Goal: Task Accomplishment & Management: Complete application form

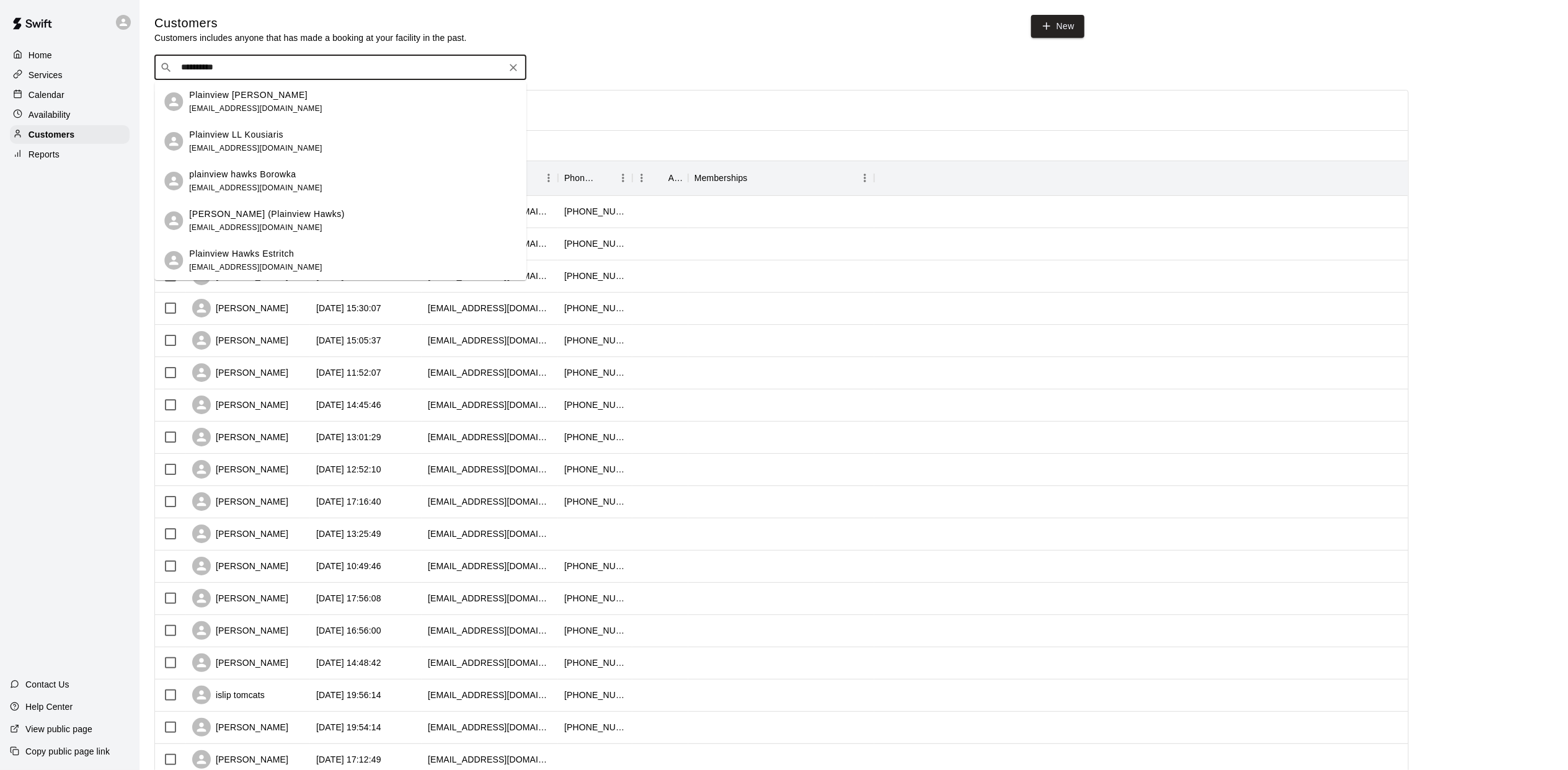
type input "*********"
click at [68, 93] on div "Calendar" at bounding box center [69, 95] width 119 height 19
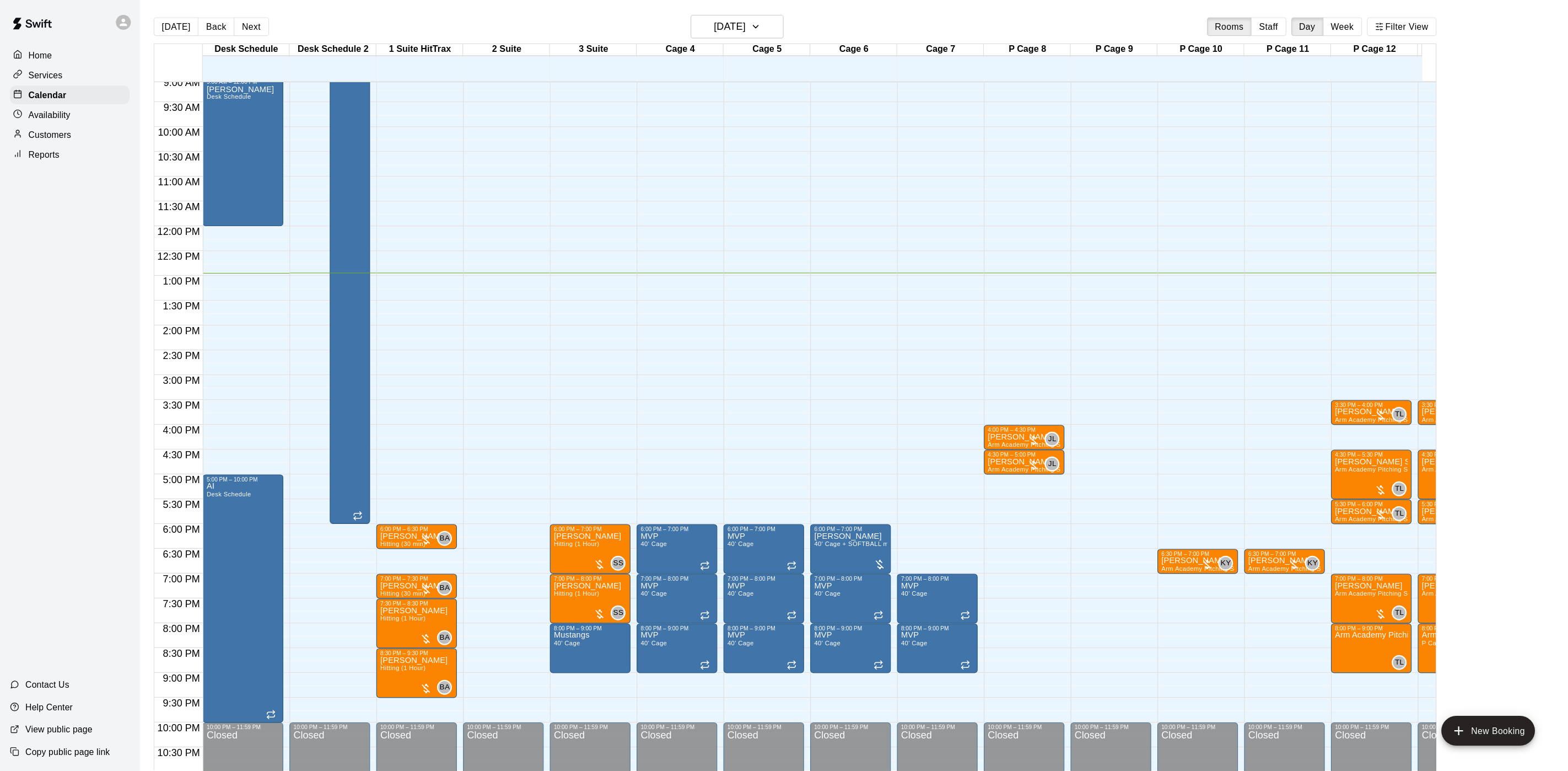
scroll to position [362, 0]
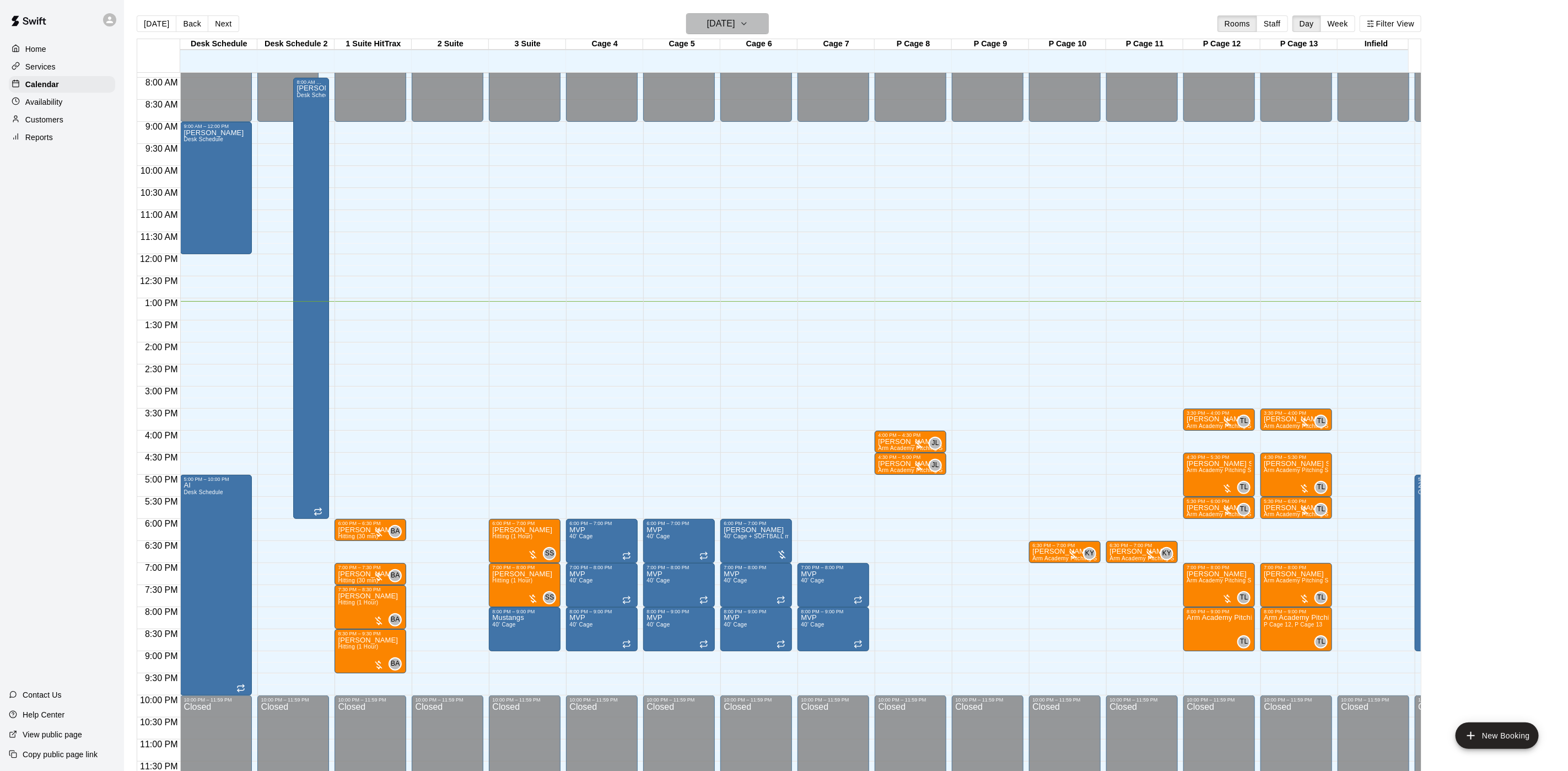
click at [735, 17] on h6 "[DATE]" at bounding box center [721, 23] width 28 height 15
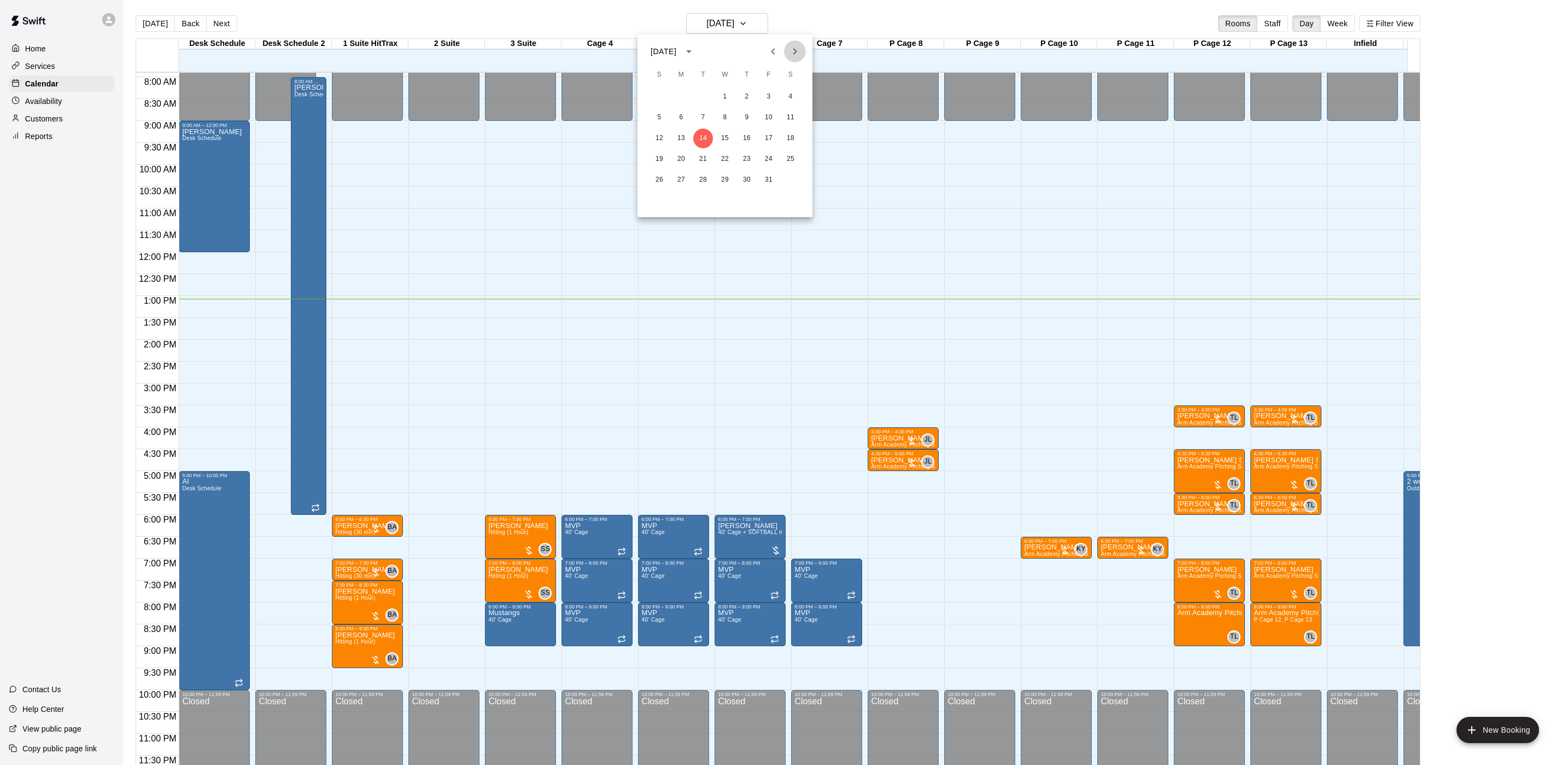
click at [794, 45] on icon "Next month" at bounding box center [795, 52] width 13 height 13
click at [775, 48] on icon "Previous month" at bounding box center [773, 52] width 13 height 13
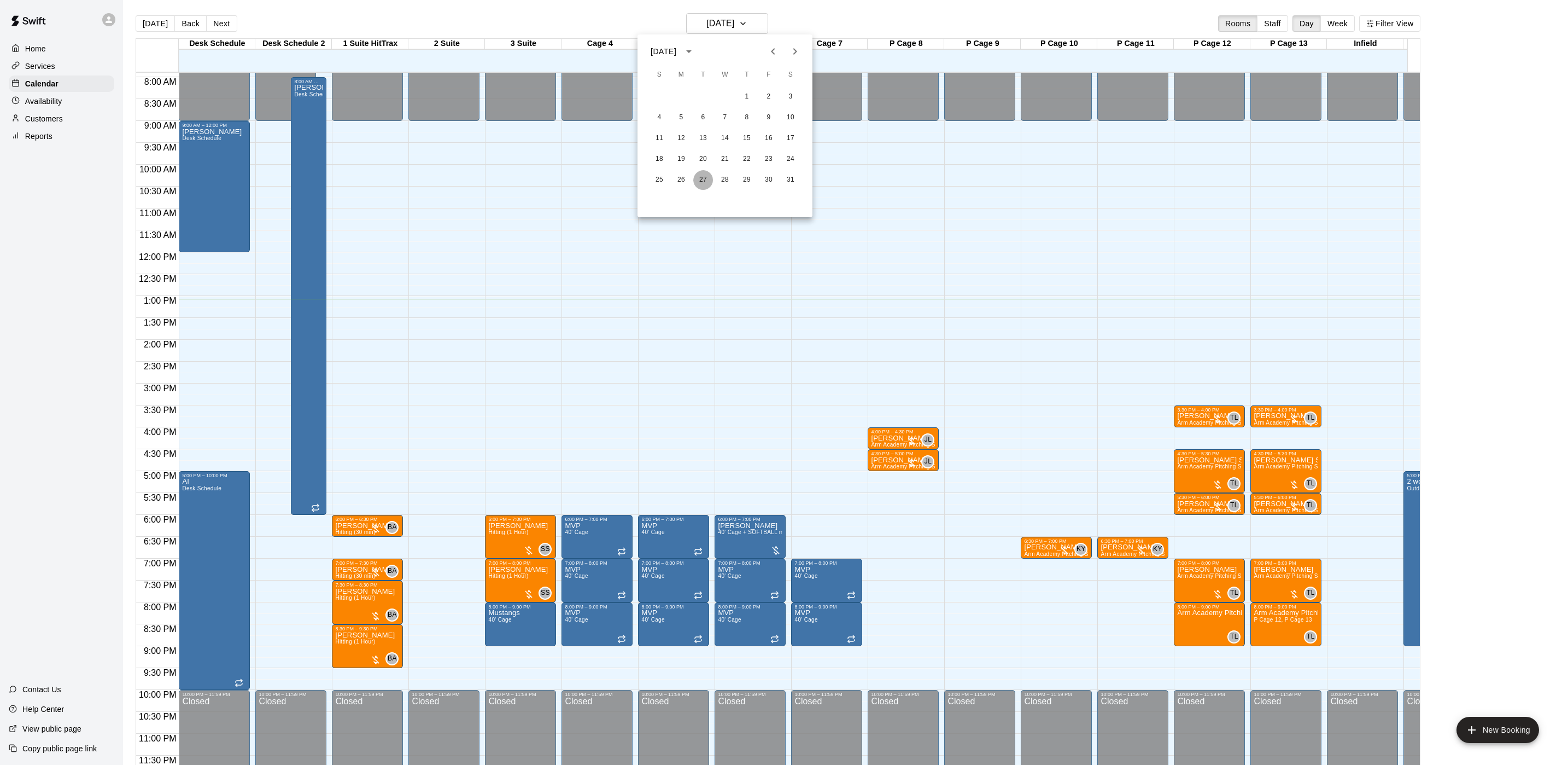
click at [704, 170] on button "27" at bounding box center [703, 180] width 19 height 19
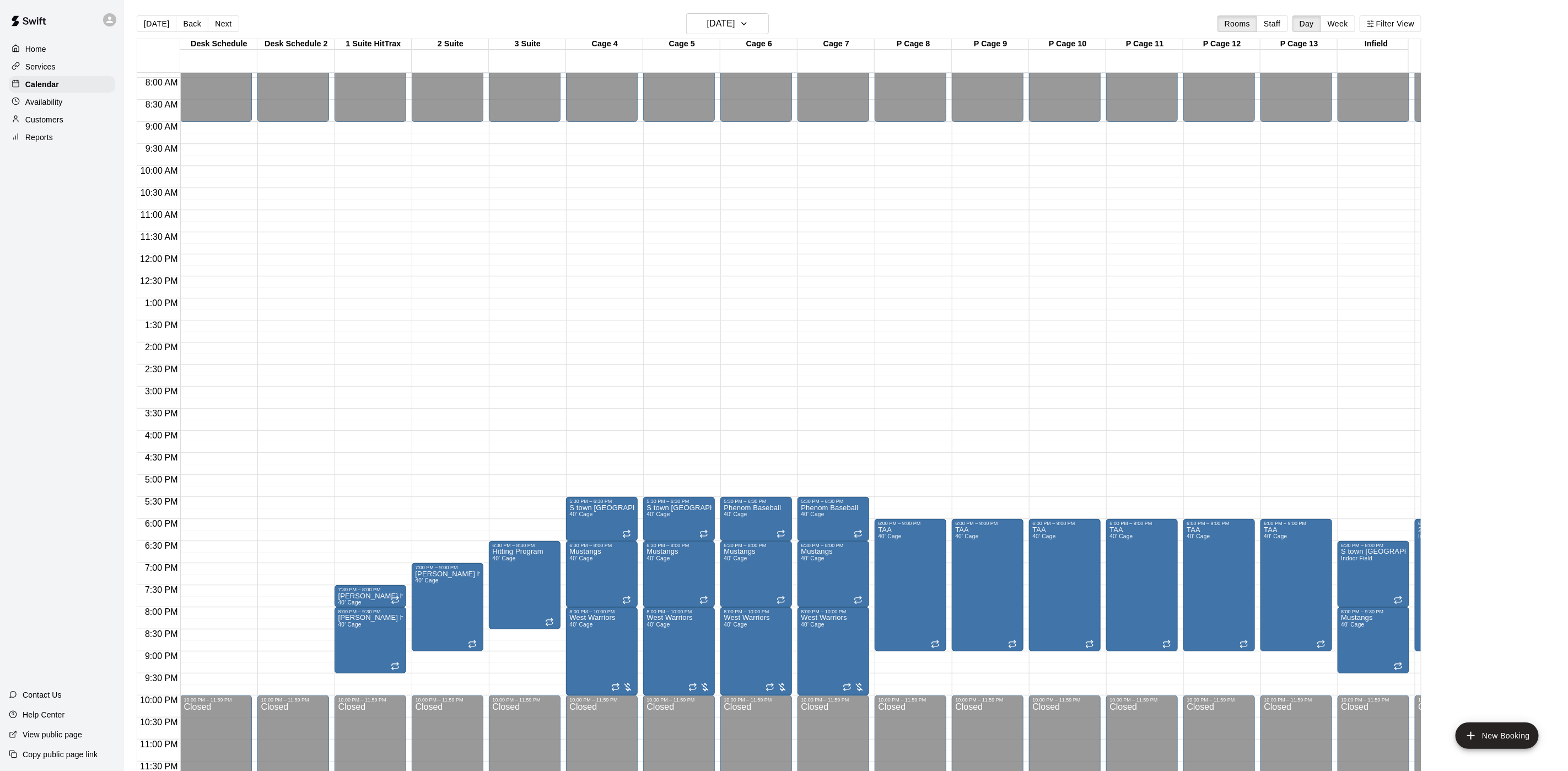
click at [223, 25] on button "Next" at bounding box center [223, 23] width 31 height 17
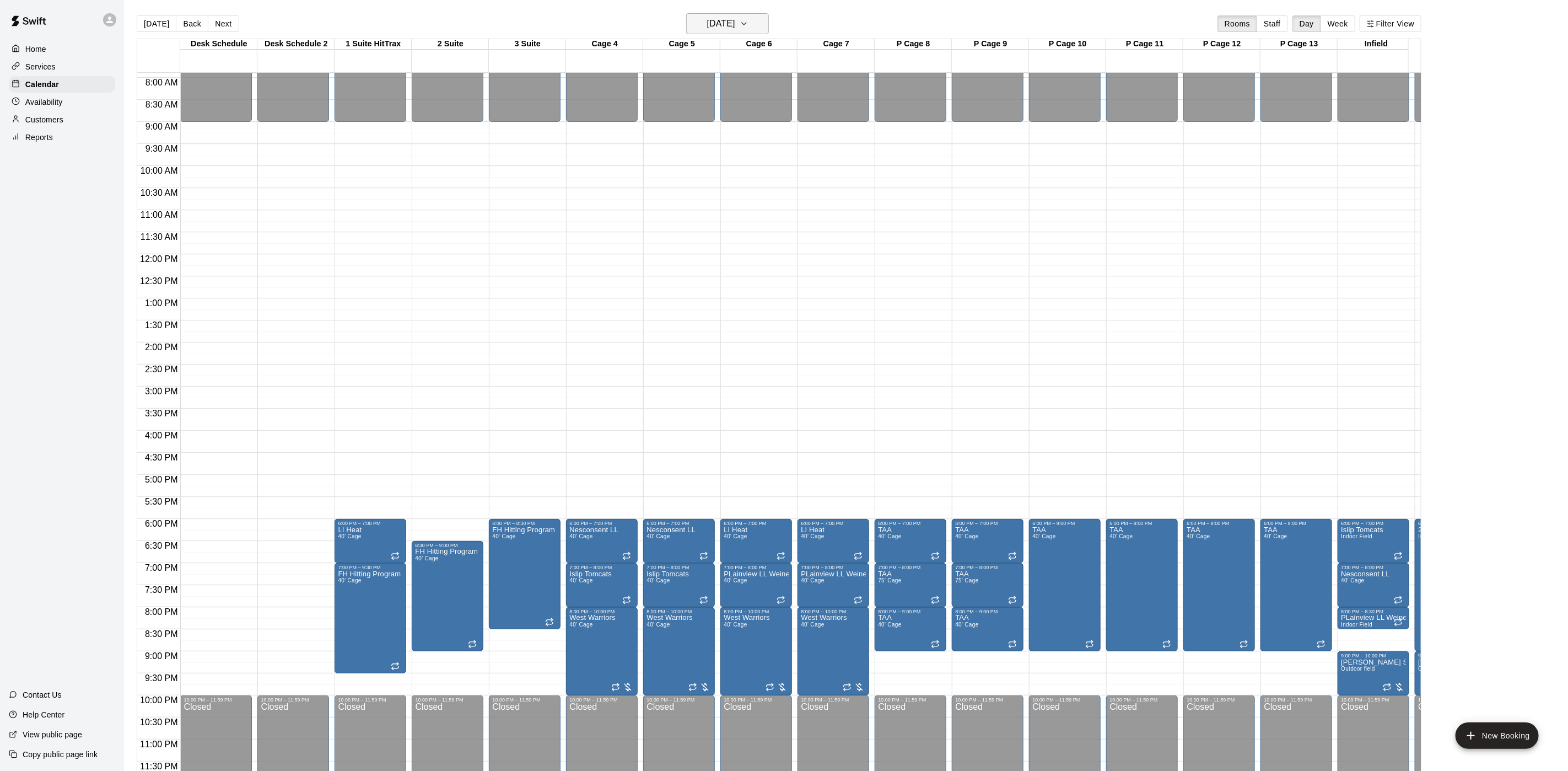
click at [716, 23] on h6 "Wednesday Jan 28" at bounding box center [721, 23] width 28 height 15
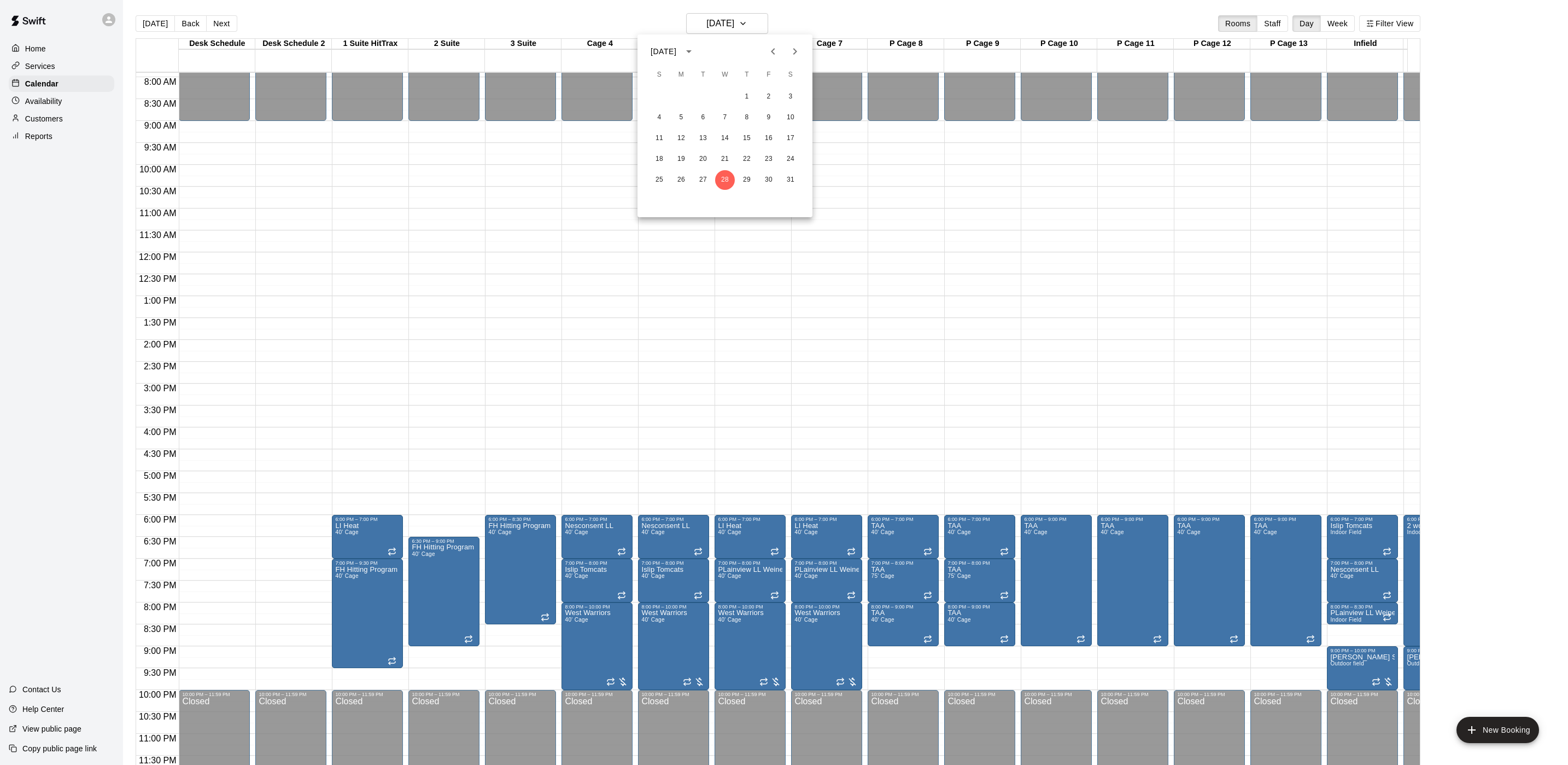
click at [153, 20] on div at bounding box center [784, 382] width 1568 height 765
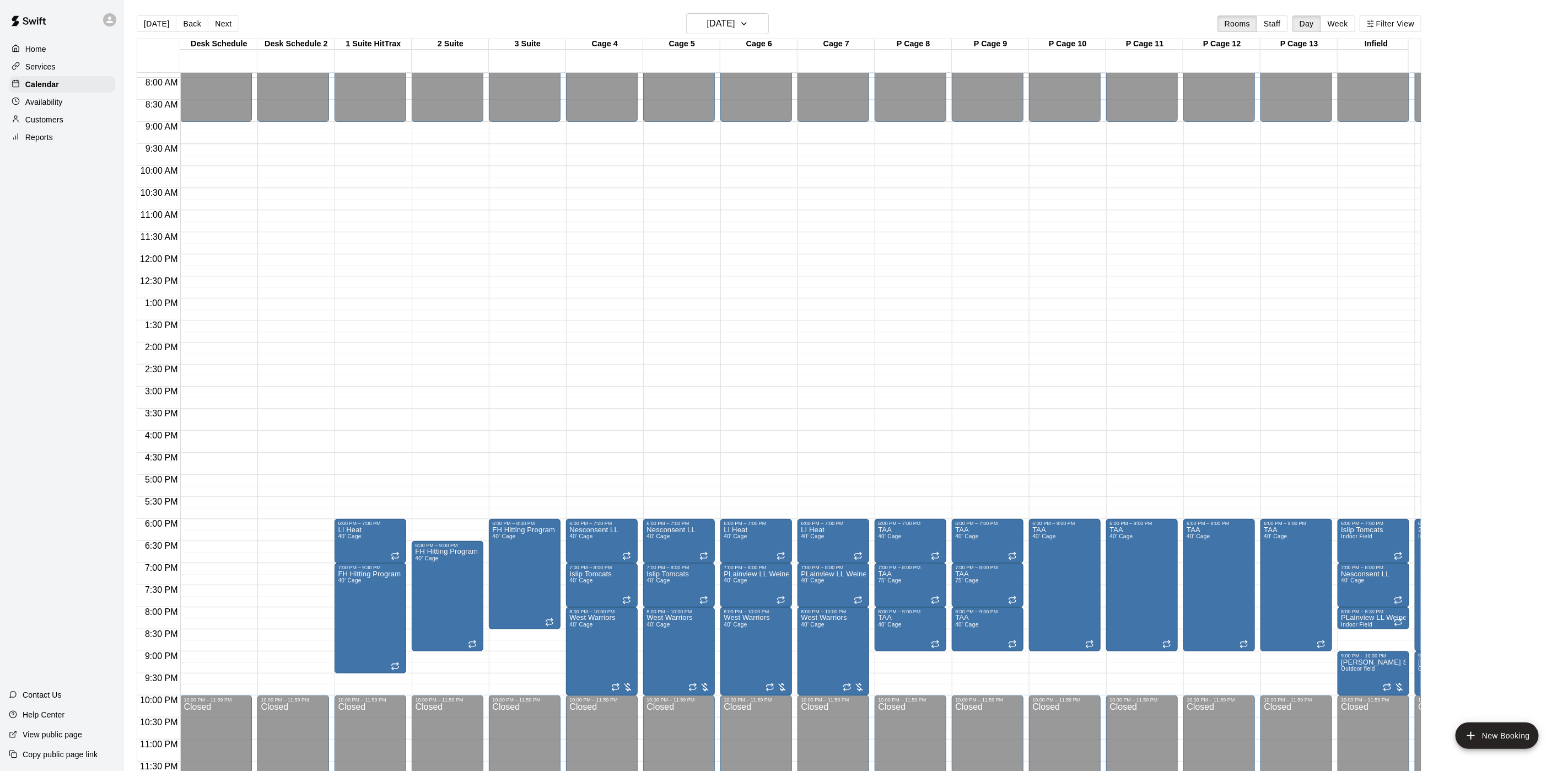
click at [154, 20] on div at bounding box center [784, 385] width 1568 height 771
click at [154, 20] on button "[DATE]" at bounding box center [156, 23] width 40 height 17
click at [154, 20] on div "Today Back Next Wednesday Jan 28 Rooms Staff Day Week Filter View Desk Schedule…" at bounding box center [779, 399] width 1285 height 771
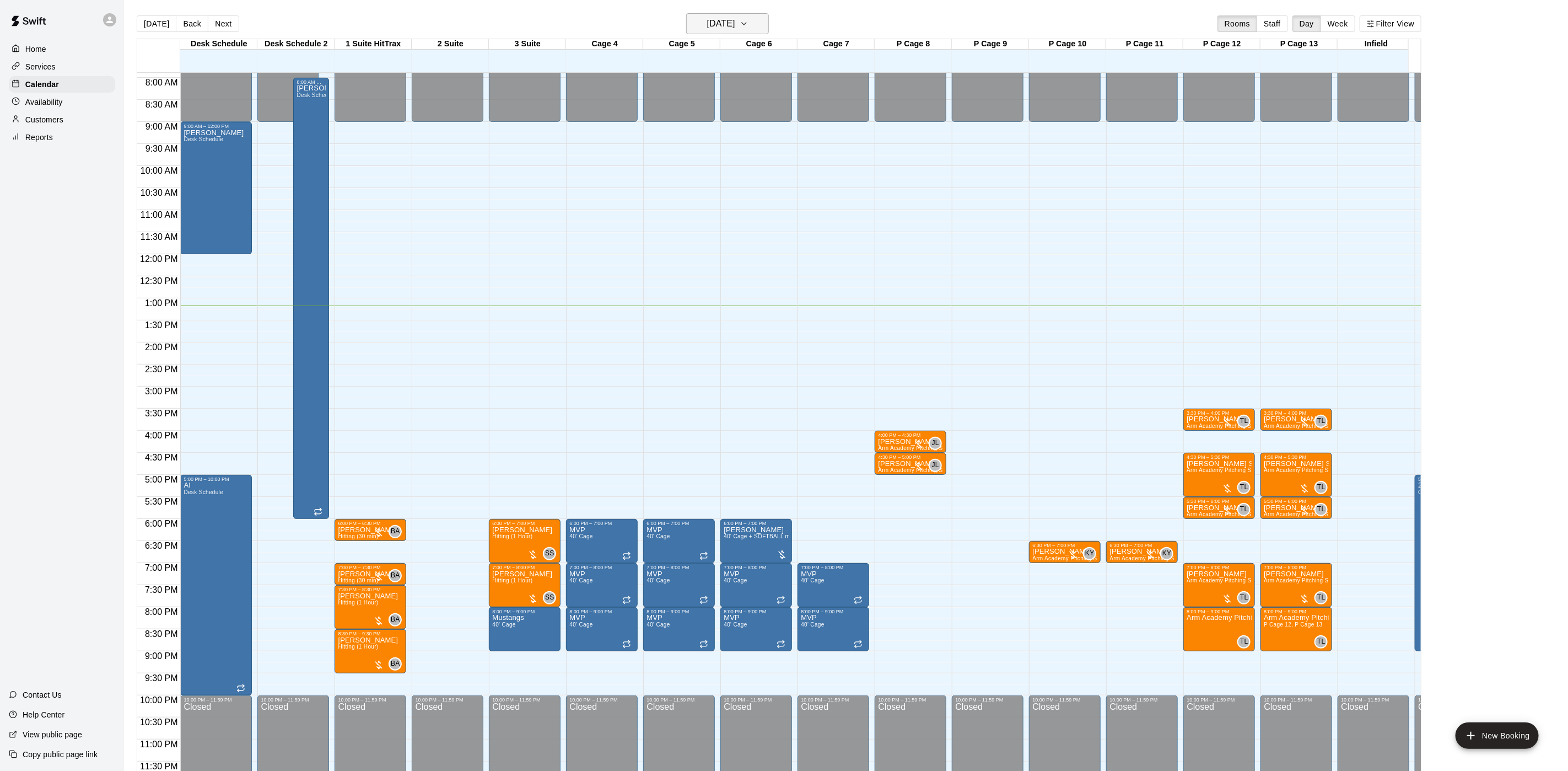
click at [730, 22] on h6 "[DATE]" at bounding box center [721, 23] width 28 height 15
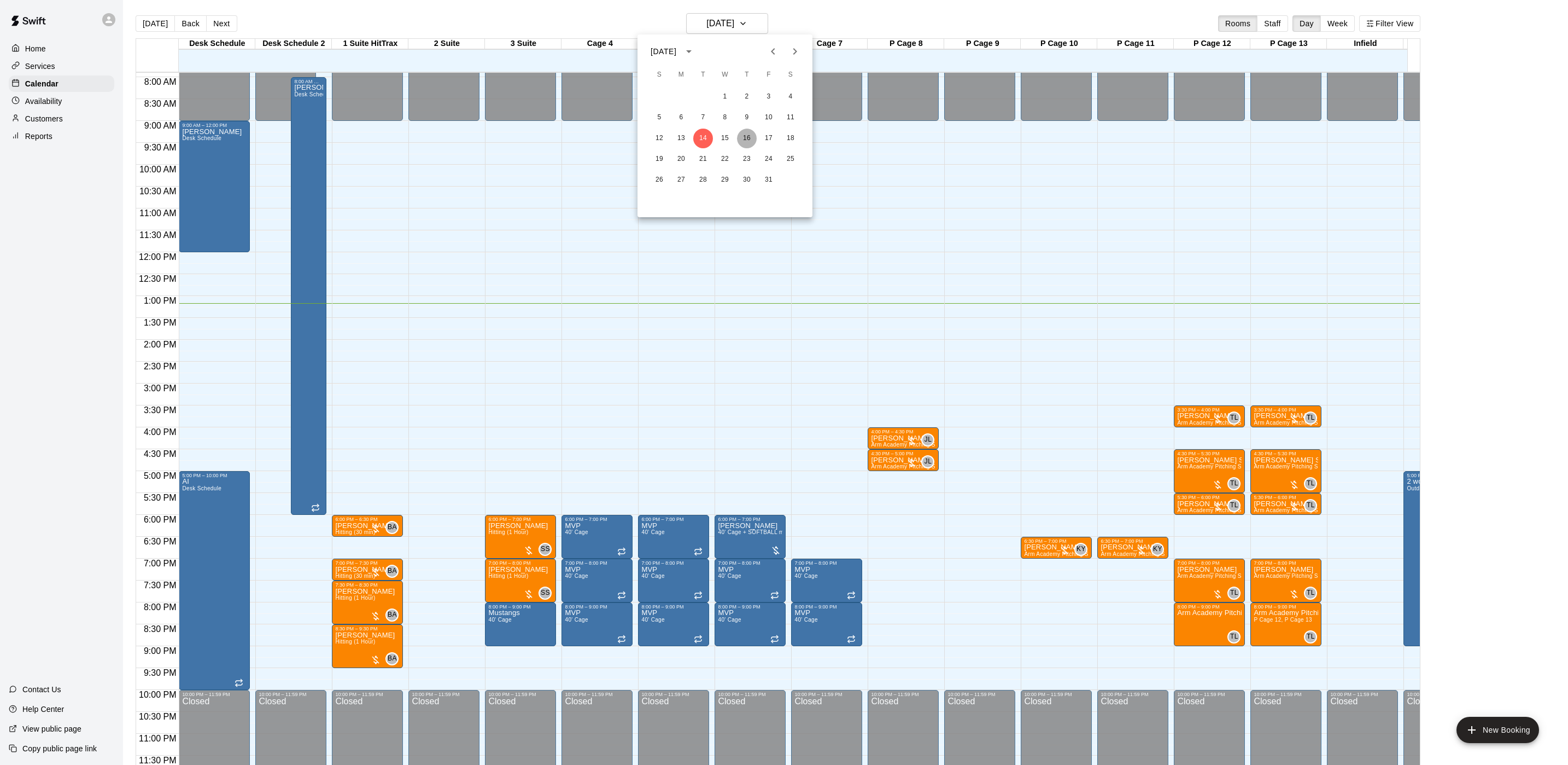
click at [748, 146] on button "16" at bounding box center [747, 138] width 19 height 19
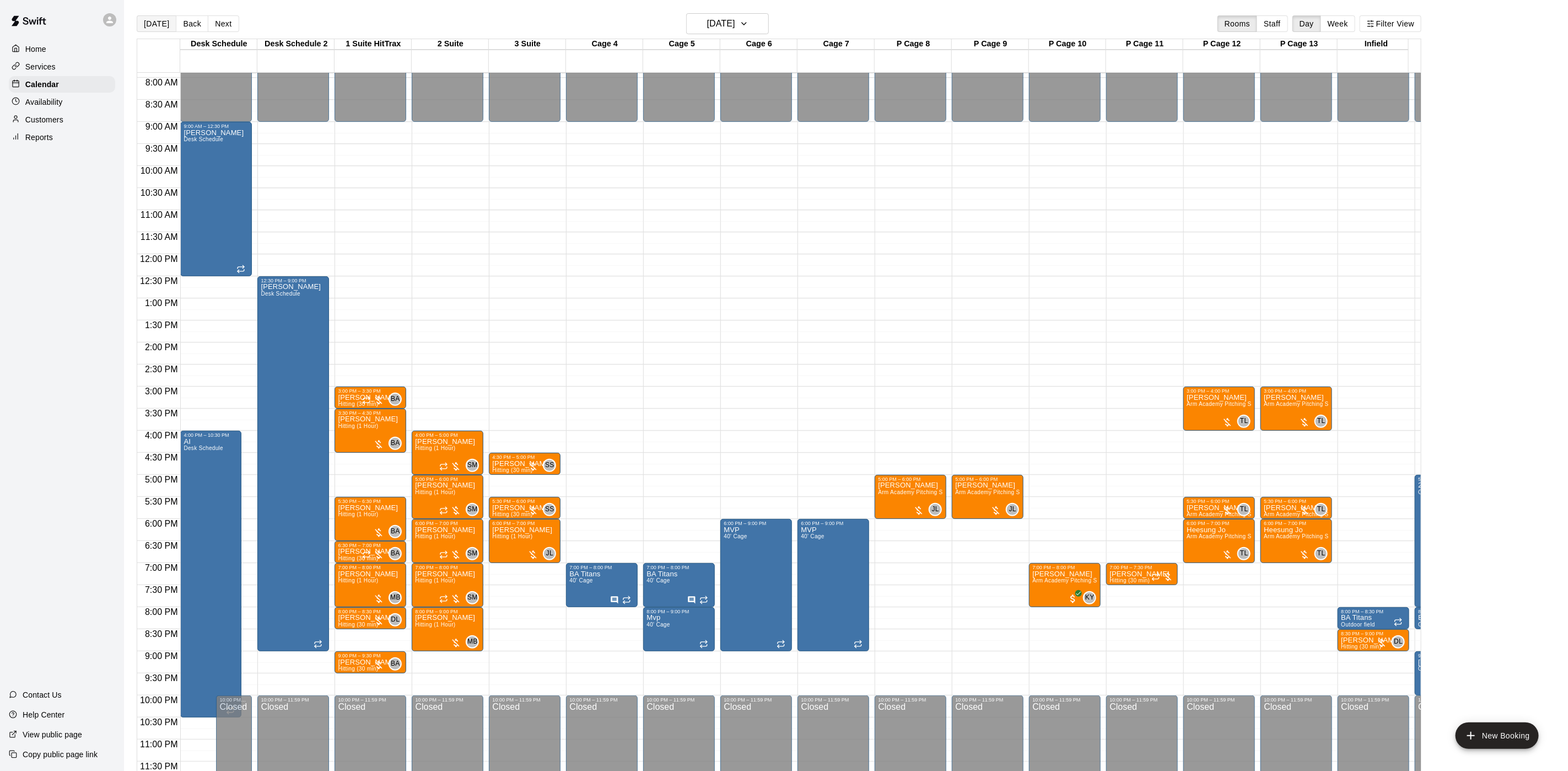
click at [162, 26] on button "[DATE]" at bounding box center [156, 23] width 40 height 17
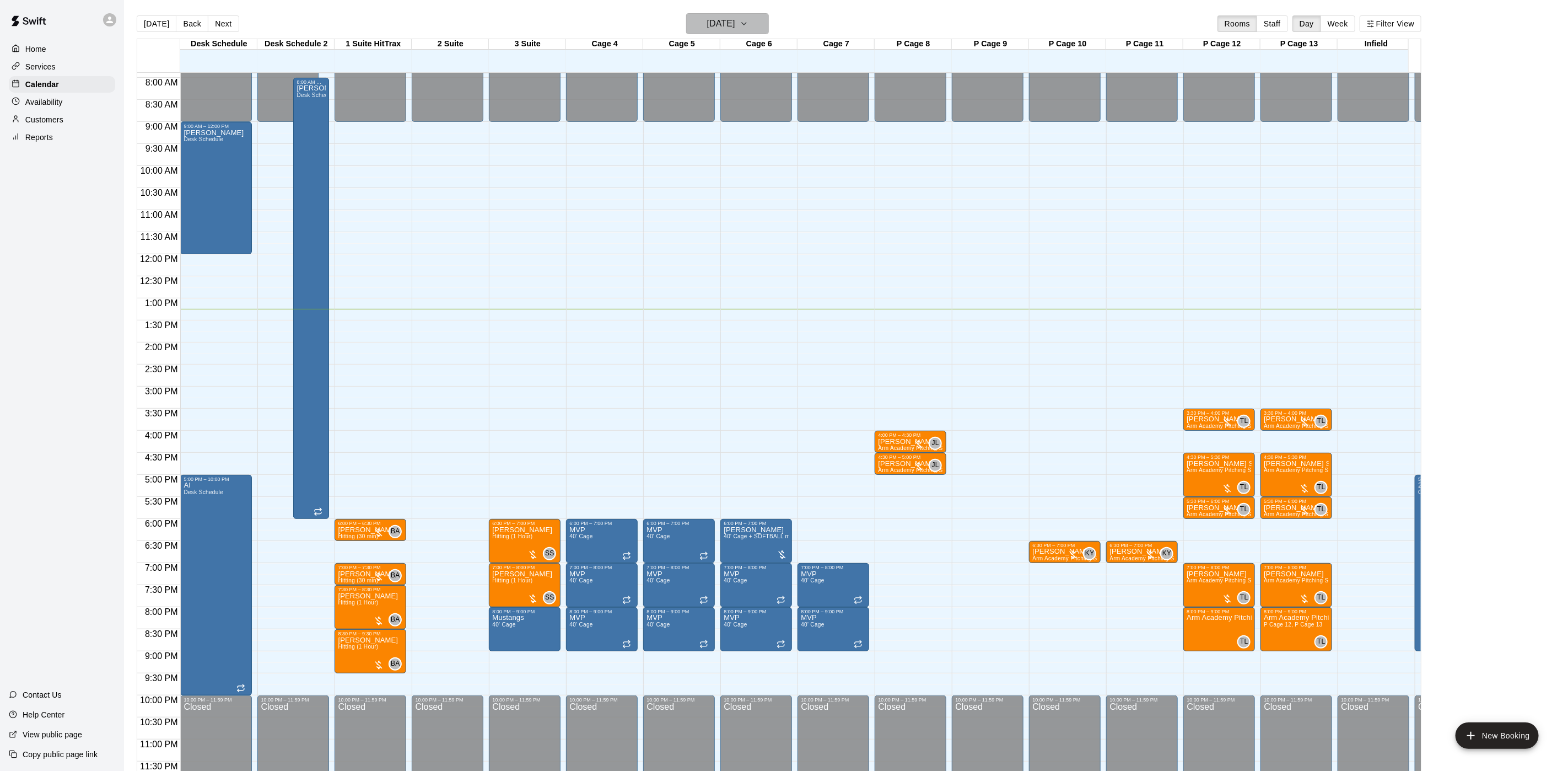
click at [707, 27] on h6 "[DATE]" at bounding box center [721, 23] width 28 height 15
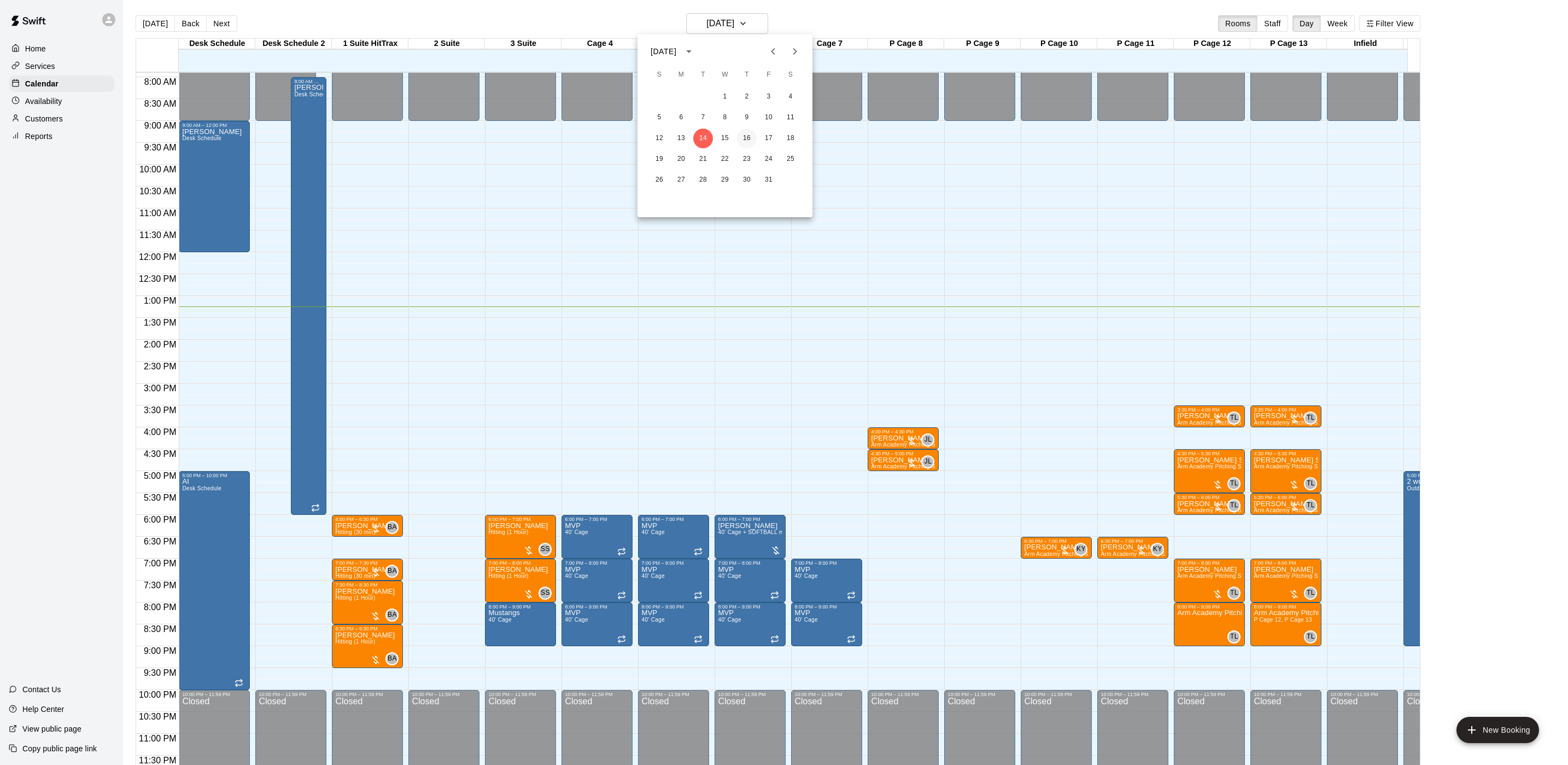
click at [747, 143] on button "16" at bounding box center [747, 138] width 19 height 19
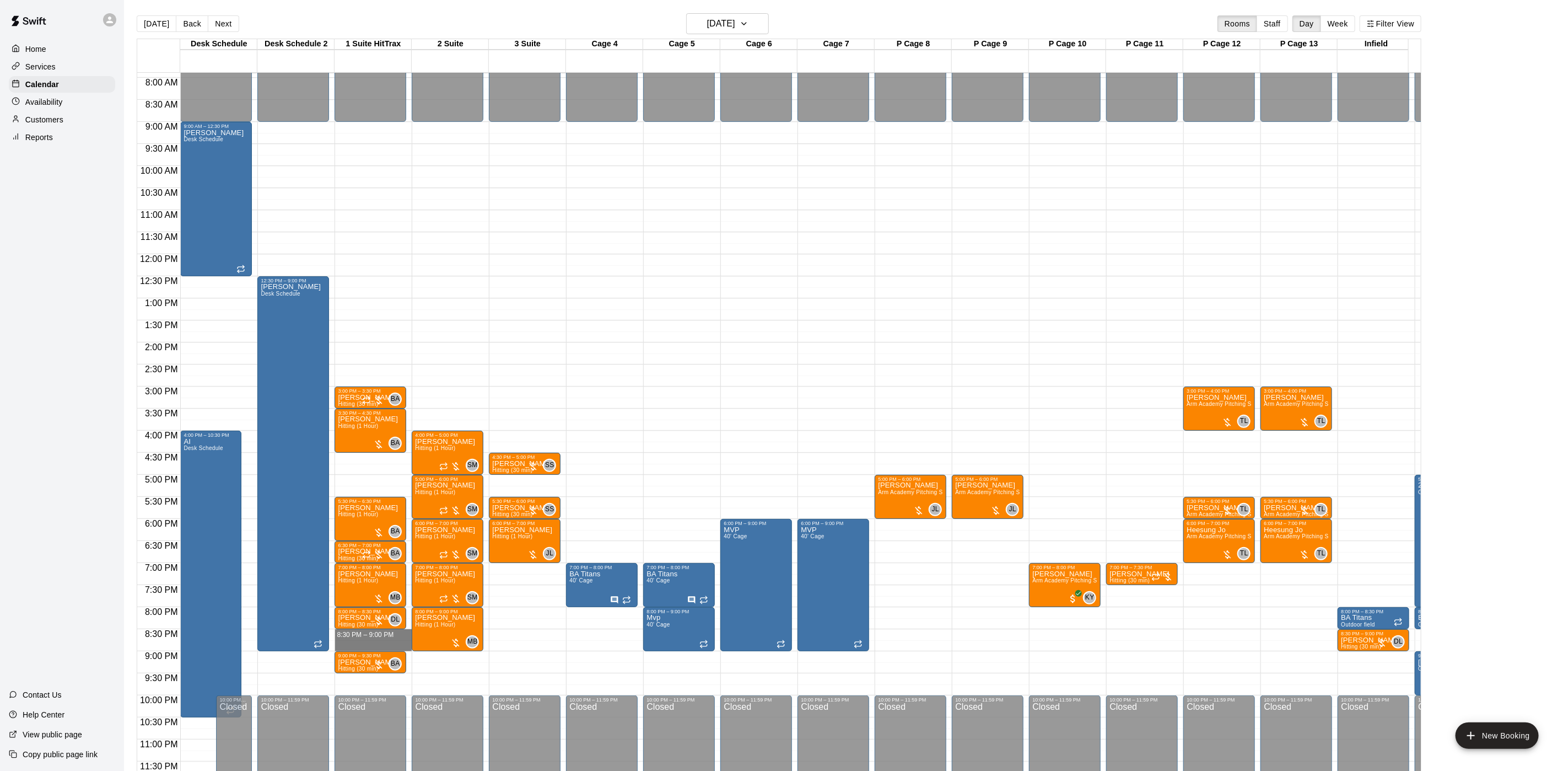
drag, startPoint x: 385, startPoint y: 617, endPoint x: 387, endPoint y: 632, distance: 15.1
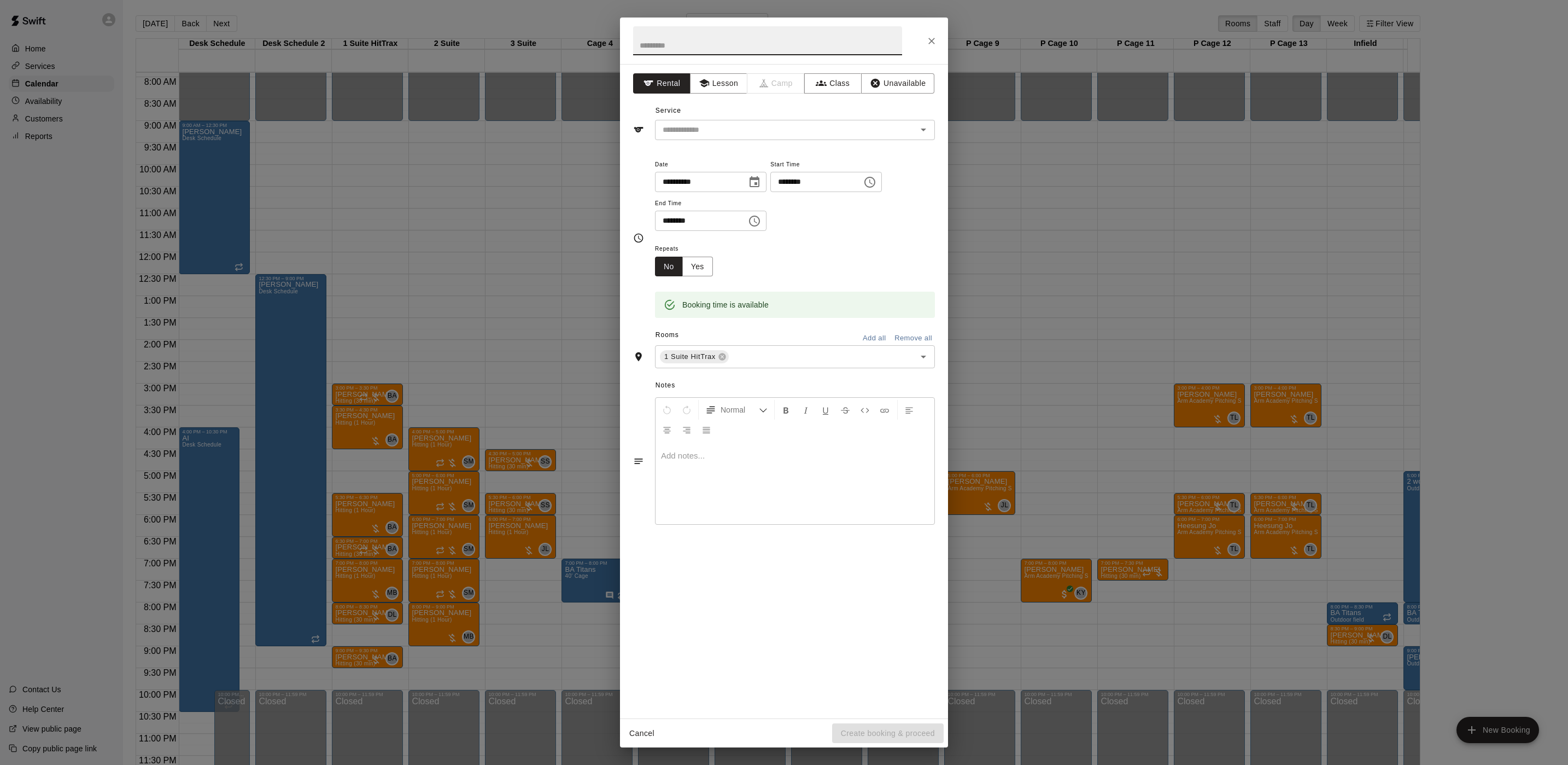
click at [164, 449] on div "**********" at bounding box center [784, 382] width 1568 height 765
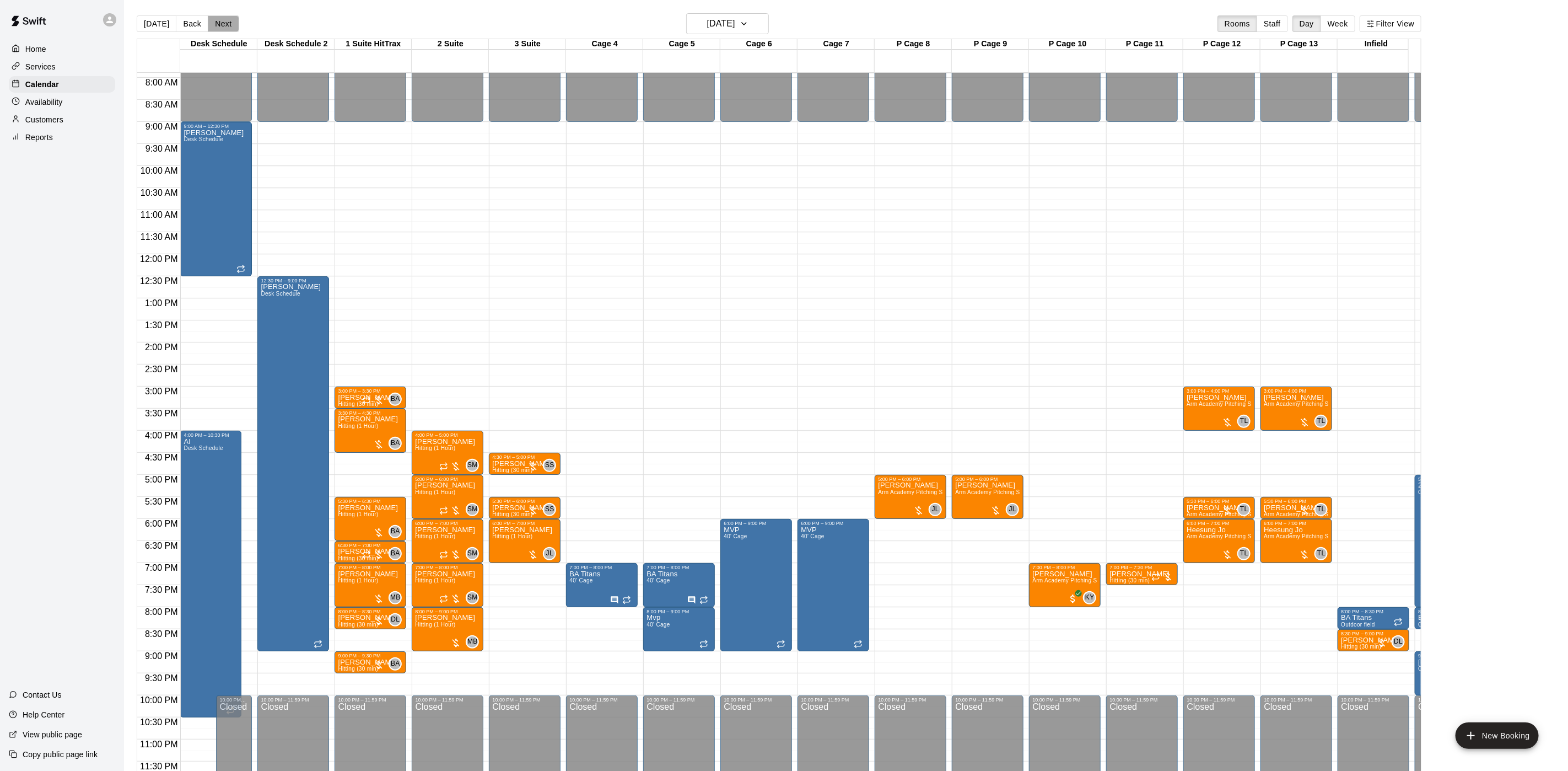
click at [217, 25] on button "Next" at bounding box center [223, 23] width 31 height 17
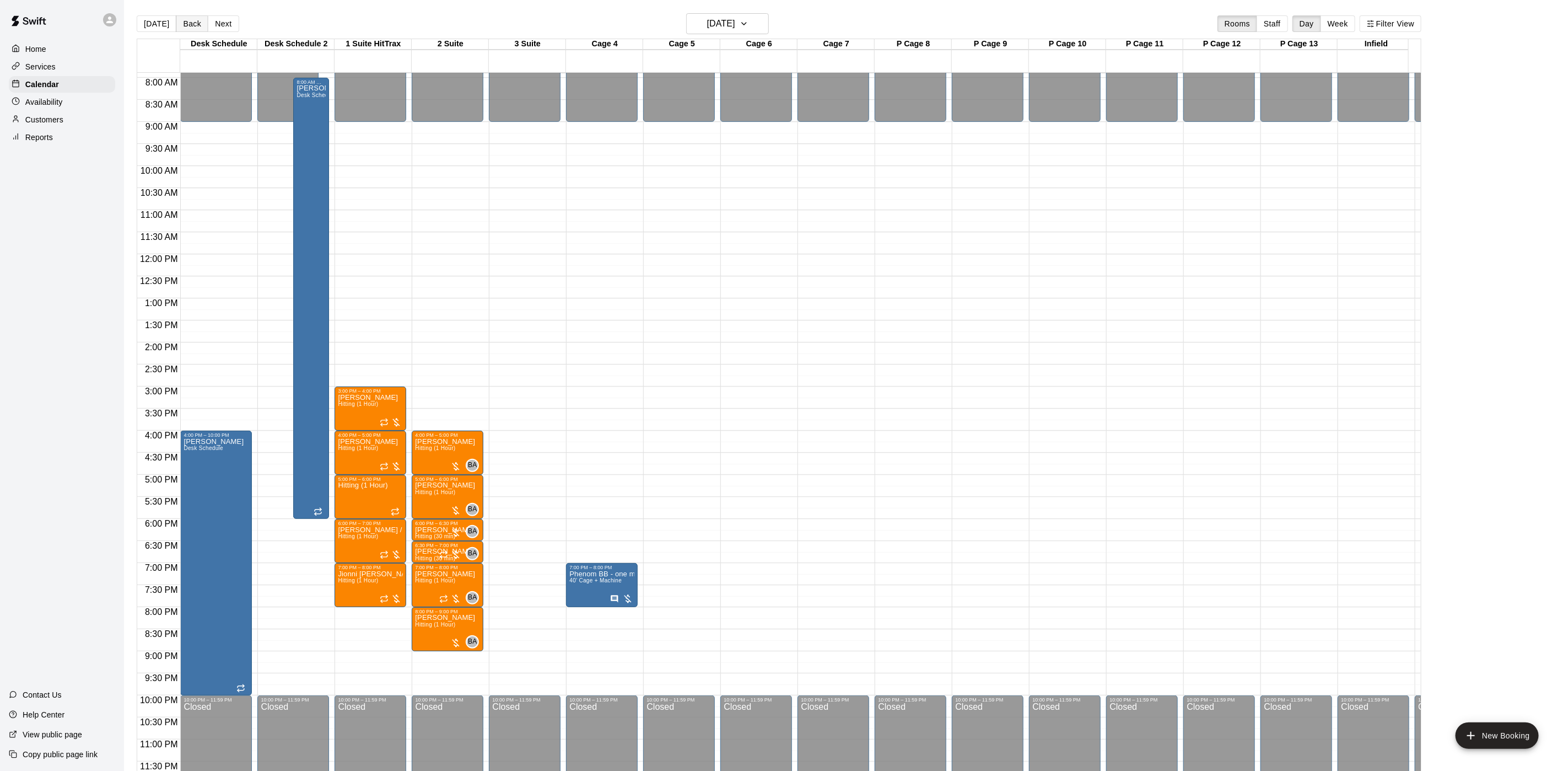
click at [188, 18] on button "Back" at bounding box center [192, 23] width 33 height 17
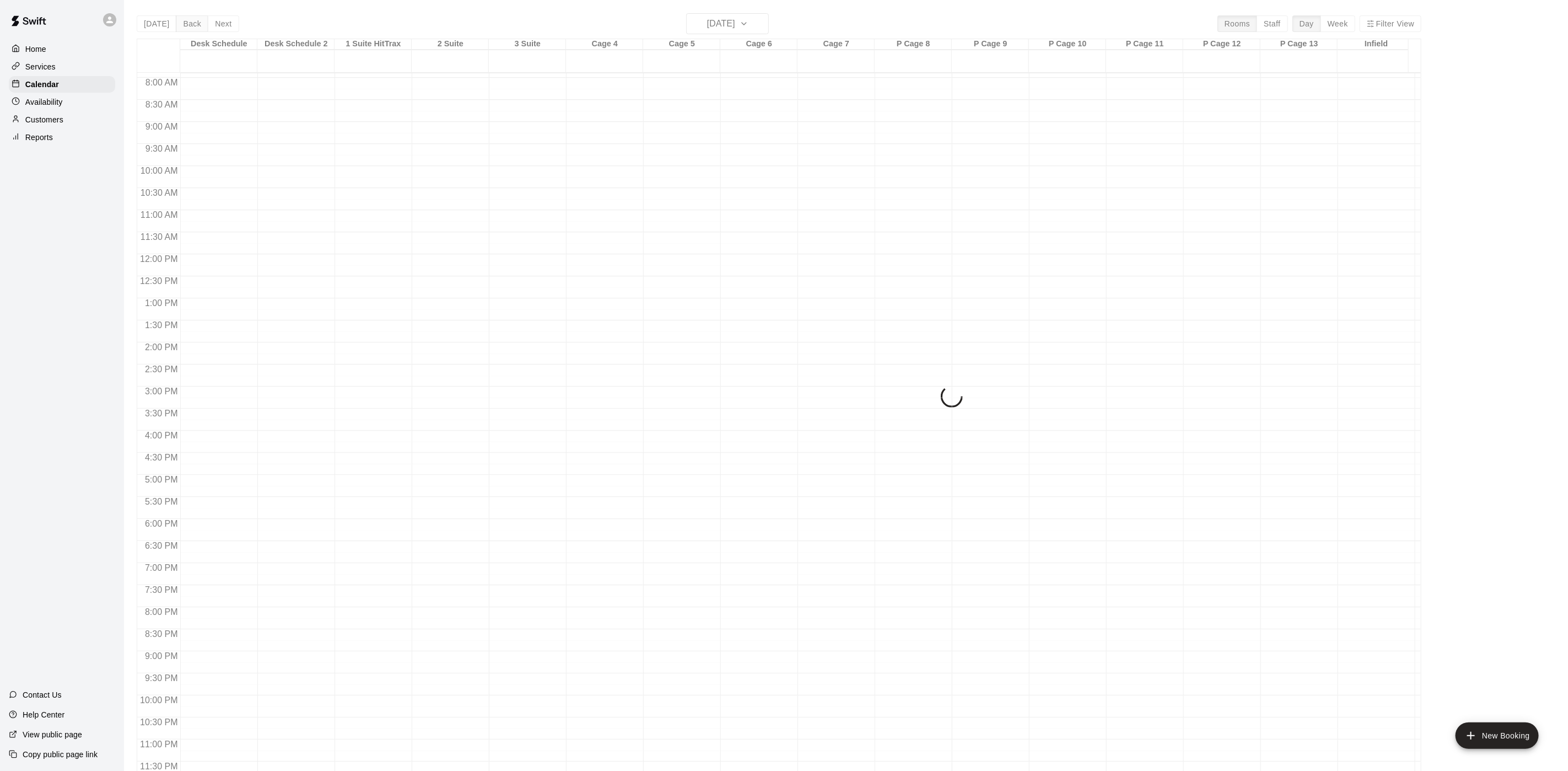
click at [188, 18] on div "Today Back Next Thursday Oct 16 Rooms Staff Day Week Filter View Desk Schedule …" at bounding box center [779, 399] width 1285 height 771
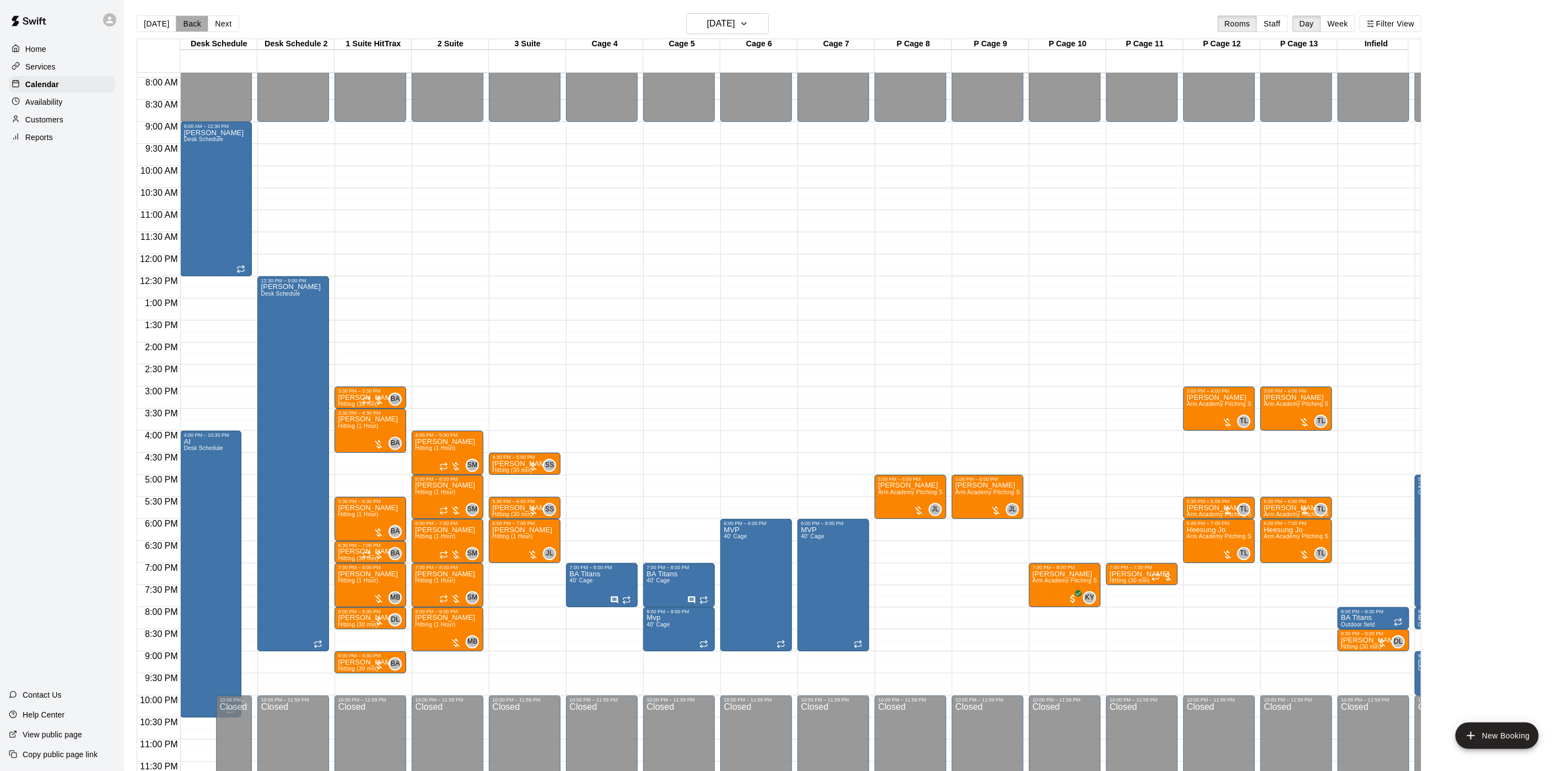
click at [188, 18] on button "Back" at bounding box center [192, 23] width 33 height 17
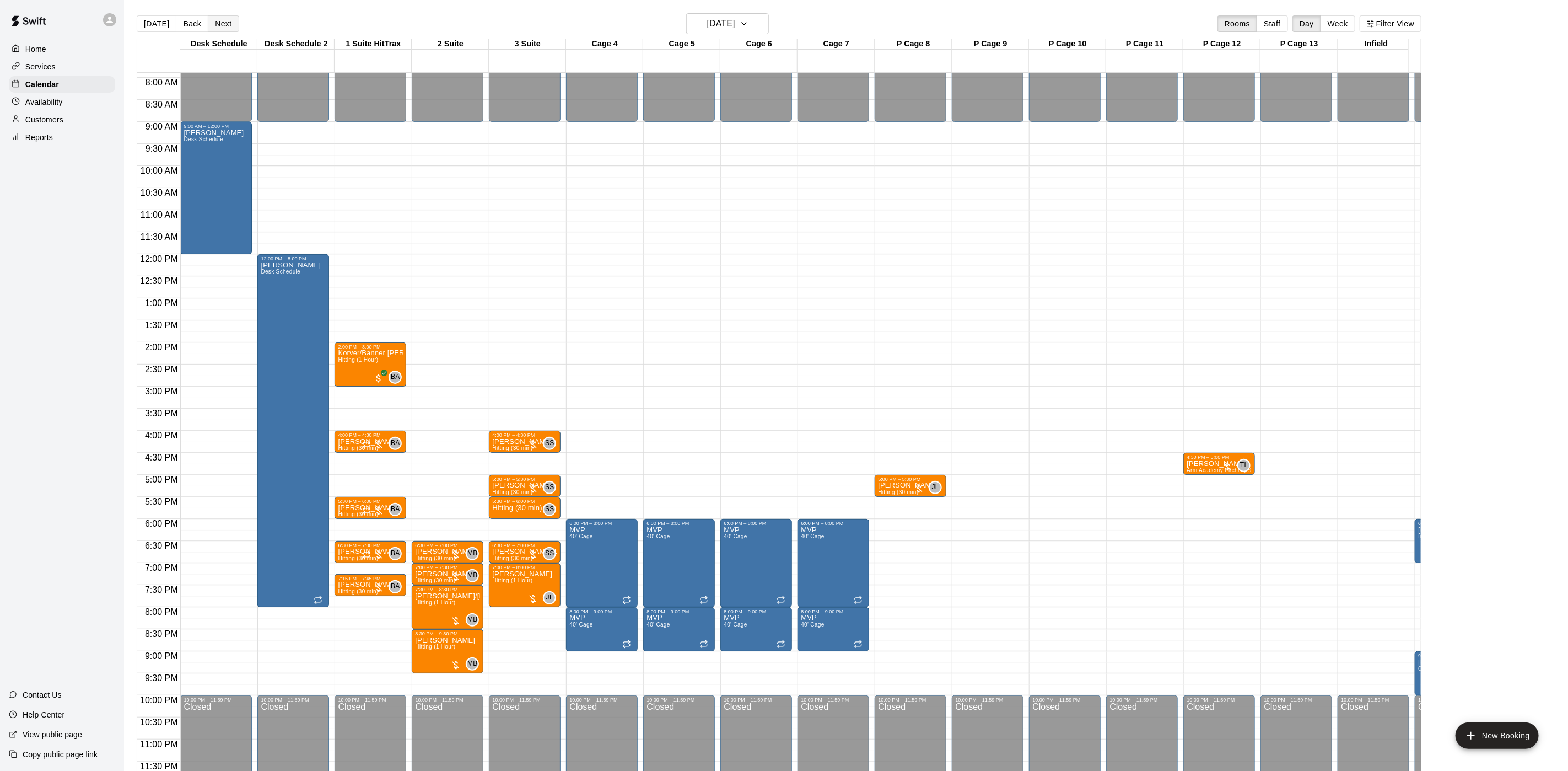
click at [220, 20] on button "Next" at bounding box center [223, 23] width 31 height 17
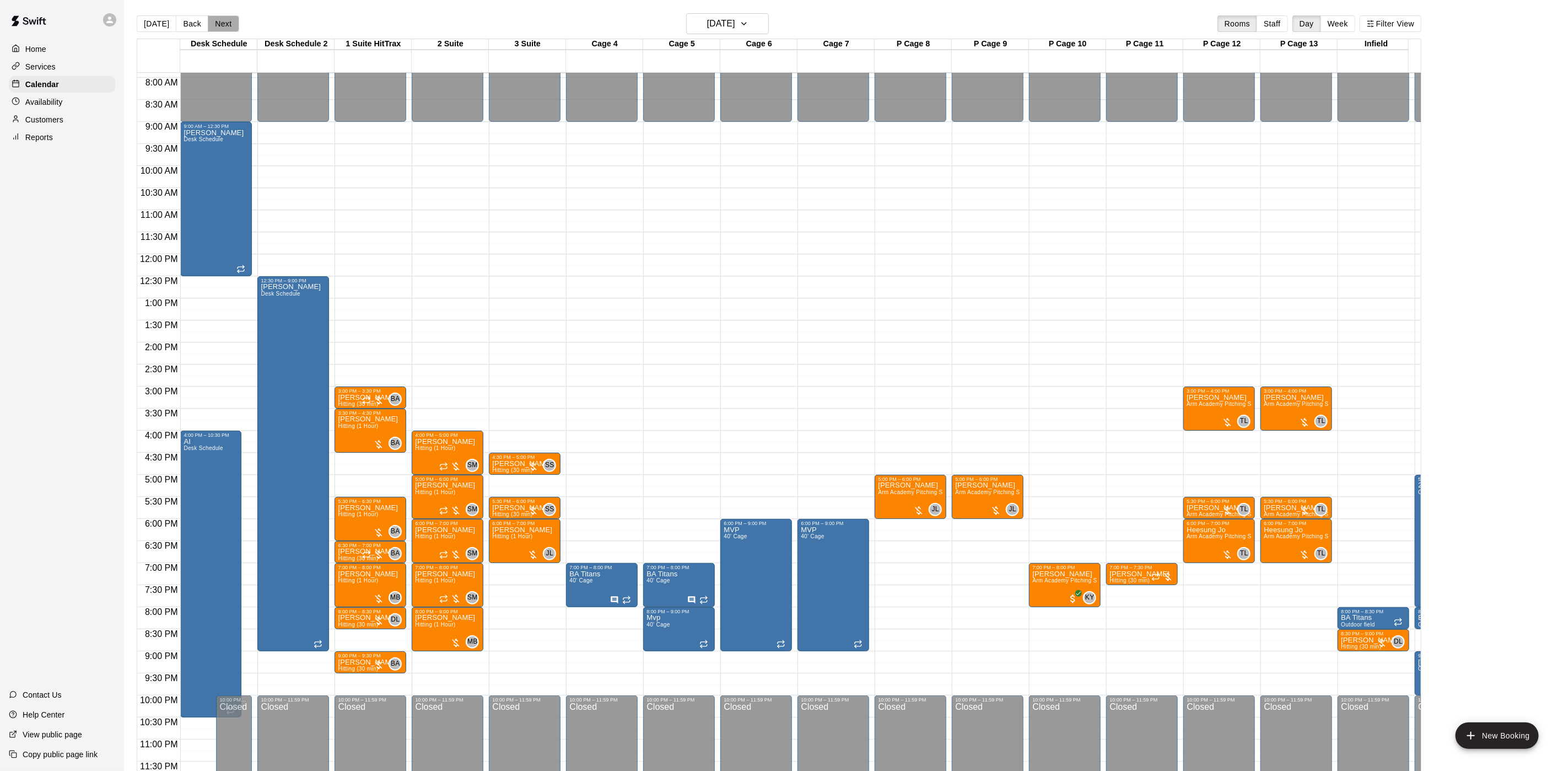
click at [220, 20] on button "Next" at bounding box center [223, 23] width 31 height 17
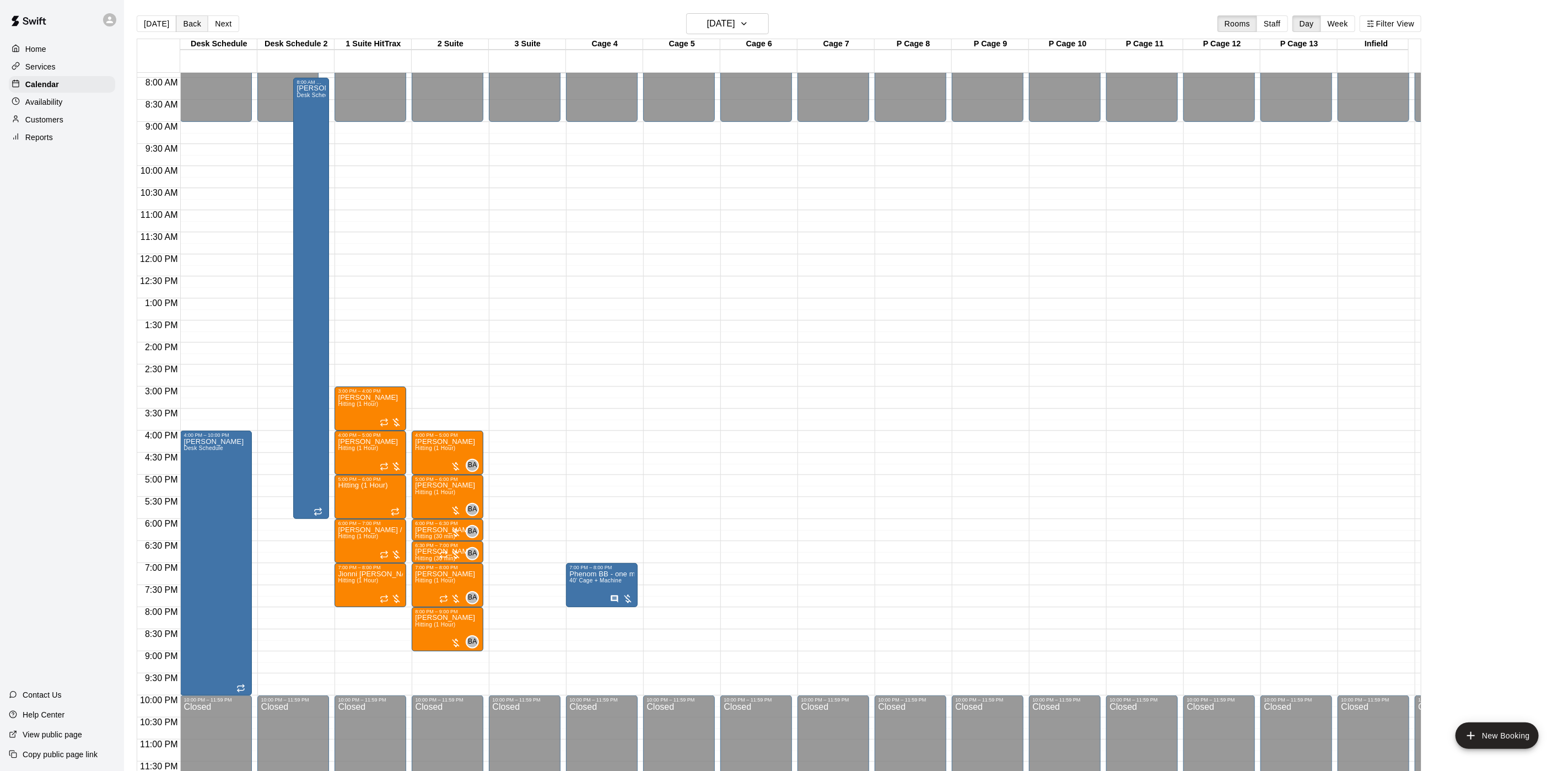
click at [192, 20] on button "Back" at bounding box center [192, 23] width 33 height 17
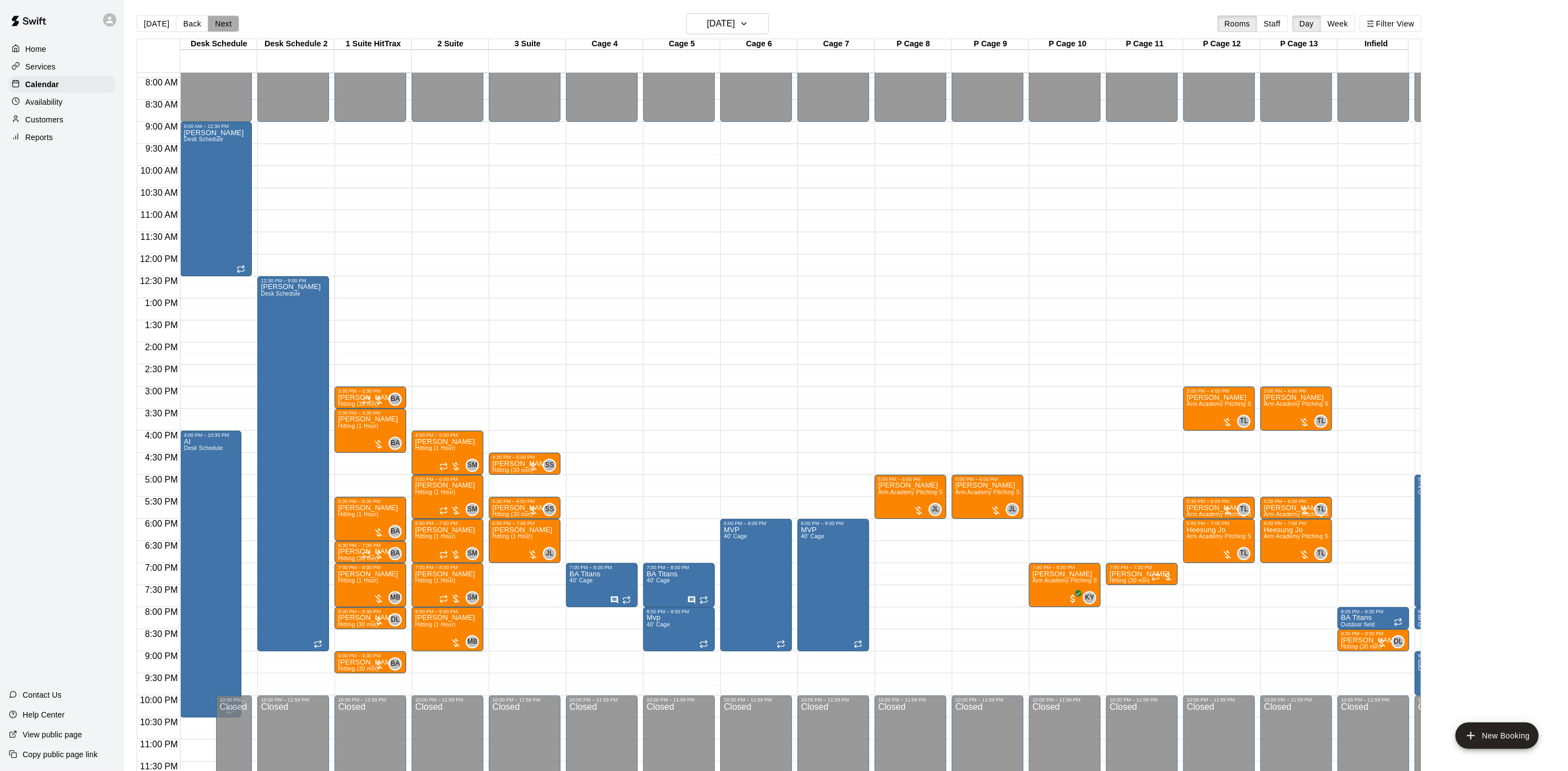
click at [218, 21] on button "Next" at bounding box center [223, 23] width 31 height 17
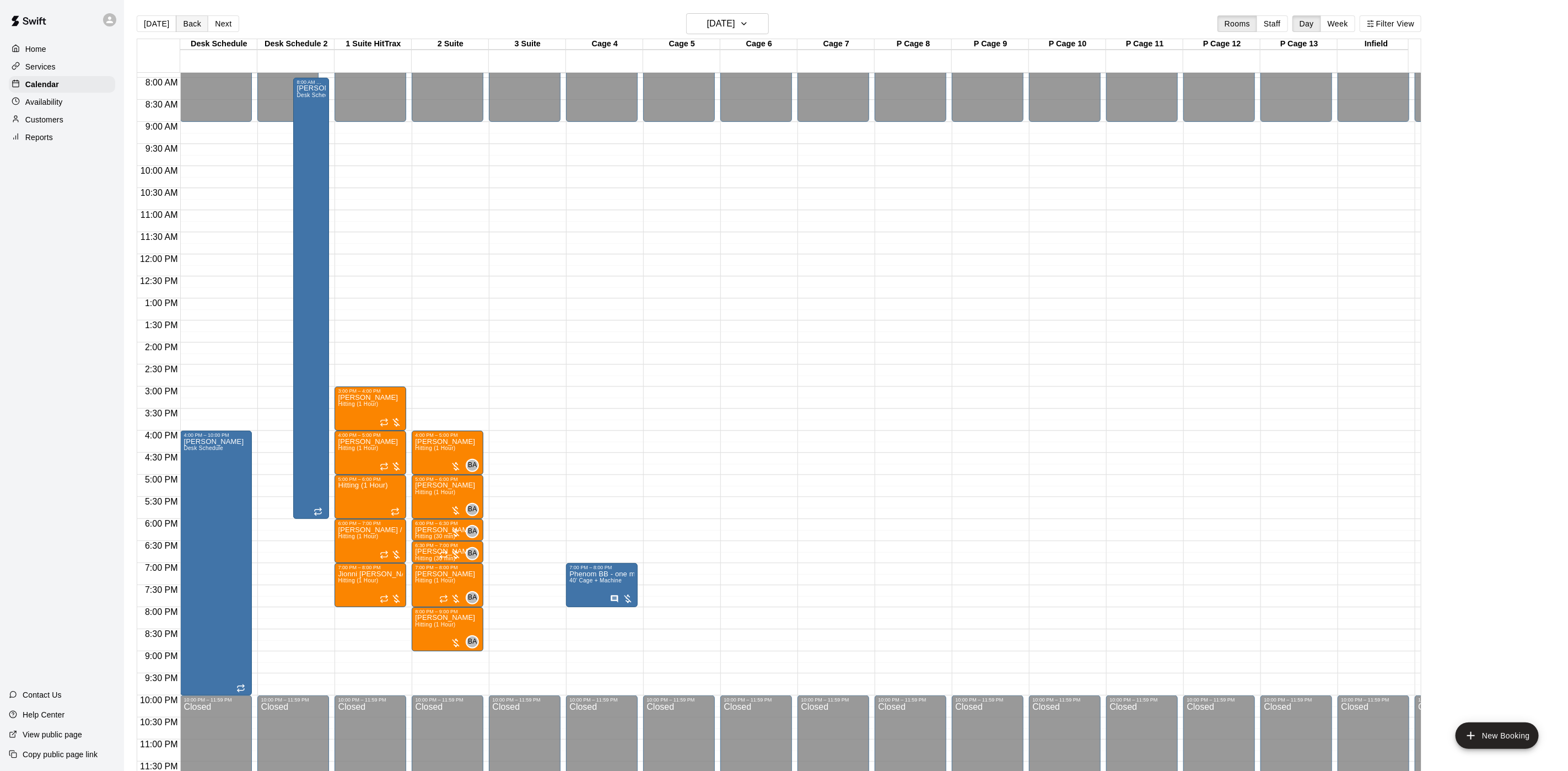
click at [190, 20] on button "Back" at bounding box center [192, 23] width 33 height 17
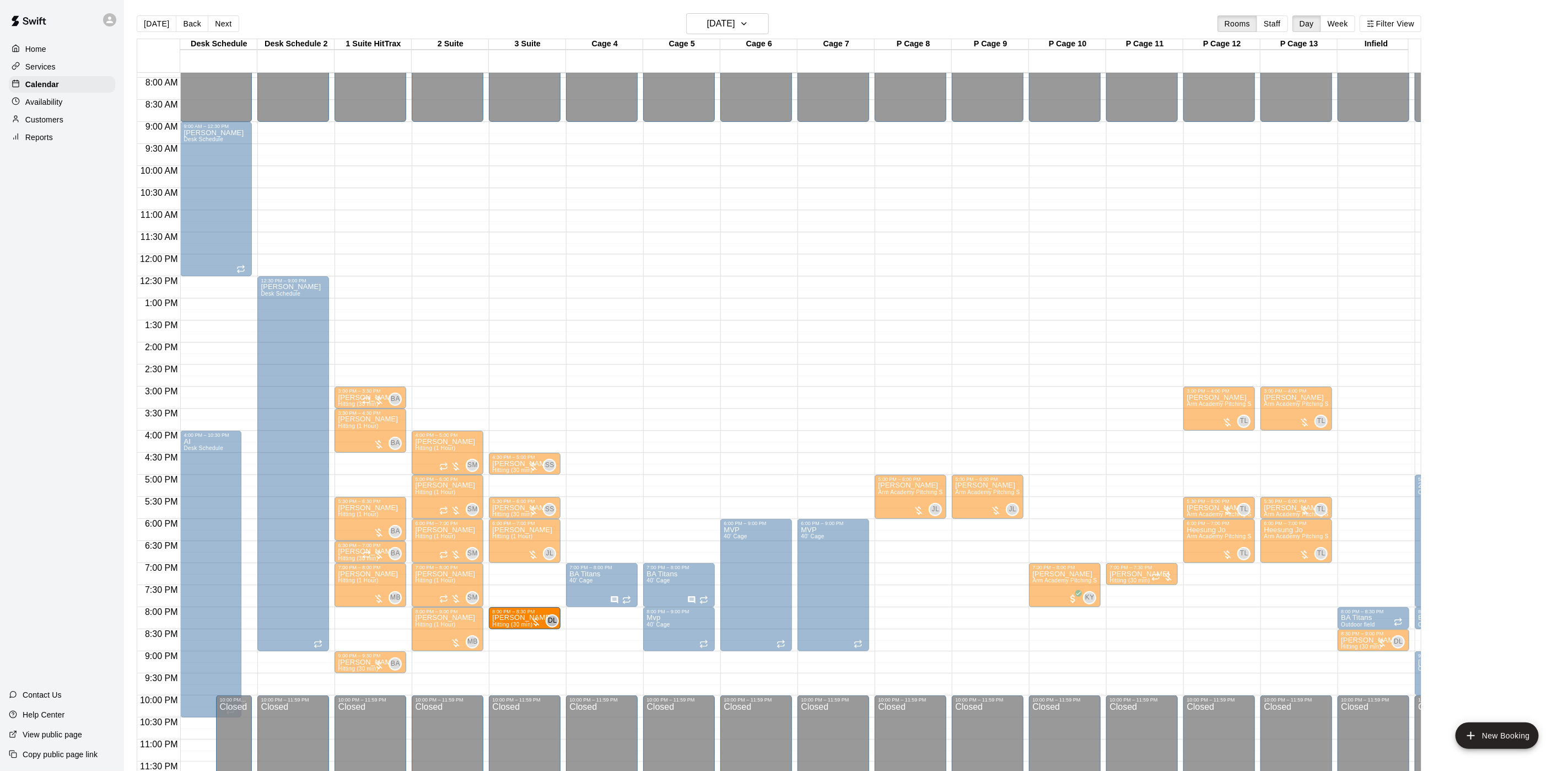
drag, startPoint x: 357, startPoint y: 601, endPoint x: 506, endPoint y: 604, distance: 149.0
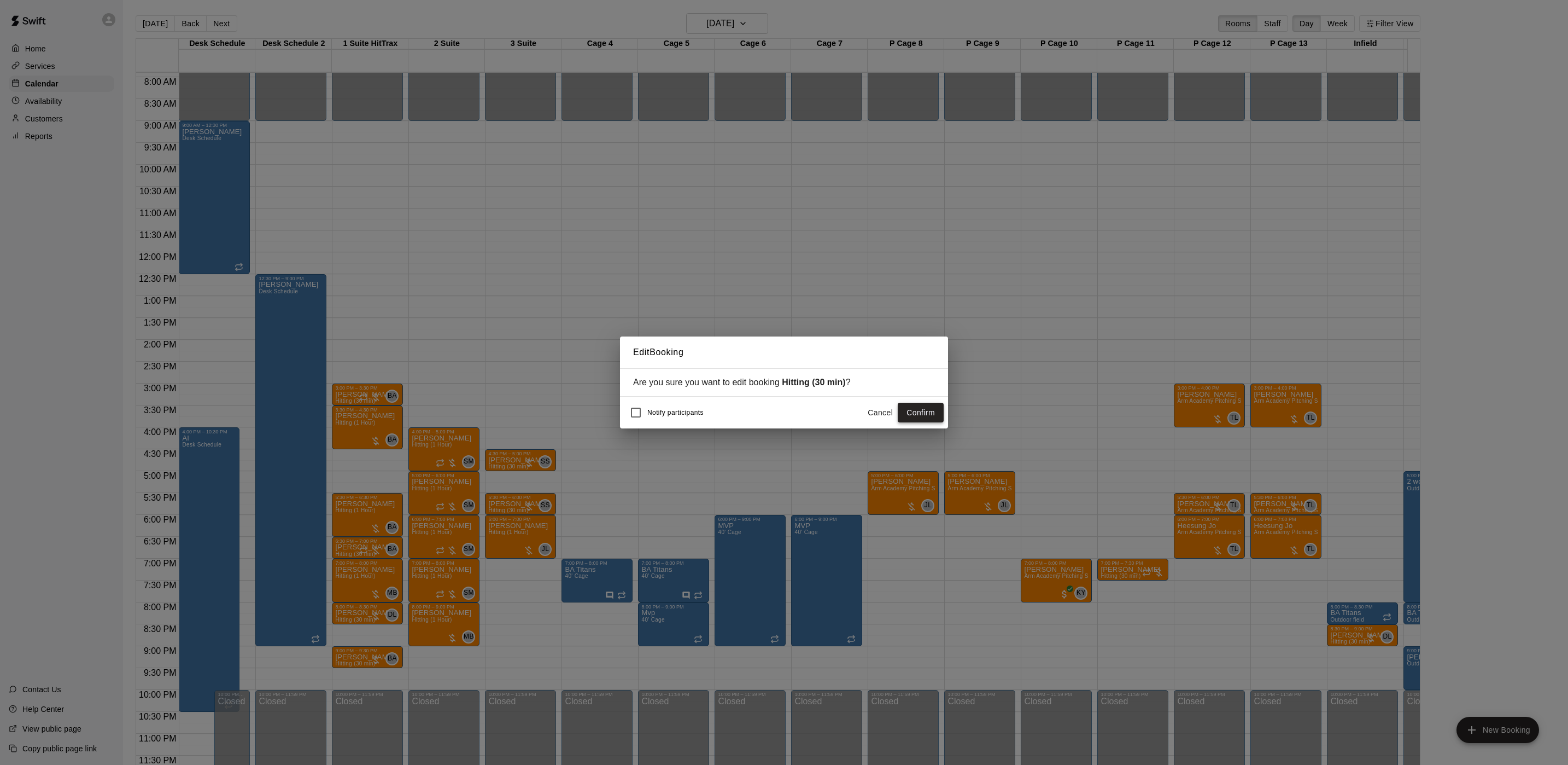
click at [911, 414] on button "Confirm" at bounding box center [920, 412] width 46 height 20
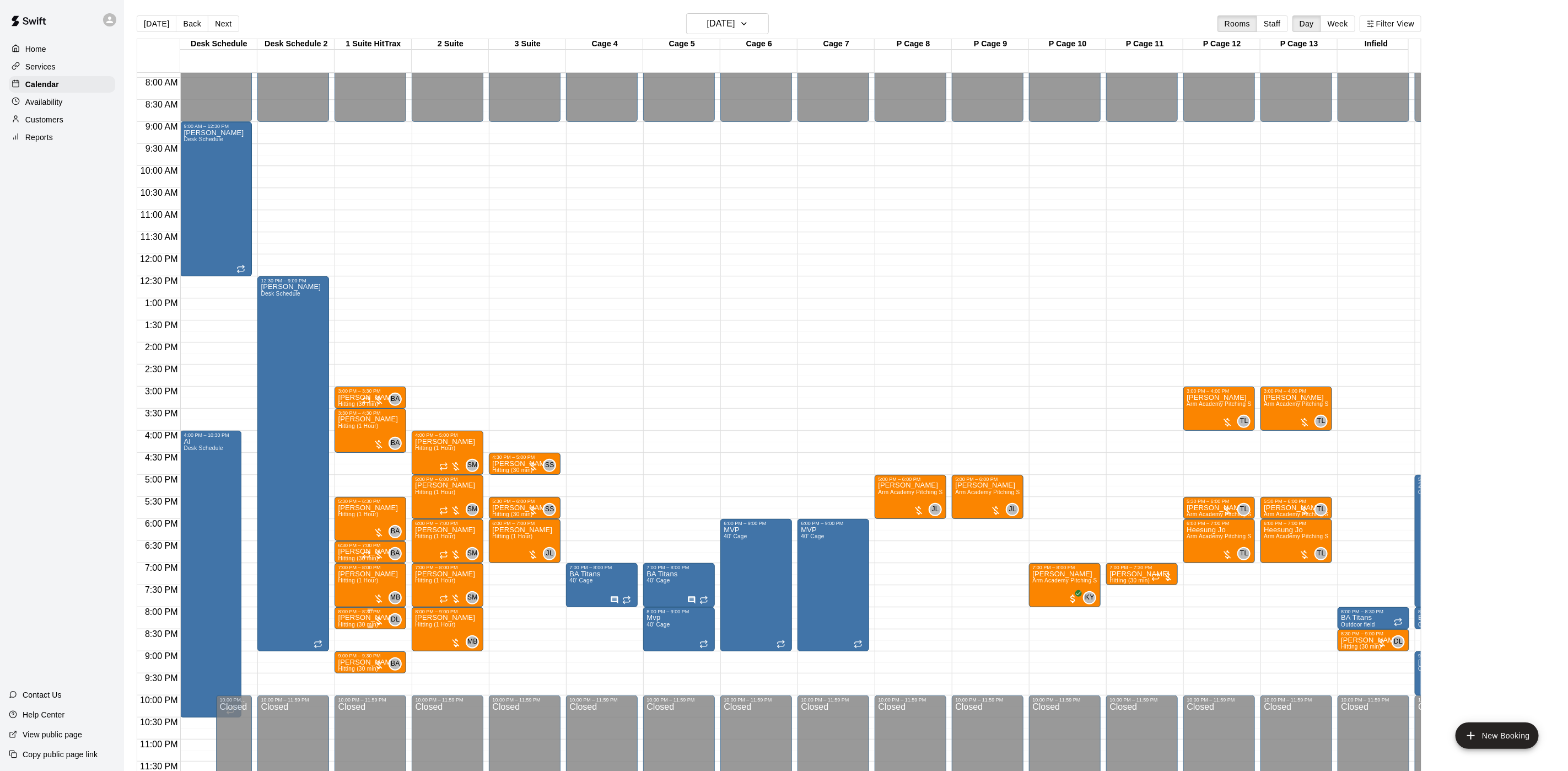
click at [376, 609] on div "8:00 PM – 8:30 PM" at bounding box center [371, 611] width 65 height 6
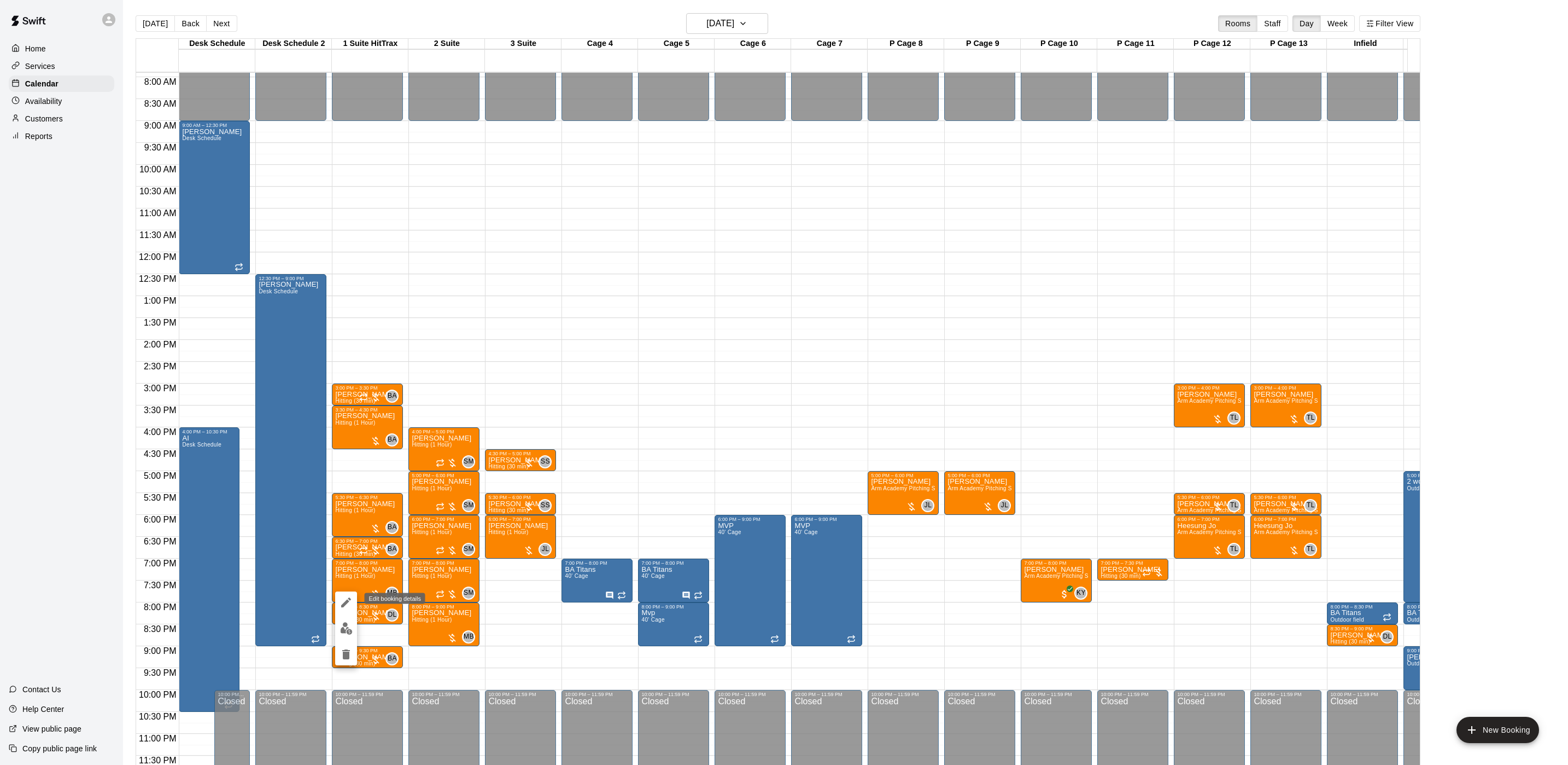
click at [349, 601] on icon "edit" at bounding box center [346, 602] width 13 height 13
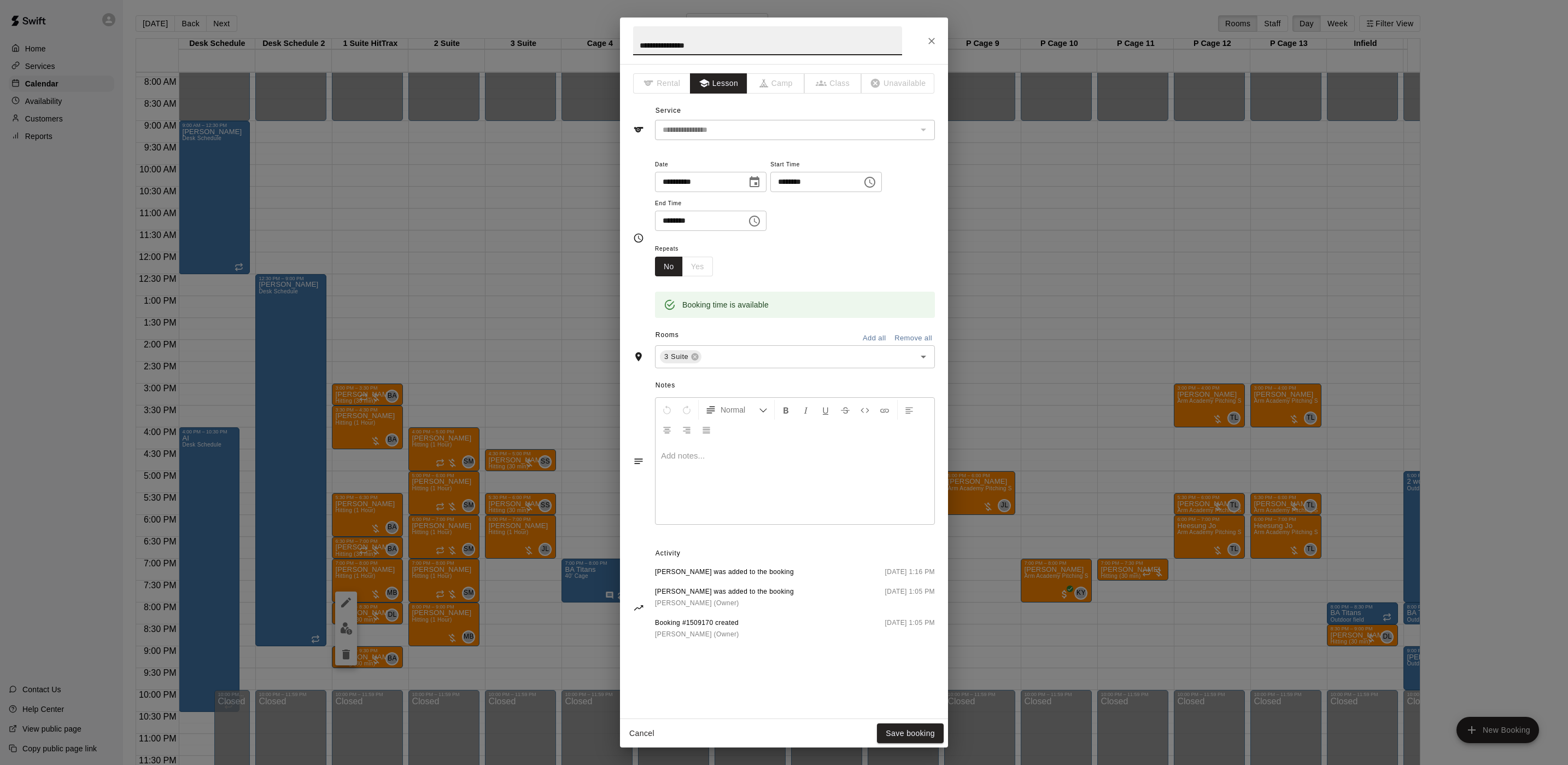
click at [399, 400] on div "**********" at bounding box center [784, 382] width 1568 height 765
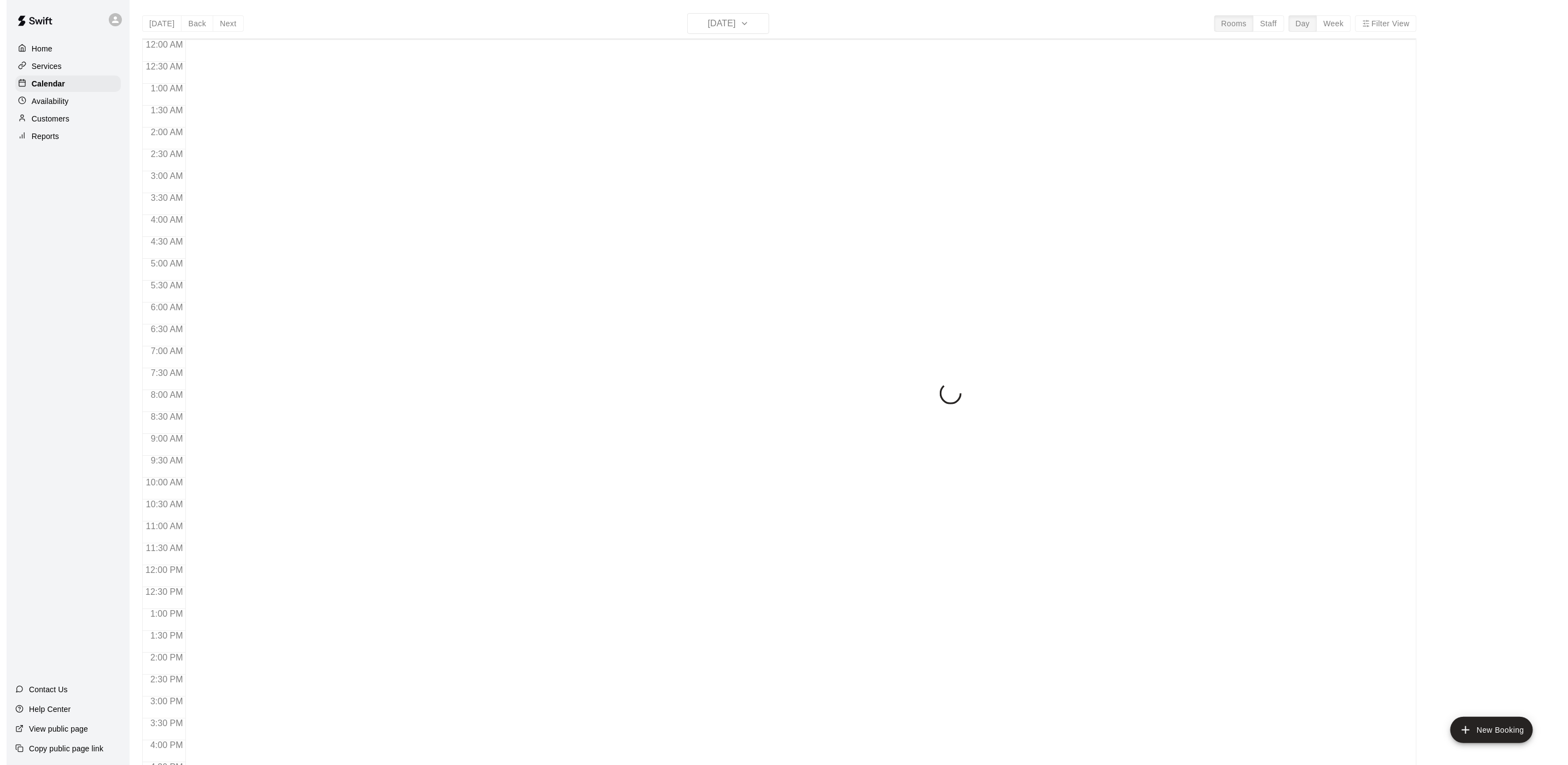
scroll to position [314, 0]
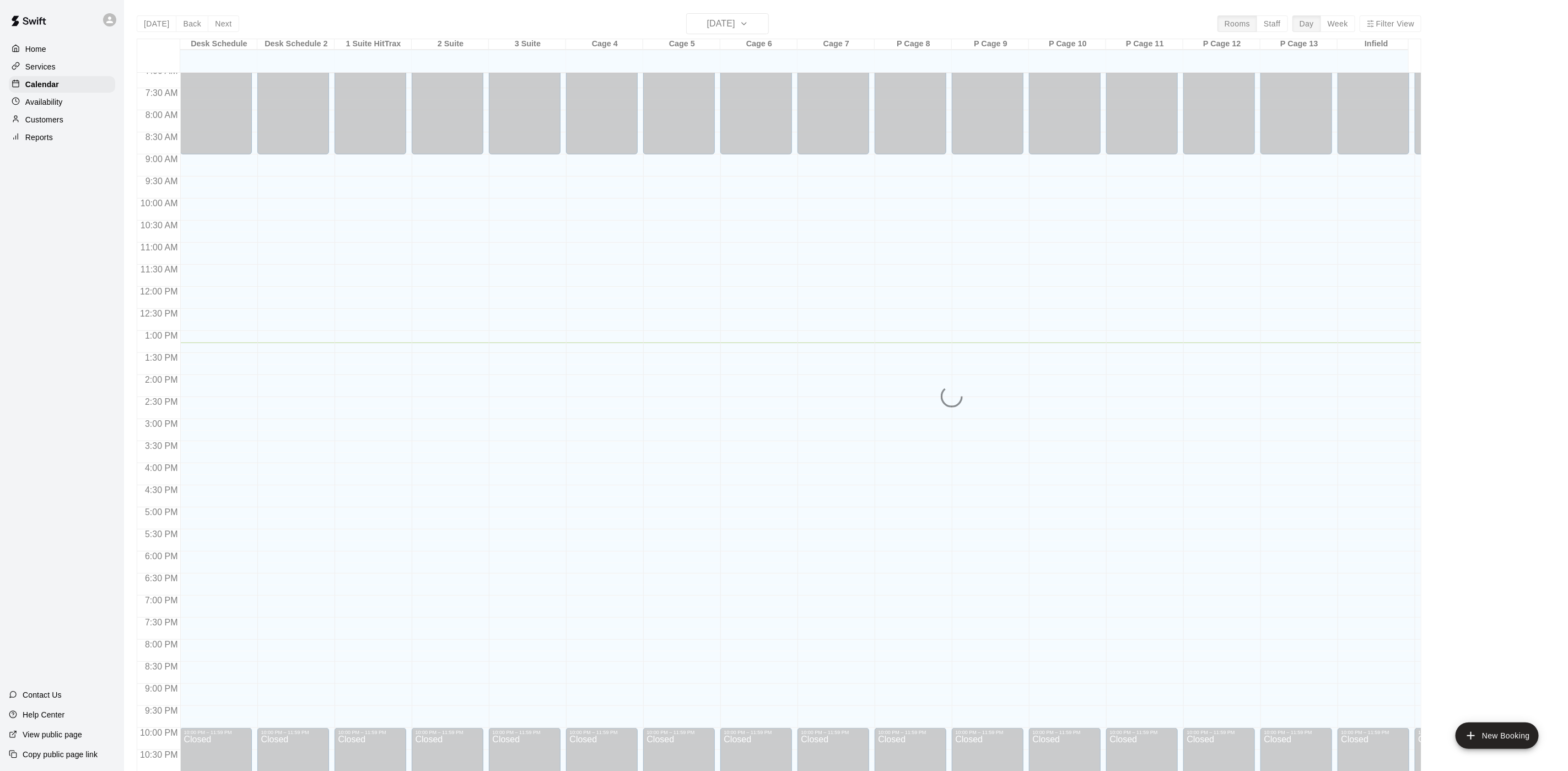
click at [736, 29] on div "Today Back Next Tuesday Oct 14 Rooms Staff Day Week Filter View Desk Schedule 1…" at bounding box center [779, 399] width 1285 height 771
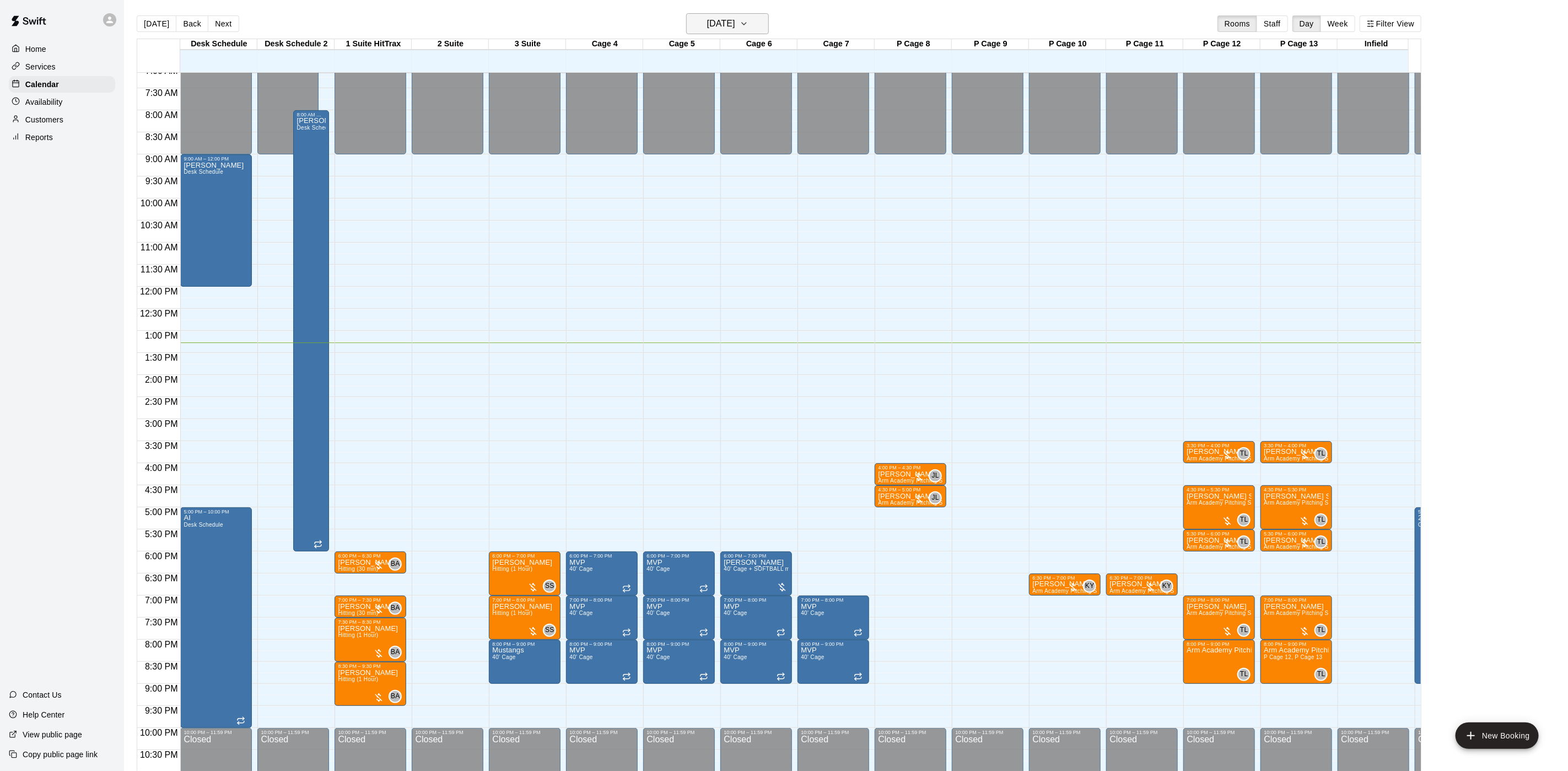
click at [735, 29] on h6 "[DATE]" at bounding box center [721, 23] width 28 height 15
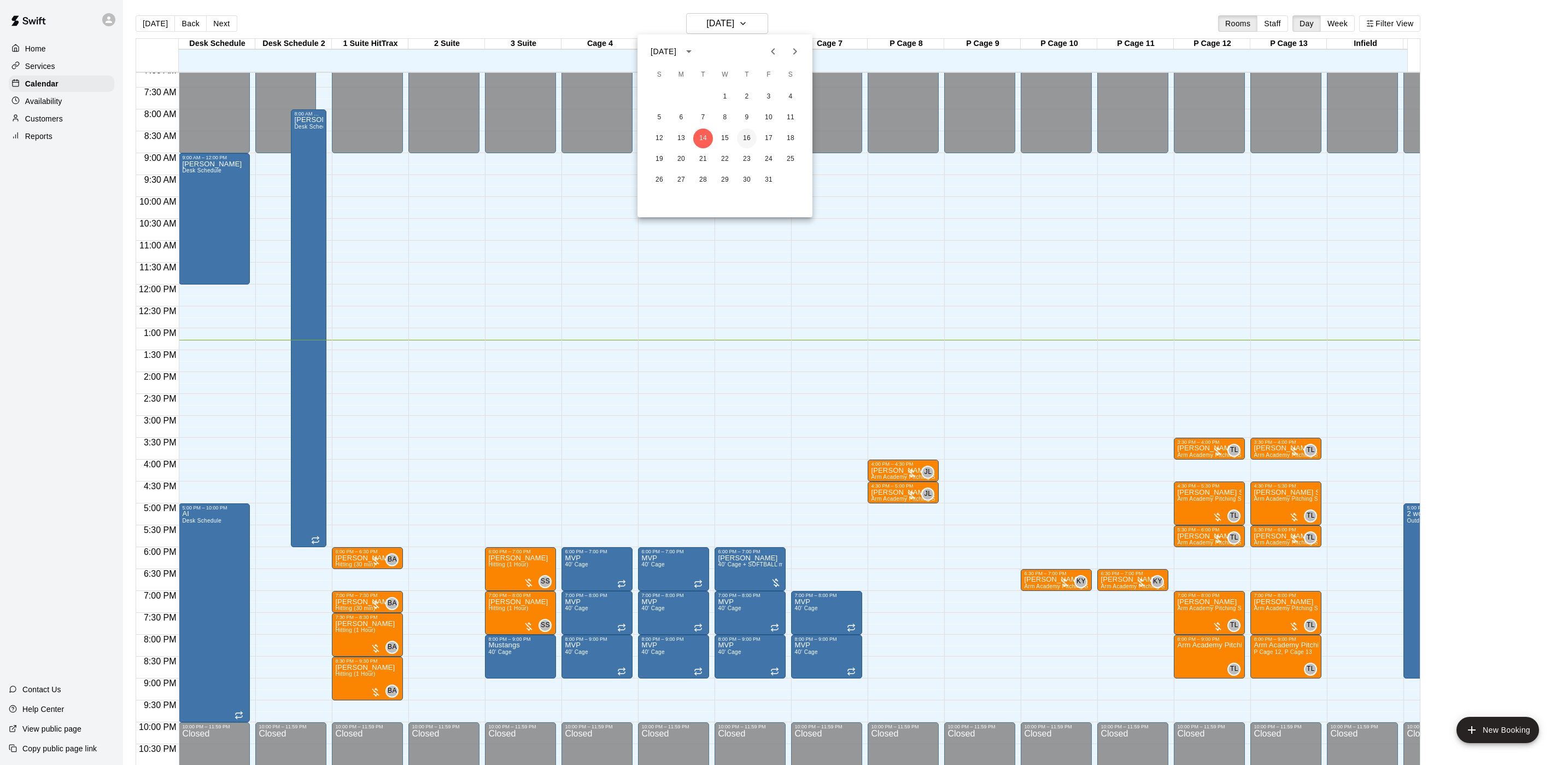
click at [741, 133] on button "16" at bounding box center [747, 138] width 19 height 19
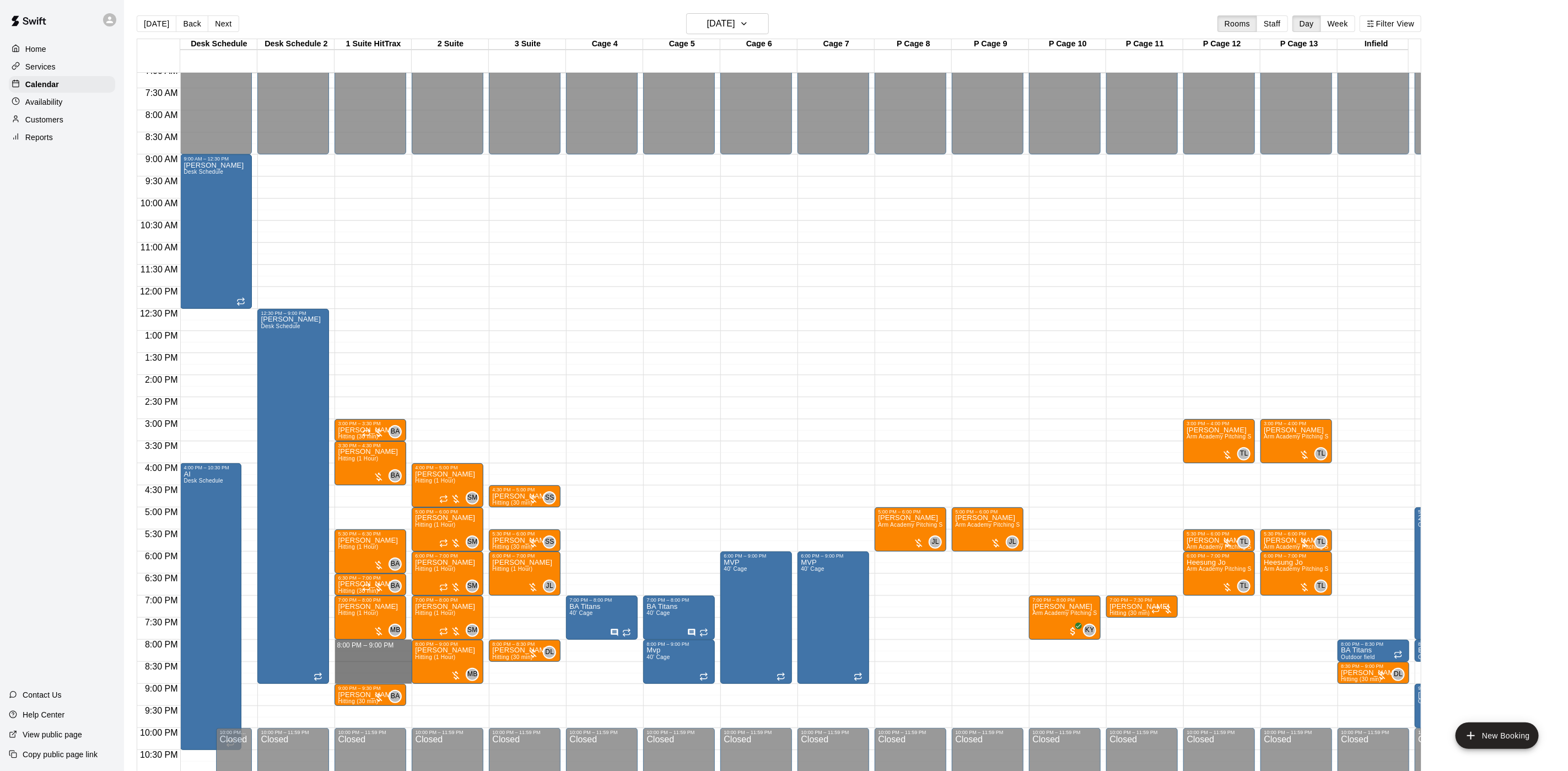
drag, startPoint x: 382, startPoint y: 651, endPoint x: 384, endPoint y: 681, distance: 30.1
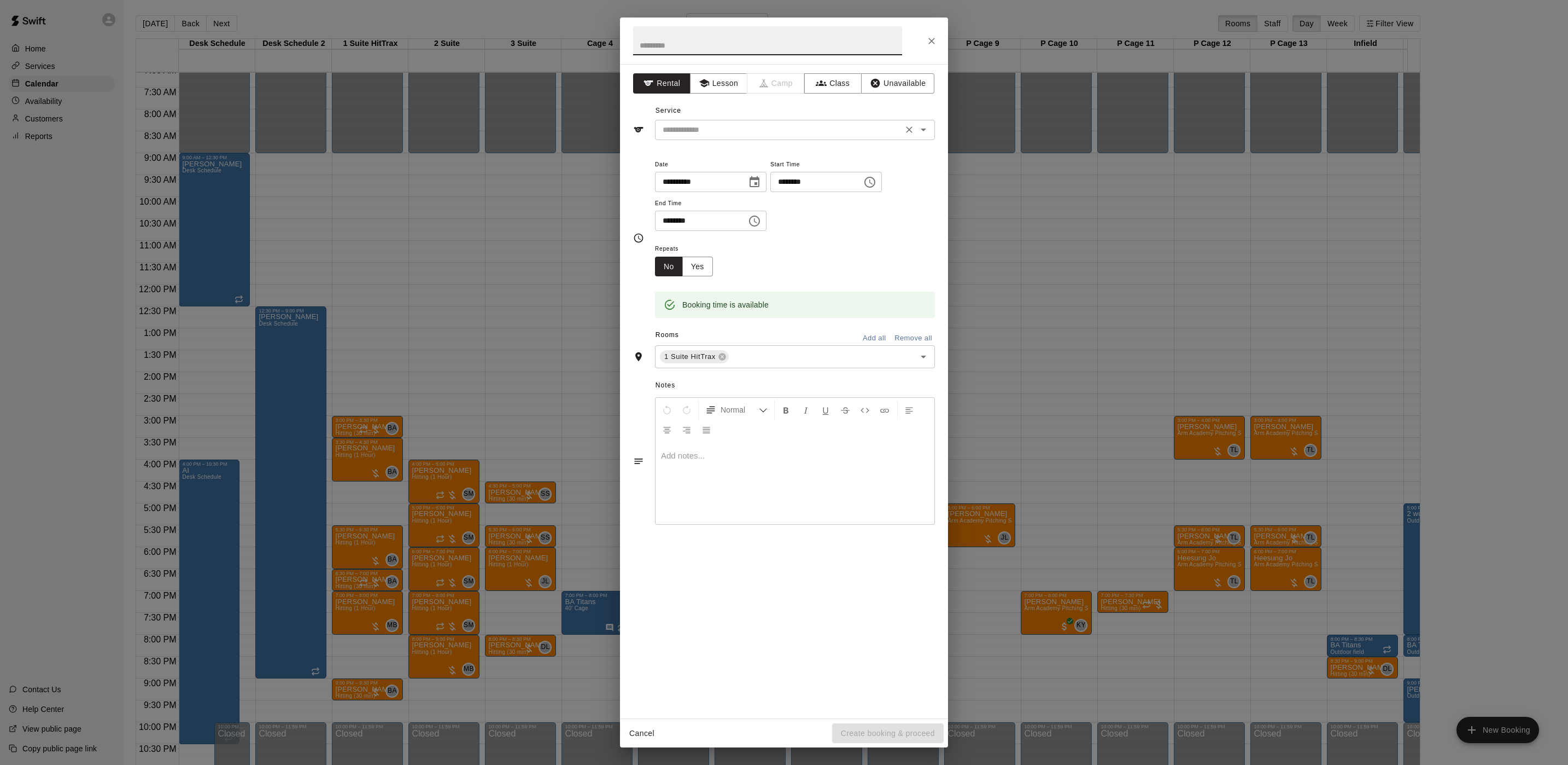
click at [686, 137] on input "text" at bounding box center [779, 130] width 241 height 13
click at [720, 89] on button "Lesson" at bounding box center [719, 83] width 57 height 20
drag, startPoint x: 723, startPoint y: 147, endPoint x: 723, endPoint y: 130, distance: 17.0
click at [723, 143] on div "**********" at bounding box center [784, 391] width 328 height 654
click at [723, 130] on input "text" at bounding box center [779, 130] width 241 height 13
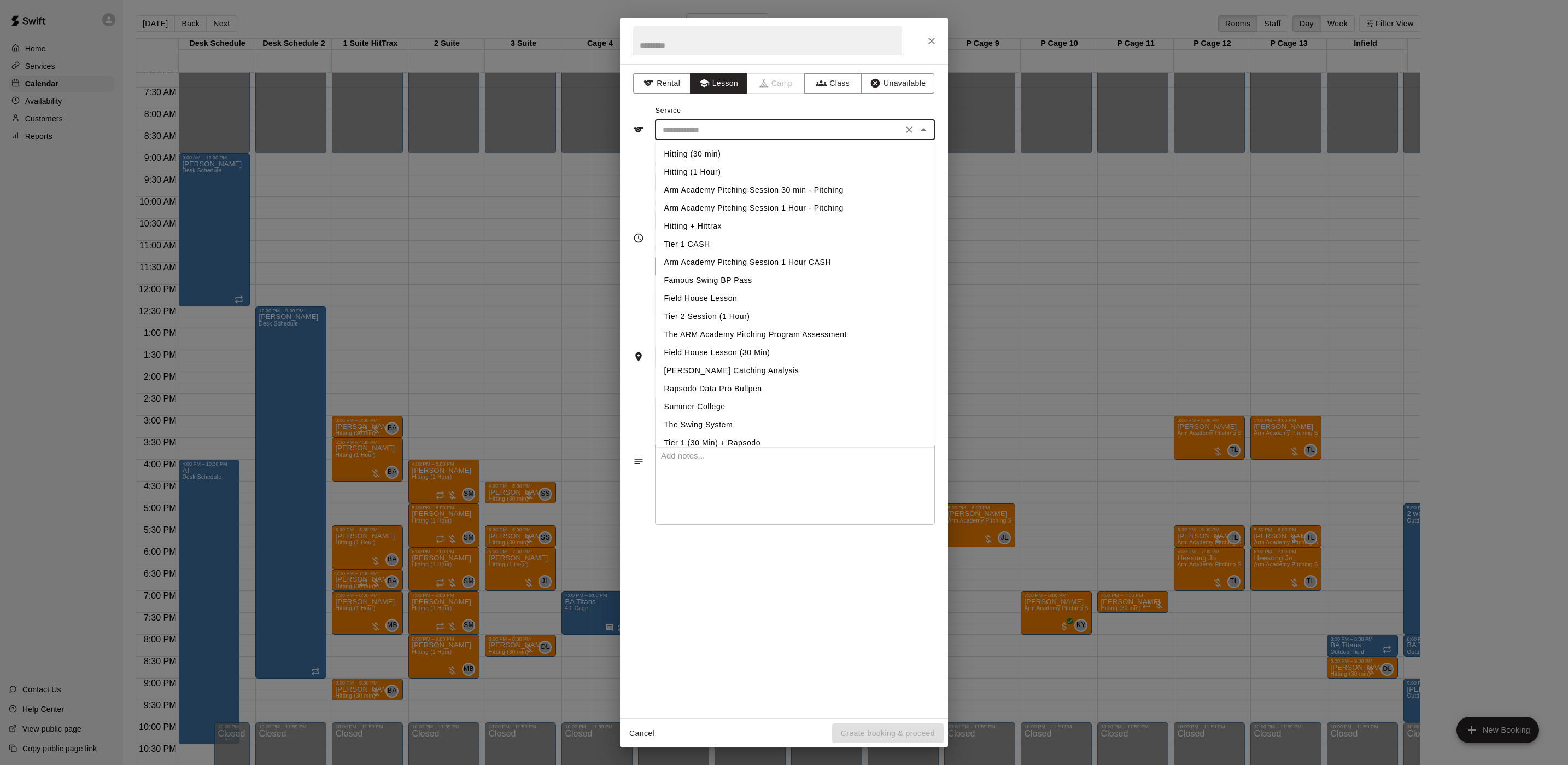
click at [714, 169] on li "Hitting (1 Hour)" at bounding box center [796, 172] width 280 height 18
type input "**********"
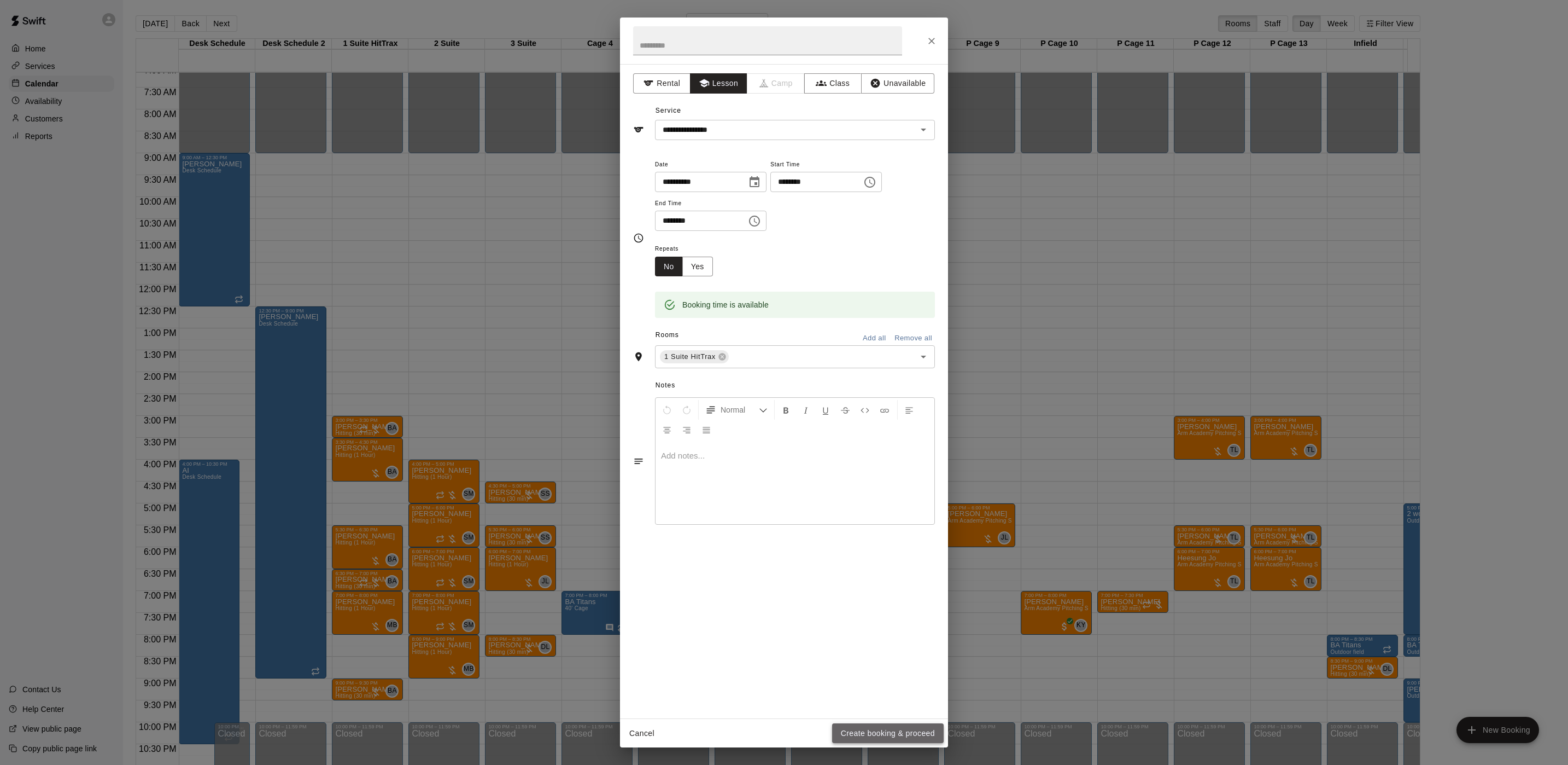
click at [917, 730] on button "Create booking & proceed" at bounding box center [887, 733] width 111 height 20
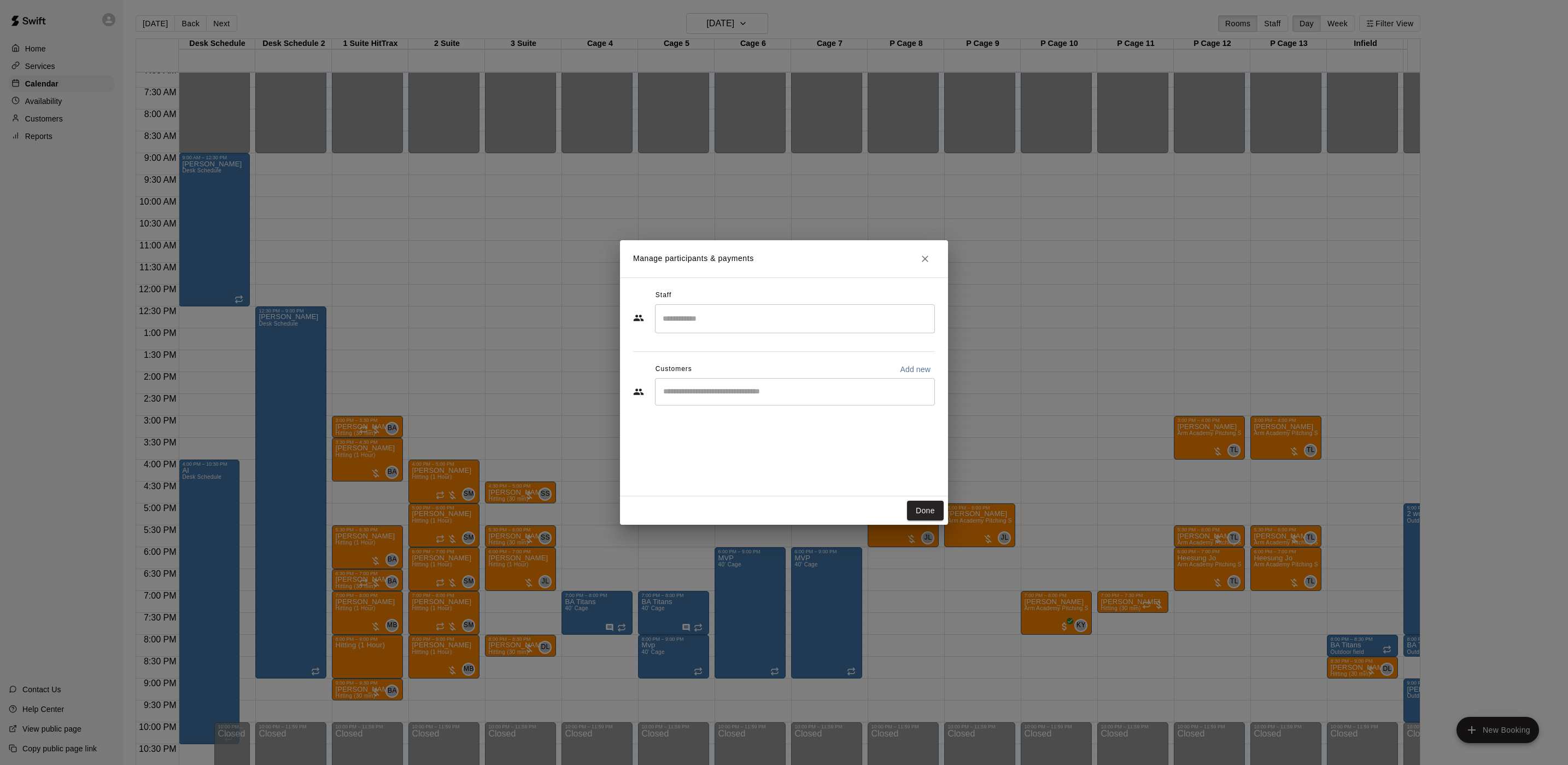
click at [725, 326] on input "Search staff" at bounding box center [795, 318] width 270 height 19
click at [722, 397] on div "Brian Anderson Staff" at bounding box center [717, 393] width 67 height 21
click at [740, 392] on input "Start typing to search customers..." at bounding box center [795, 392] width 270 height 11
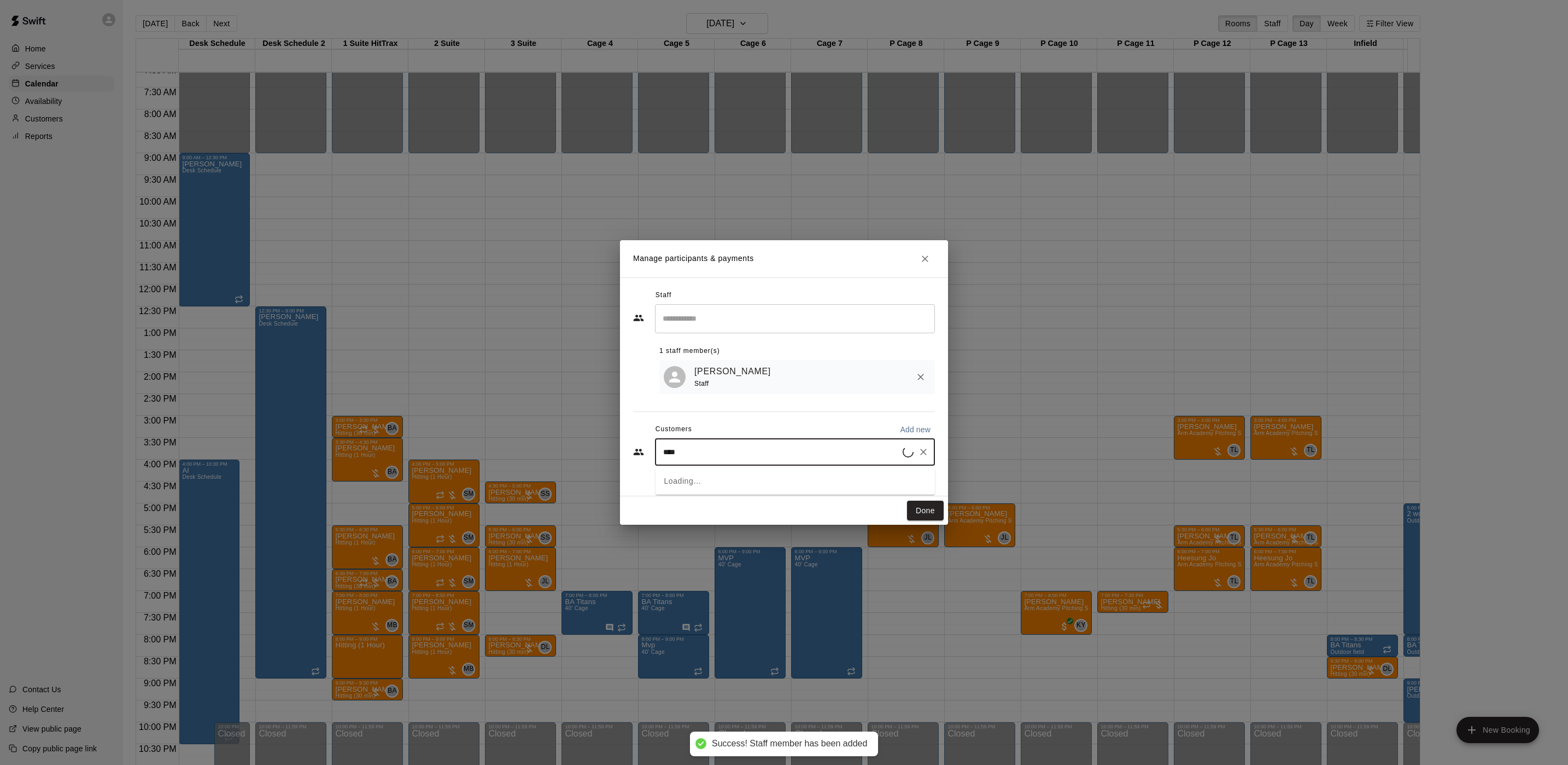
type input "*****"
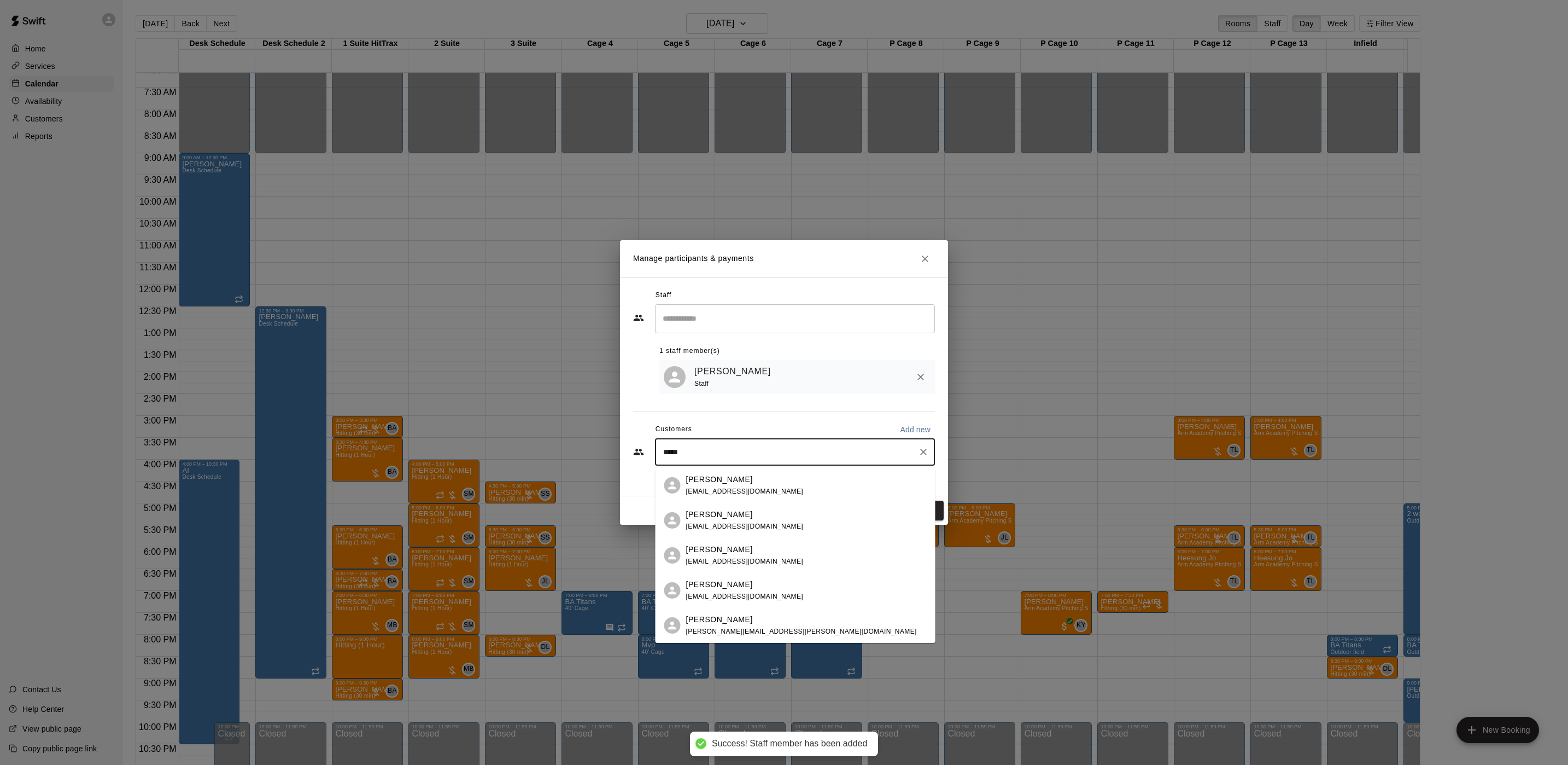
click at [817, 474] on div "Nathan Schneider mtschneids@yahoo.com" at bounding box center [806, 485] width 240 height 24
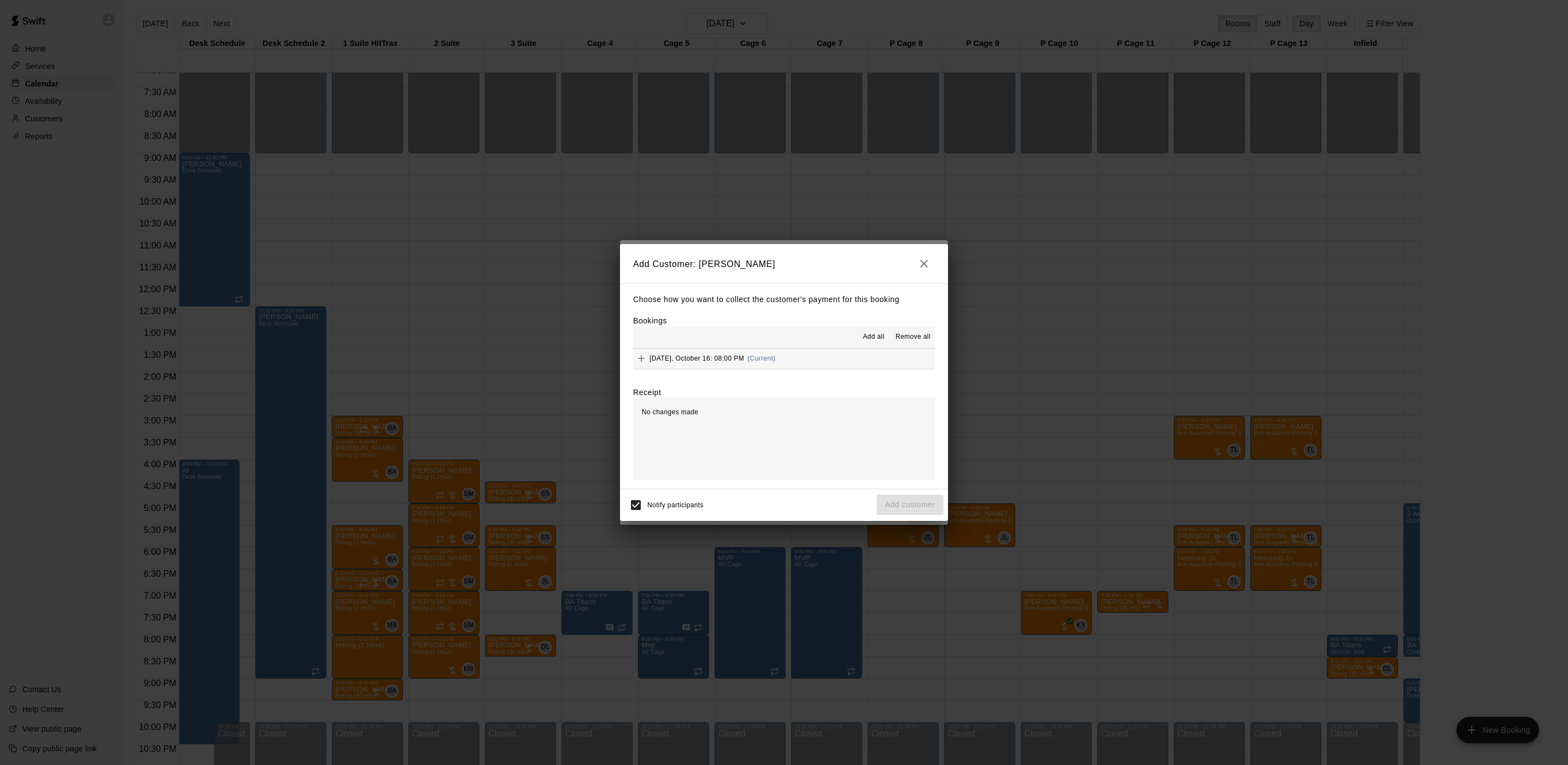
click at [758, 371] on div "Choose how you want to collect the customer's payment for this booking Bookings…" at bounding box center [784, 386] width 328 height 205
click at [758, 365] on div "Thursday, October 16: 08:00 PM (Current)" at bounding box center [704, 358] width 142 height 16
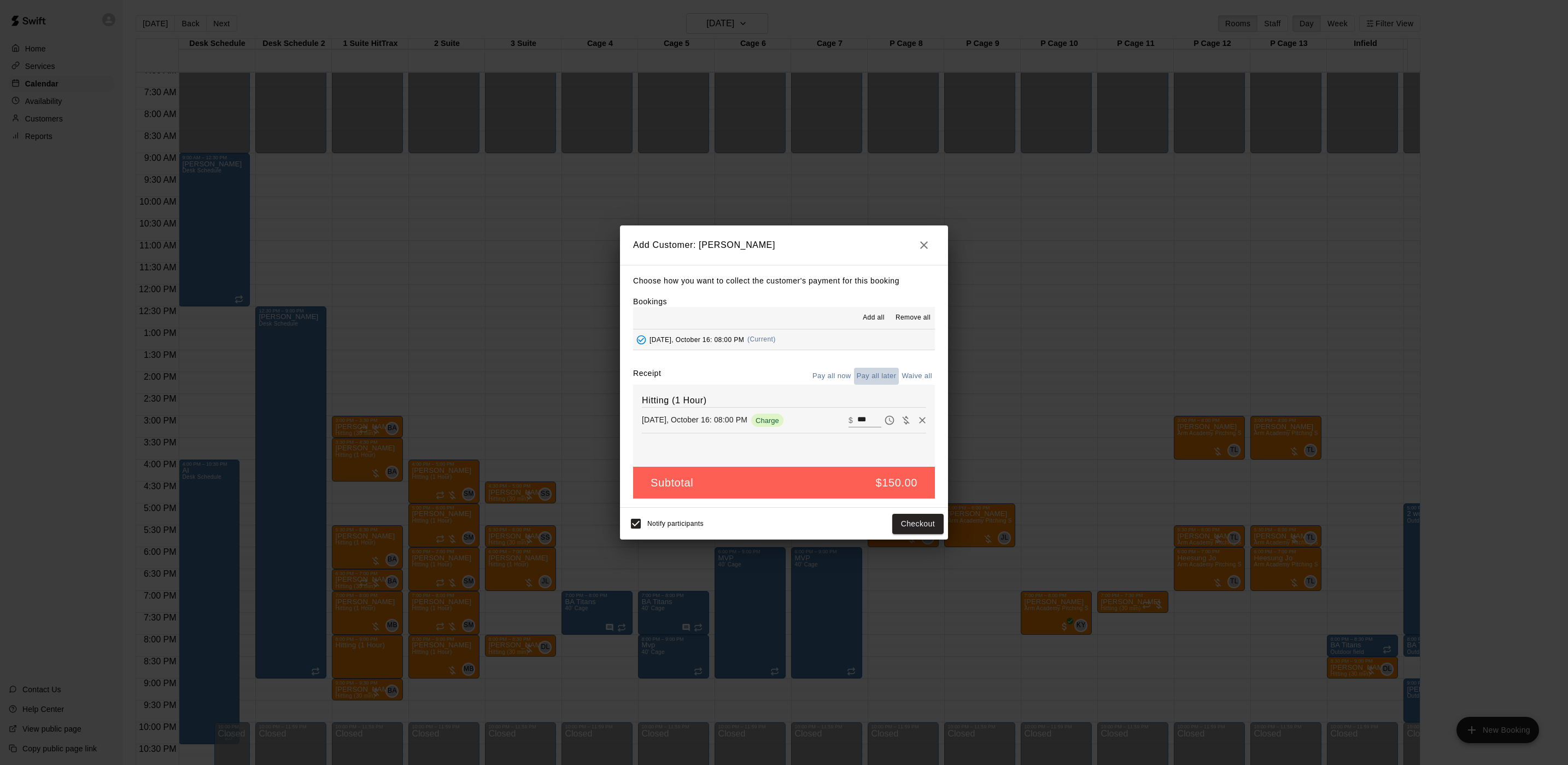
click at [879, 373] on button "Pay all later" at bounding box center [877, 376] width 46 height 17
click at [900, 518] on button "Add customer" at bounding box center [910, 523] width 67 height 20
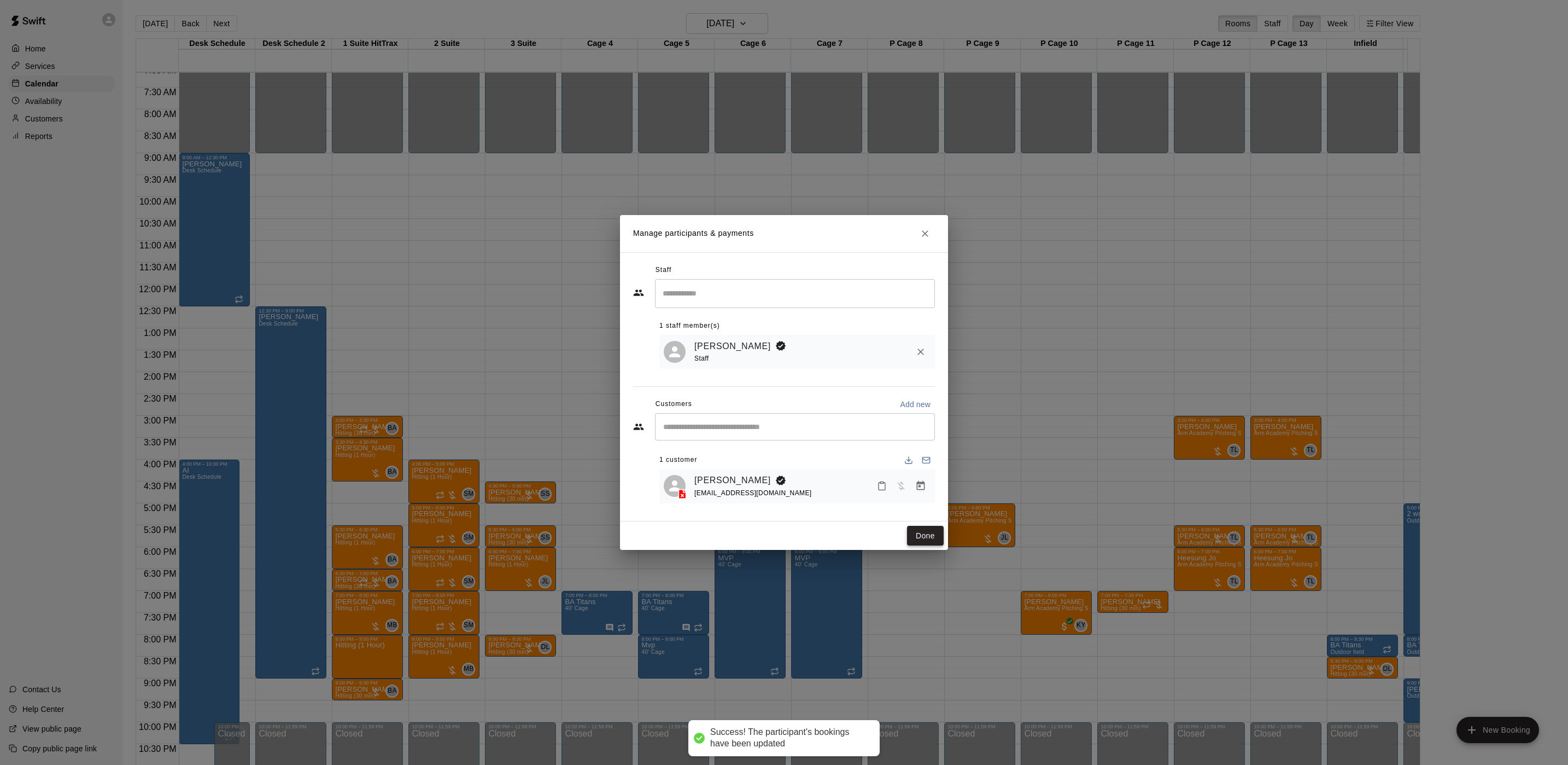
click at [938, 534] on button "Done" at bounding box center [925, 535] width 37 height 20
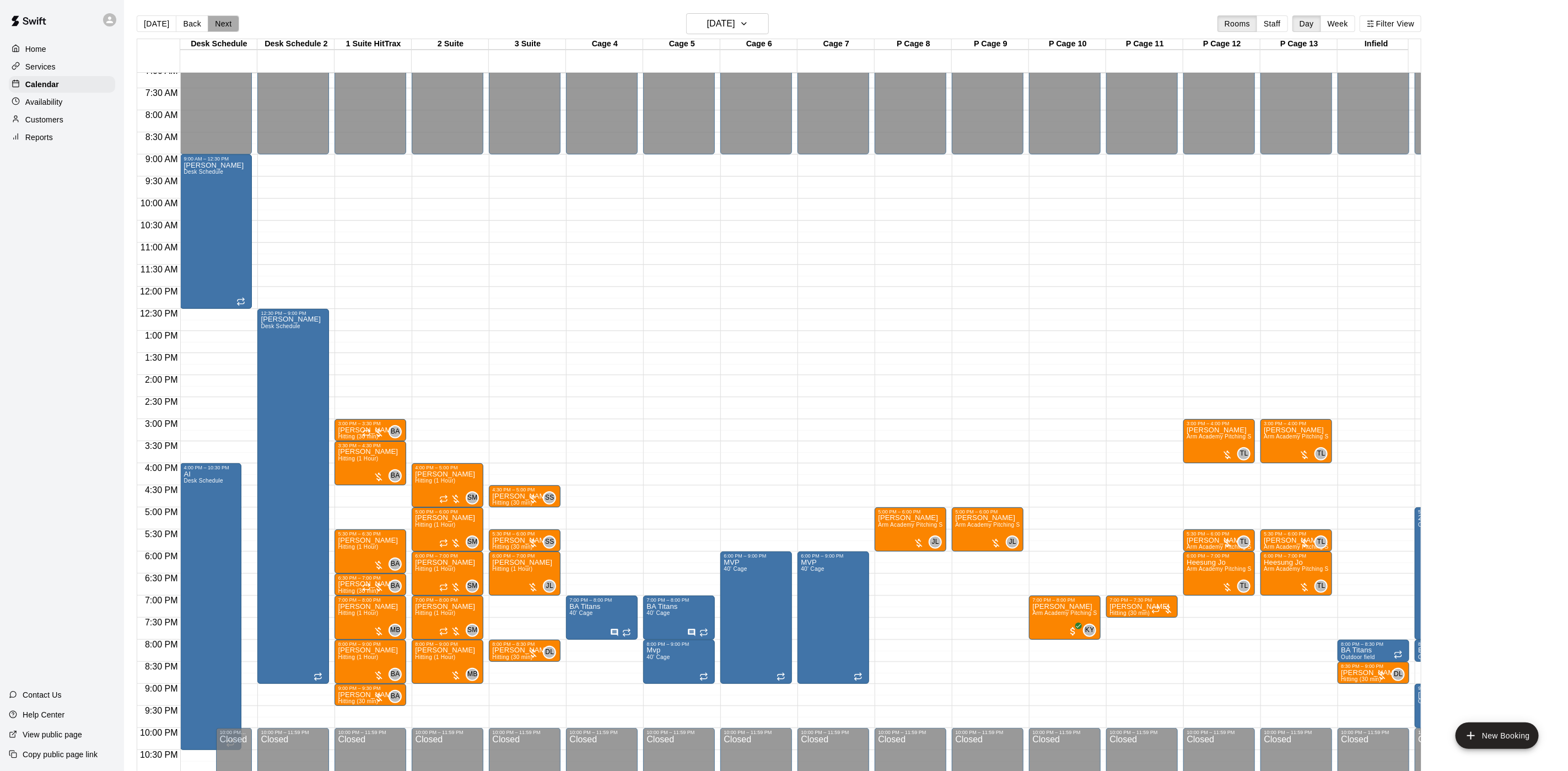
click at [212, 28] on button "Next" at bounding box center [223, 23] width 31 height 17
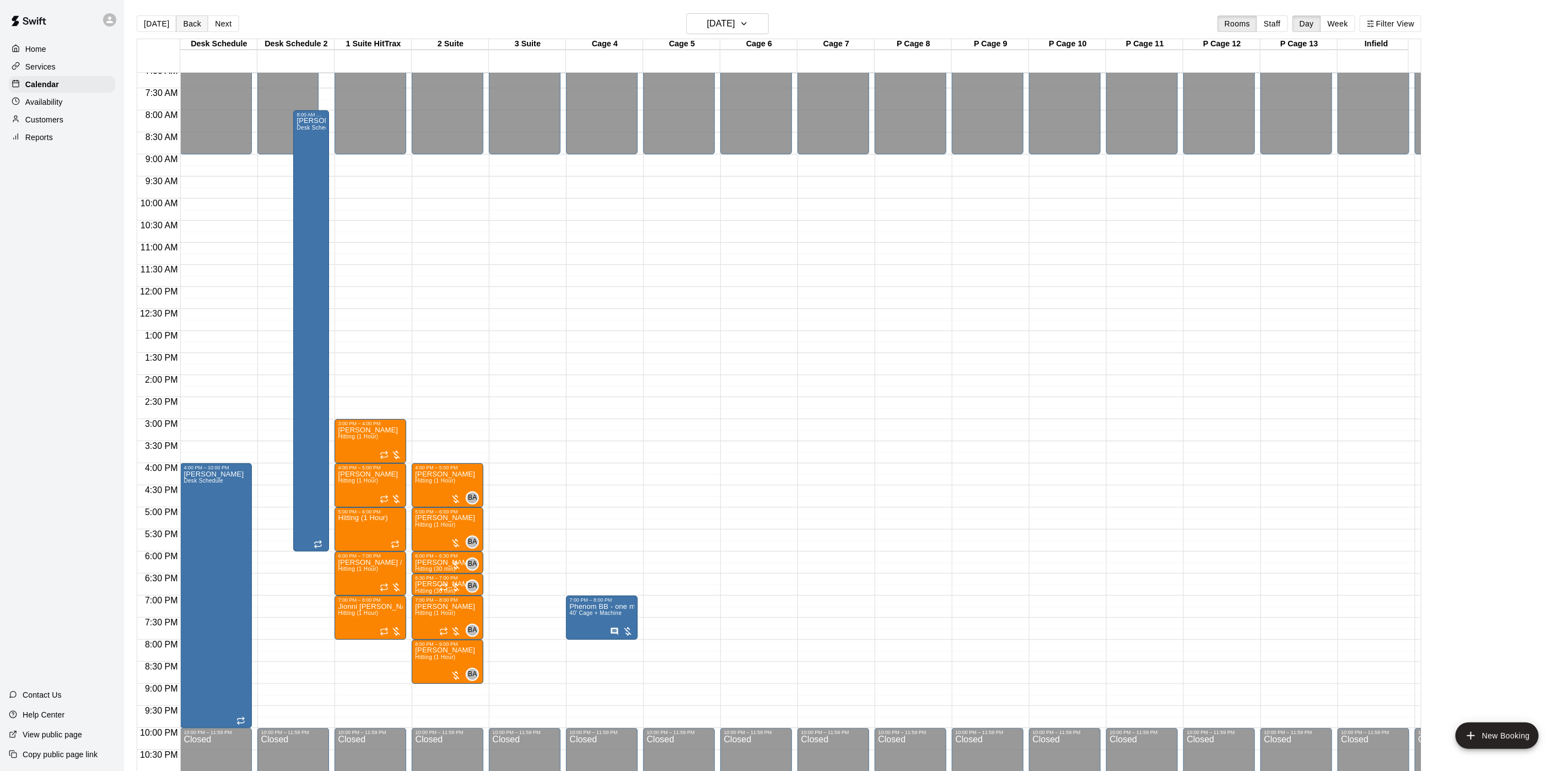
click at [180, 28] on button "Back" at bounding box center [192, 23] width 33 height 17
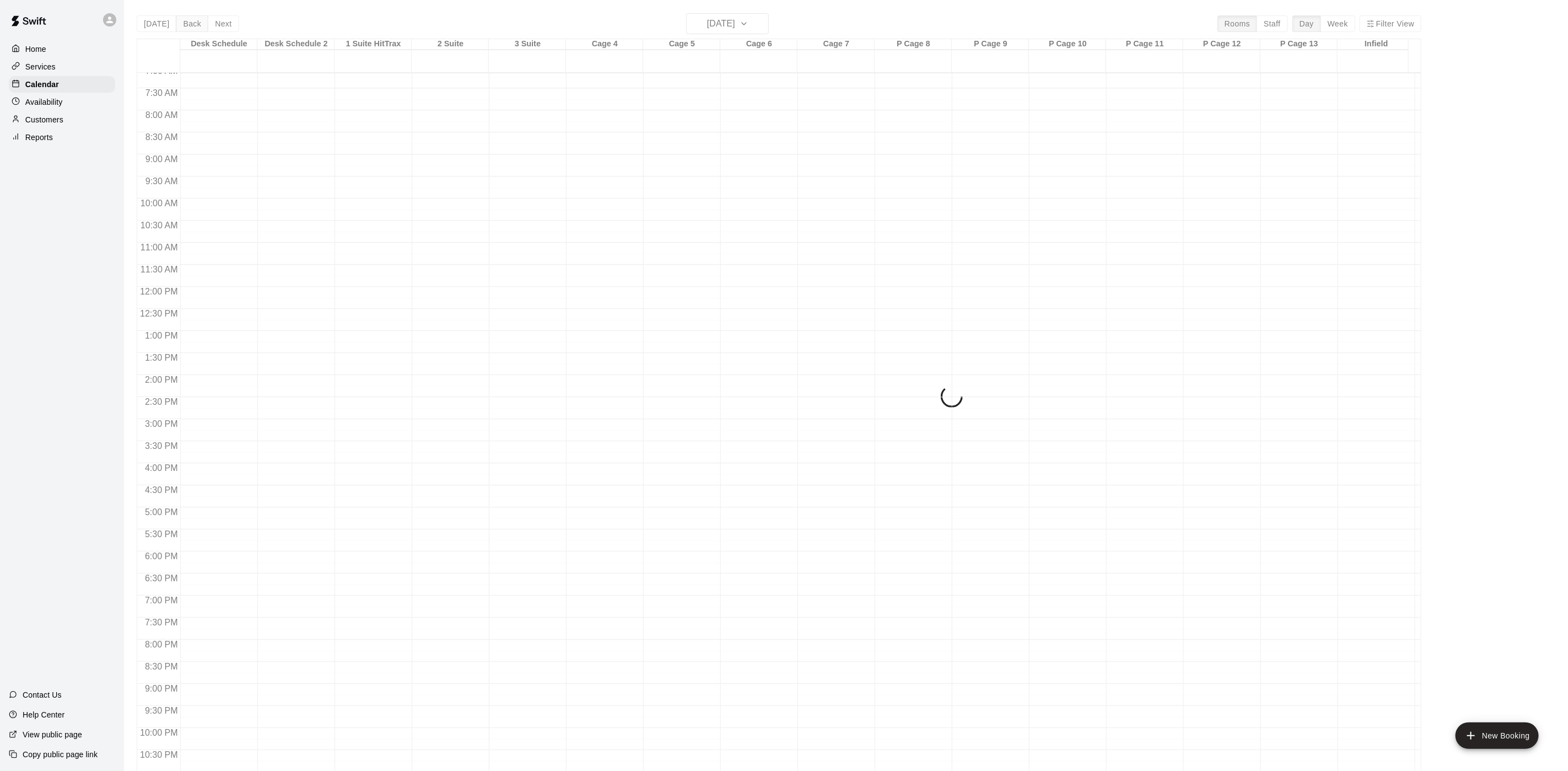
click at [180, 28] on div "Today Back Next Thursday Oct 16 Rooms Staff Day Week Filter View Desk Schedule …" at bounding box center [779, 399] width 1285 height 771
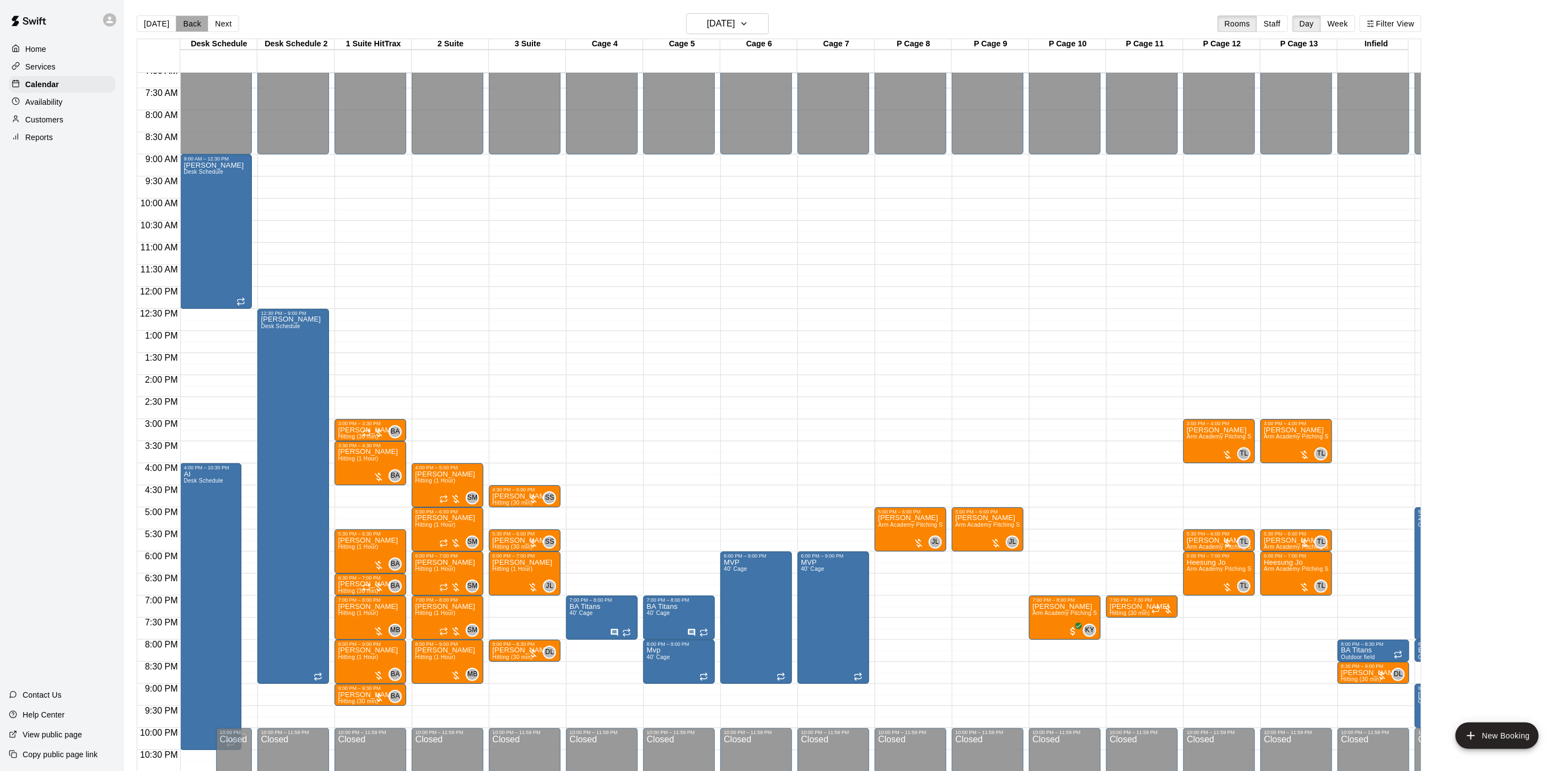
click at [181, 28] on button "Back" at bounding box center [192, 23] width 33 height 17
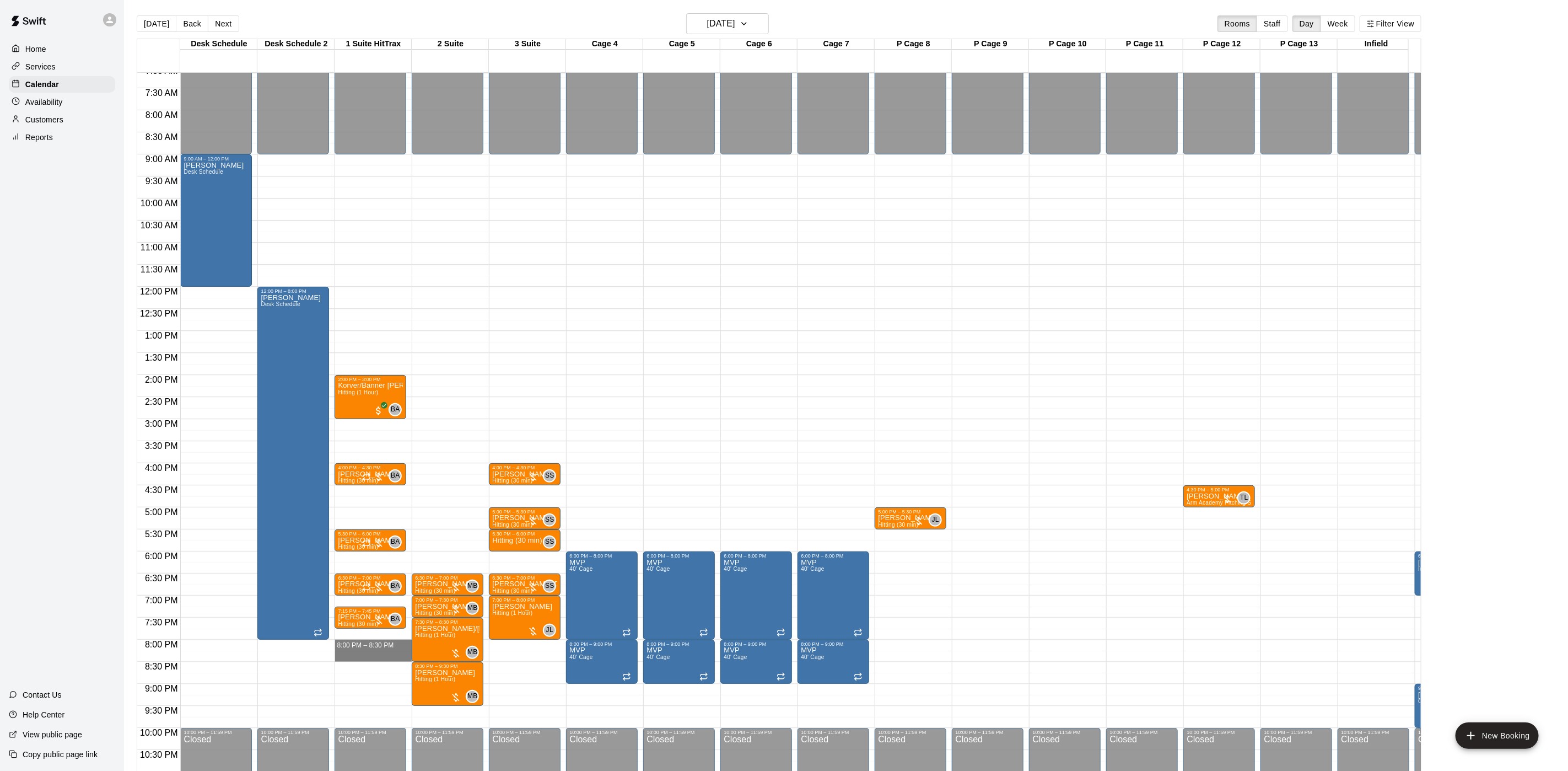
drag, startPoint x: 371, startPoint y: 647, endPoint x: 369, endPoint y: 657, distance: 10.2
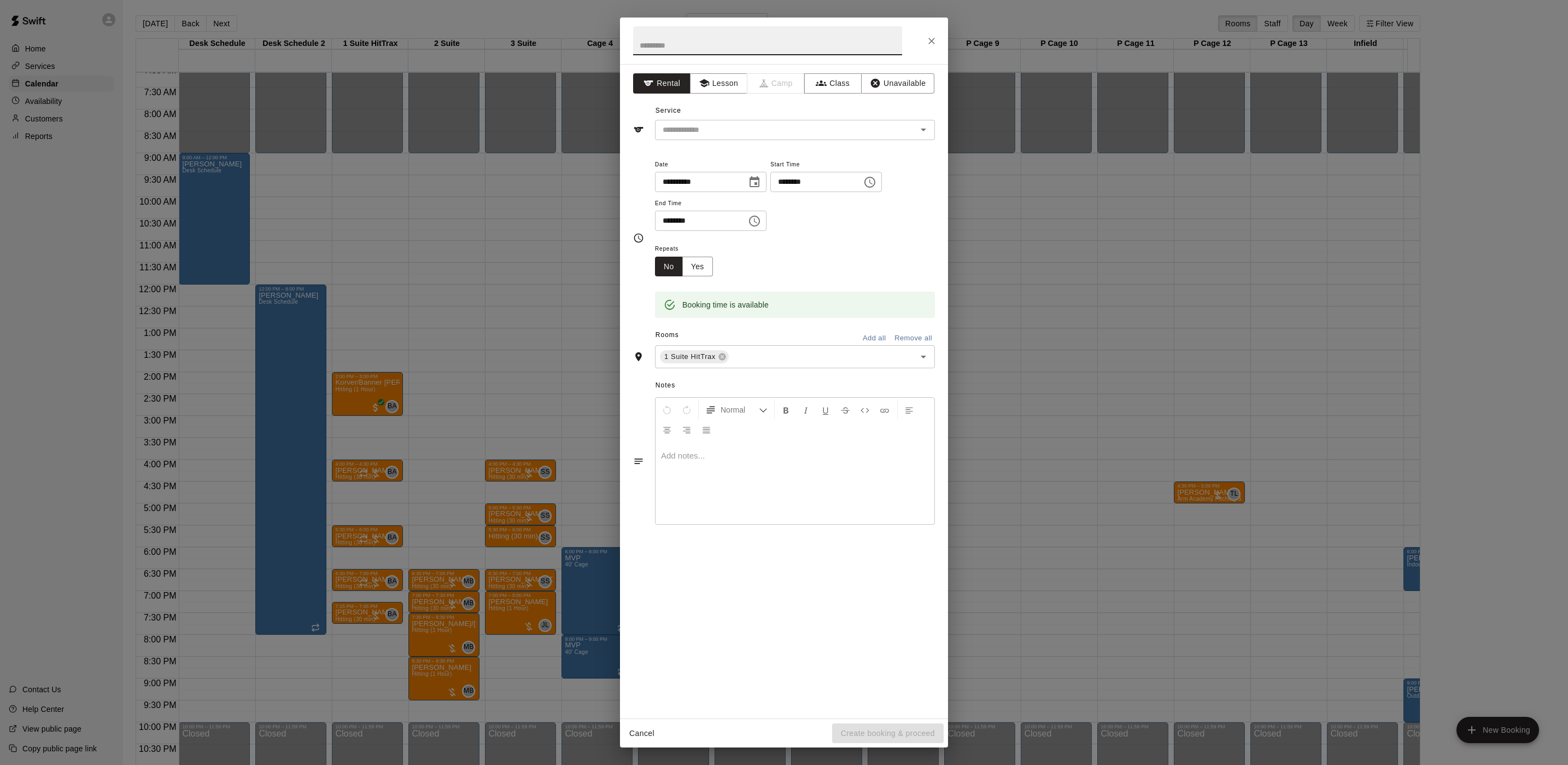
click at [256, 598] on div "**********" at bounding box center [784, 382] width 1568 height 765
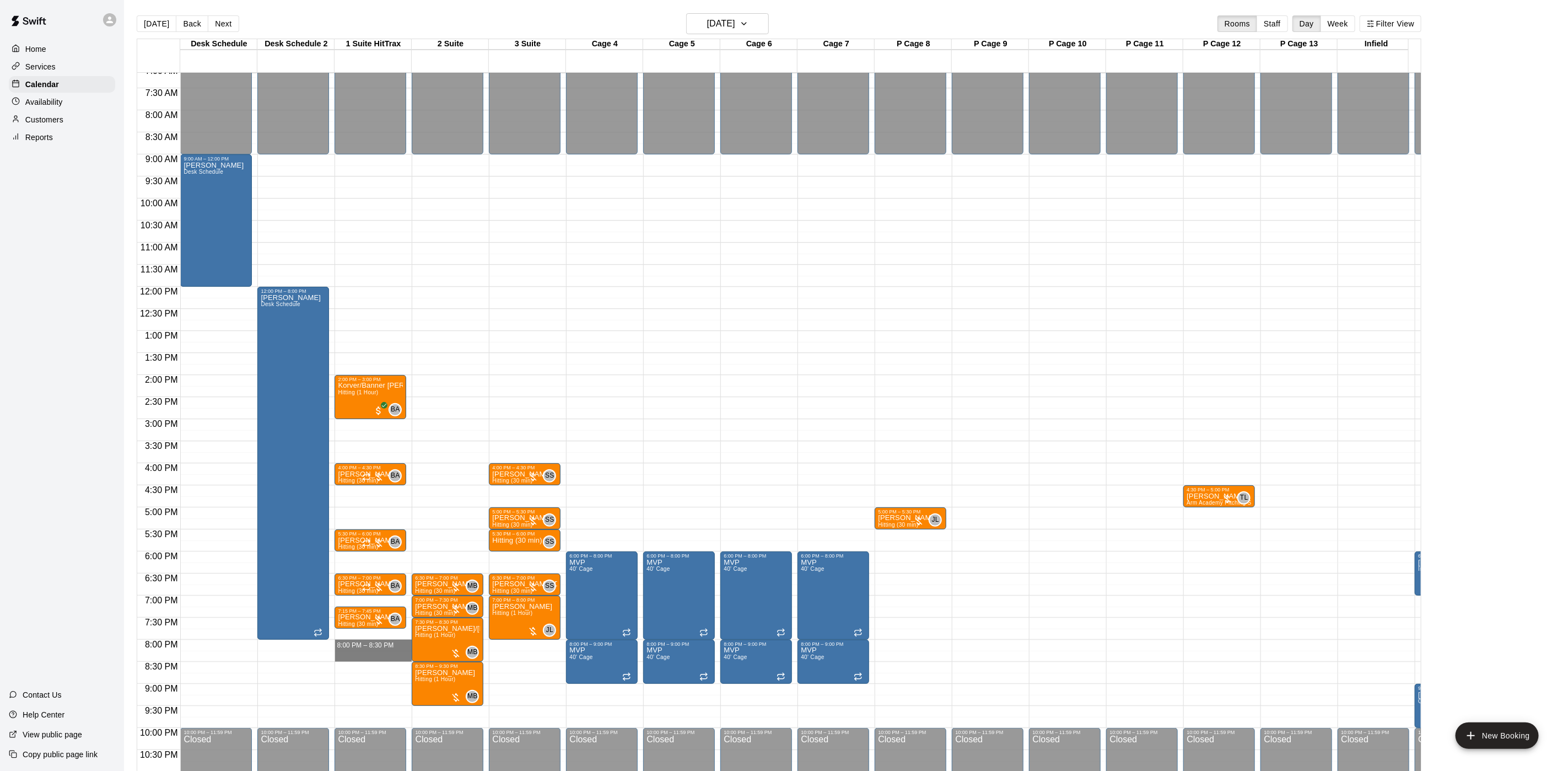
drag, startPoint x: 353, startPoint y: 643, endPoint x: 352, endPoint y: 653, distance: 10.0
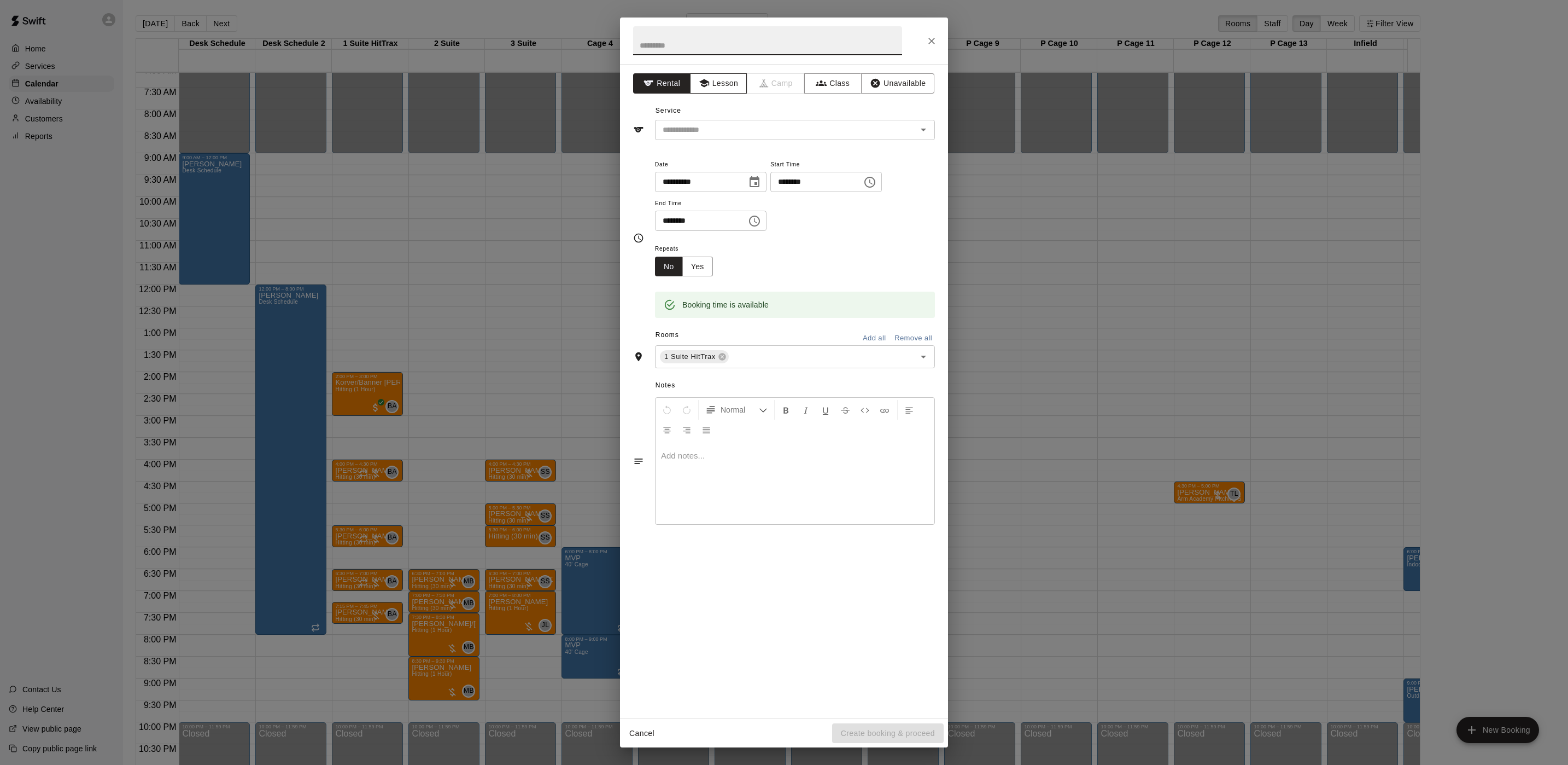
click at [710, 77] on button "Lesson" at bounding box center [719, 83] width 57 height 20
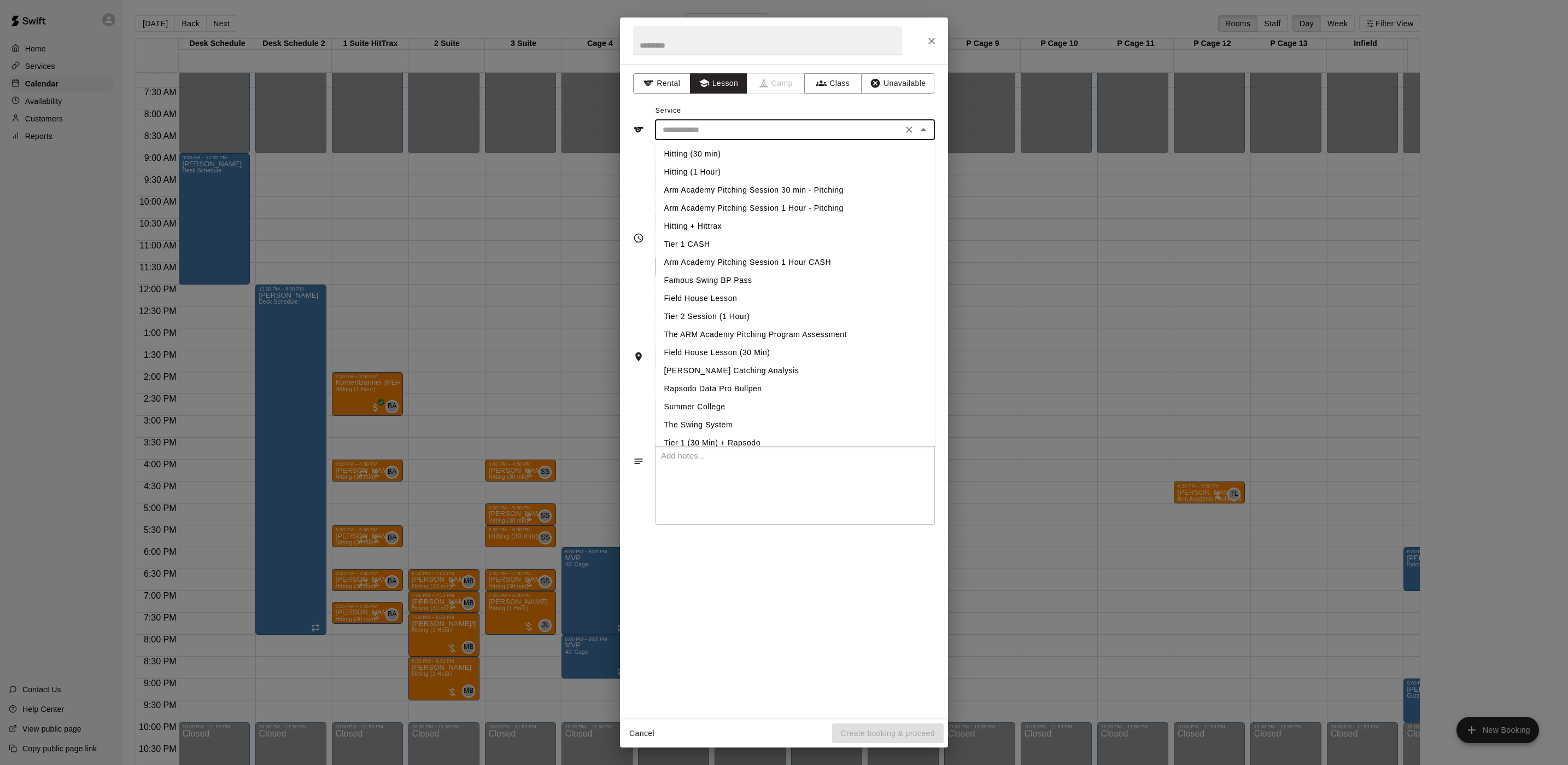
click at [689, 128] on input "text" at bounding box center [779, 130] width 241 height 13
click at [673, 156] on li "Hitting (30 min)" at bounding box center [796, 154] width 280 height 18
type input "**********"
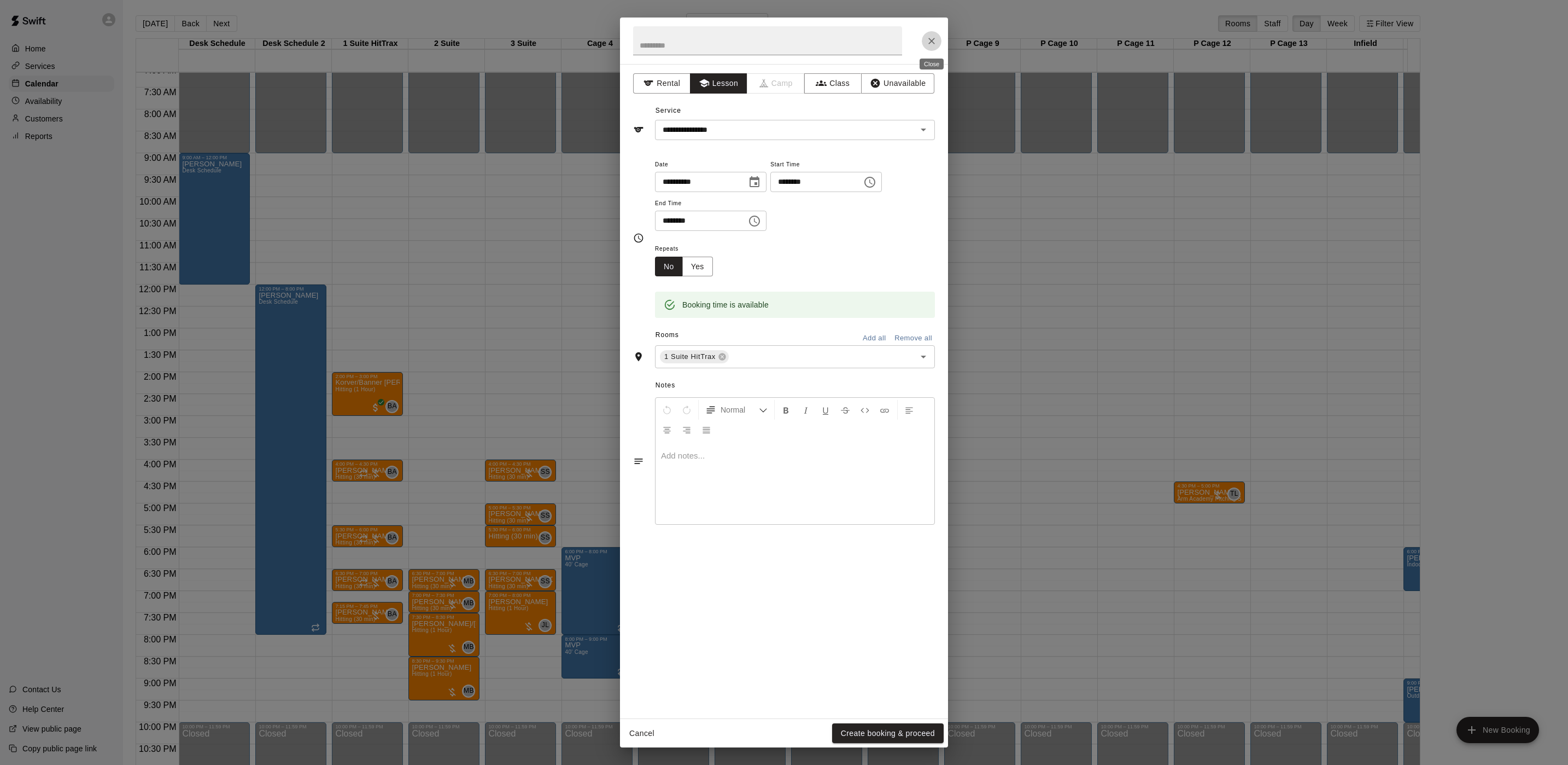
click at [930, 48] on button "Close" at bounding box center [931, 41] width 19 height 19
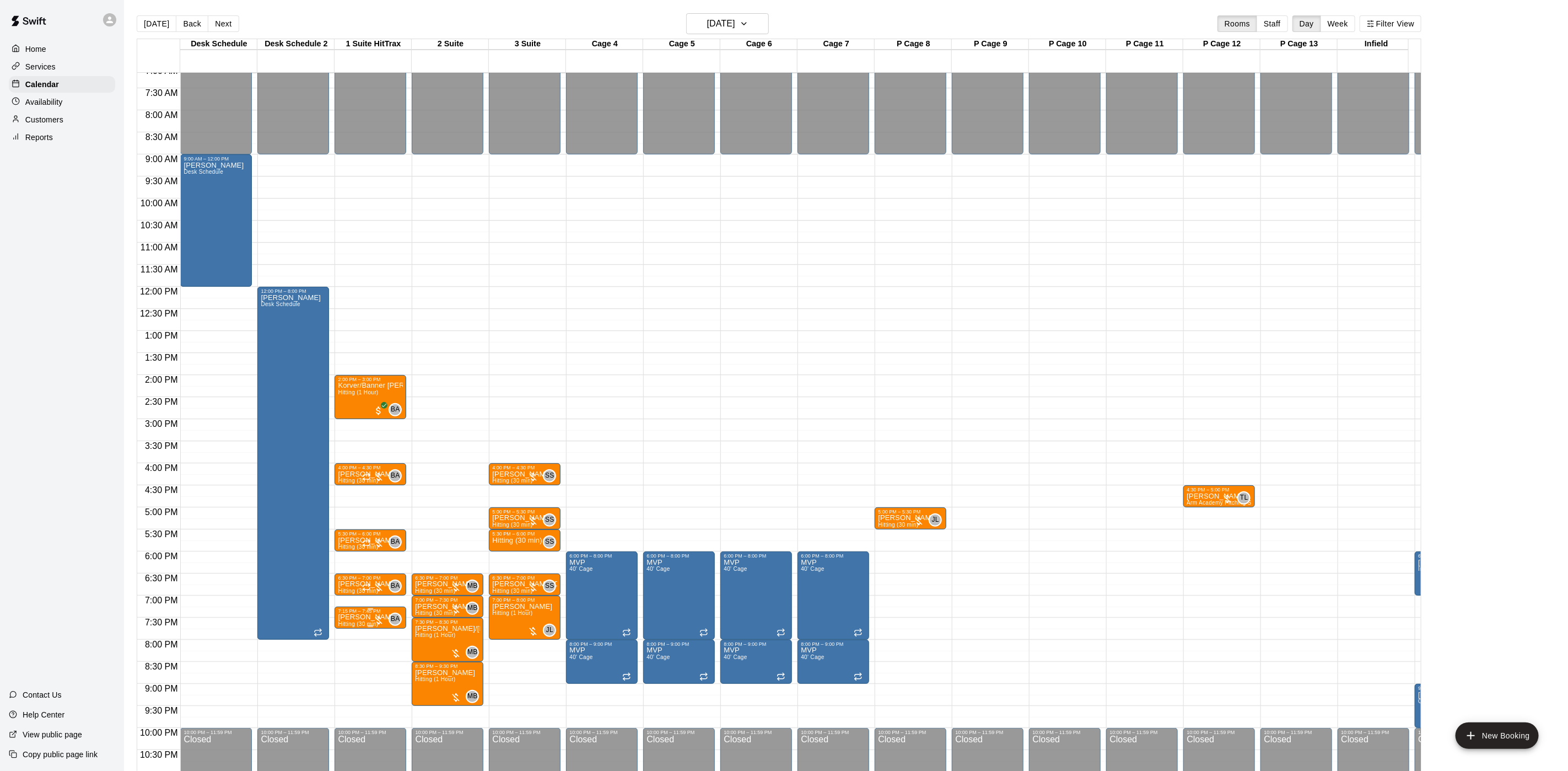
click at [362, 617] on p "Nico Sioukas" at bounding box center [368, 617] width 60 height 0
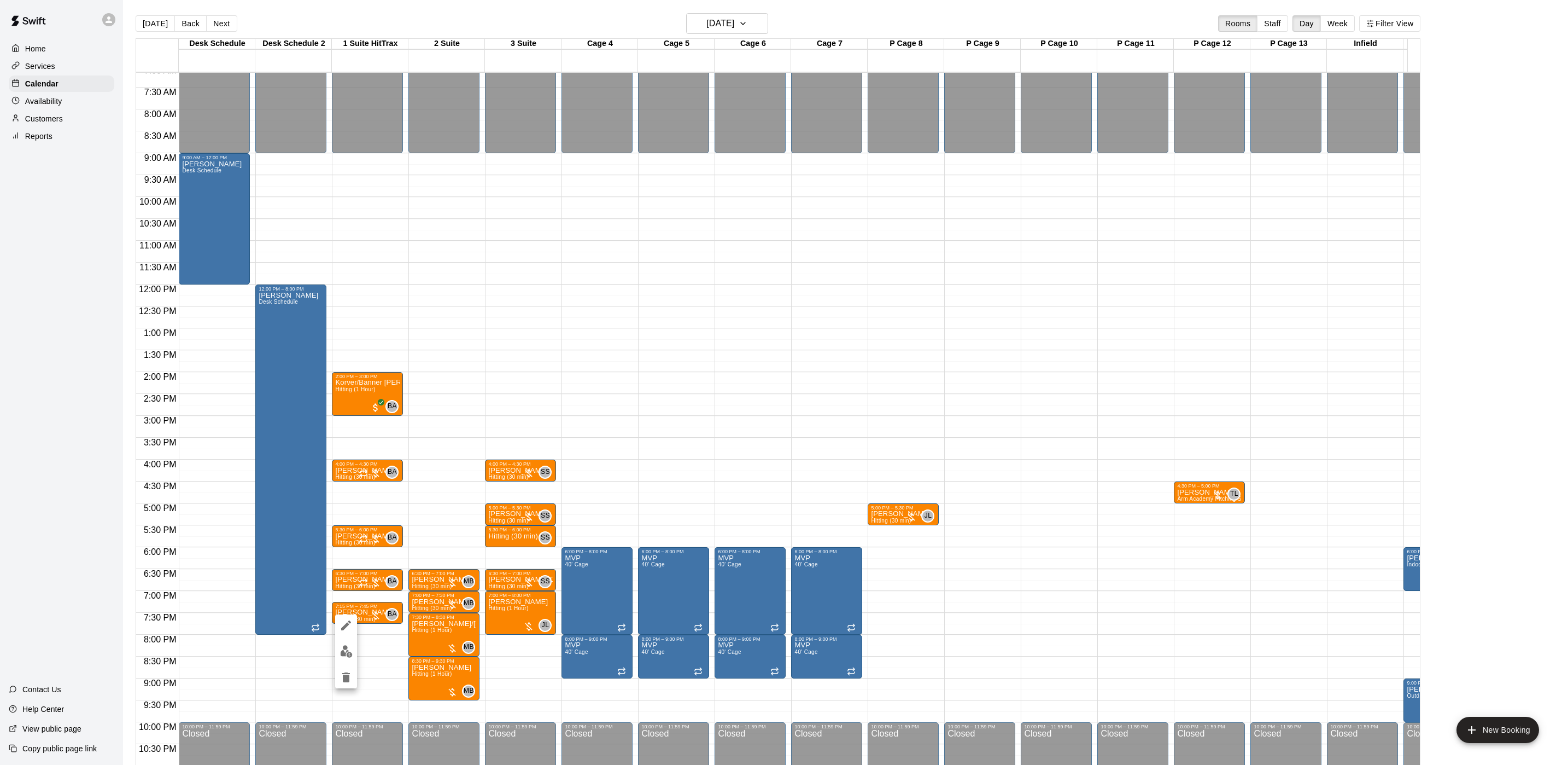
click at [335, 647] on div at bounding box center [346, 651] width 22 height 74
click at [341, 650] on img "edit" at bounding box center [346, 651] width 13 height 13
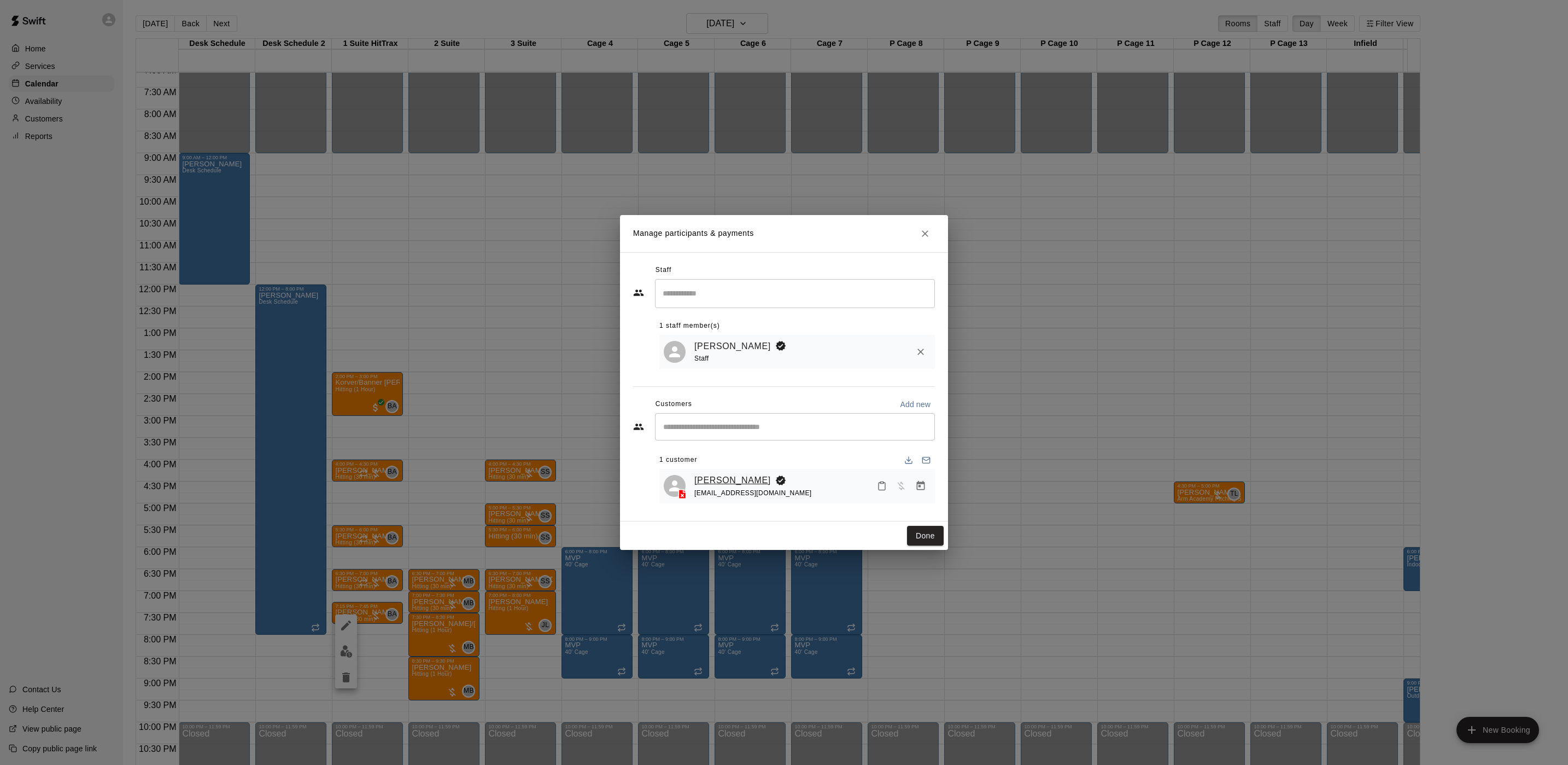
click at [723, 474] on link "Nico Sioukas" at bounding box center [733, 480] width 77 height 14
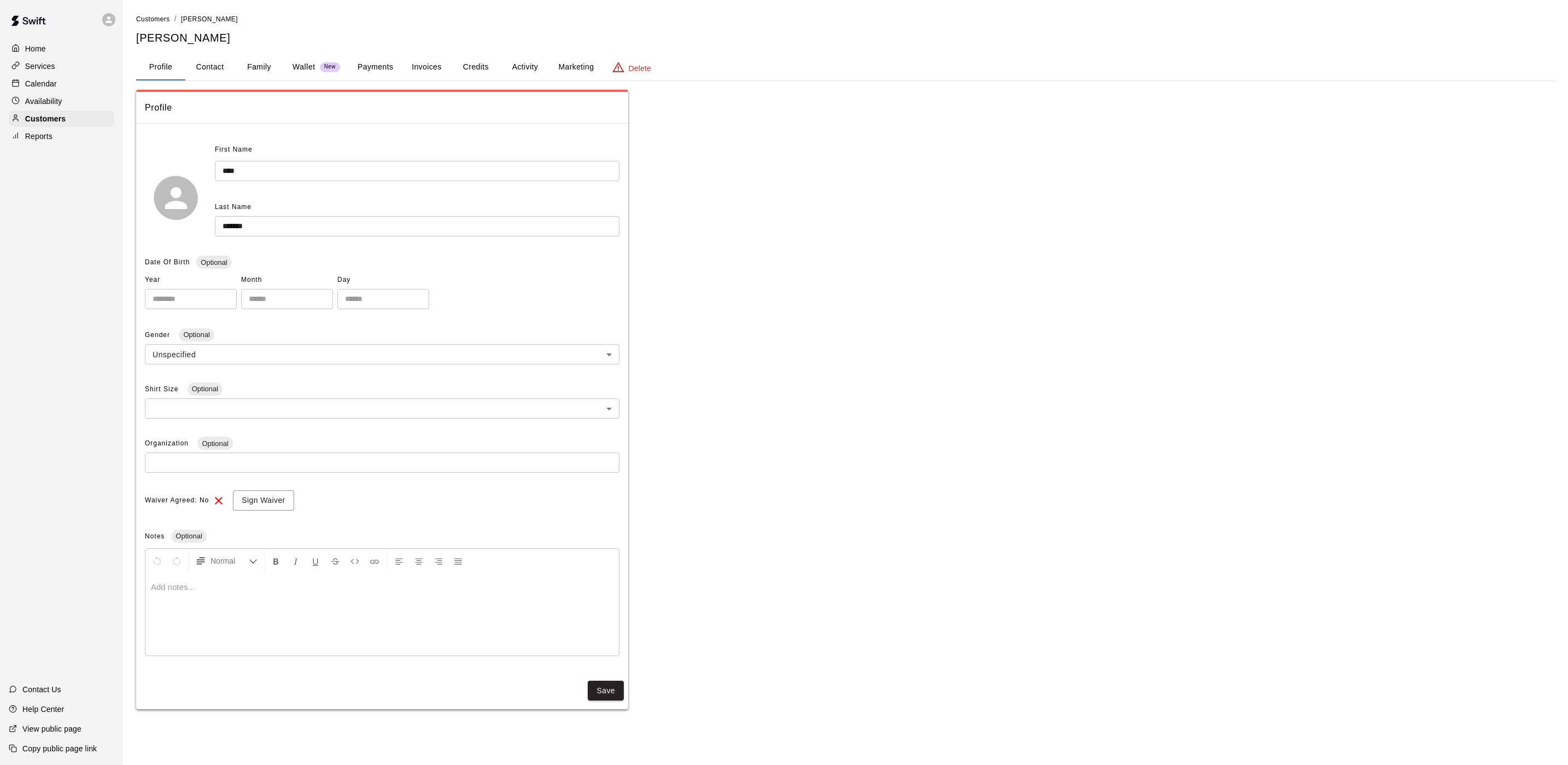
click at [214, 57] on button "Contact" at bounding box center [209, 67] width 49 height 26
select select "**"
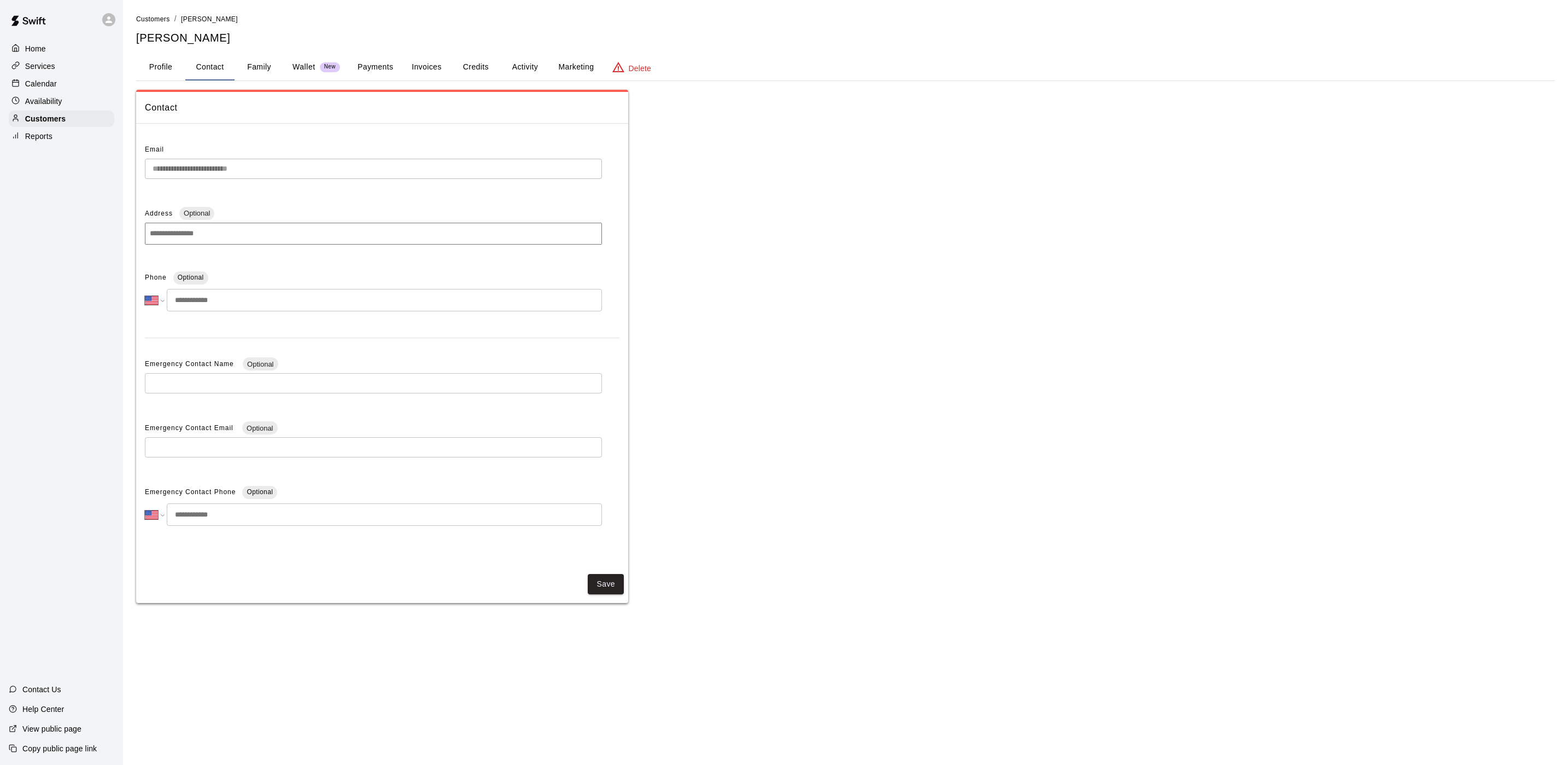
click at [514, 69] on button "Activity" at bounding box center [525, 67] width 49 height 26
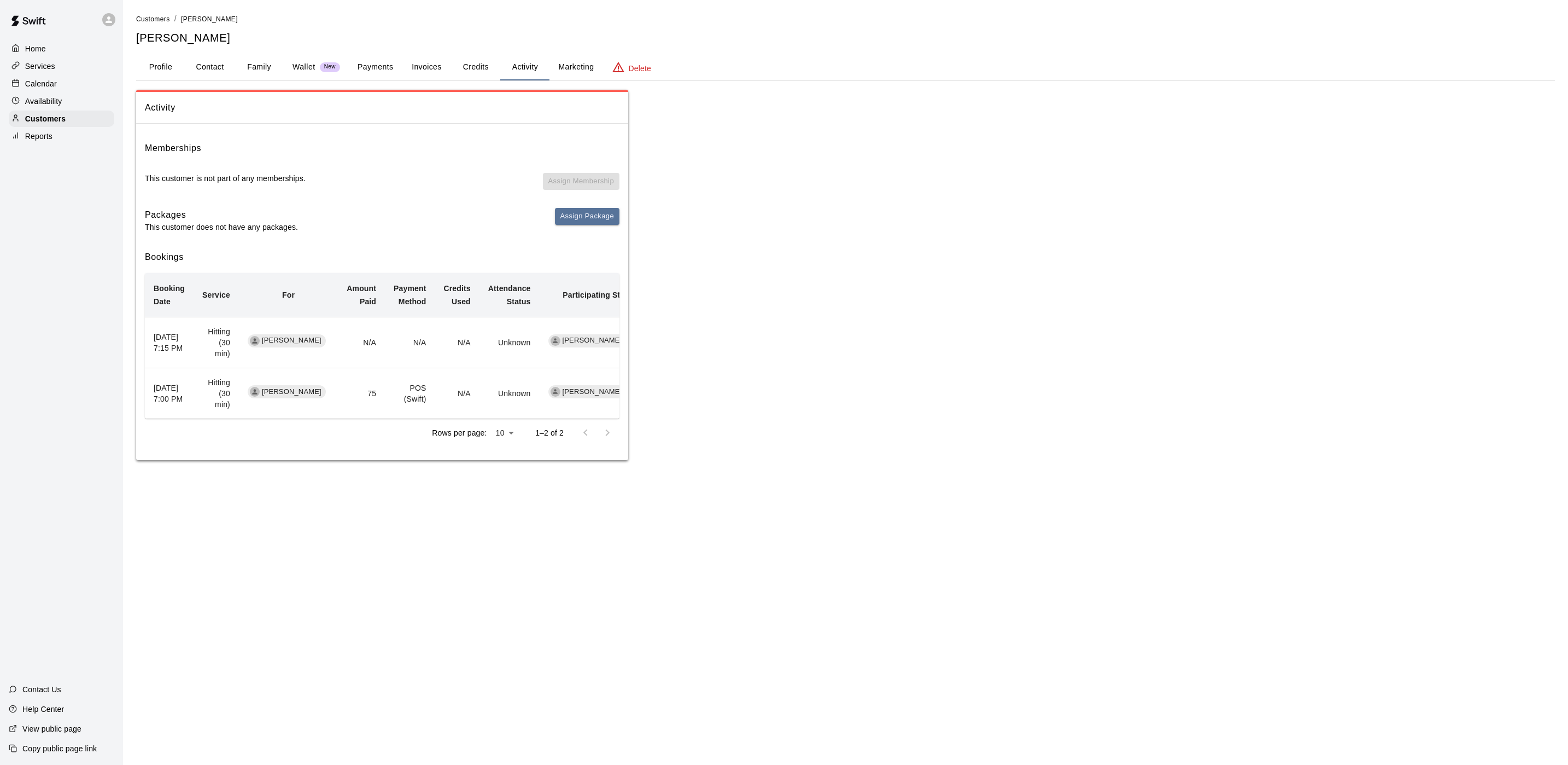
click at [222, 71] on button "Contact" at bounding box center [209, 67] width 49 height 26
select select "**"
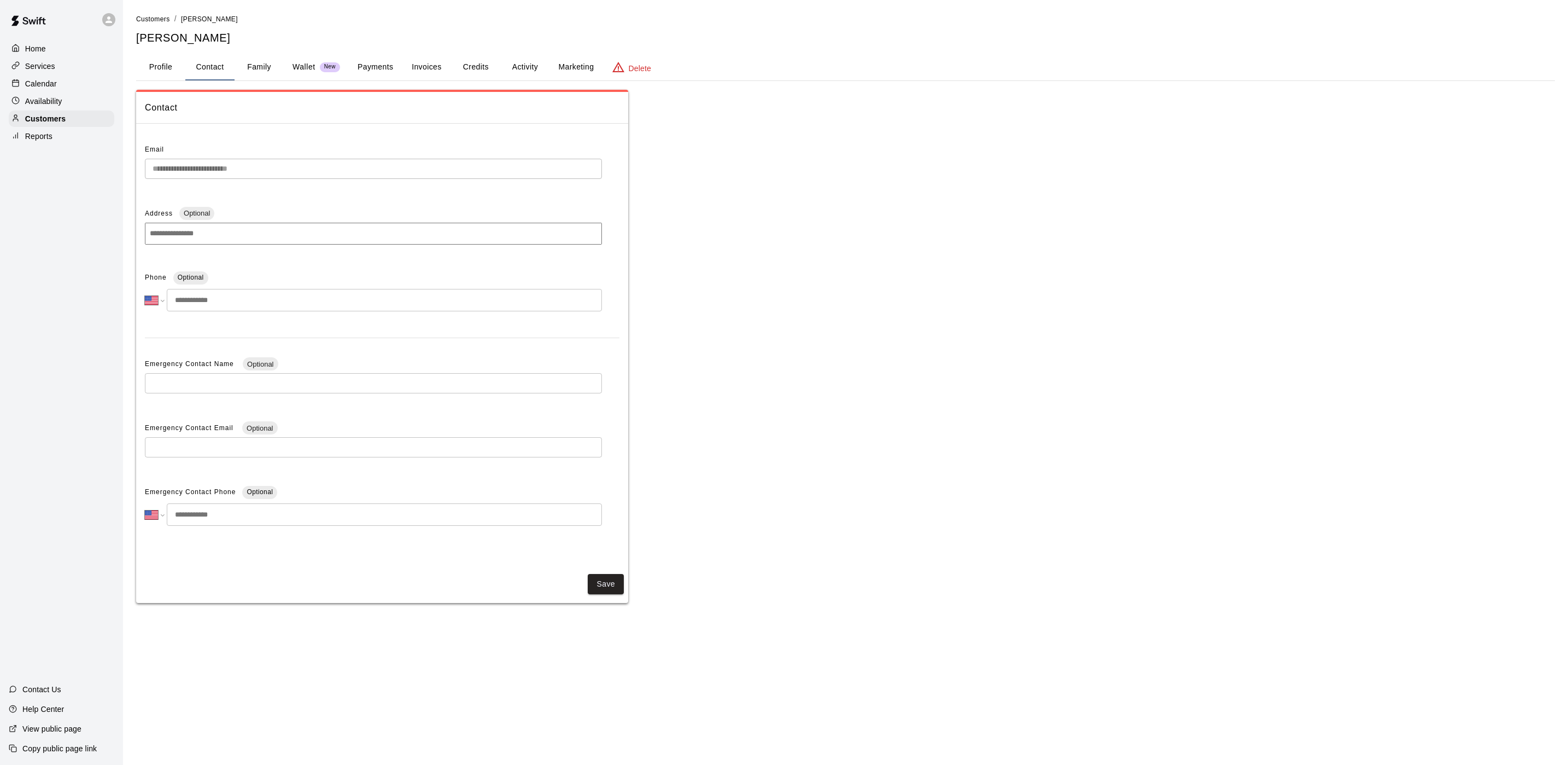
drag, startPoint x: 530, startPoint y: 46, endPoint x: 530, endPoint y: 57, distance: 11.0
click at [530, 49] on div "**********" at bounding box center [845, 308] width 1419 height 590
drag, startPoint x: 530, startPoint y: 57, endPoint x: 531, endPoint y: 63, distance: 6.1
click at [533, 57] on button "Activity" at bounding box center [525, 67] width 49 height 26
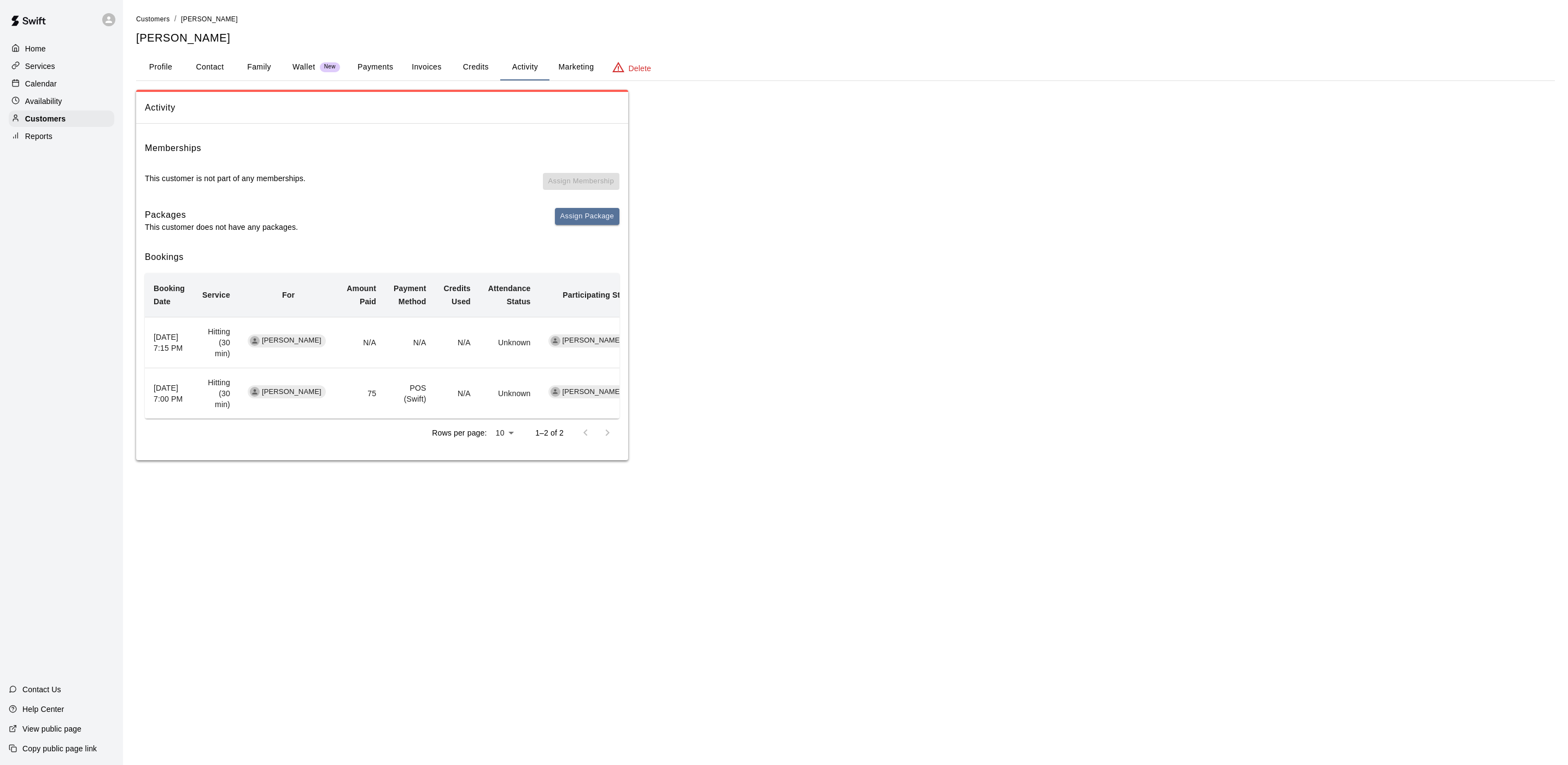
click at [59, 90] on div "Calendar" at bounding box center [61, 83] width 105 height 16
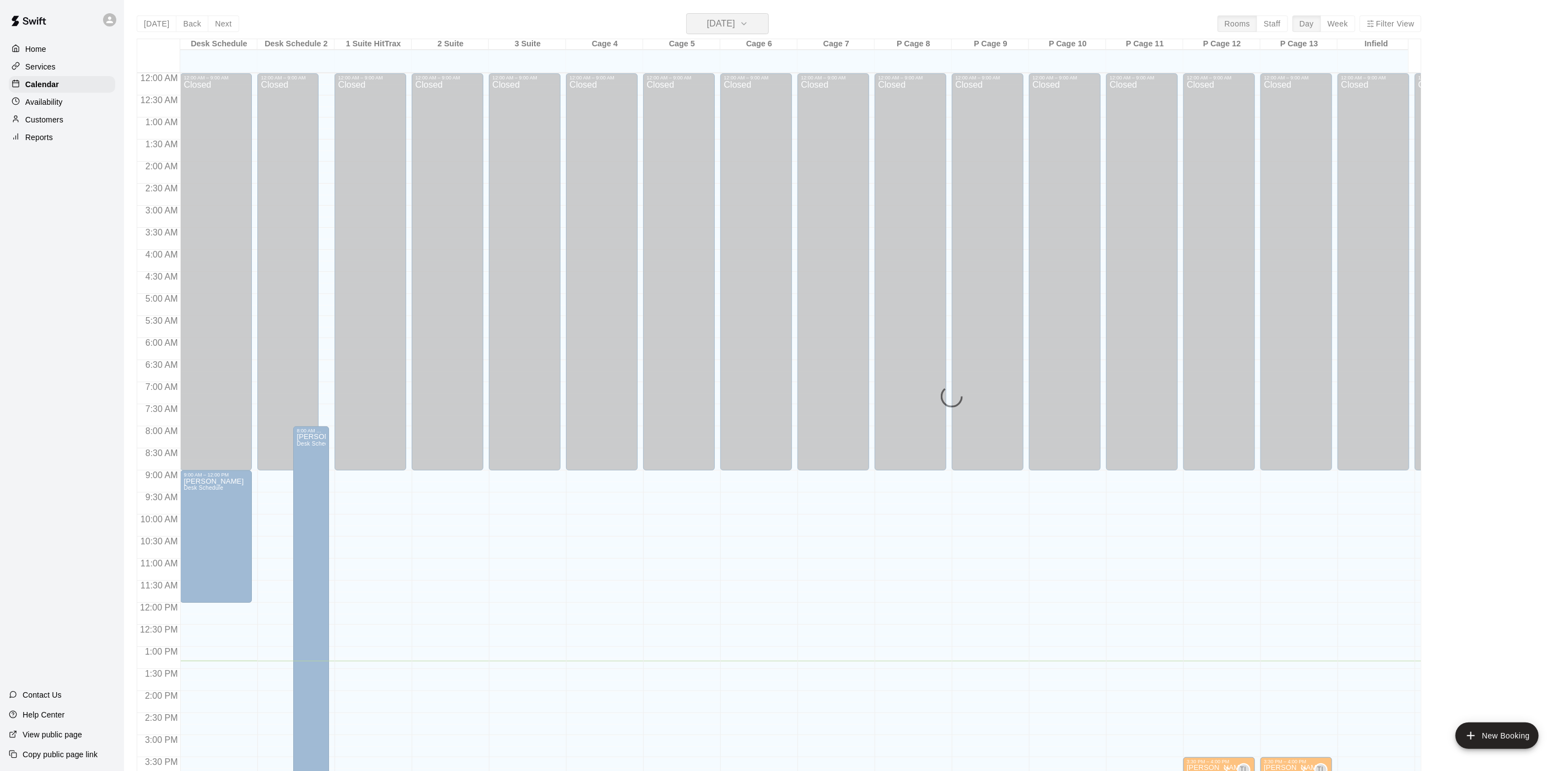
click at [731, 23] on h6 "[DATE]" at bounding box center [721, 23] width 28 height 15
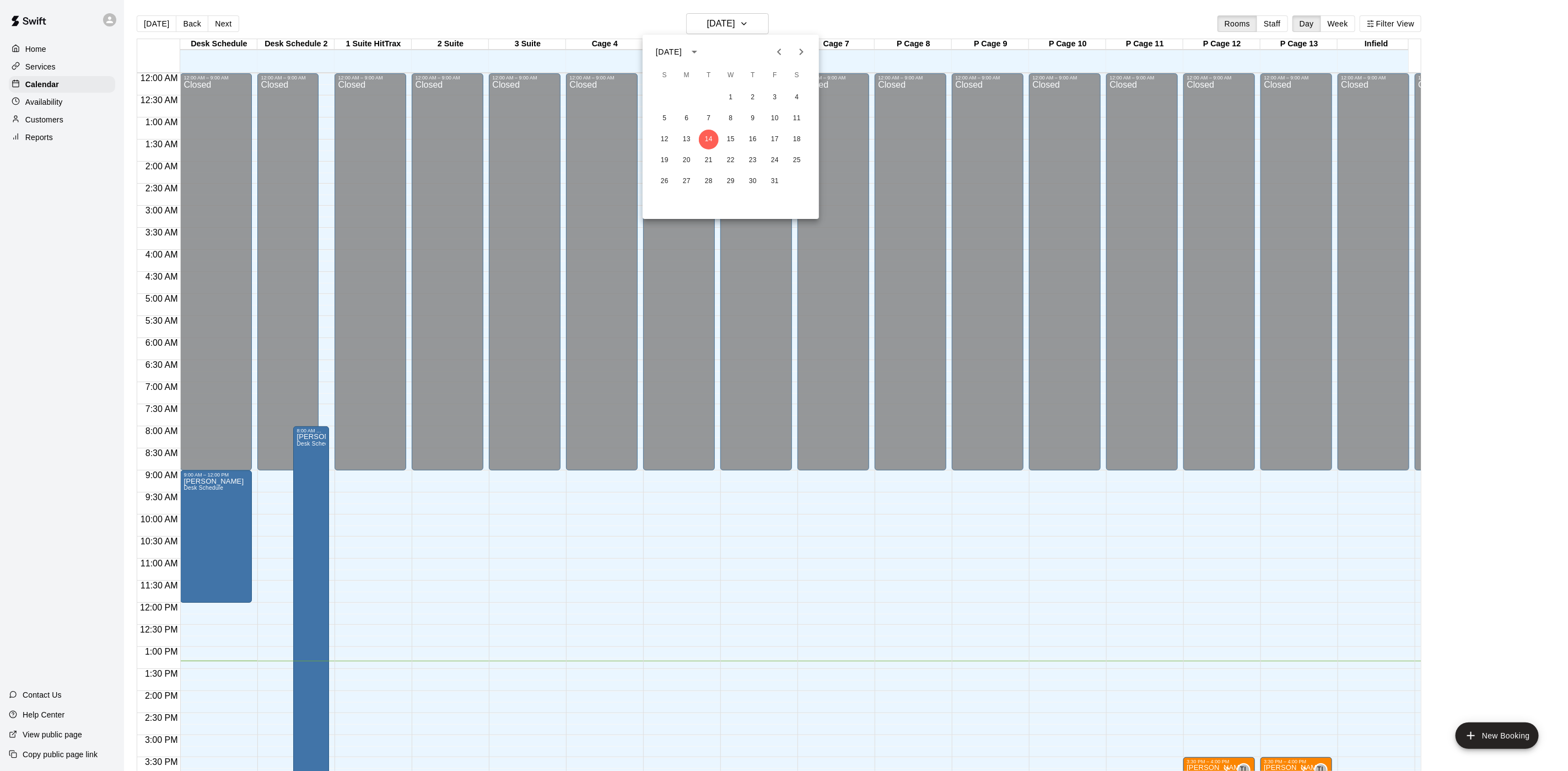
scroll to position [316, 0]
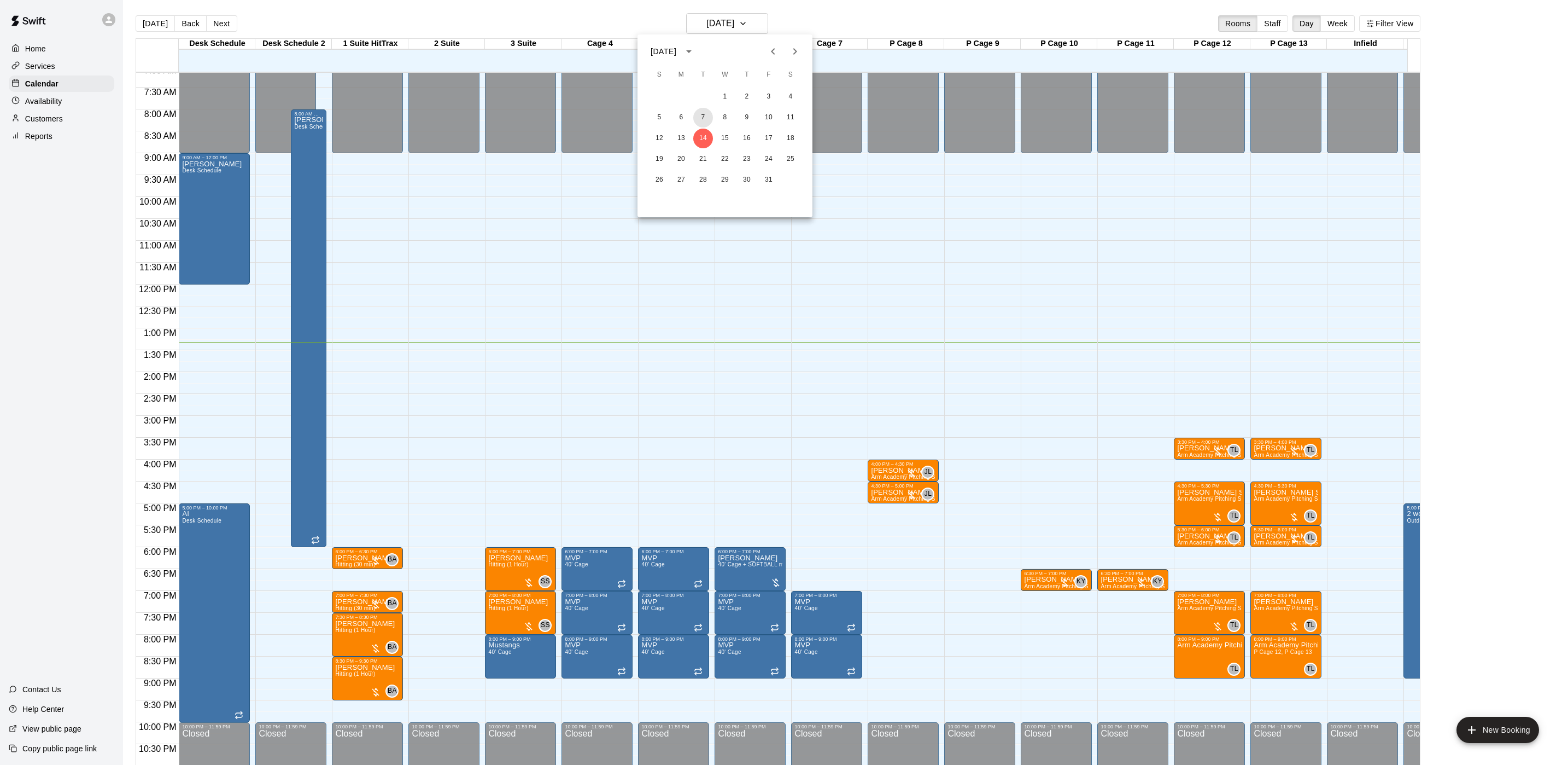
click at [704, 120] on button "7" at bounding box center [703, 118] width 19 height 19
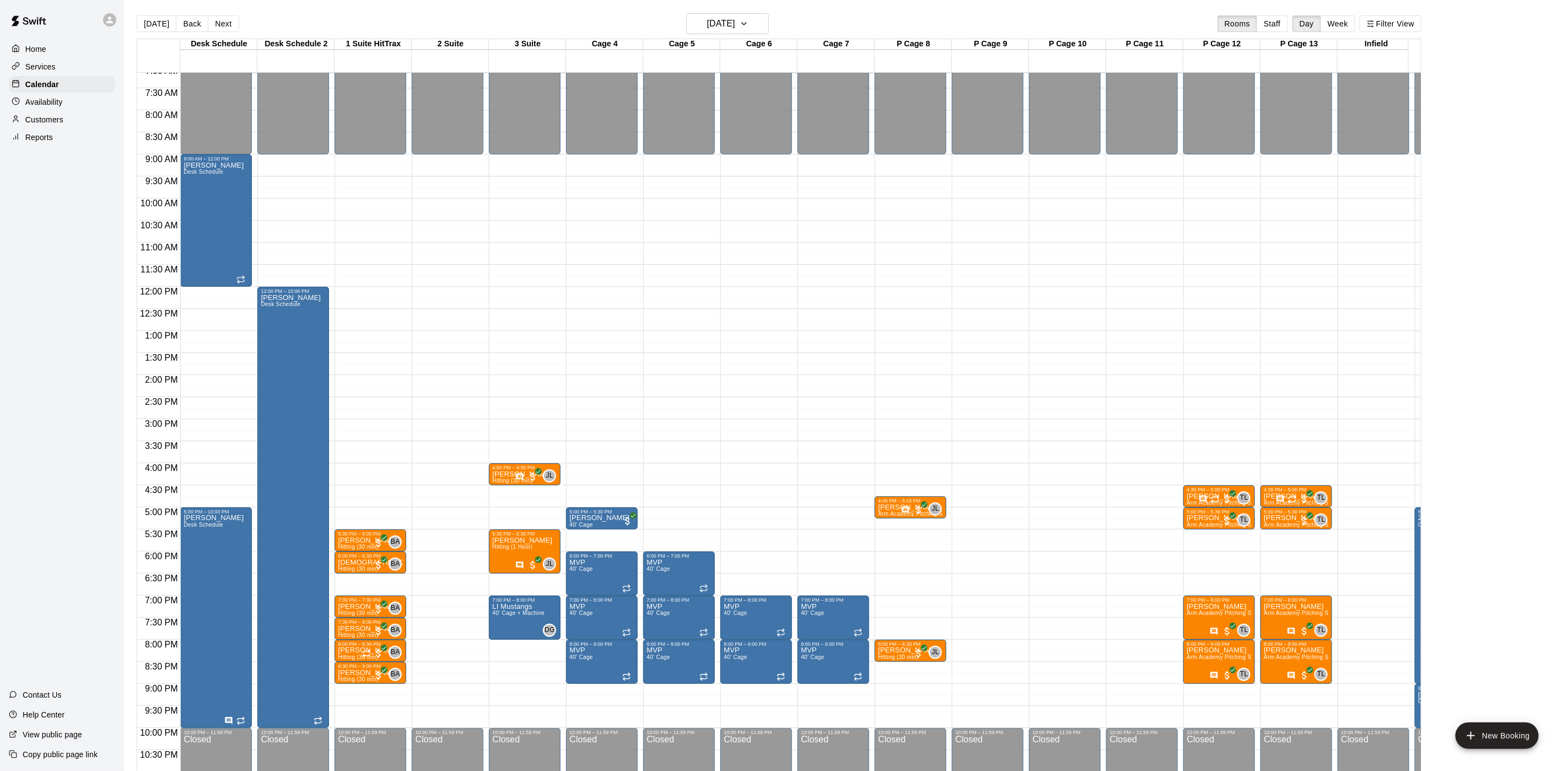
click at [64, 107] on div "Availability" at bounding box center [61, 102] width 106 height 17
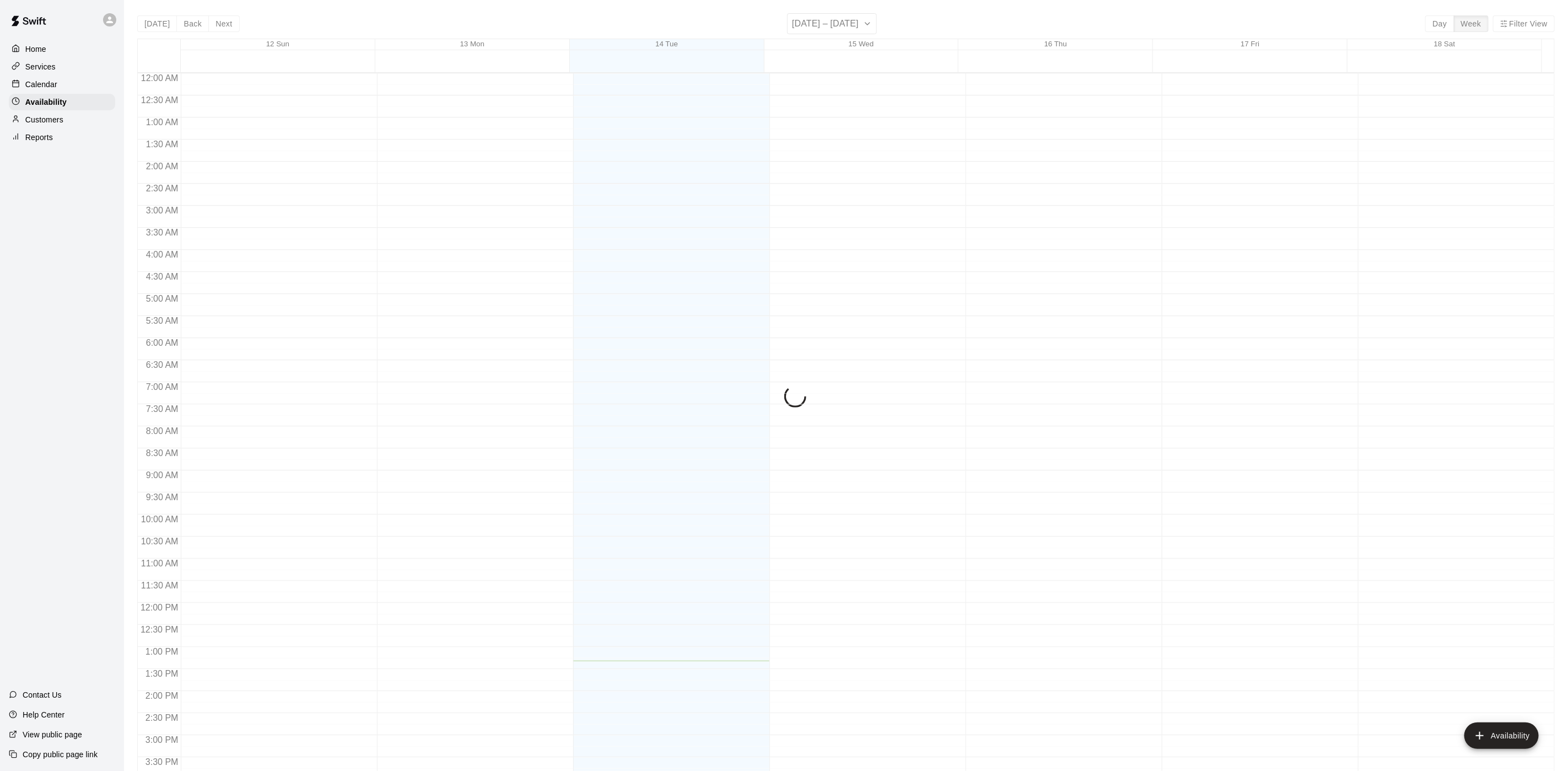
scroll to position [349, 0]
click at [63, 119] on div "Customers" at bounding box center [61, 119] width 106 height 17
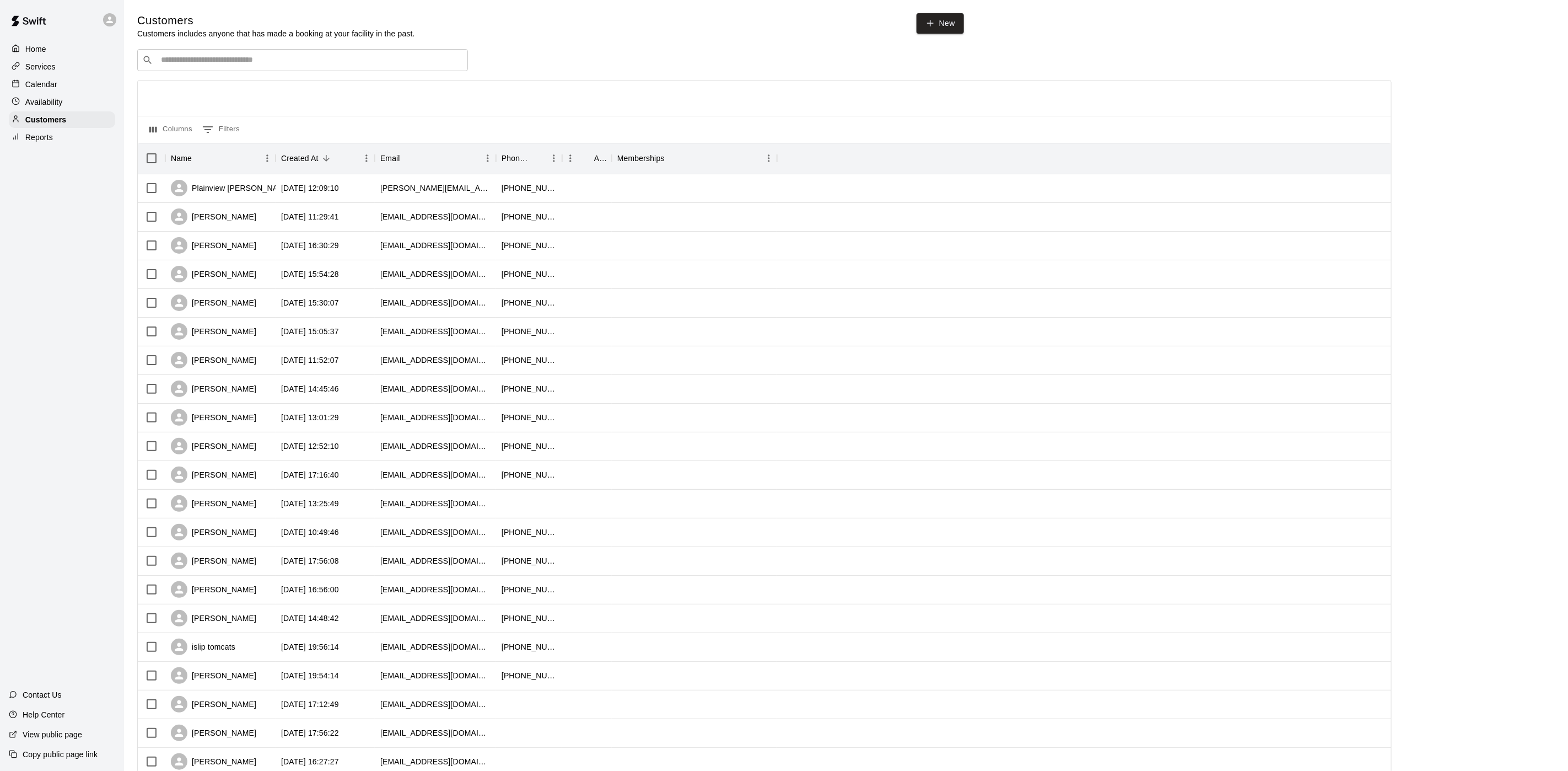
click at [223, 58] on input "Search customers by name or email" at bounding box center [311, 60] width 306 height 11
type input "*****"
click at [227, 108] on div "Nico Sioukas csioukas@bridgeviewcorp.com" at bounding box center [303, 91] width 331 height 35
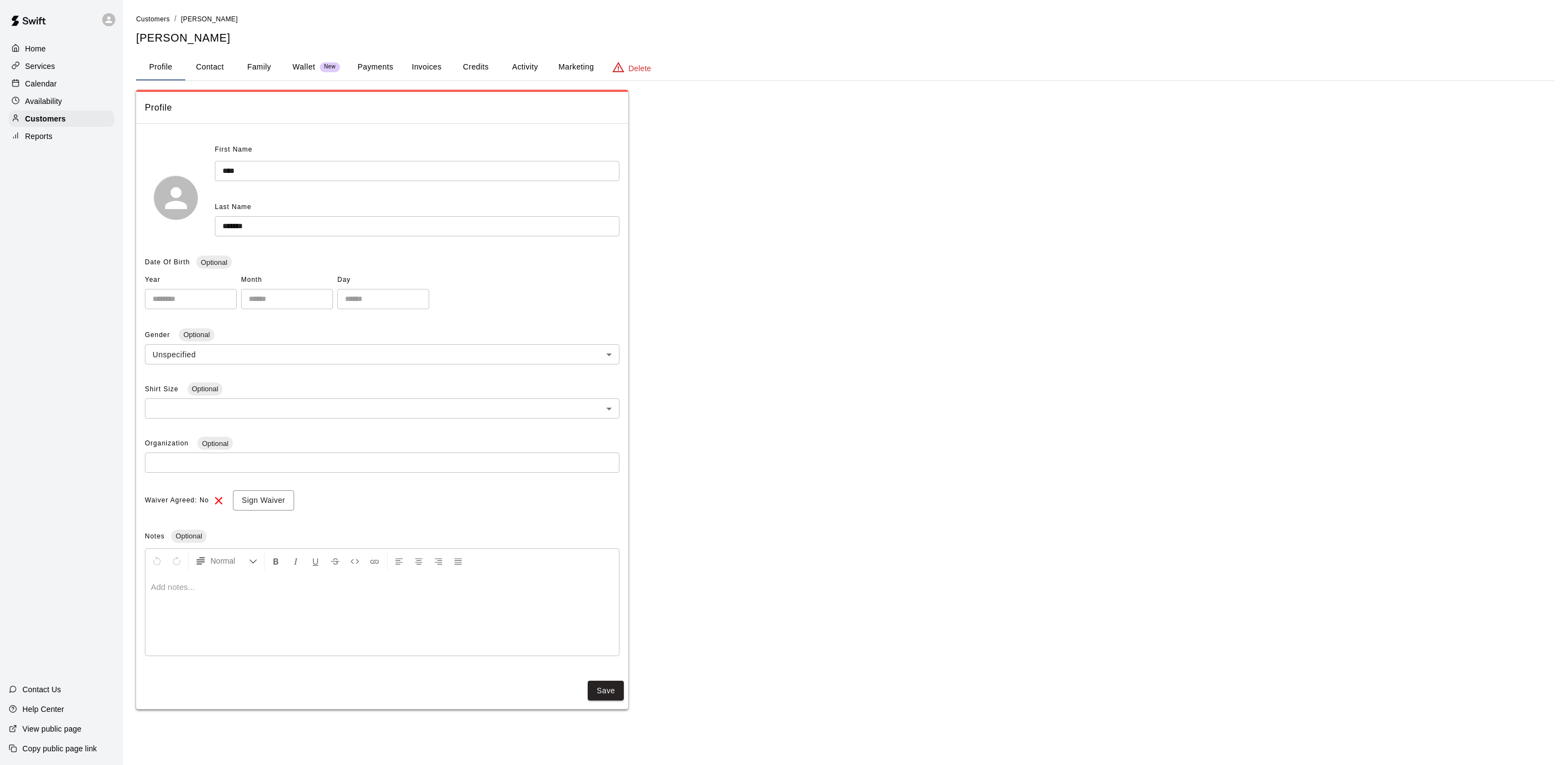
click at [530, 64] on button "Activity" at bounding box center [525, 67] width 49 height 26
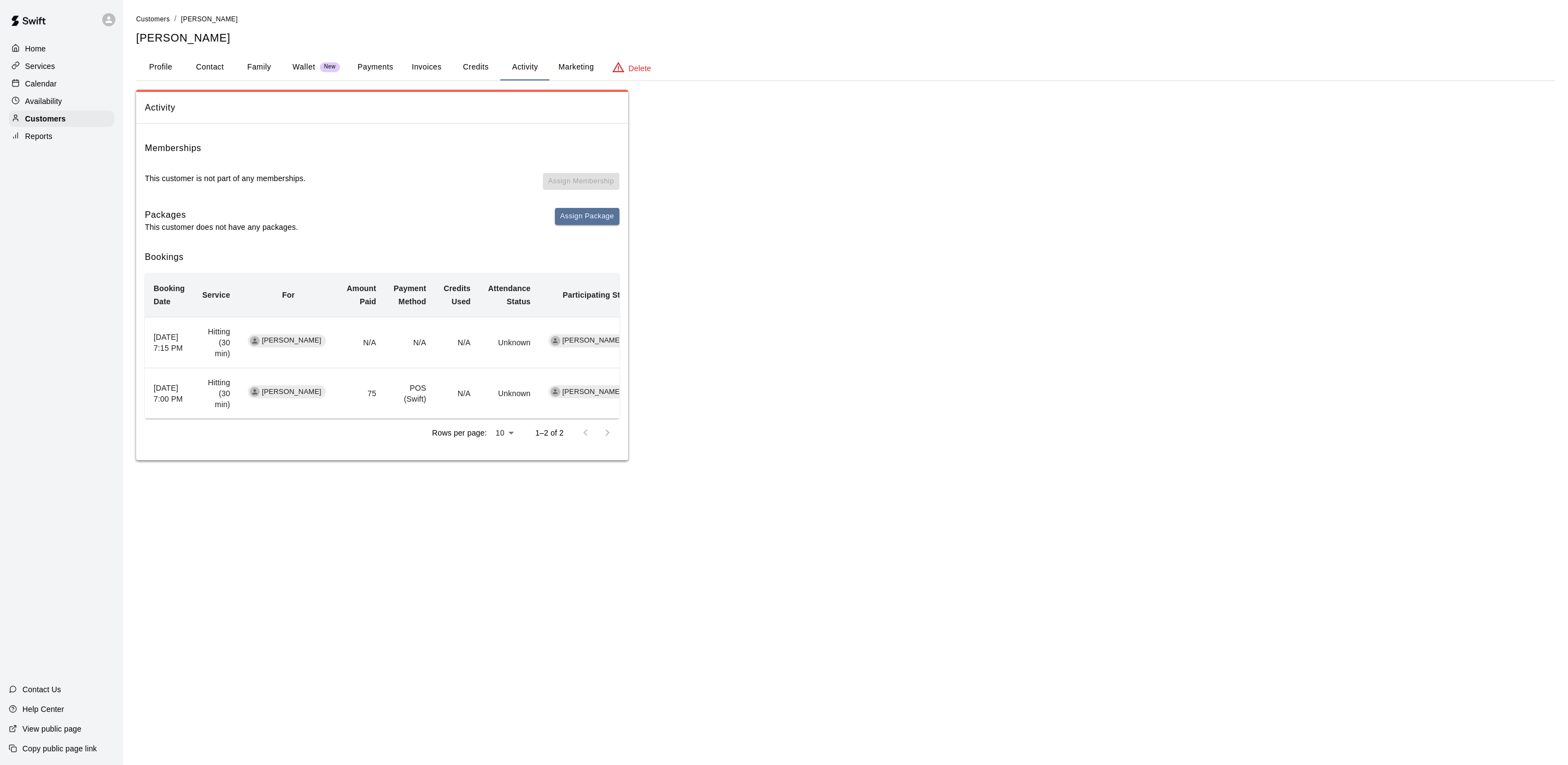
click at [85, 92] on div "Calendar" at bounding box center [61, 83] width 105 height 16
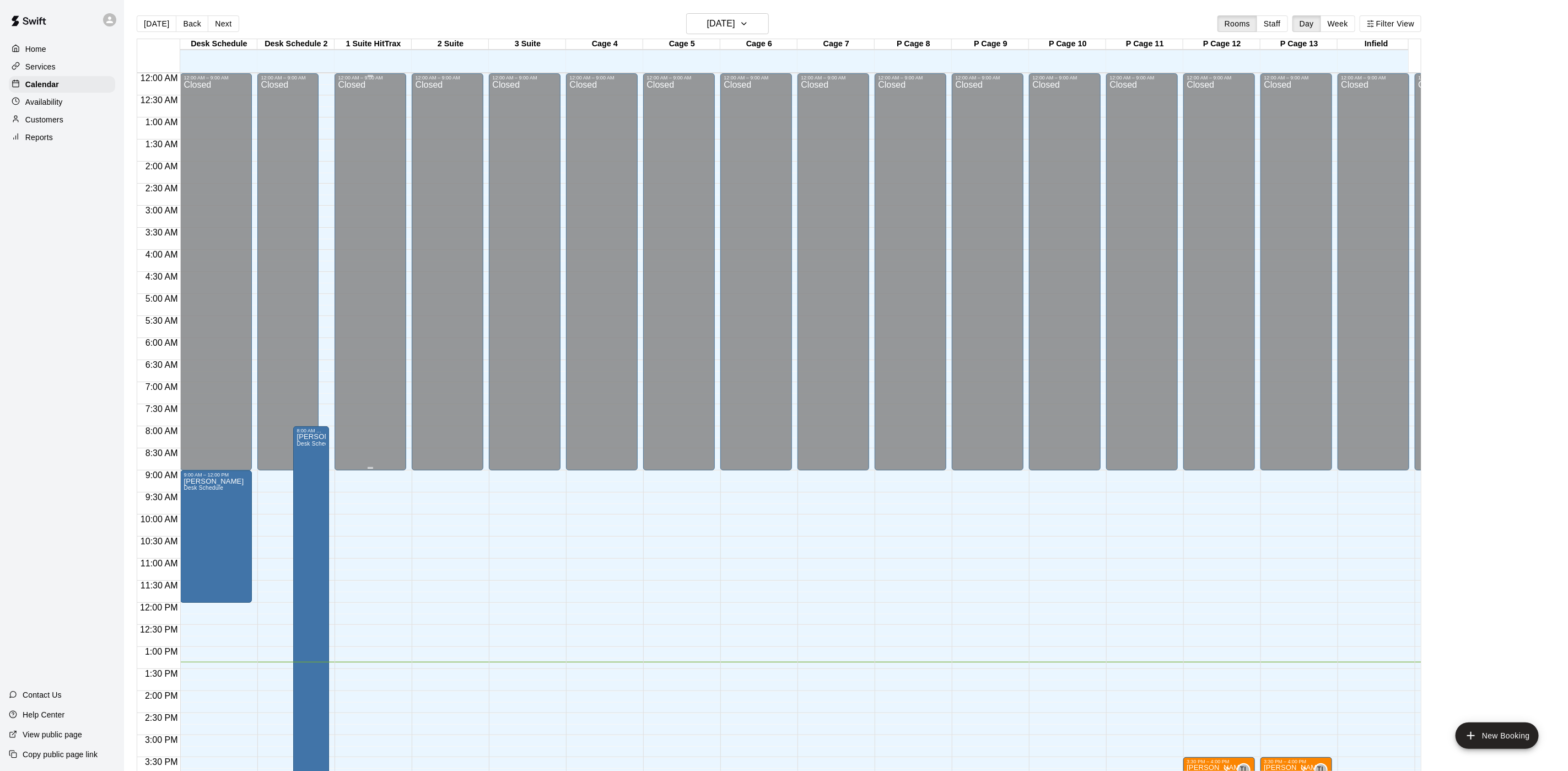
scroll to position [316, 0]
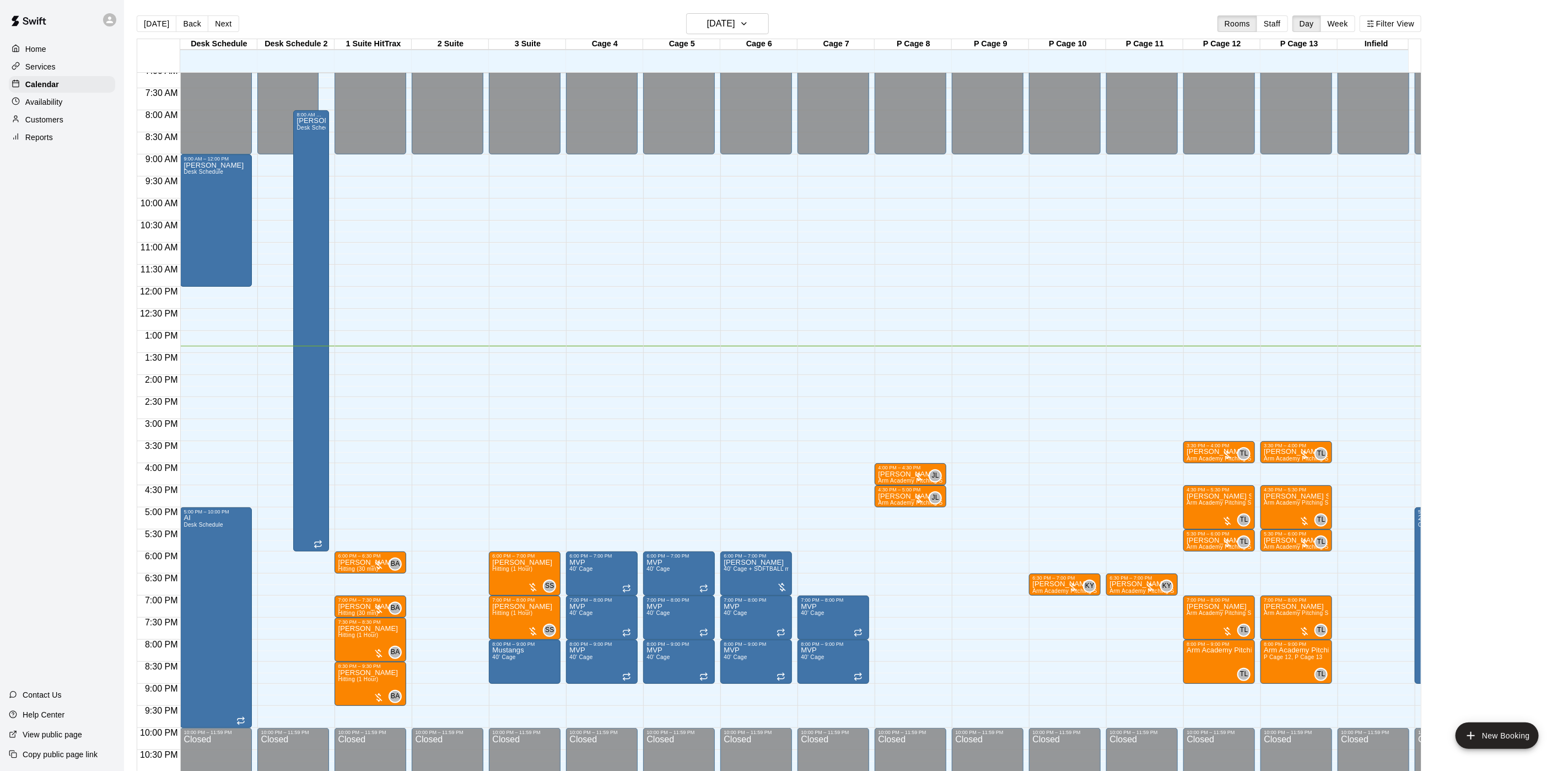
click at [239, 29] on div "Today Back Next Tuesday Oct 14 Rooms Staff Day Week Filter View" at bounding box center [779, 26] width 1285 height 25
click at [235, 27] on button "Next" at bounding box center [223, 23] width 31 height 17
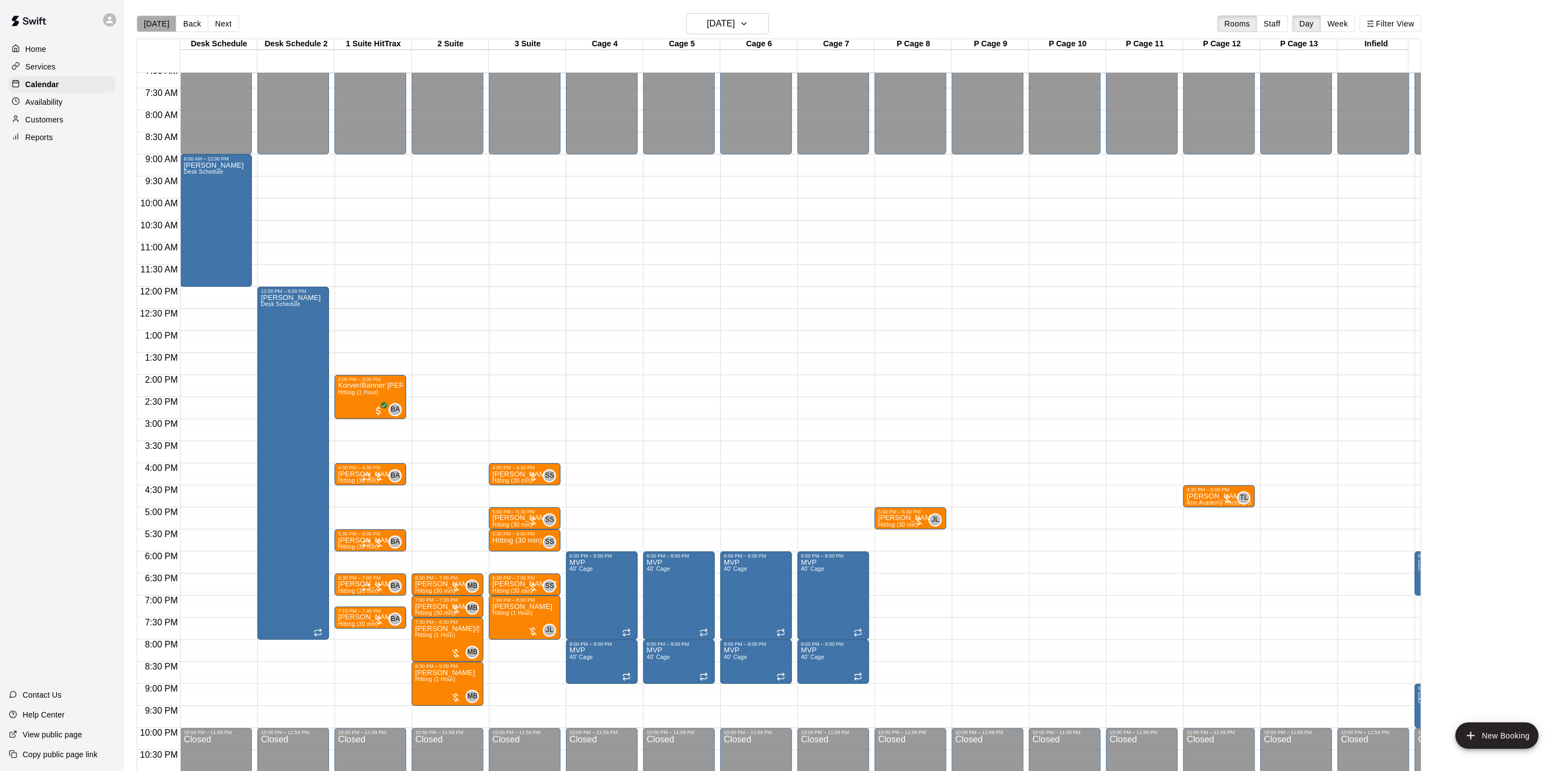
click at [164, 25] on button "[DATE]" at bounding box center [156, 23] width 40 height 17
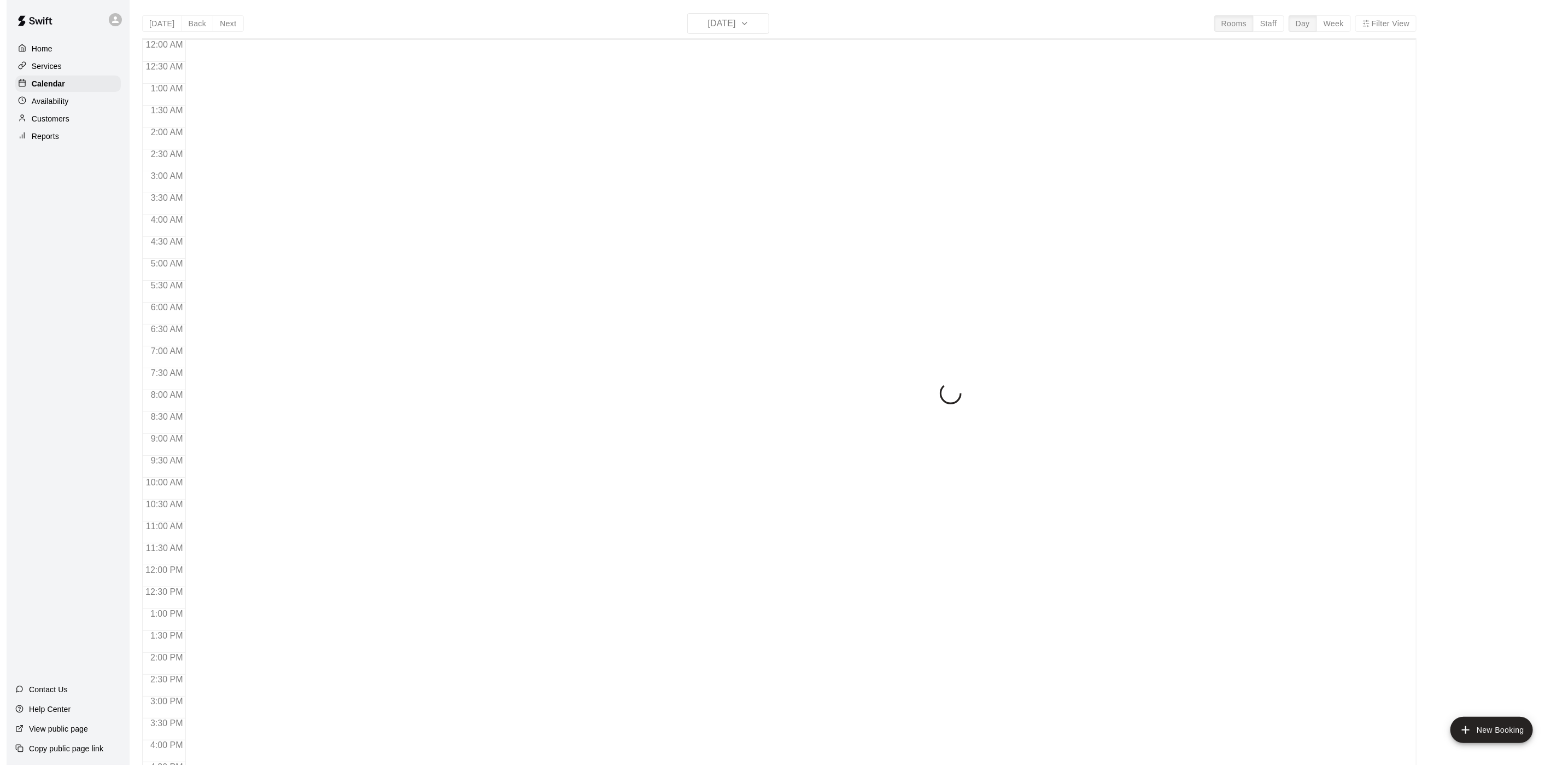
scroll to position [314, 0]
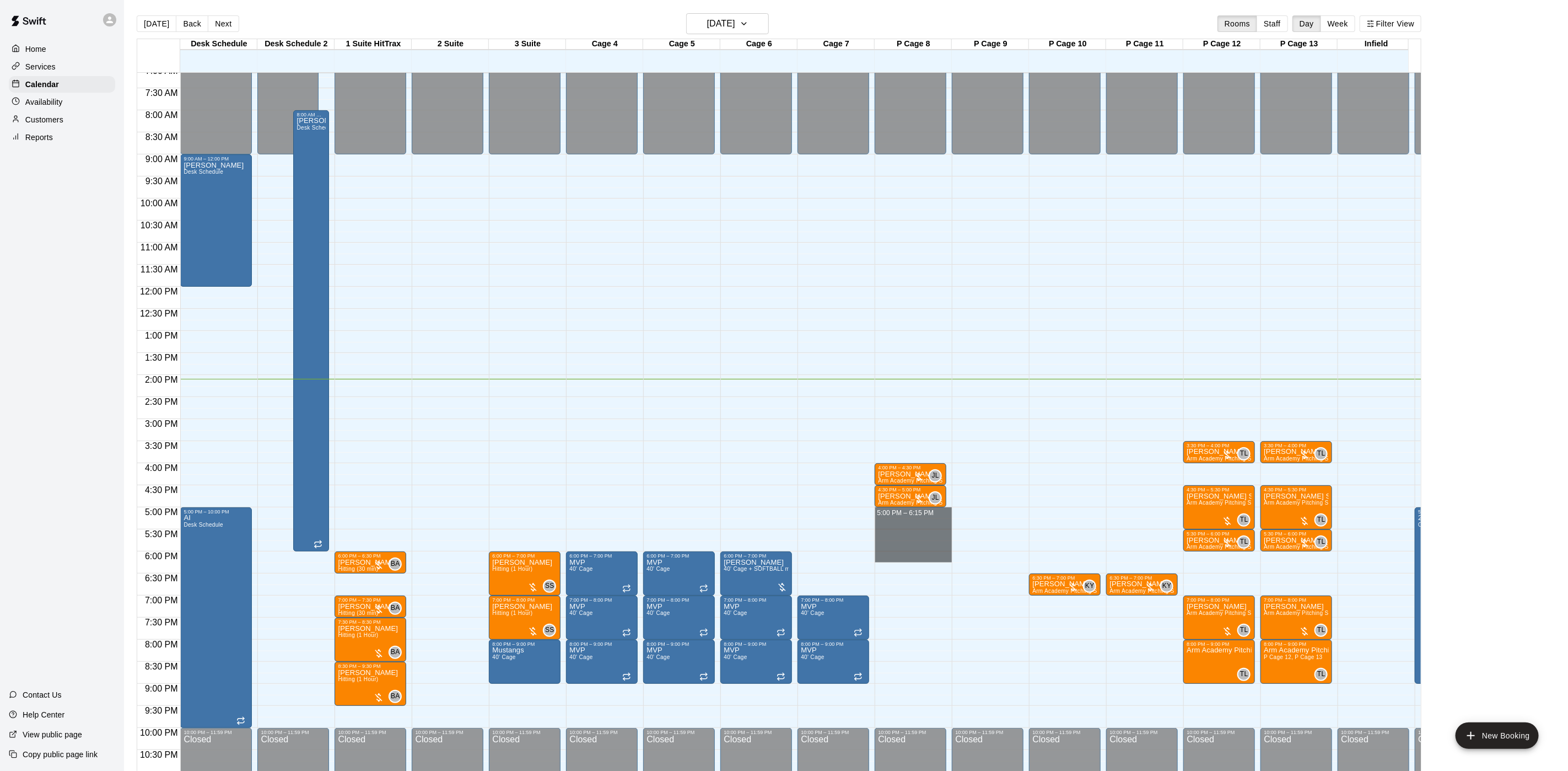
drag, startPoint x: 908, startPoint y: 512, endPoint x: 916, endPoint y: 560, distance: 48.7
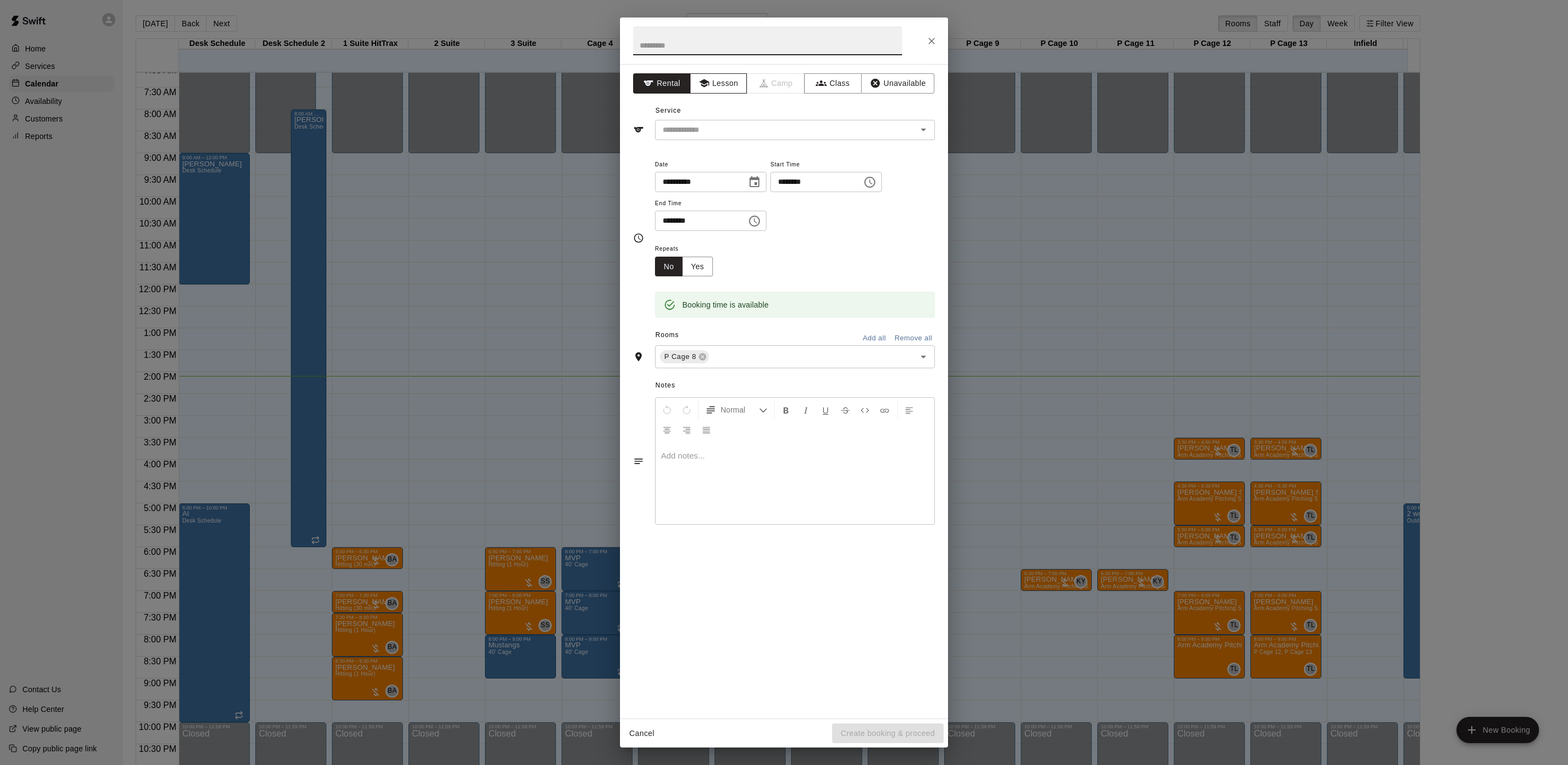
click at [730, 87] on button "Lesson" at bounding box center [719, 83] width 57 height 20
click at [741, 132] on input "text" at bounding box center [779, 130] width 241 height 13
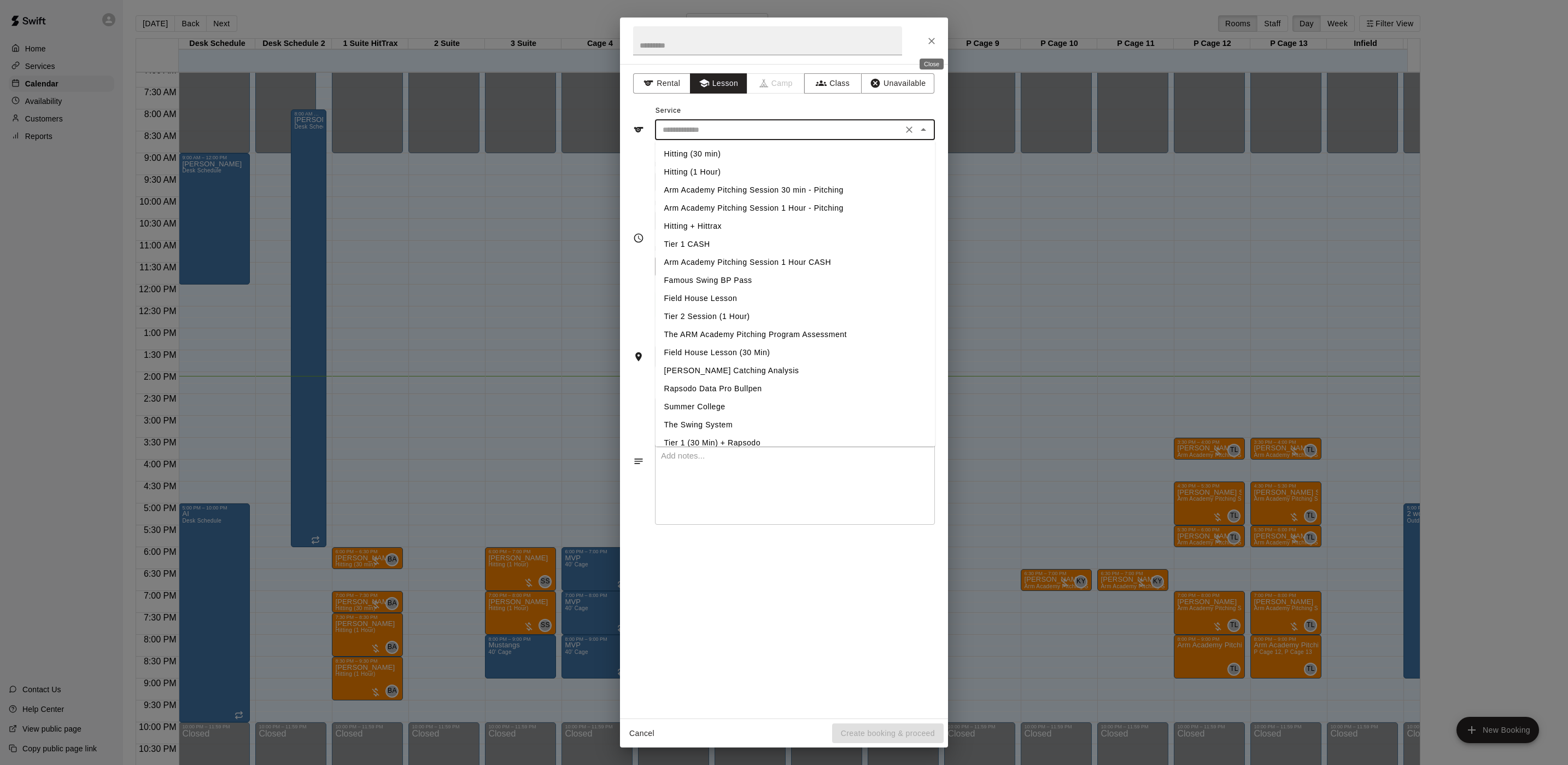
click at [934, 37] on icon "Close" at bounding box center [932, 41] width 11 height 11
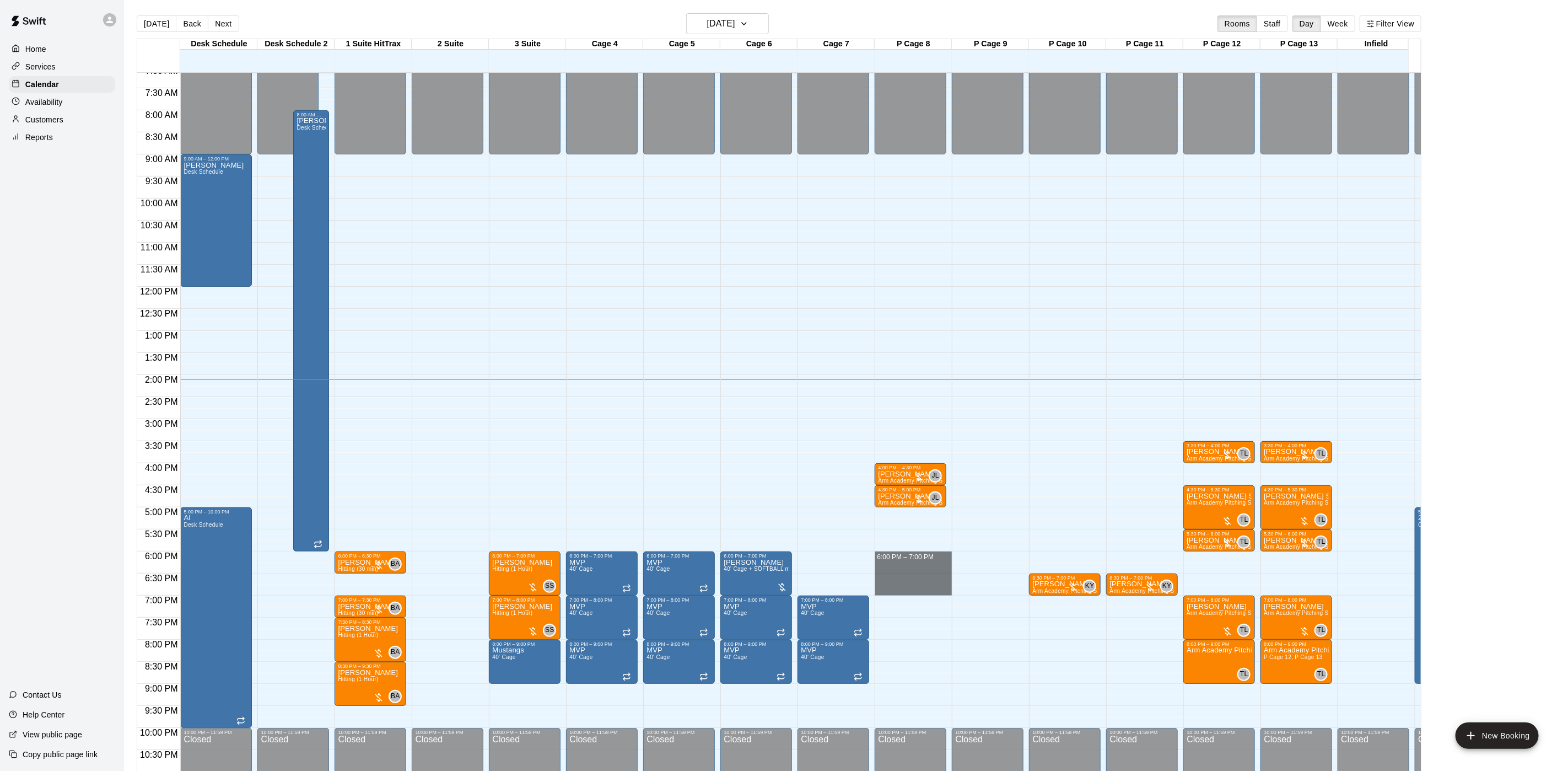
drag, startPoint x: 932, startPoint y: 554, endPoint x: 932, endPoint y: 589, distance: 35.0
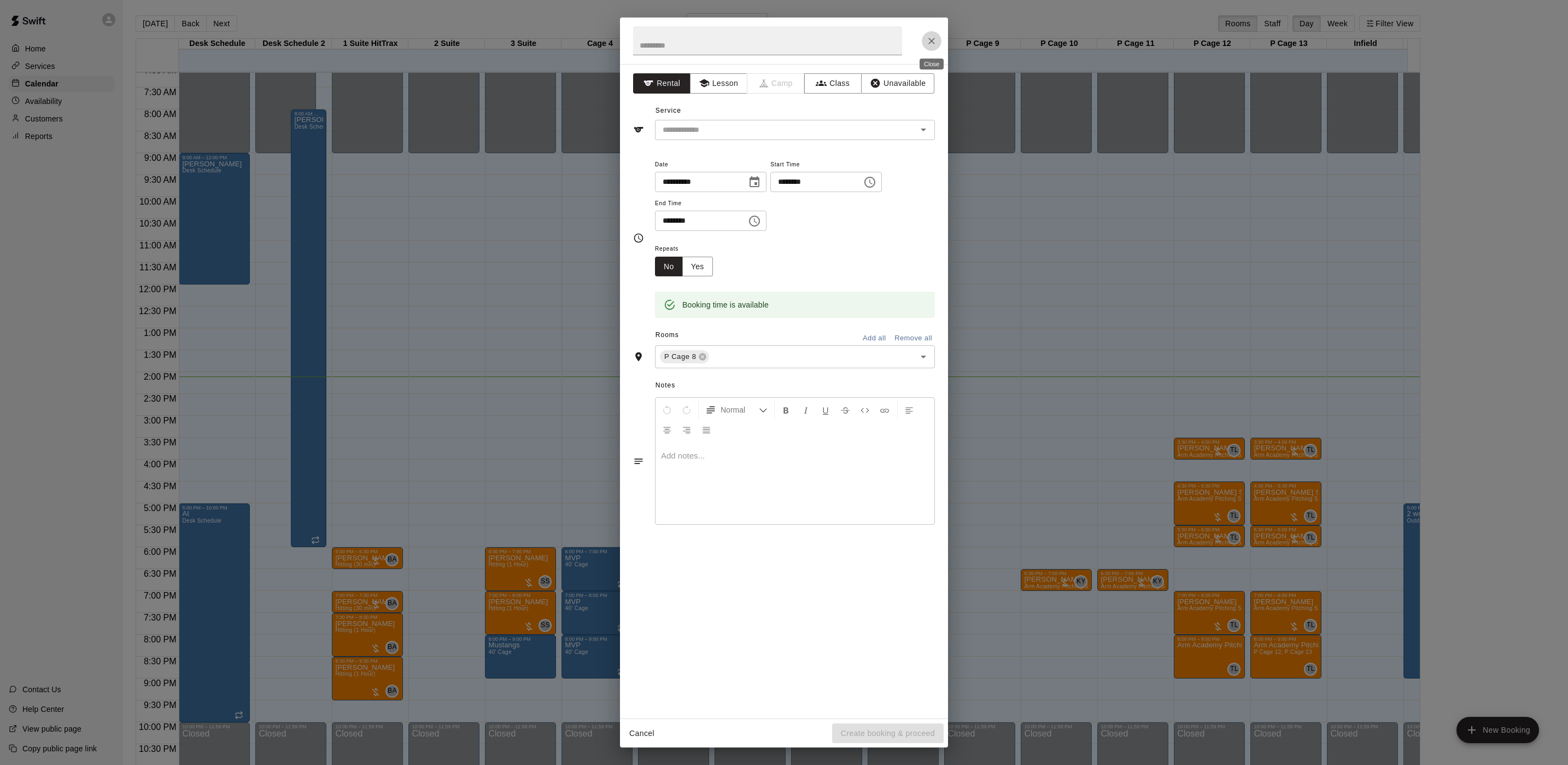
click at [933, 45] on icon "Close" at bounding box center [932, 41] width 11 height 11
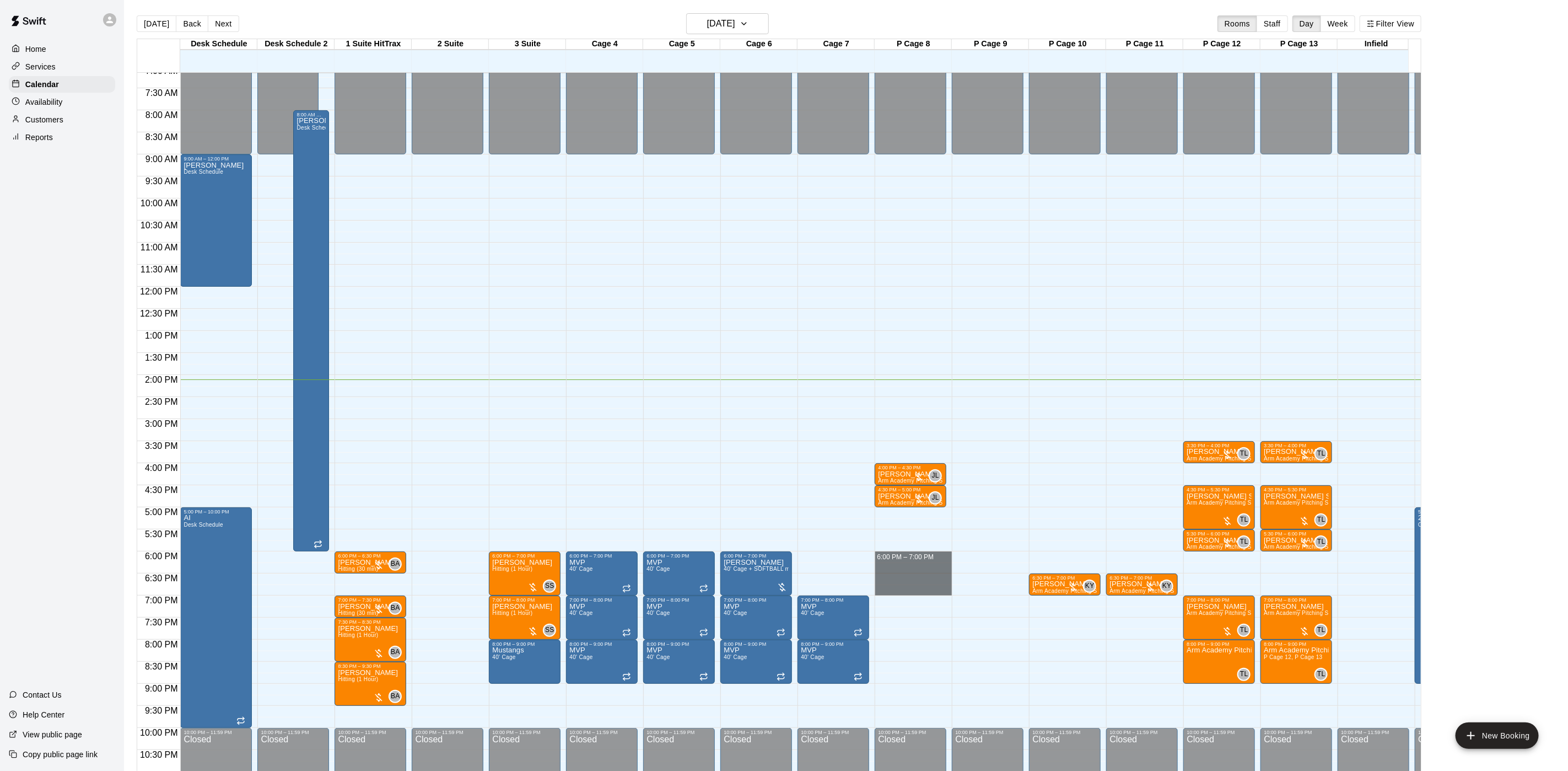
drag, startPoint x: 922, startPoint y: 554, endPoint x: 923, endPoint y: 591, distance: 37.0
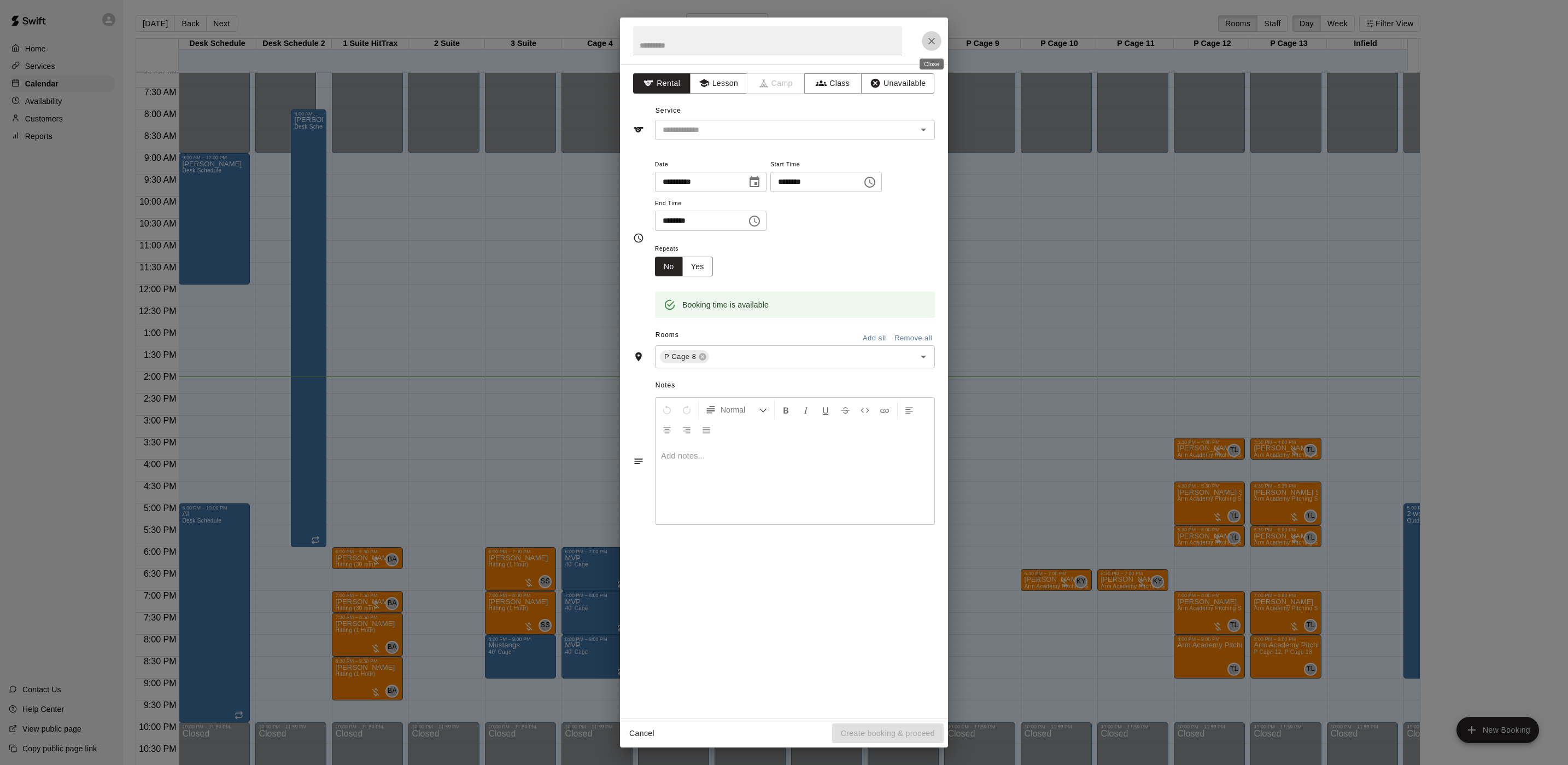
click at [935, 33] on button "Close" at bounding box center [931, 41] width 19 height 19
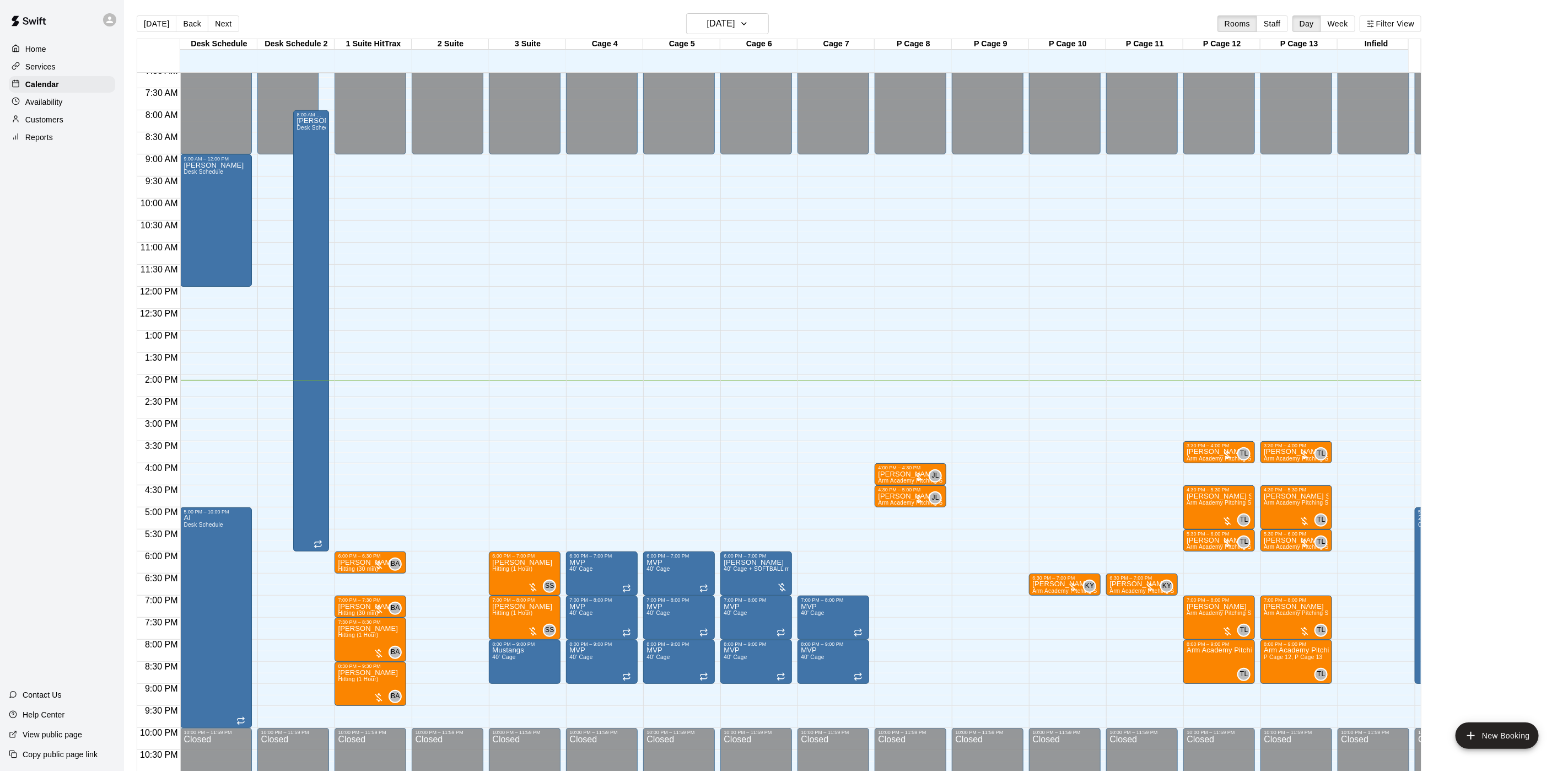
click at [1513, 151] on main "[DATE] Back [DATE][DATE] Rooms Staff Day Week Filter View Desk Schedule 14 Tue …" at bounding box center [846, 399] width 1435 height 771
drag, startPoint x: 848, startPoint y: 533, endPoint x: 848, endPoint y: 548, distance: 15.0
drag, startPoint x: 827, startPoint y: 553, endPoint x: 834, endPoint y: 566, distance: 14.8
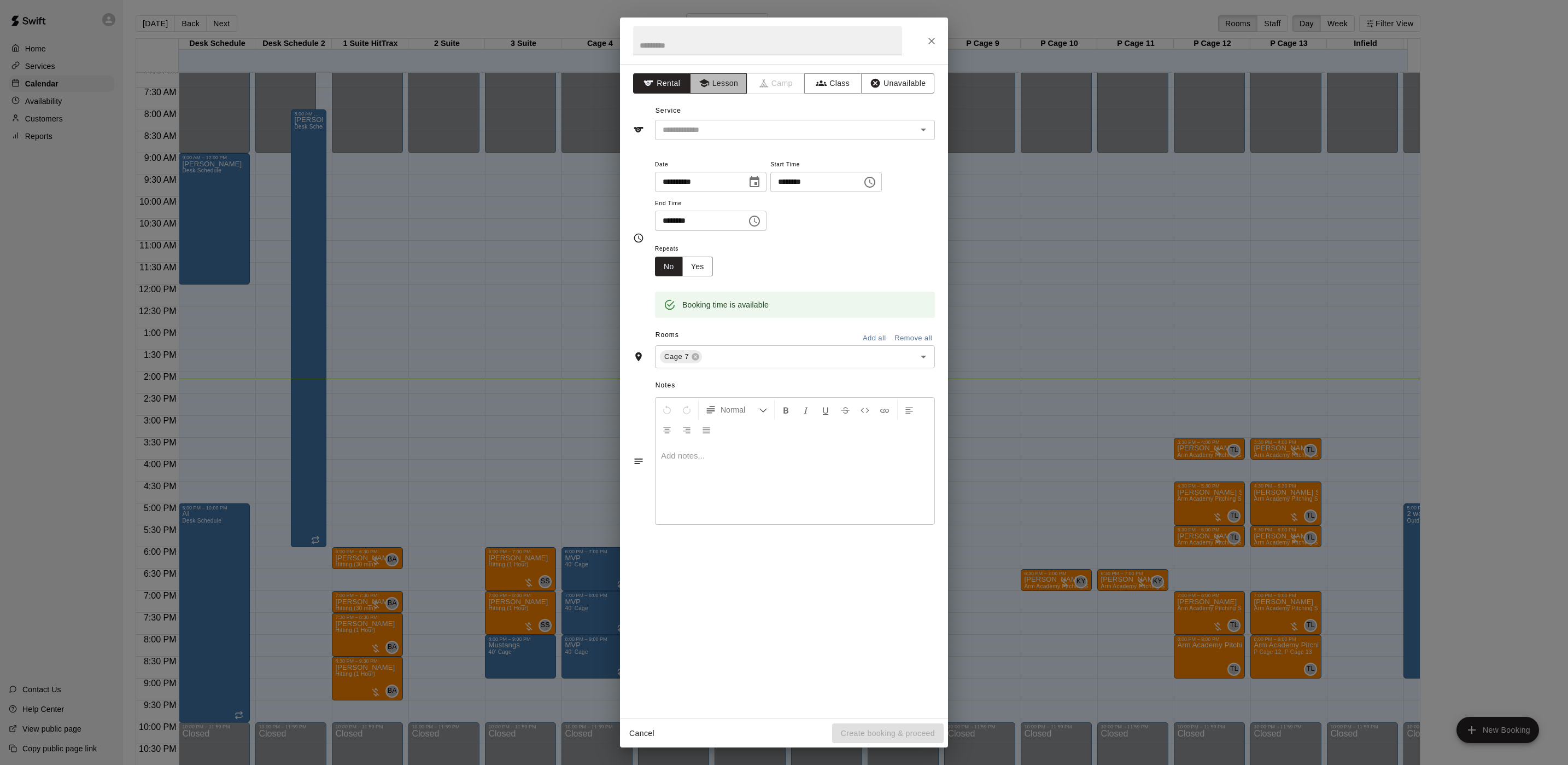
click at [713, 76] on button "Lesson" at bounding box center [719, 83] width 57 height 20
click at [733, 137] on input "text" at bounding box center [779, 130] width 241 height 13
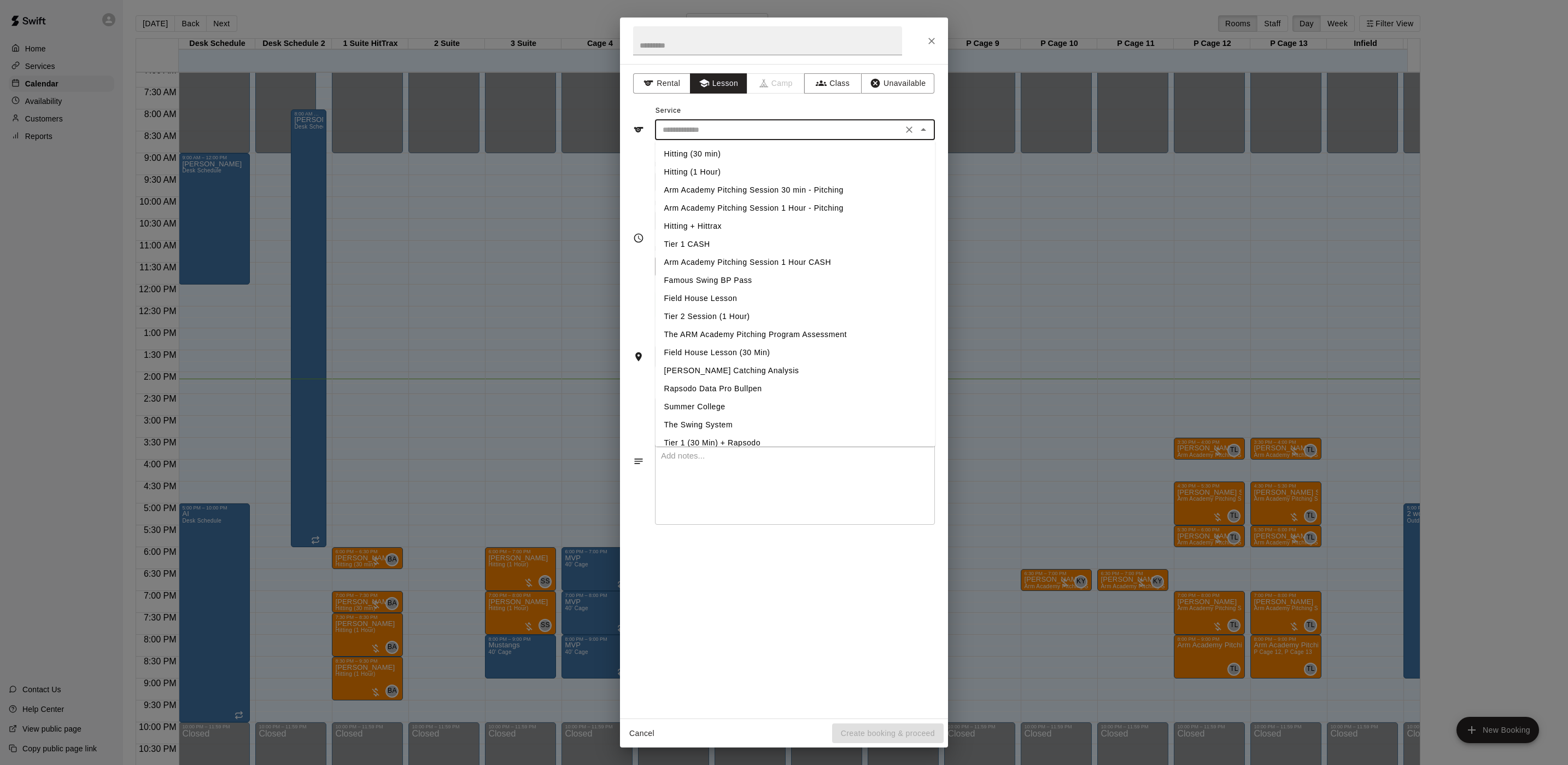
click at [750, 185] on li "Arm Academy Pitching Session 30 min - Pitching" at bounding box center [796, 190] width 280 height 18
type input "**********"
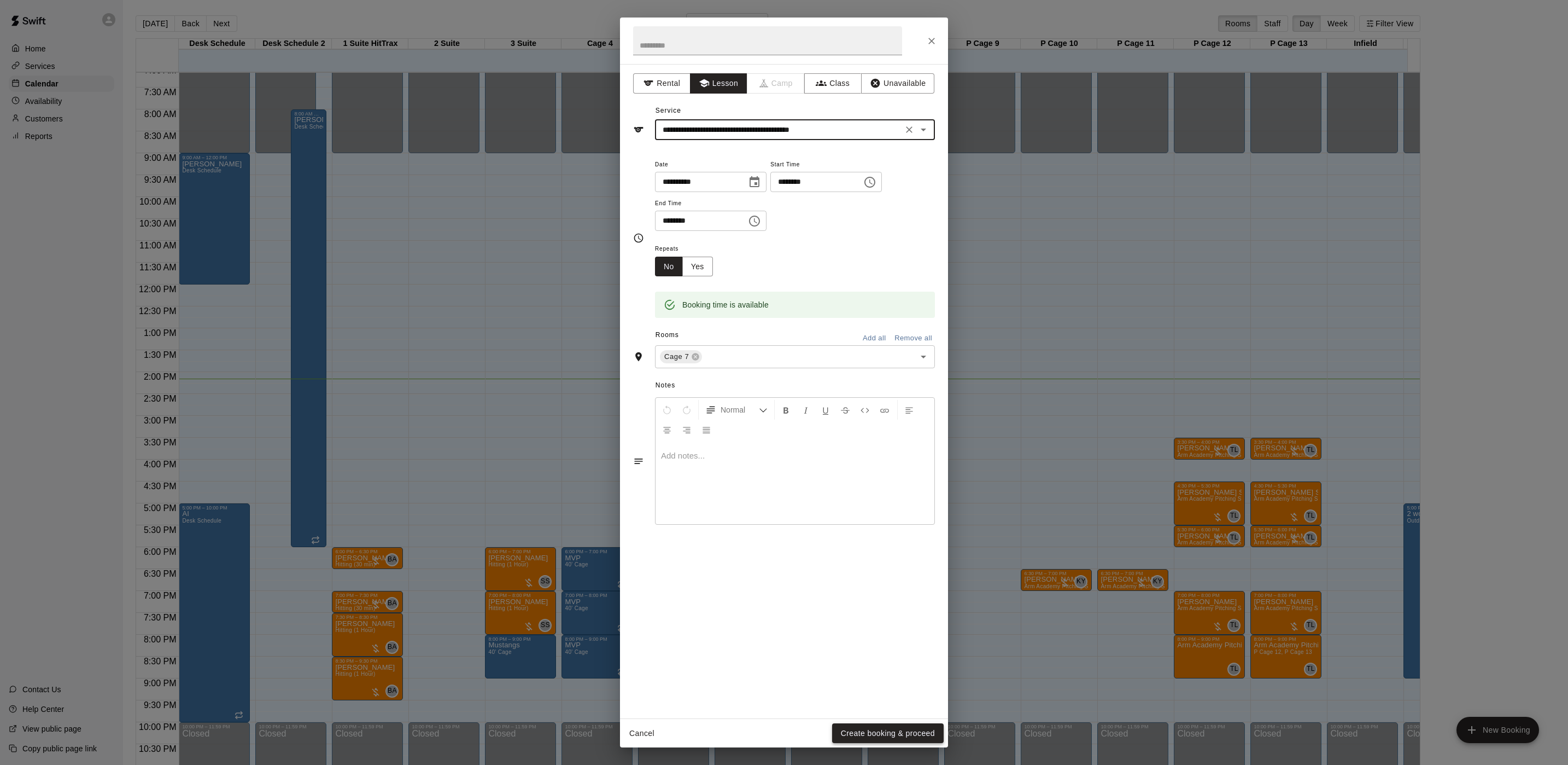
click at [856, 733] on button "Create booking & proceed" at bounding box center [887, 733] width 111 height 20
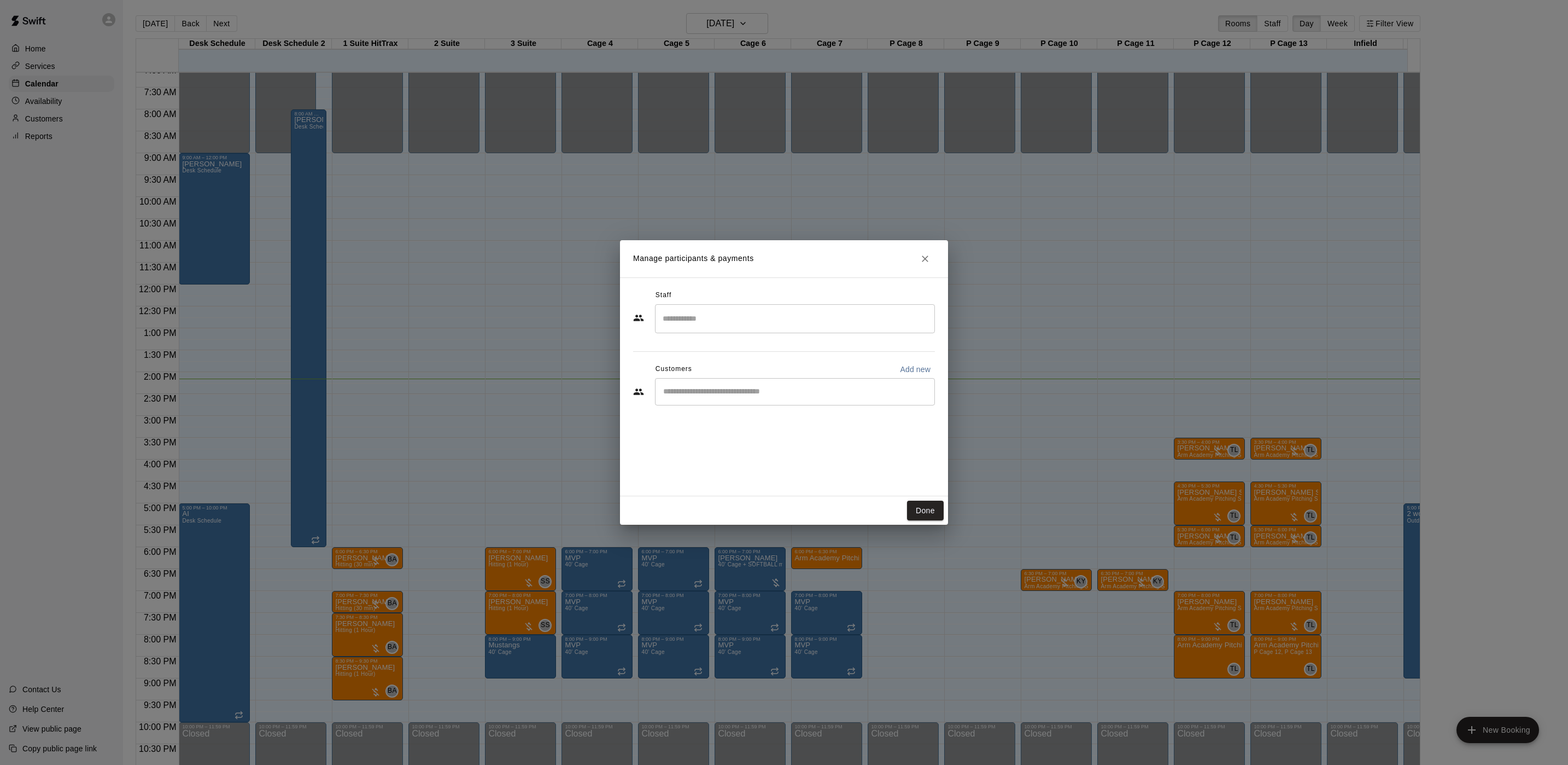
click at [702, 316] on input "Search staff" at bounding box center [795, 318] width 270 height 19
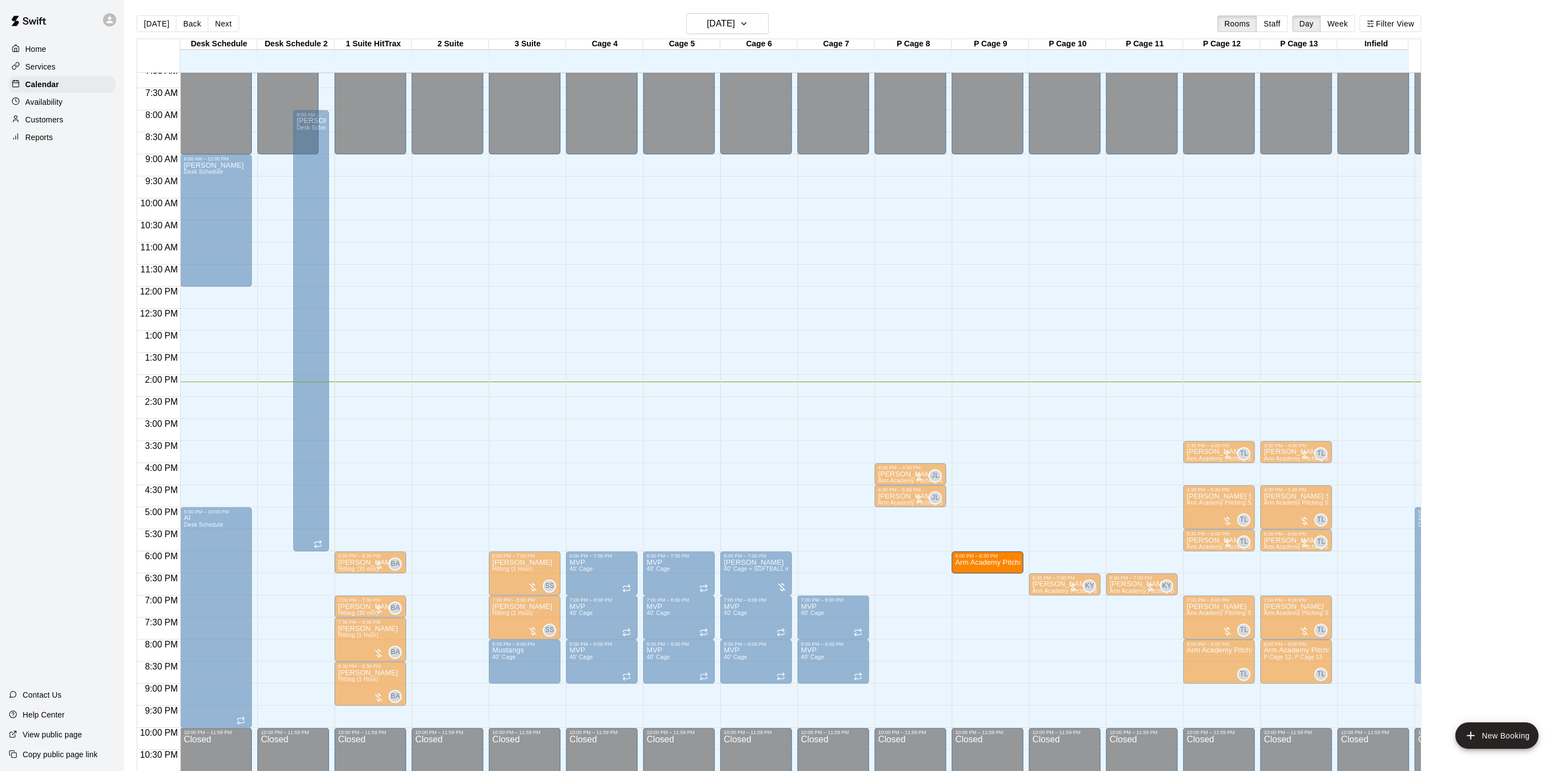
drag, startPoint x: 850, startPoint y: 559, endPoint x: 994, endPoint y: 560, distance: 144.0
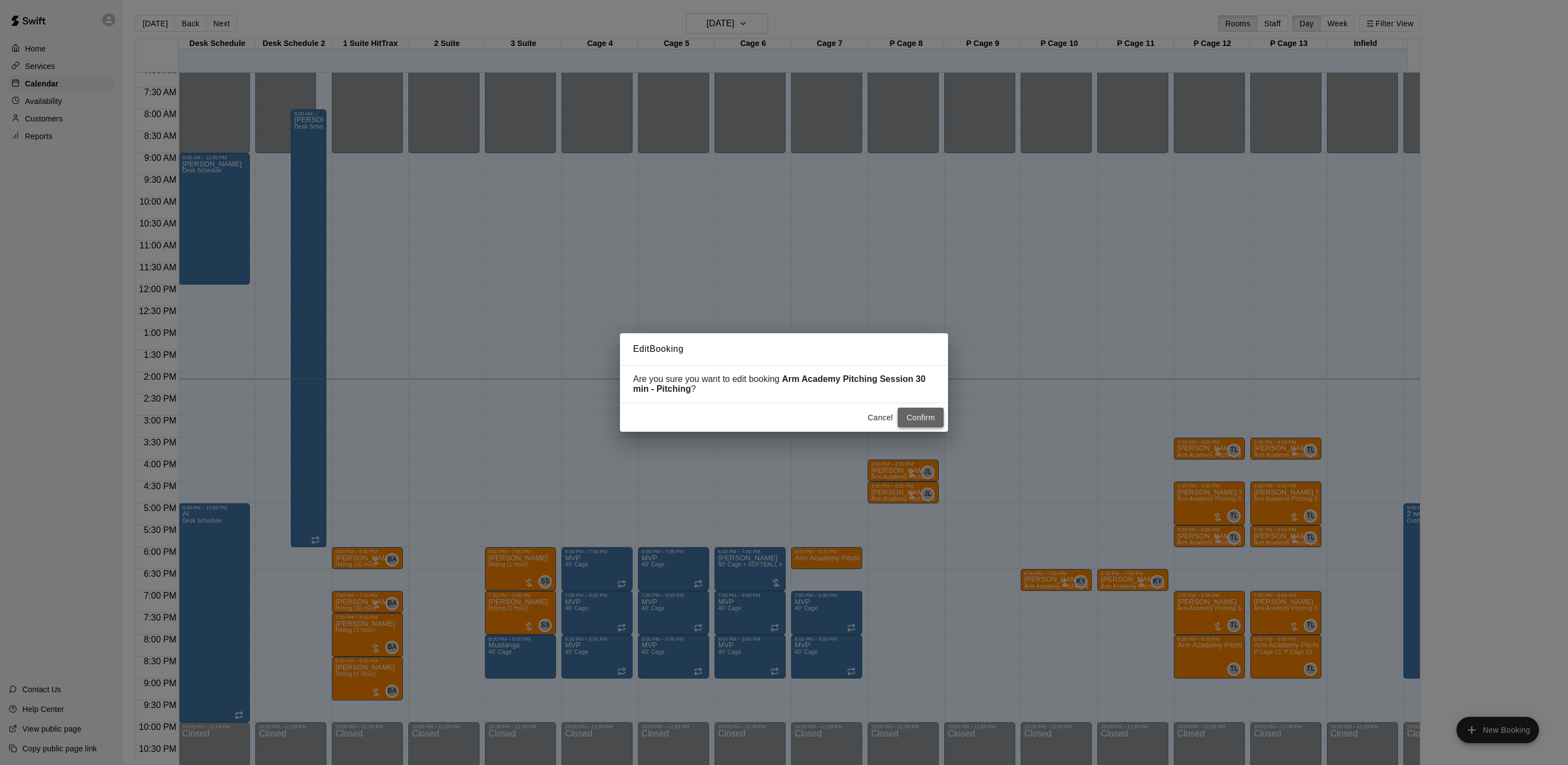
click at [937, 422] on button "Confirm" at bounding box center [920, 417] width 46 height 20
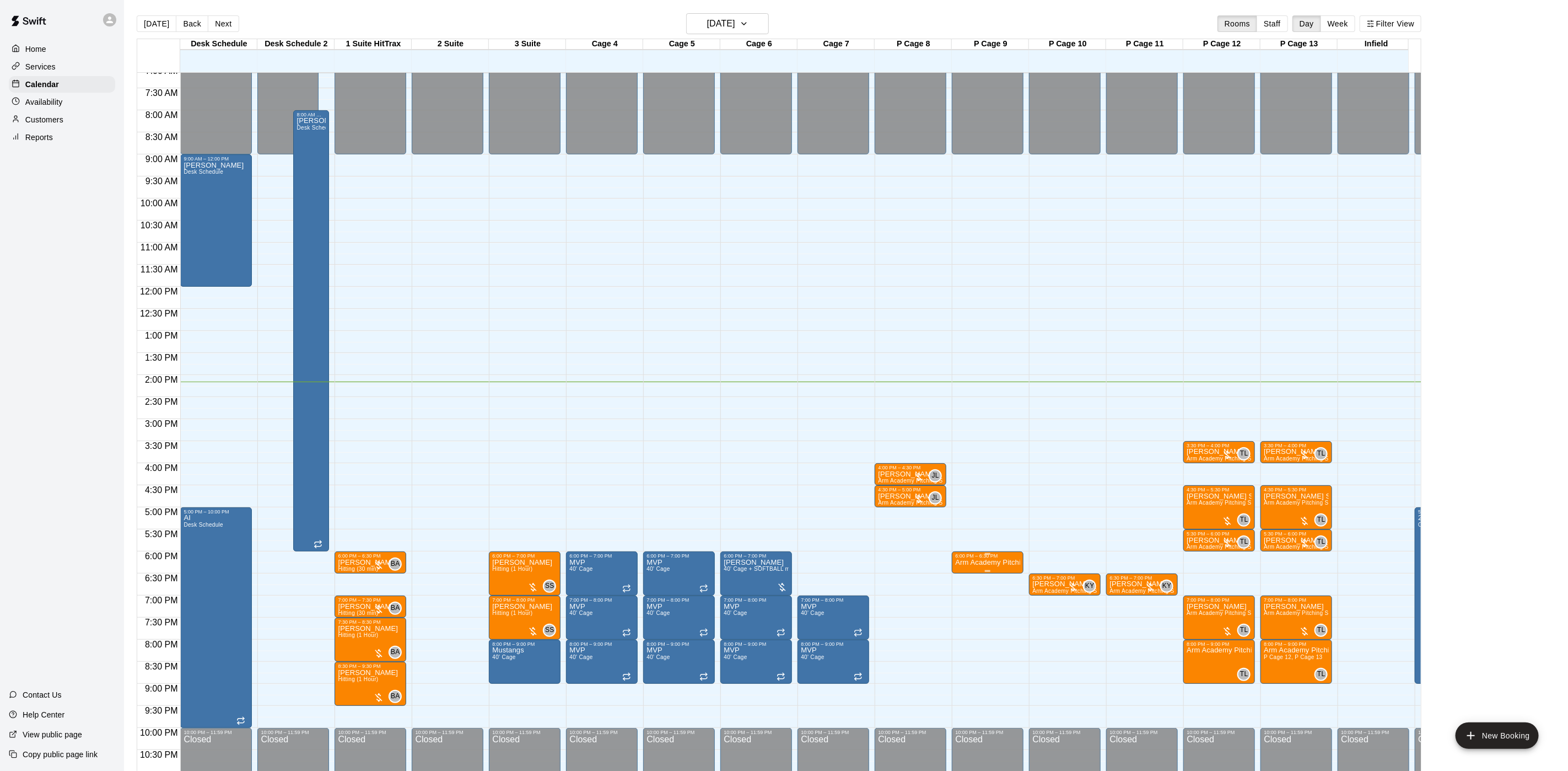
click at [962, 557] on div "6:00 PM – 6:30 PM" at bounding box center [988, 556] width 65 height 6
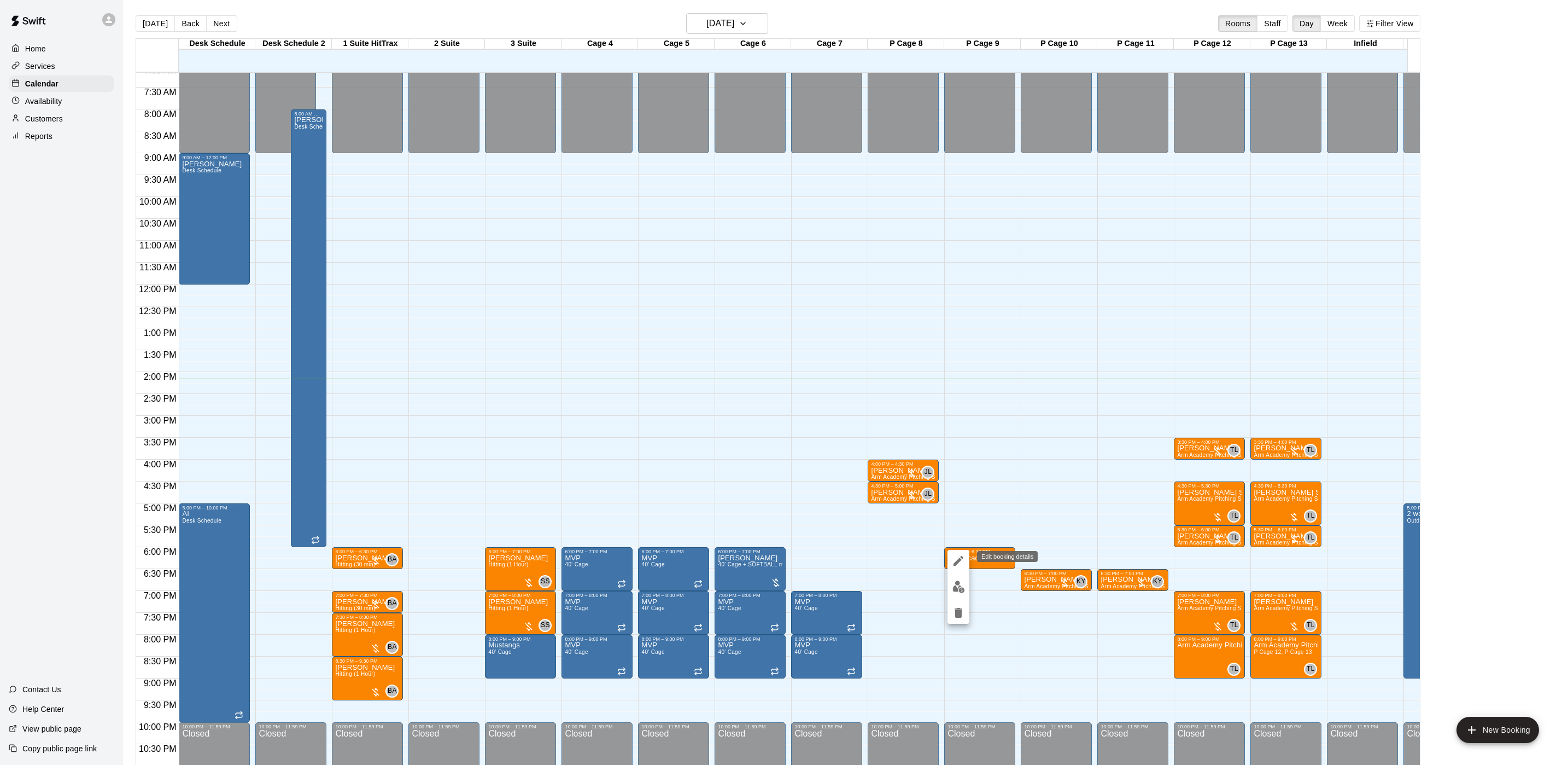
click at [955, 565] on icon "edit" at bounding box center [958, 561] width 10 height 10
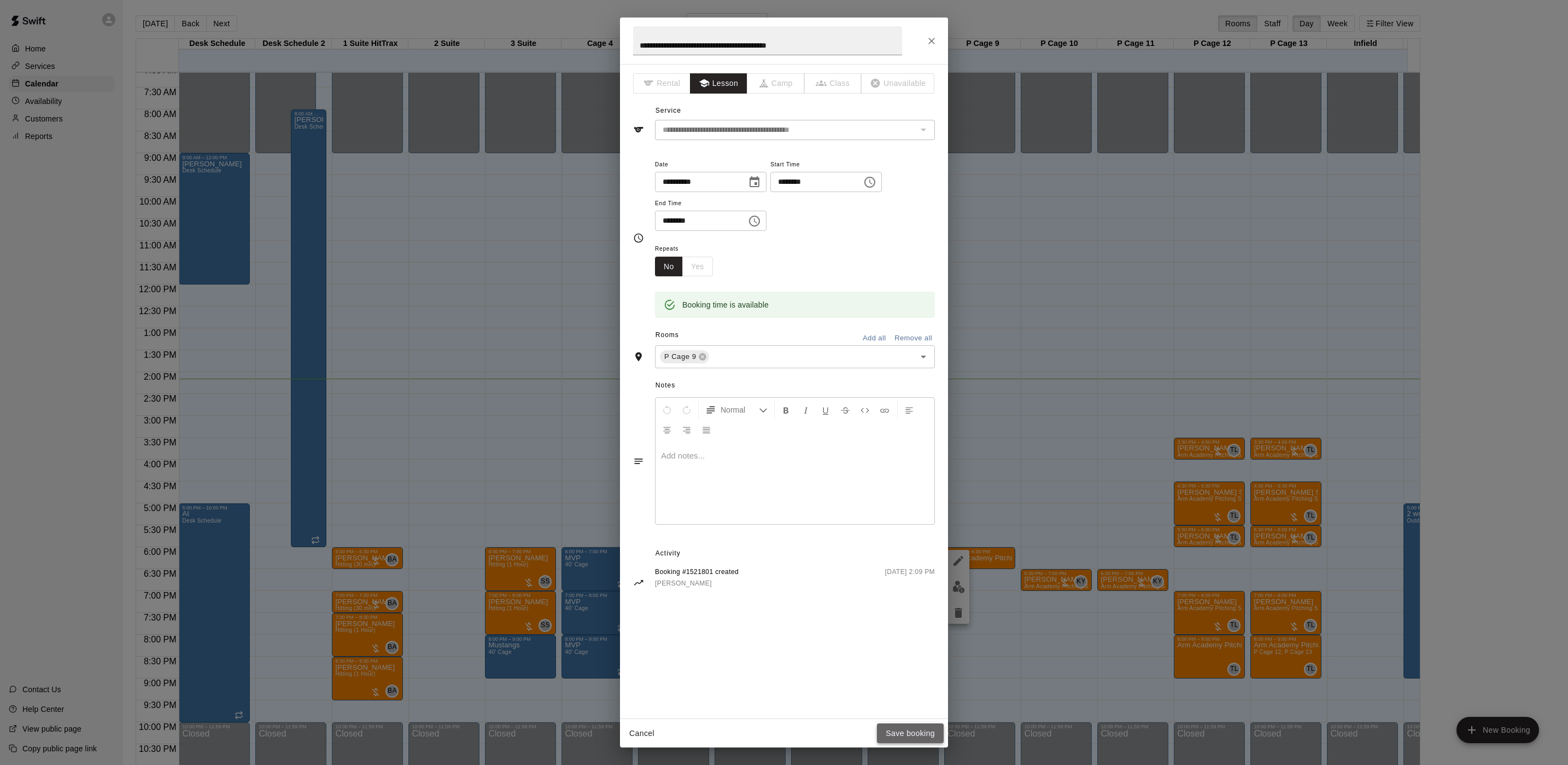
click at [903, 723] on button "Save booking" at bounding box center [911, 733] width 67 height 20
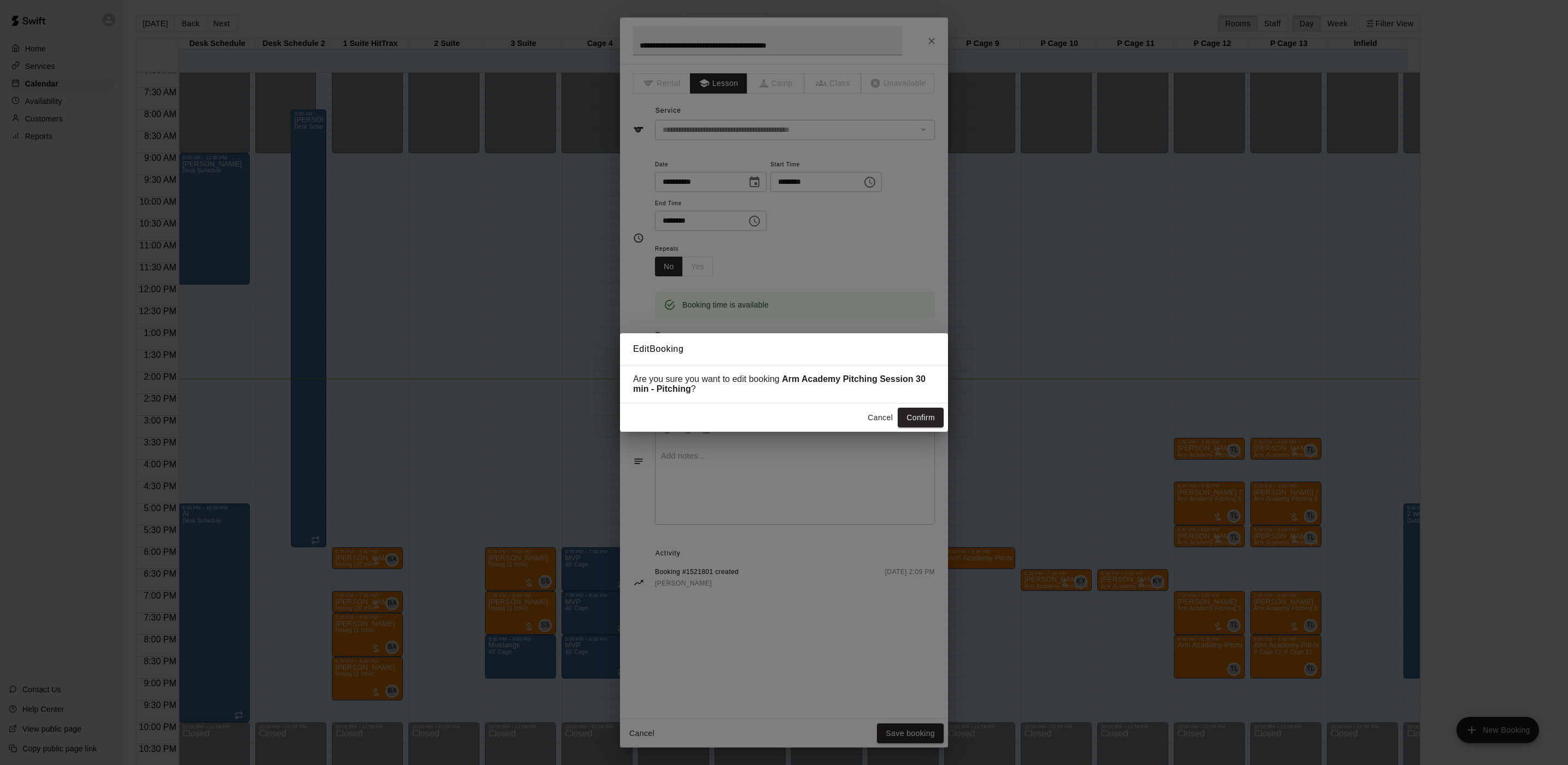
click at [912, 409] on div "Cancel Confirm" at bounding box center [784, 418] width 328 height 29
click at [914, 412] on button "Confirm" at bounding box center [920, 417] width 46 height 20
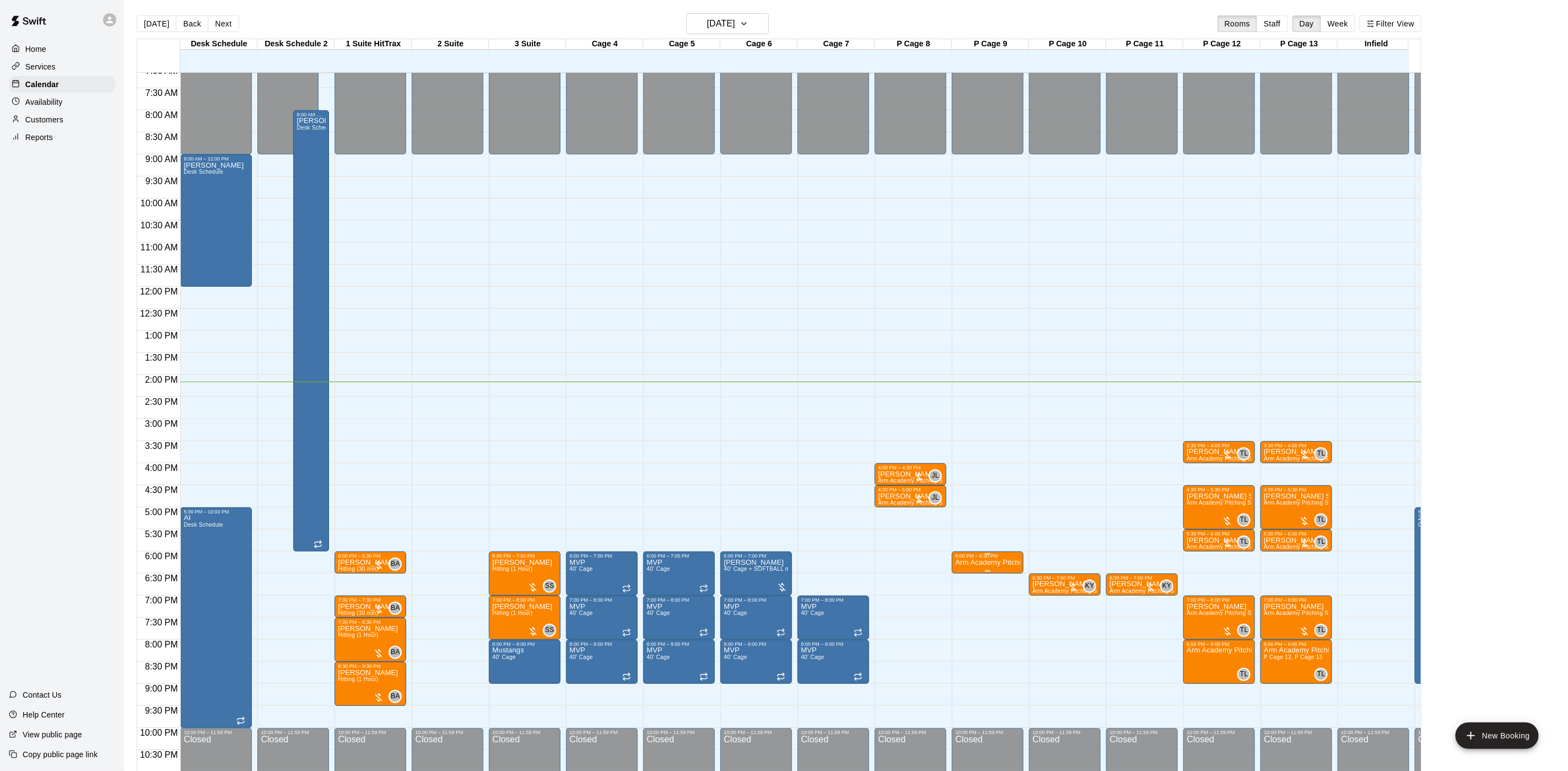
click at [984, 562] on p "Arm Academy Pitching Session 30 min - Pitching" at bounding box center [988, 562] width 65 height 0
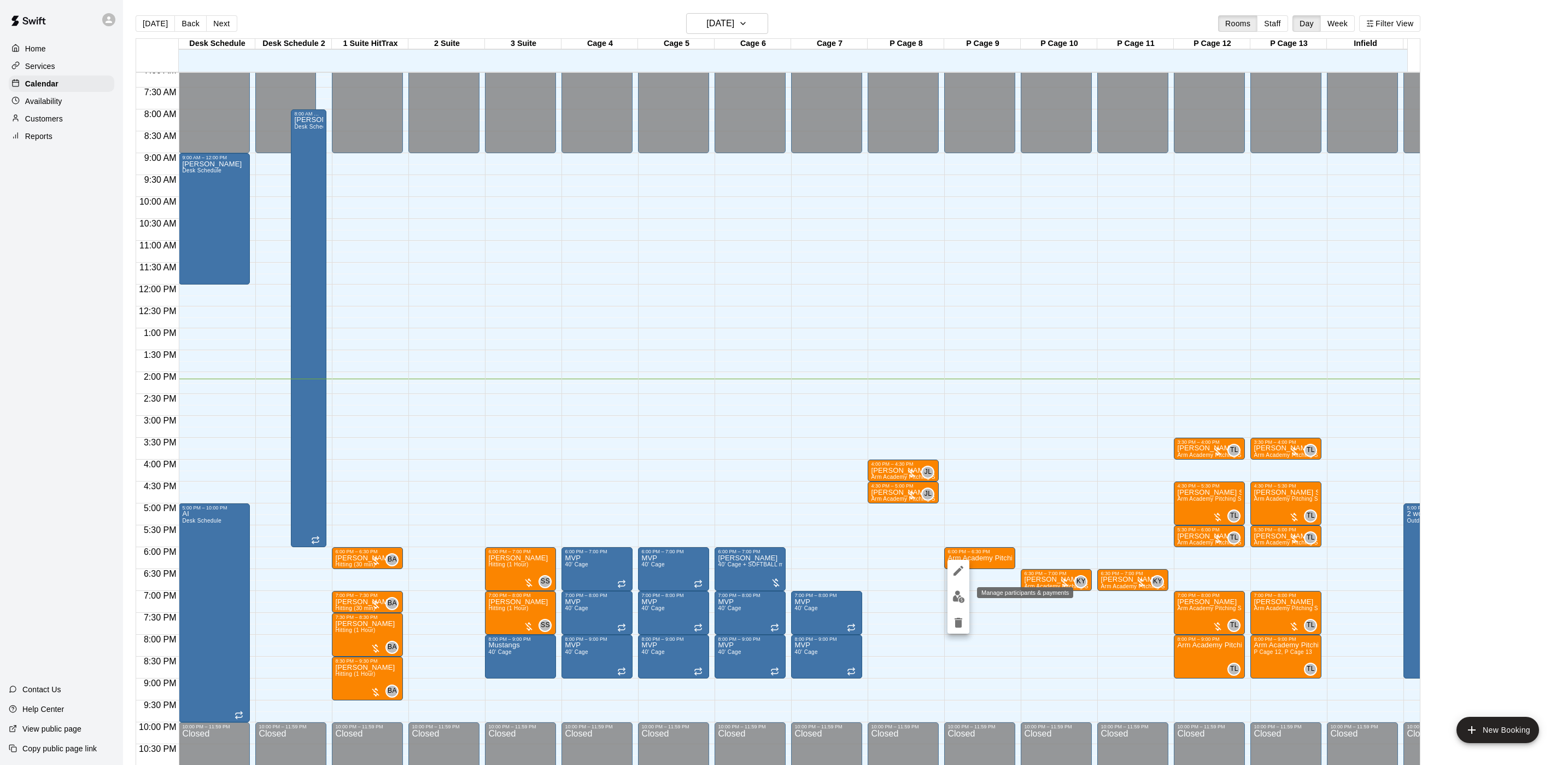
click at [959, 588] on button "edit" at bounding box center [959, 596] width 22 height 21
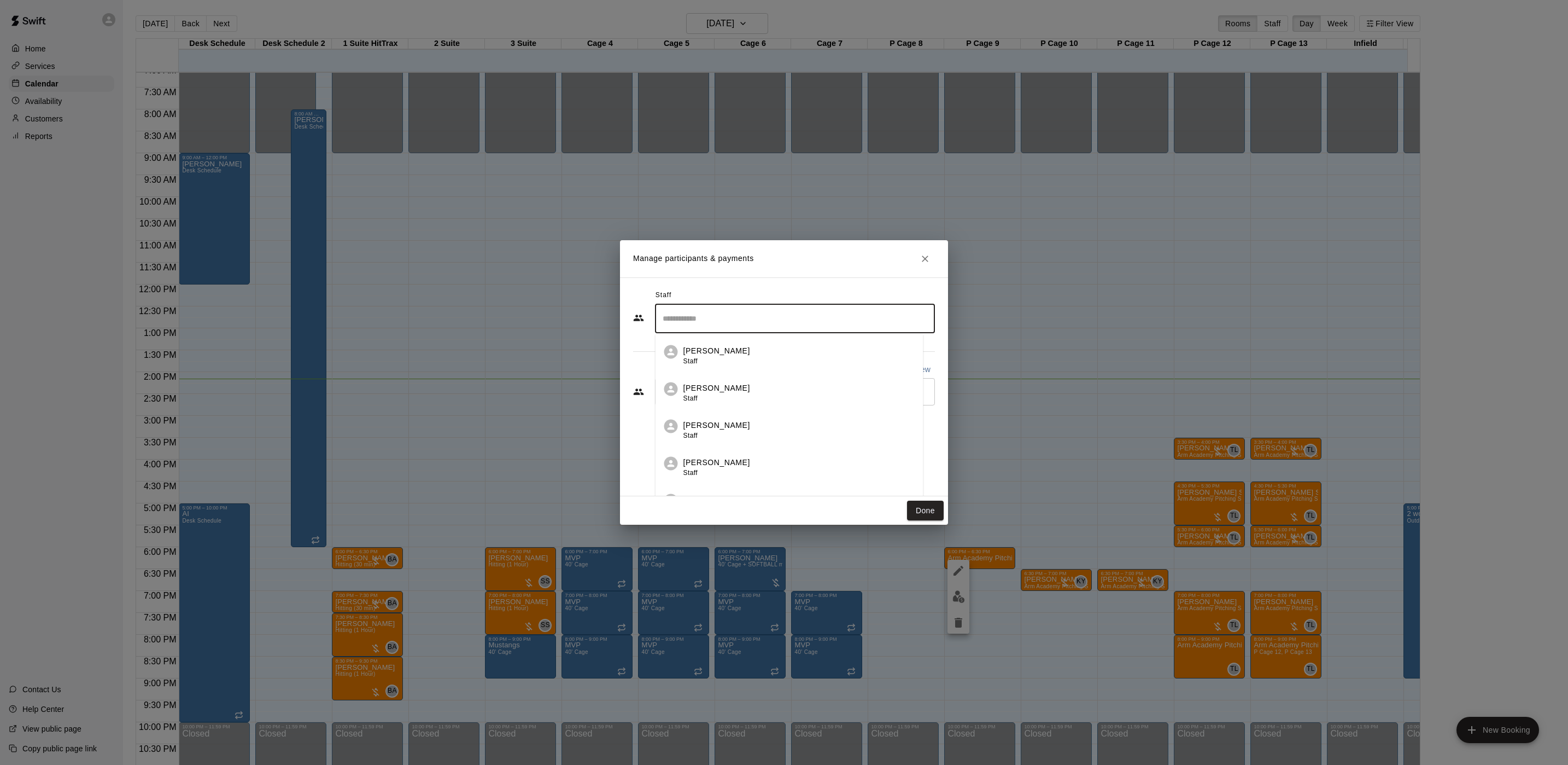
click at [685, 317] on input "Search staff" at bounding box center [795, 318] width 270 height 19
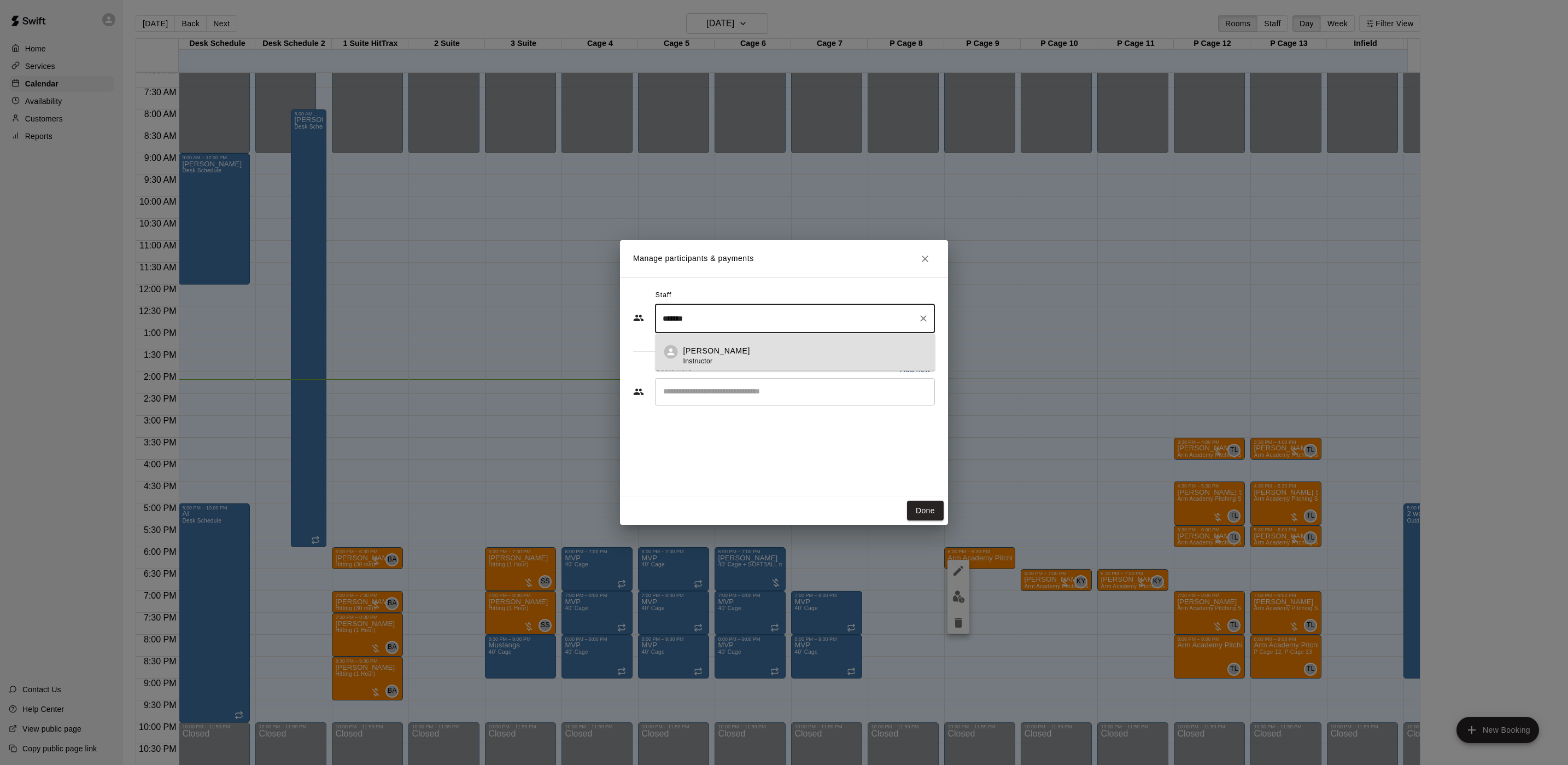
click at [695, 353] on p "[PERSON_NAME]" at bounding box center [717, 351] width 67 height 12
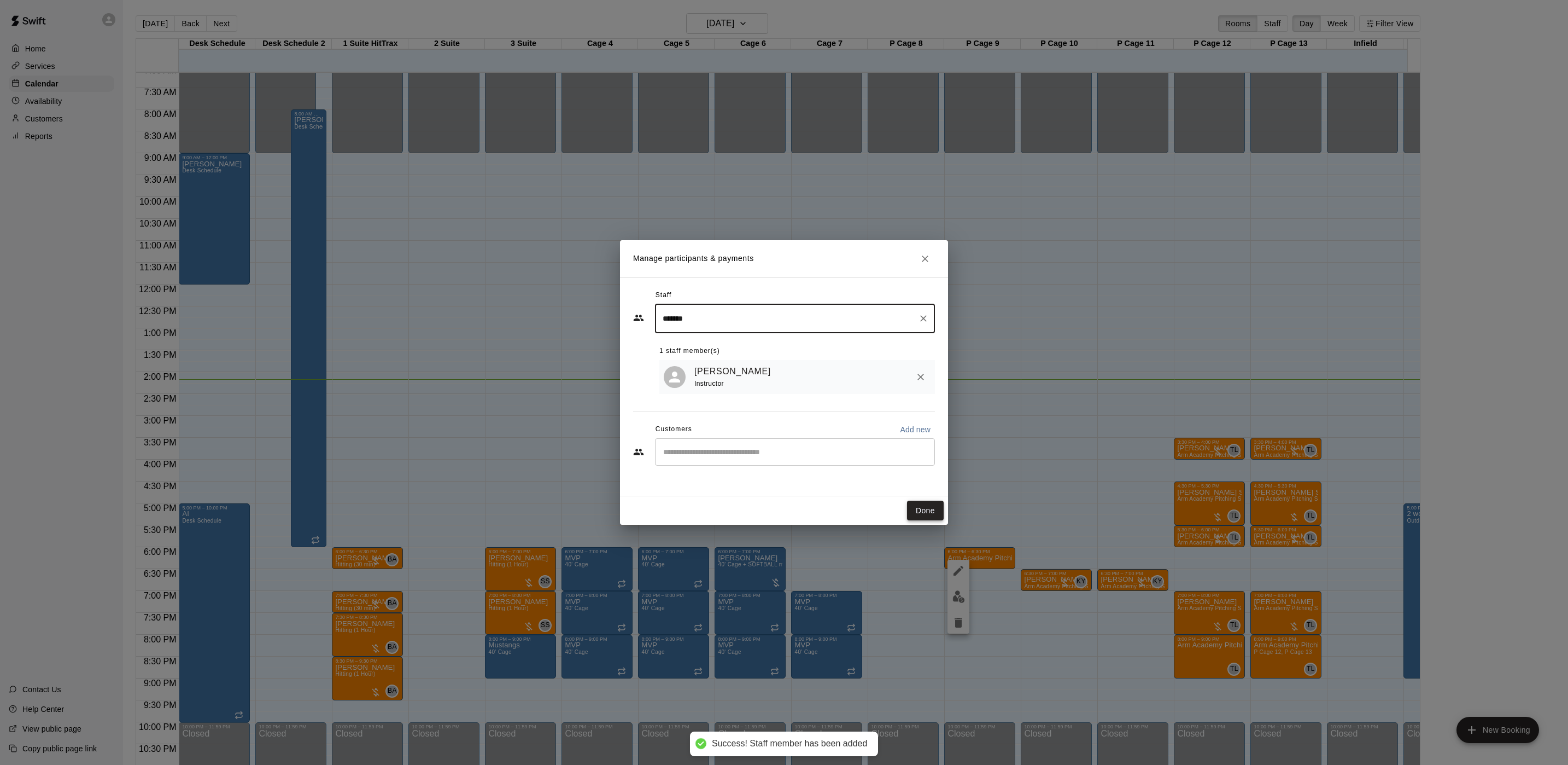
type input "*******"
click at [924, 515] on button "Done" at bounding box center [925, 510] width 37 height 20
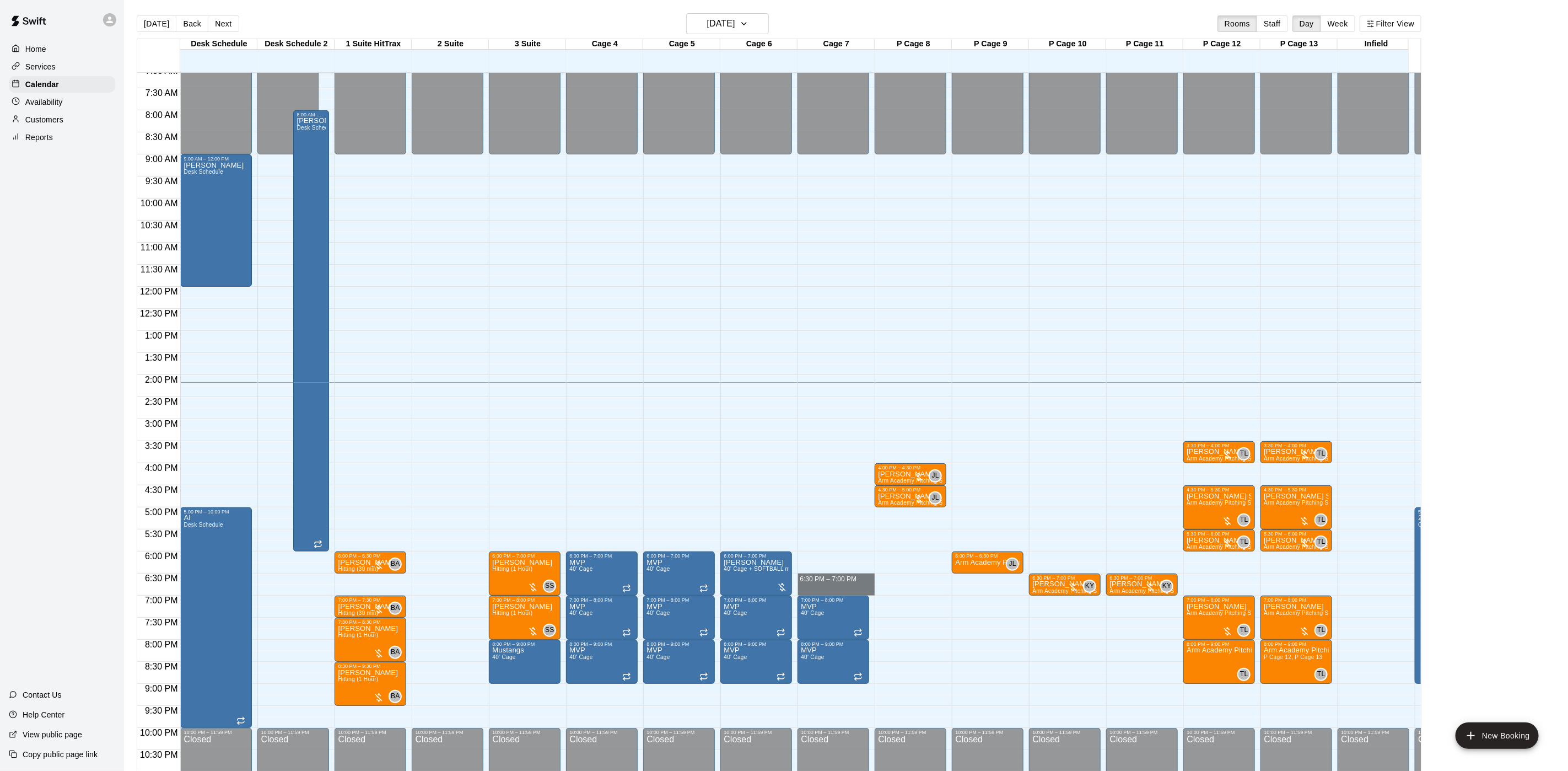
drag, startPoint x: 839, startPoint y: 575, endPoint x: 839, endPoint y: 594, distance: 19.0
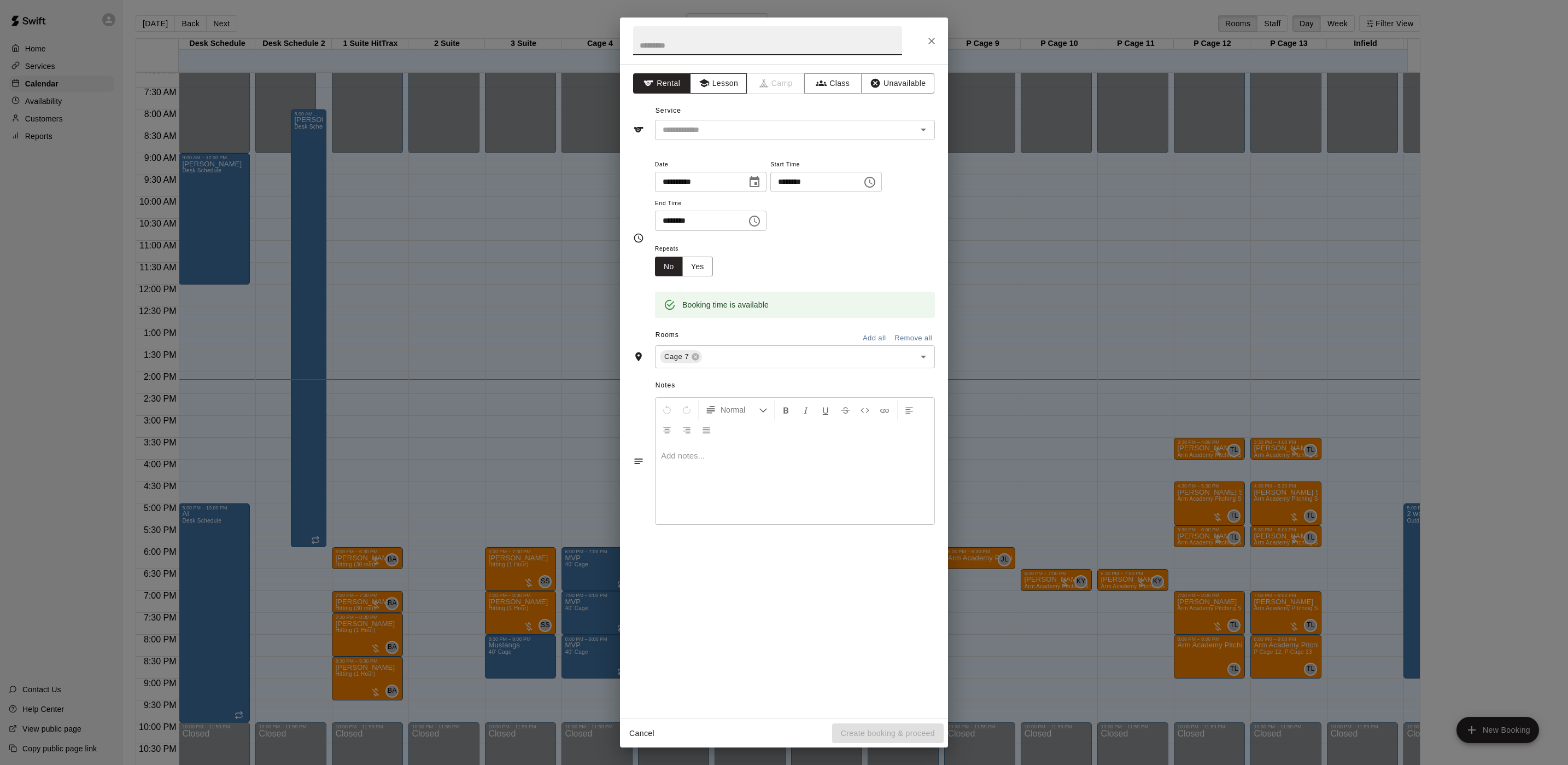
click at [717, 81] on button "Lesson" at bounding box center [719, 83] width 57 height 20
click at [707, 136] on input "text" at bounding box center [779, 130] width 241 height 13
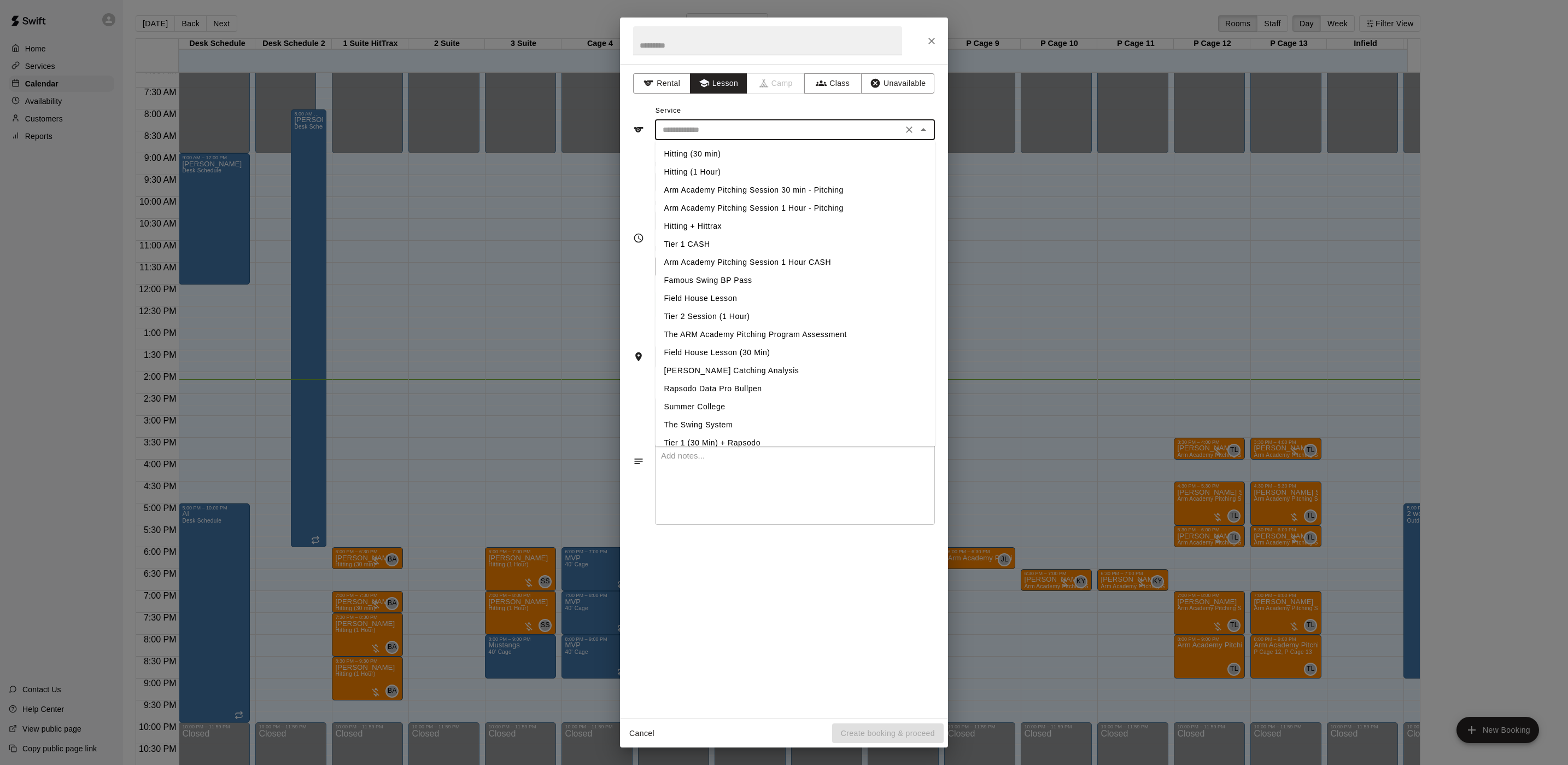
click at [751, 189] on li "Arm Academy Pitching Session 30 min - Pitching" at bounding box center [796, 190] width 280 height 18
type input "**********"
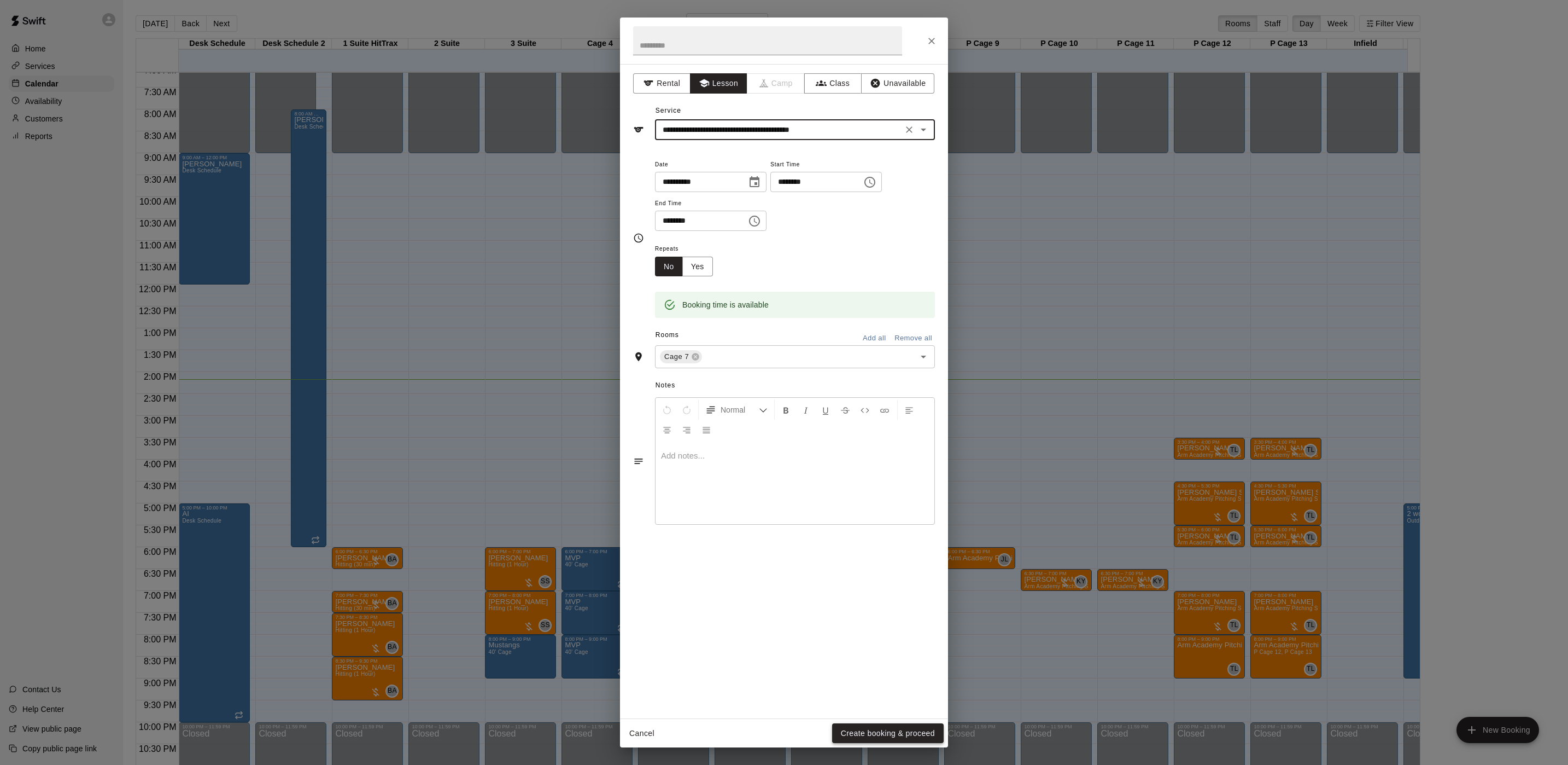
click at [863, 726] on button "Create booking & proceed" at bounding box center [887, 733] width 111 height 20
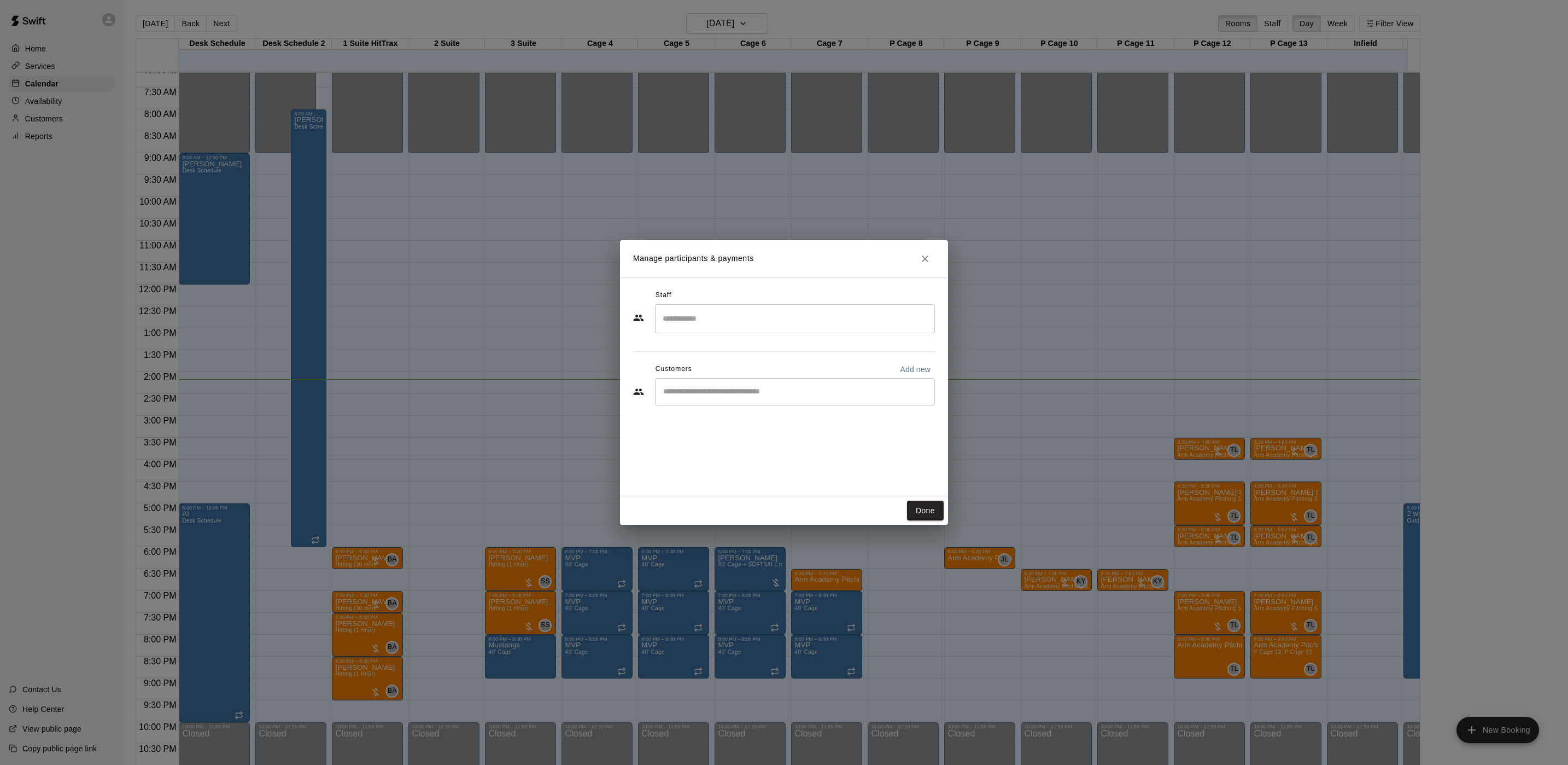
click at [698, 325] on input "Search staff" at bounding box center [795, 318] width 270 height 19
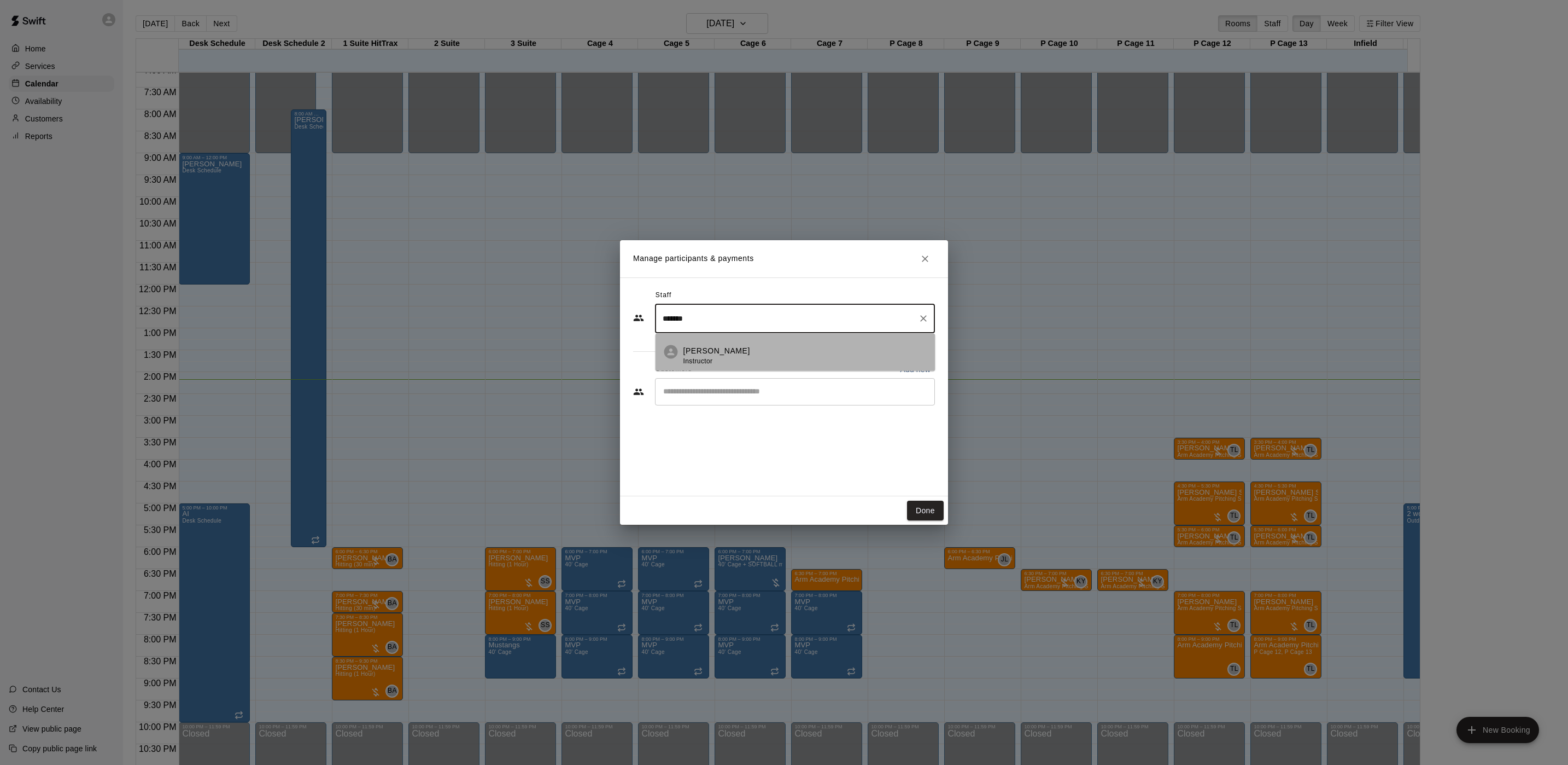
click at [702, 364] on span "Instructor" at bounding box center [698, 361] width 30 height 8
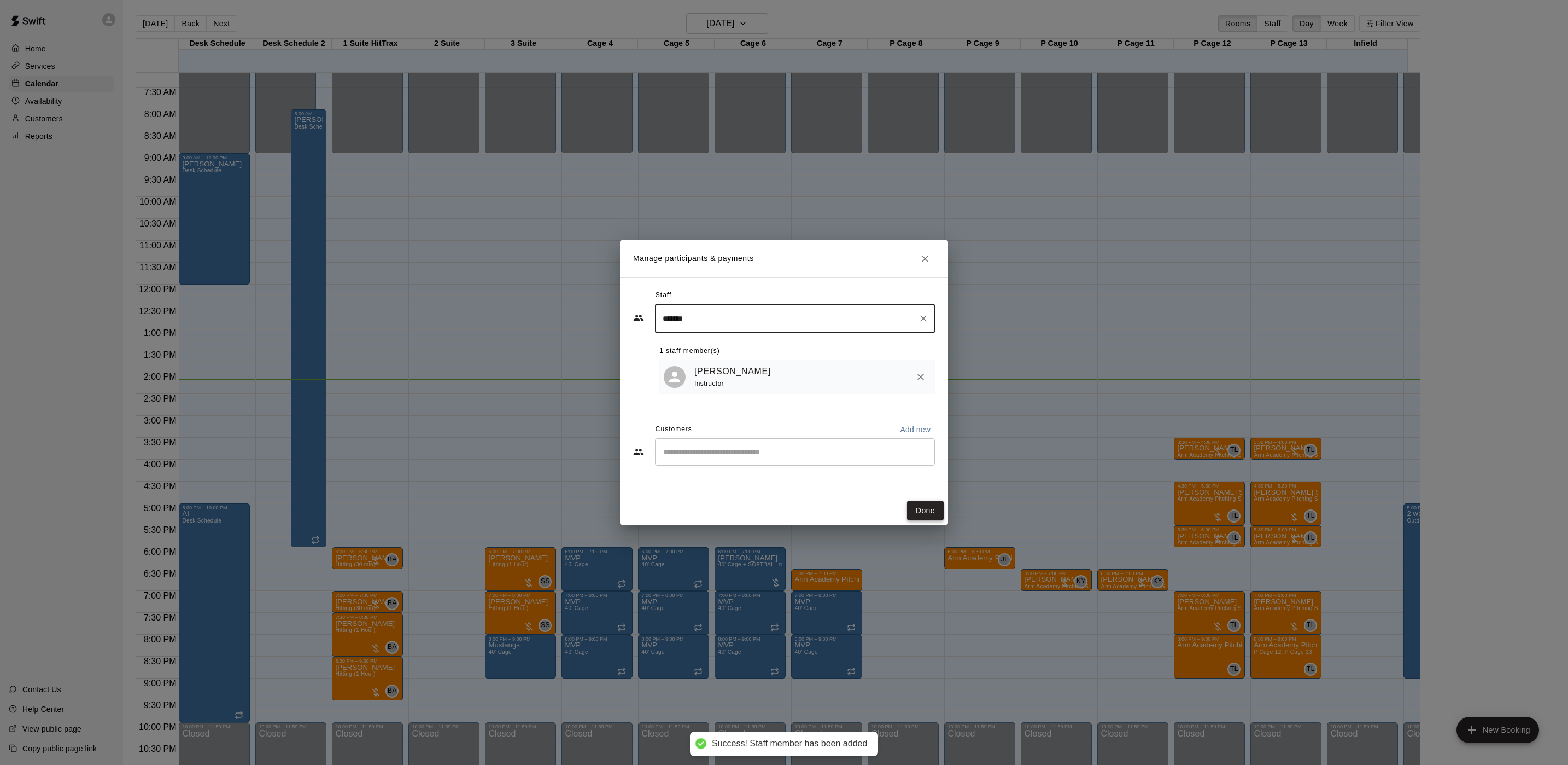
type input "*******"
click at [926, 506] on button "Done" at bounding box center [925, 510] width 37 height 20
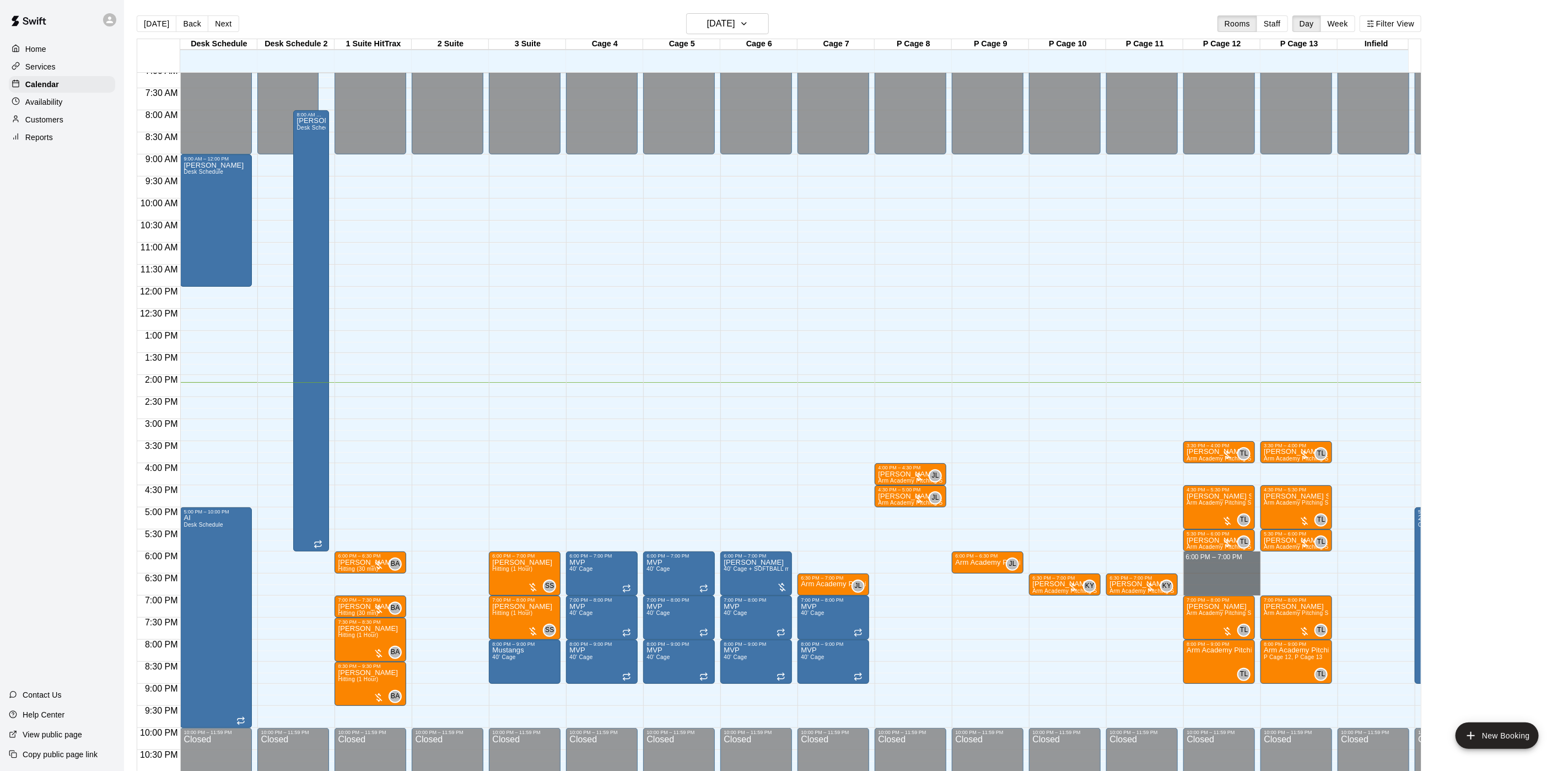
drag, startPoint x: 1235, startPoint y: 554, endPoint x: 1235, endPoint y: 591, distance: 37.0
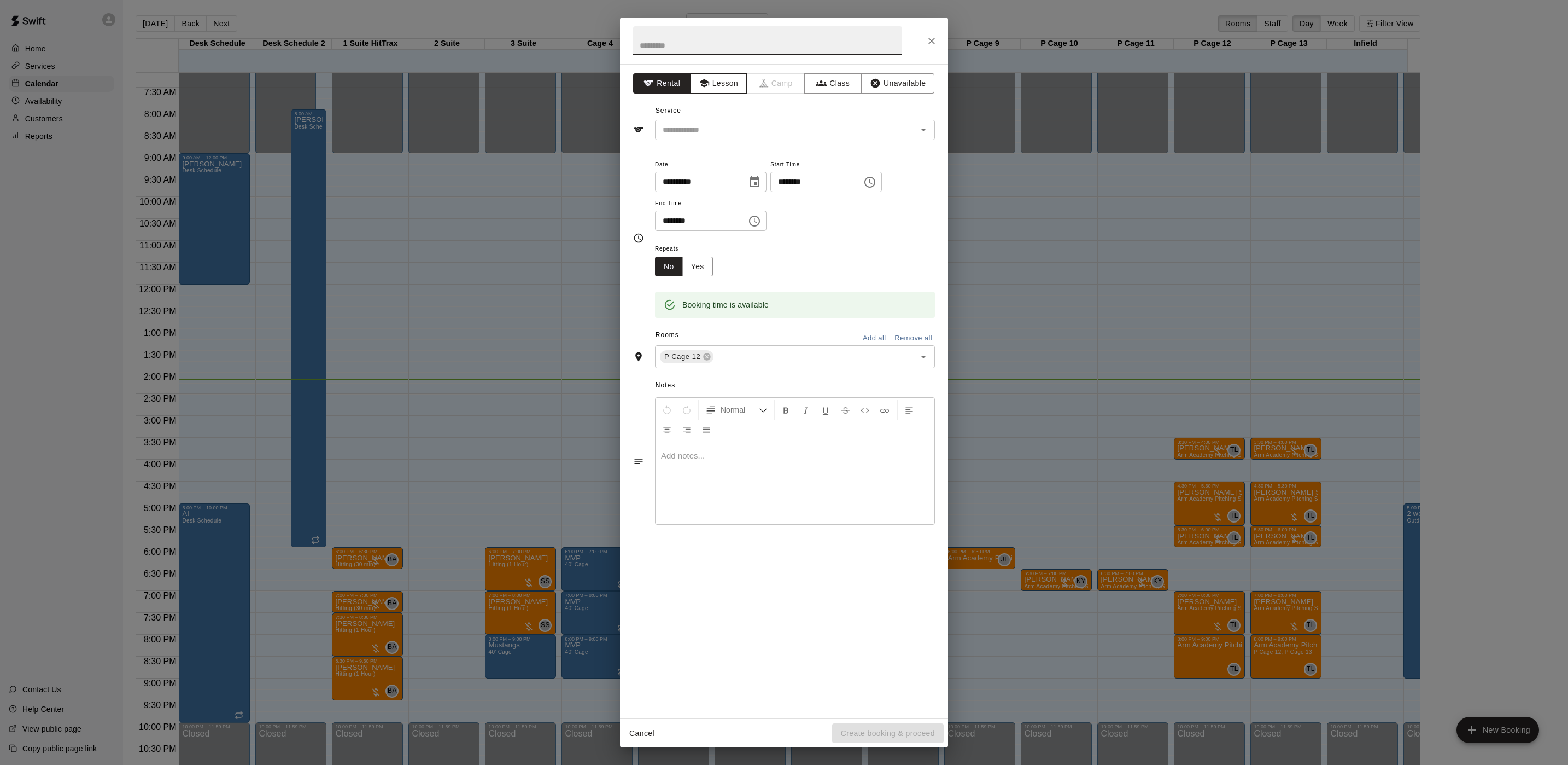
click at [719, 79] on button "Lesson" at bounding box center [719, 83] width 57 height 20
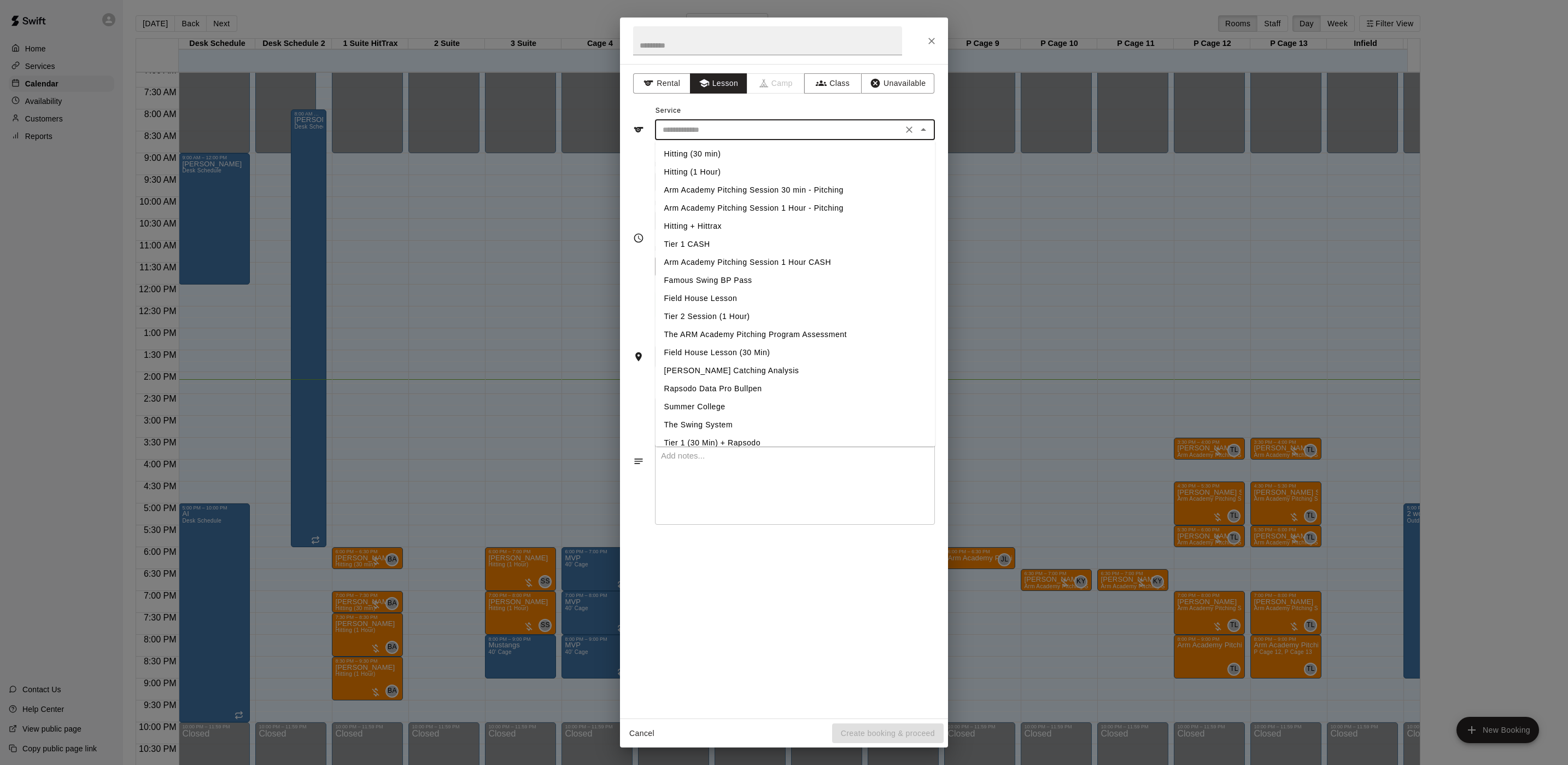
click at [735, 132] on input "text" at bounding box center [779, 130] width 241 height 13
click at [792, 208] on li "Arm Academy Pitching Session 1 Hour - Pitching" at bounding box center [796, 208] width 280 height 18
type input "**********"
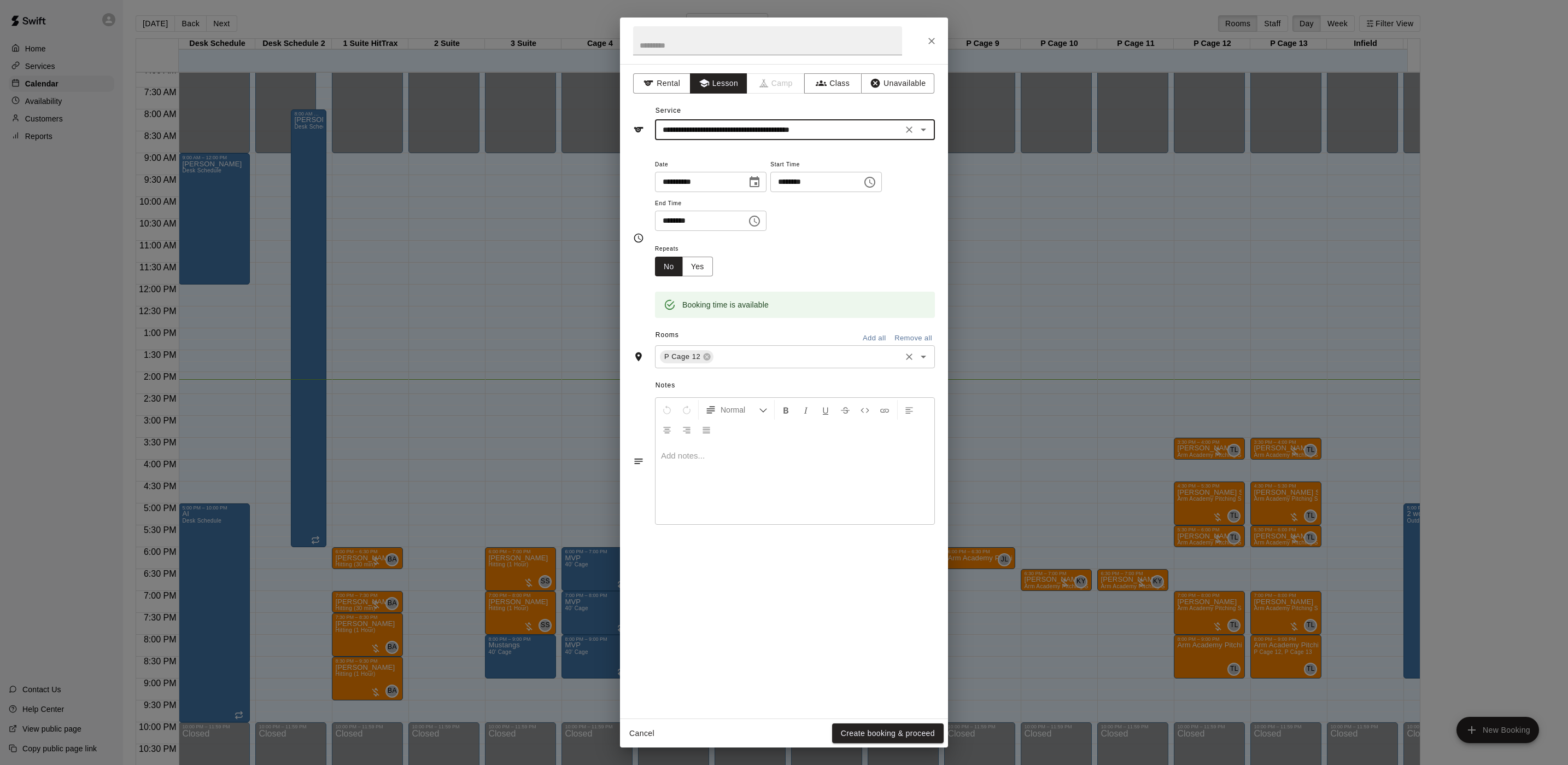
click at [744, 358] on input "text" at bounding box center [807, 357] width 184 height 13
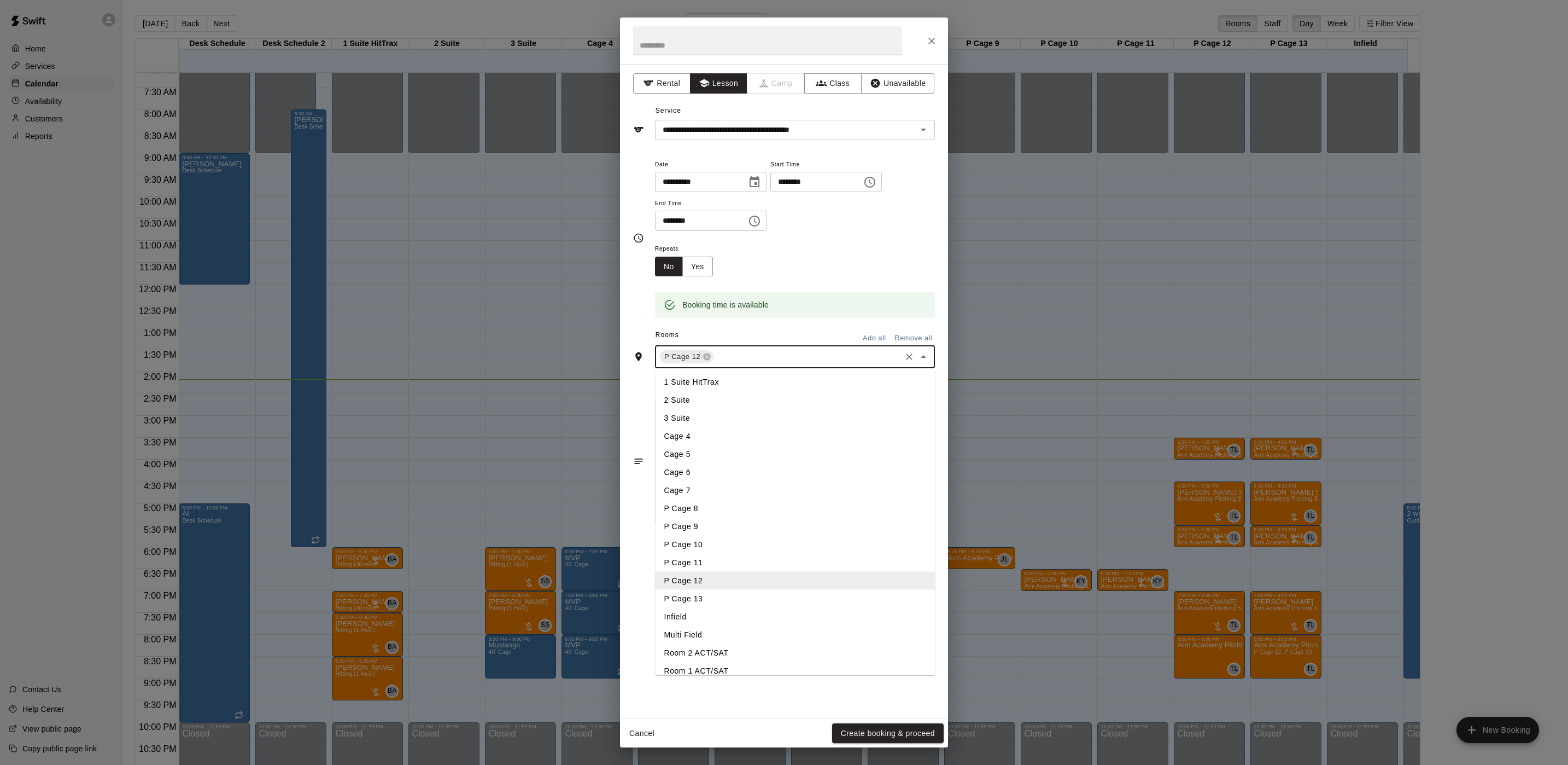
click at [730, 590] on li "P Cage 13" at bounding box center [796, 599] width 280 height 18
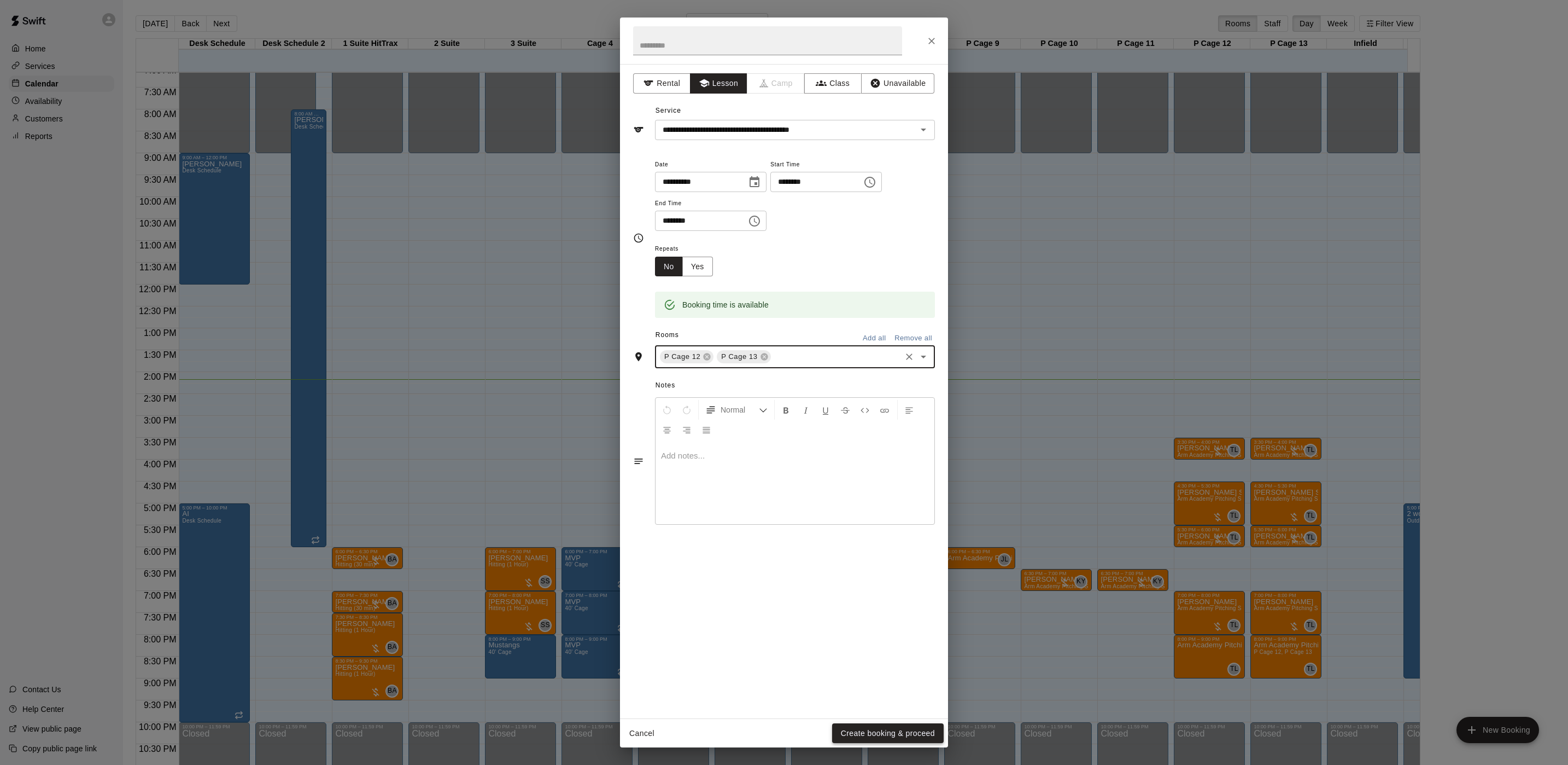
click at [864, 730] on button "Create booking & proceed" at bounding box center [887, 733] width 111 height 20
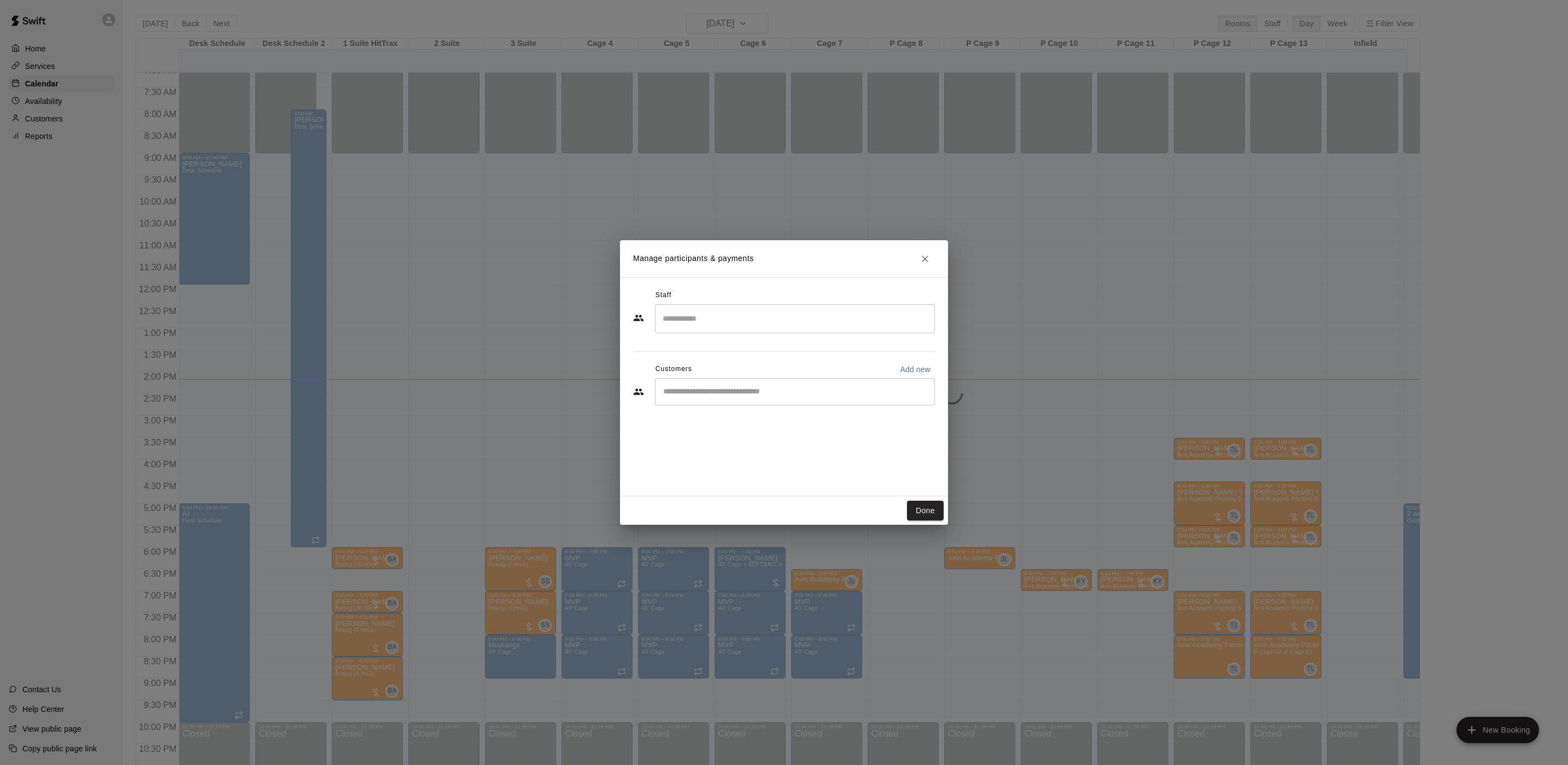
click at [707, 328] on input "Search staff" at bounding box center [795, 318] width 270 height 19
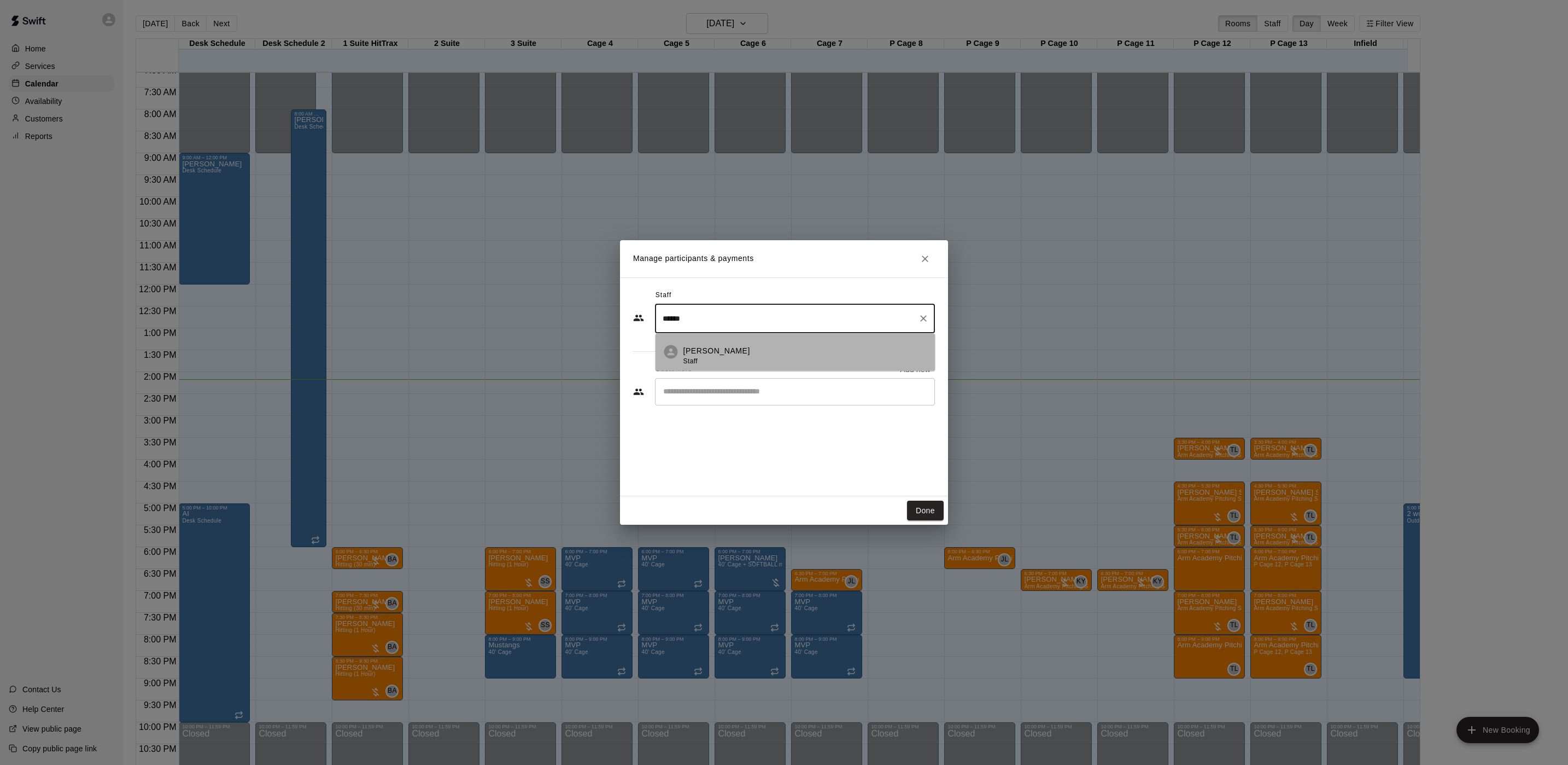
click at [735, 345] on div "[PERSON_NAME] Staff" at bounding box center [805, 356] width 243 height 21
click at [712, 404] on div "​" at bounding box center [795, 392] width 280 height 27
type input "******"
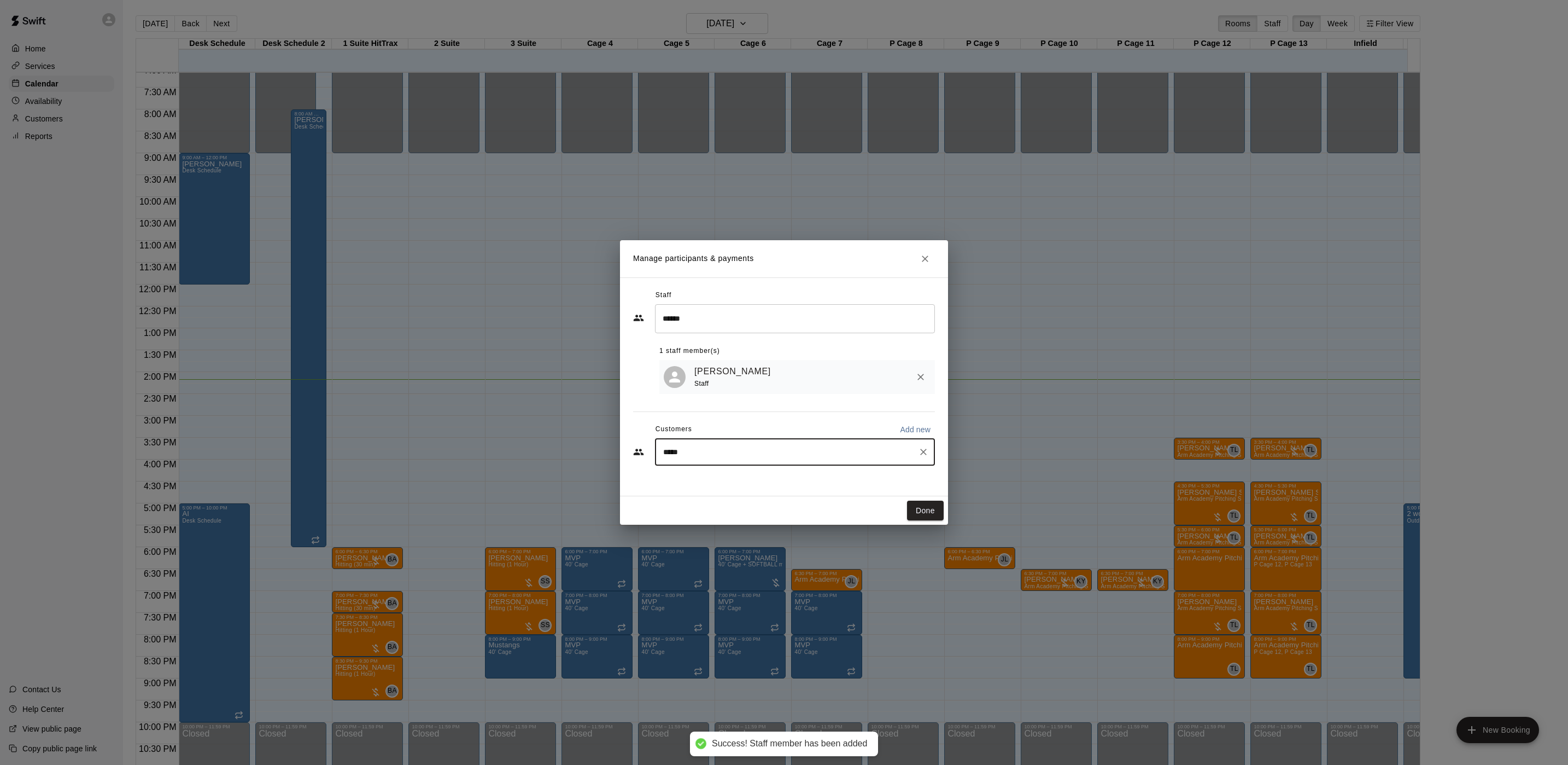
type input "******"
click at [718, 481] on p "[PERSON_NAME]" at bounding box center [719, 479] width 67 height 12
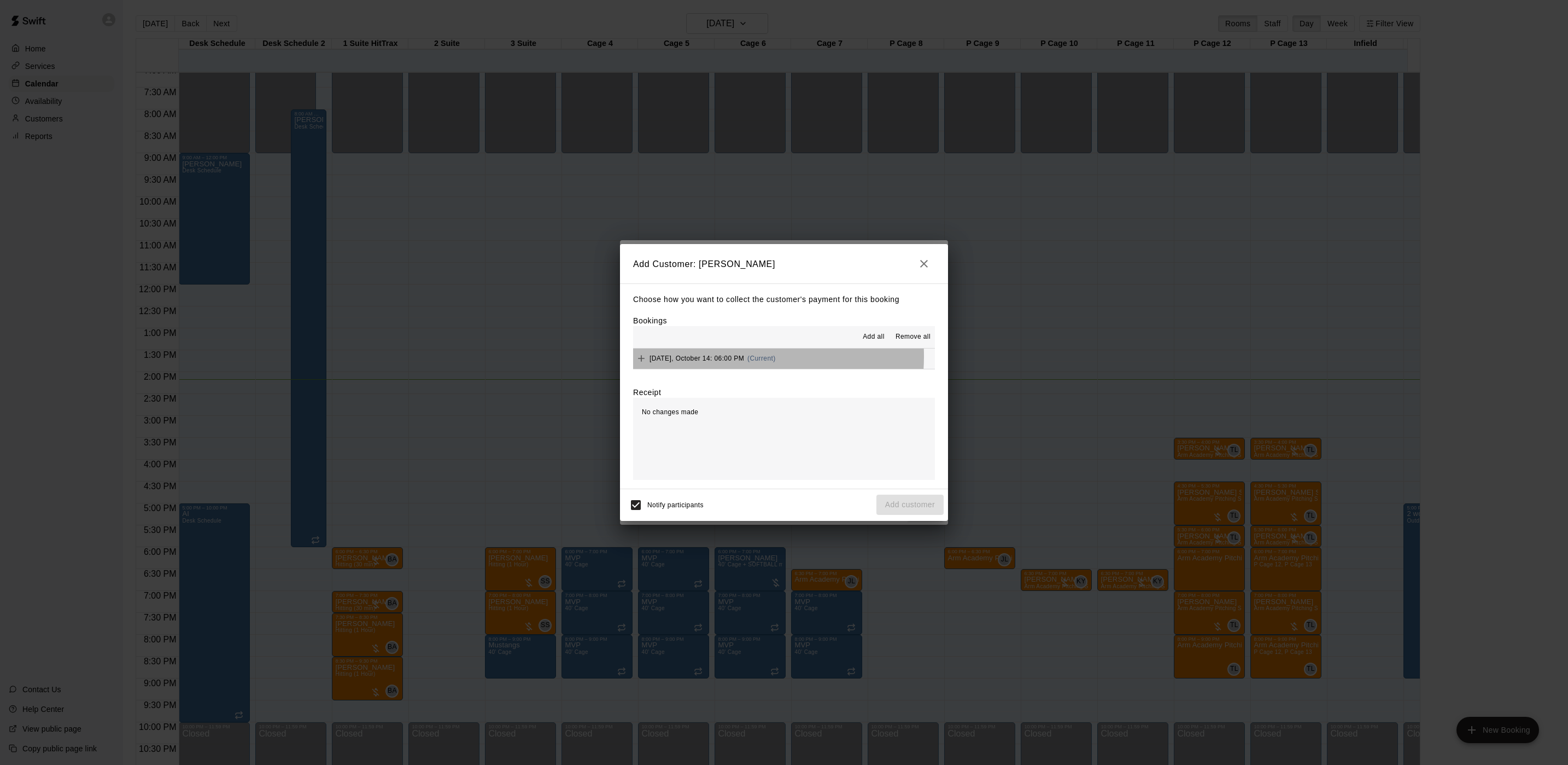
click at [718, 357] on span "[DATE], October 14: 06:00 PM" at bounding box center [696, 358] width 94 height 8
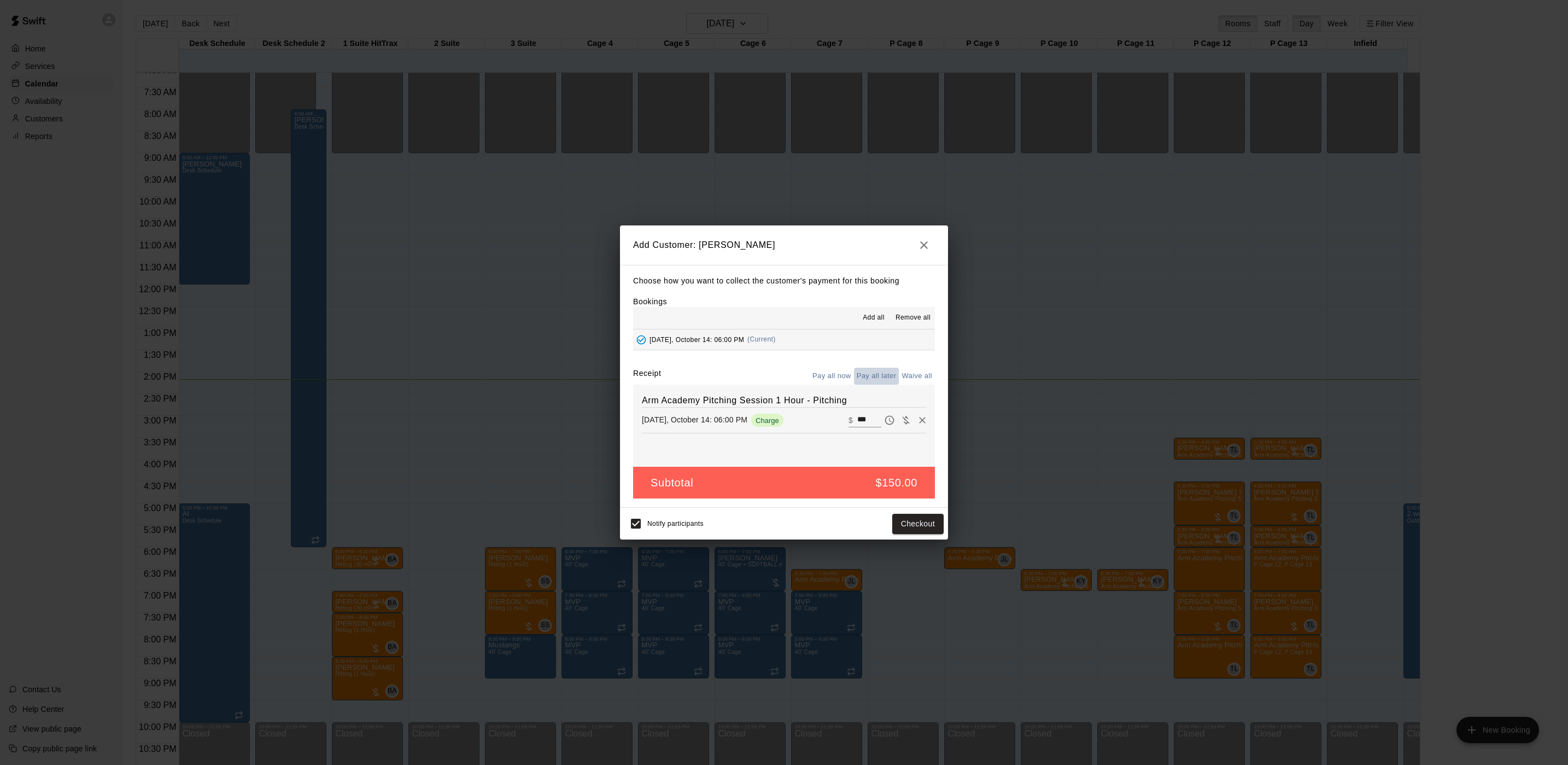
click at [893, 376] on button "Pay all later" at bounding box center [877, 376] width 46 height 17
click at [926, 524] on button "Add customer" at bounding box center [910, 523] width 67 height 20
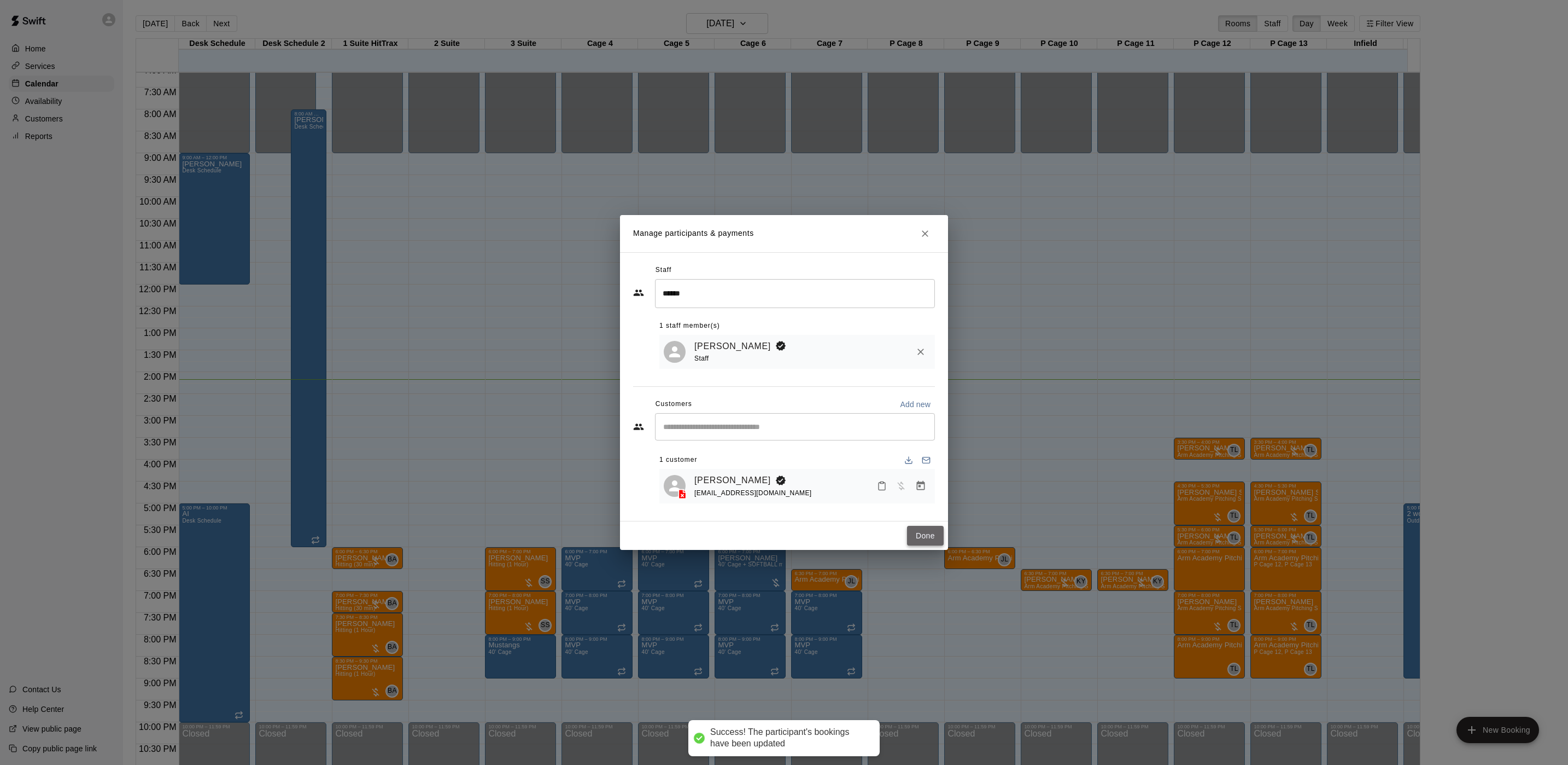
click at [927, 542] on button "Done" at bounding box center [925, 535] width 37 height 20
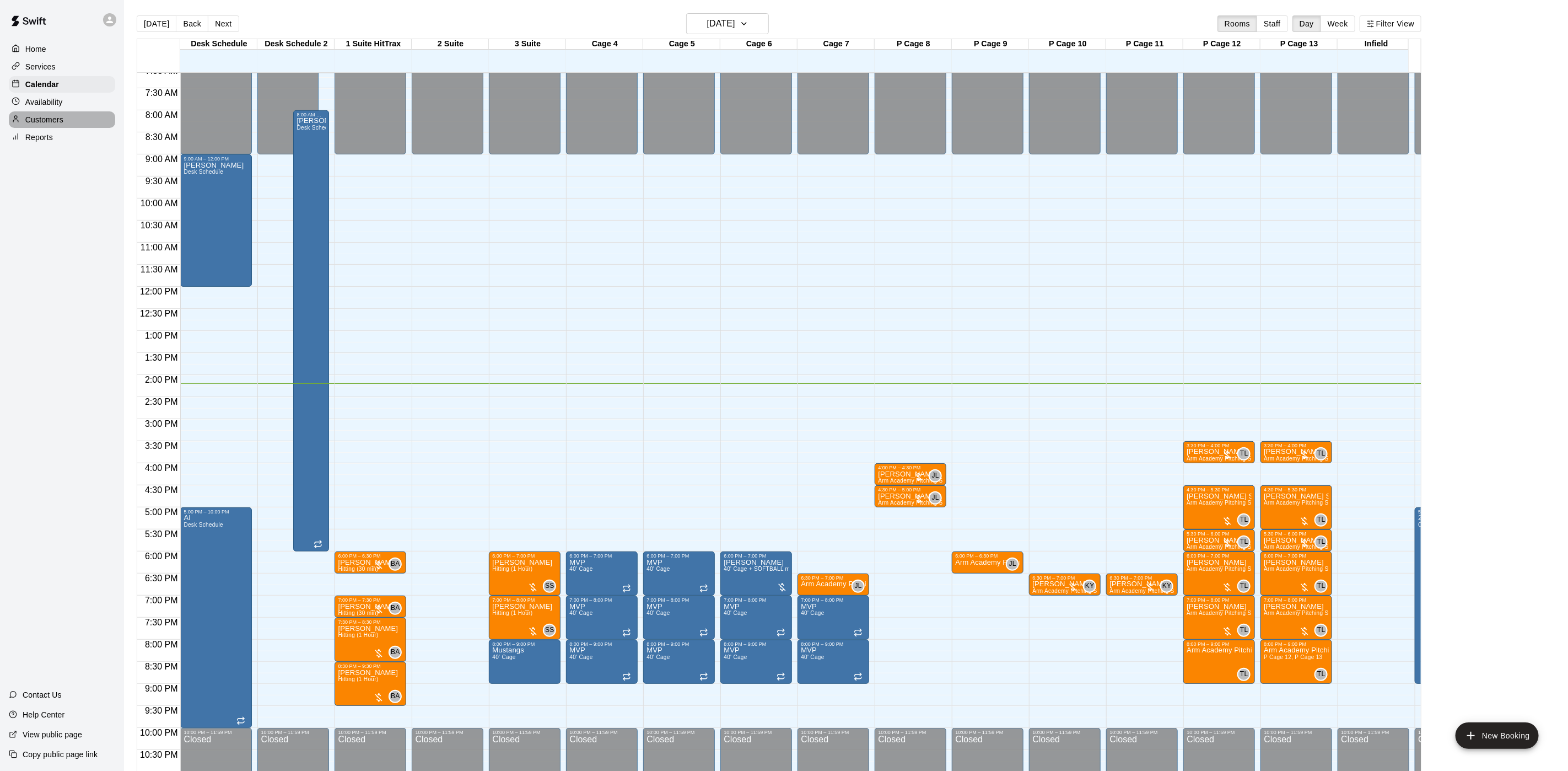
click at [52, 122] on p "Customers" at bounding box center [44, 120] width 38 height 11
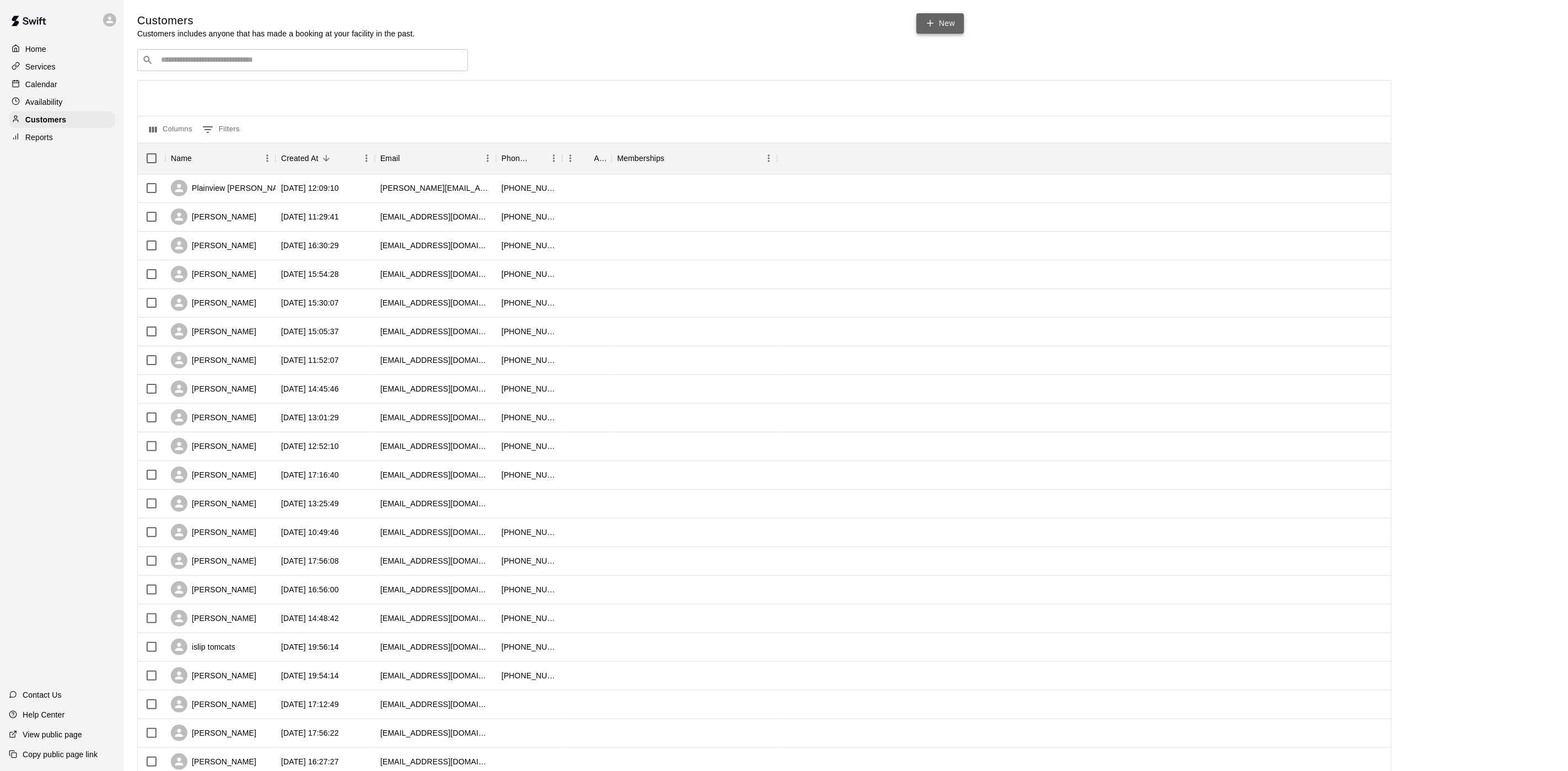
click at [948, 22] on link "New" at bounding box center [940, 23] width 47 height 20
select select "**"
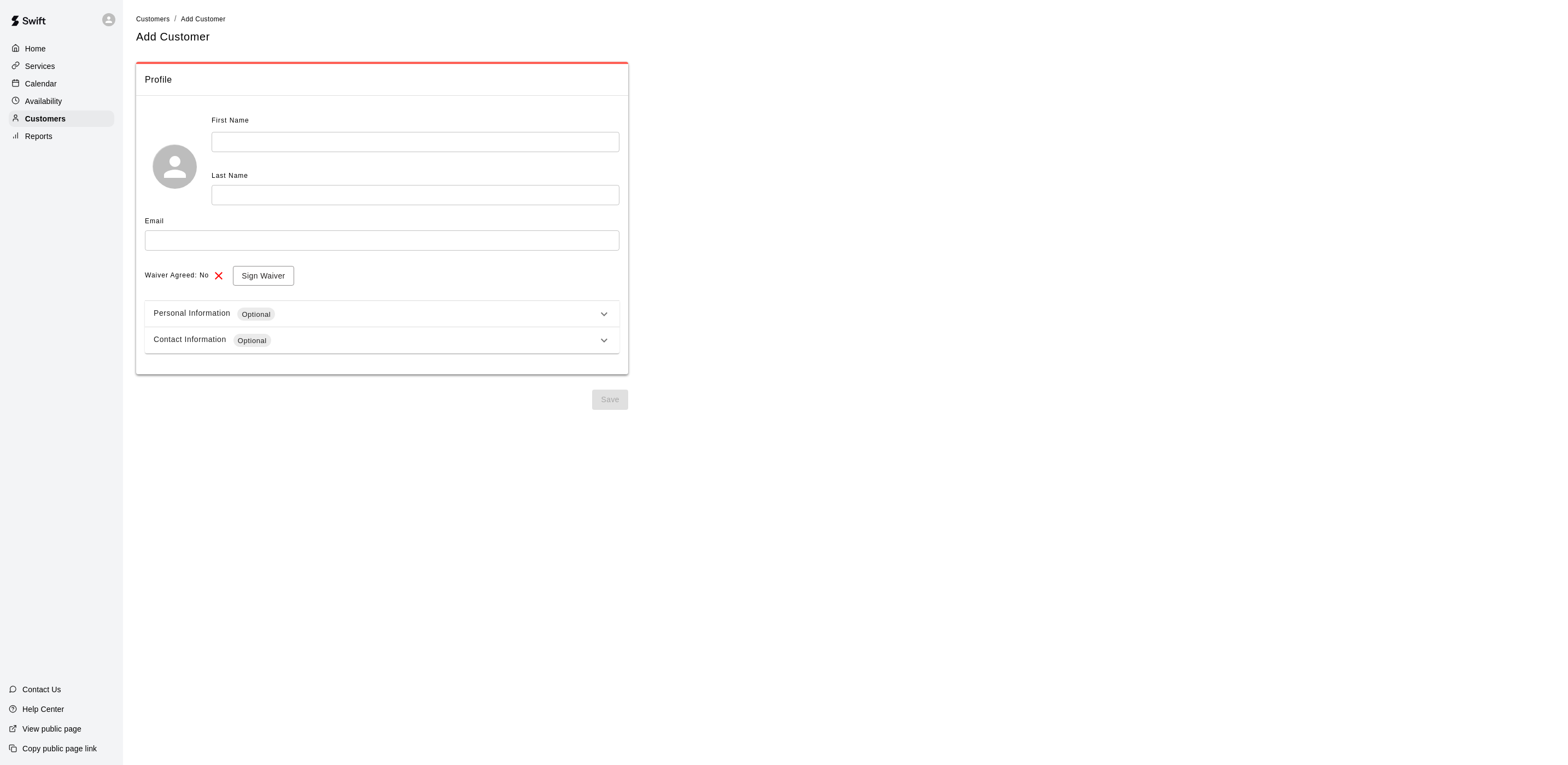
click at [260, 128] on div "First Name" at bounding box center [375, 121] width 326 height 18
click at [260, 137] on input "text" at bounding box center [416, 141] width 408 height 20
type input "****"
type input "*********"
click at [231, 242] on input "text" at bounding box center [382, 240] width 475 height 20
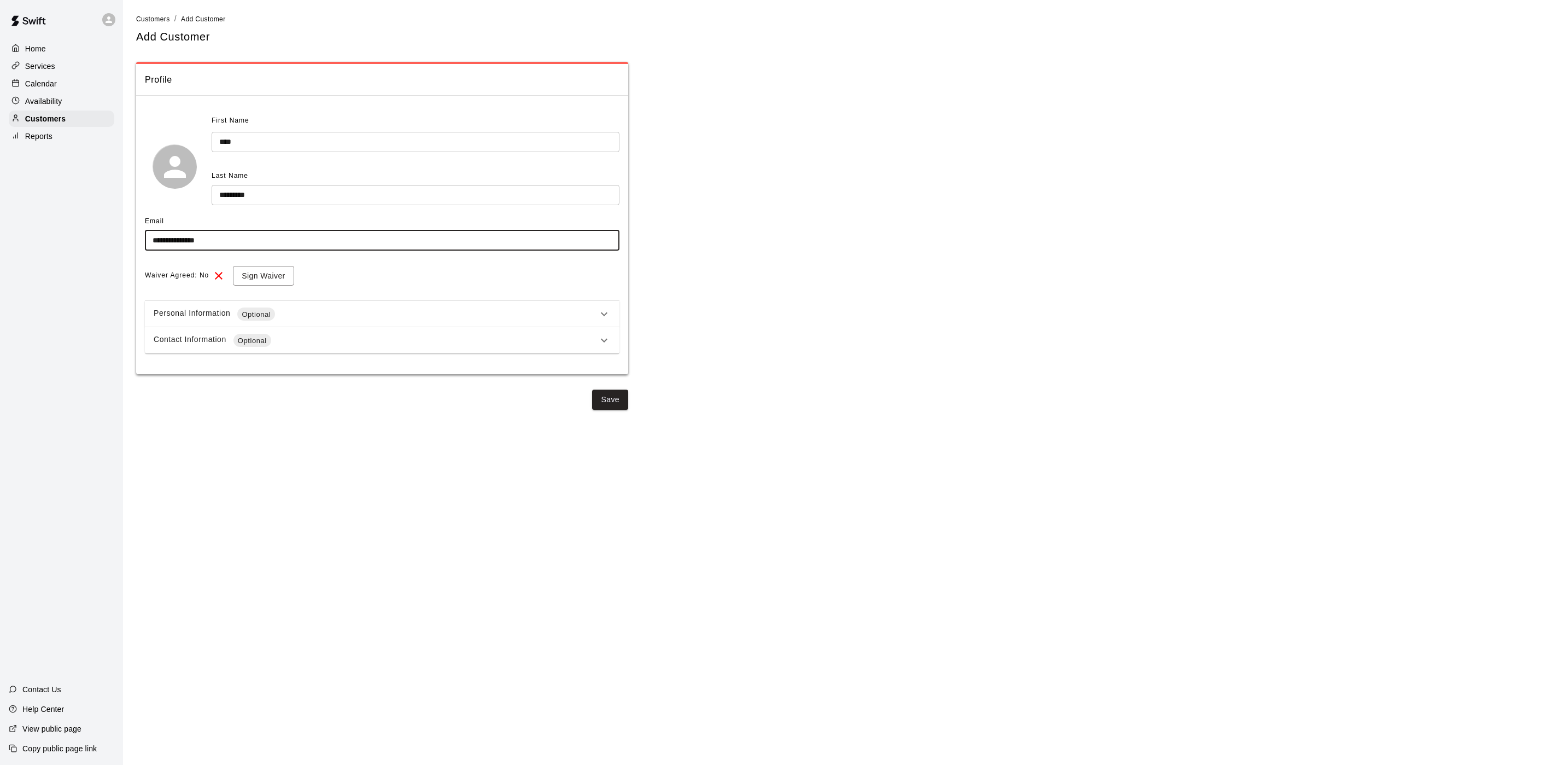
click at [222, 235] on input "**********" at bounding box center [382, 240] width 475 height 20
type input "**********"
click at [619, 404] on button "Save" at bounding box center [610, 400] width 36 height 20
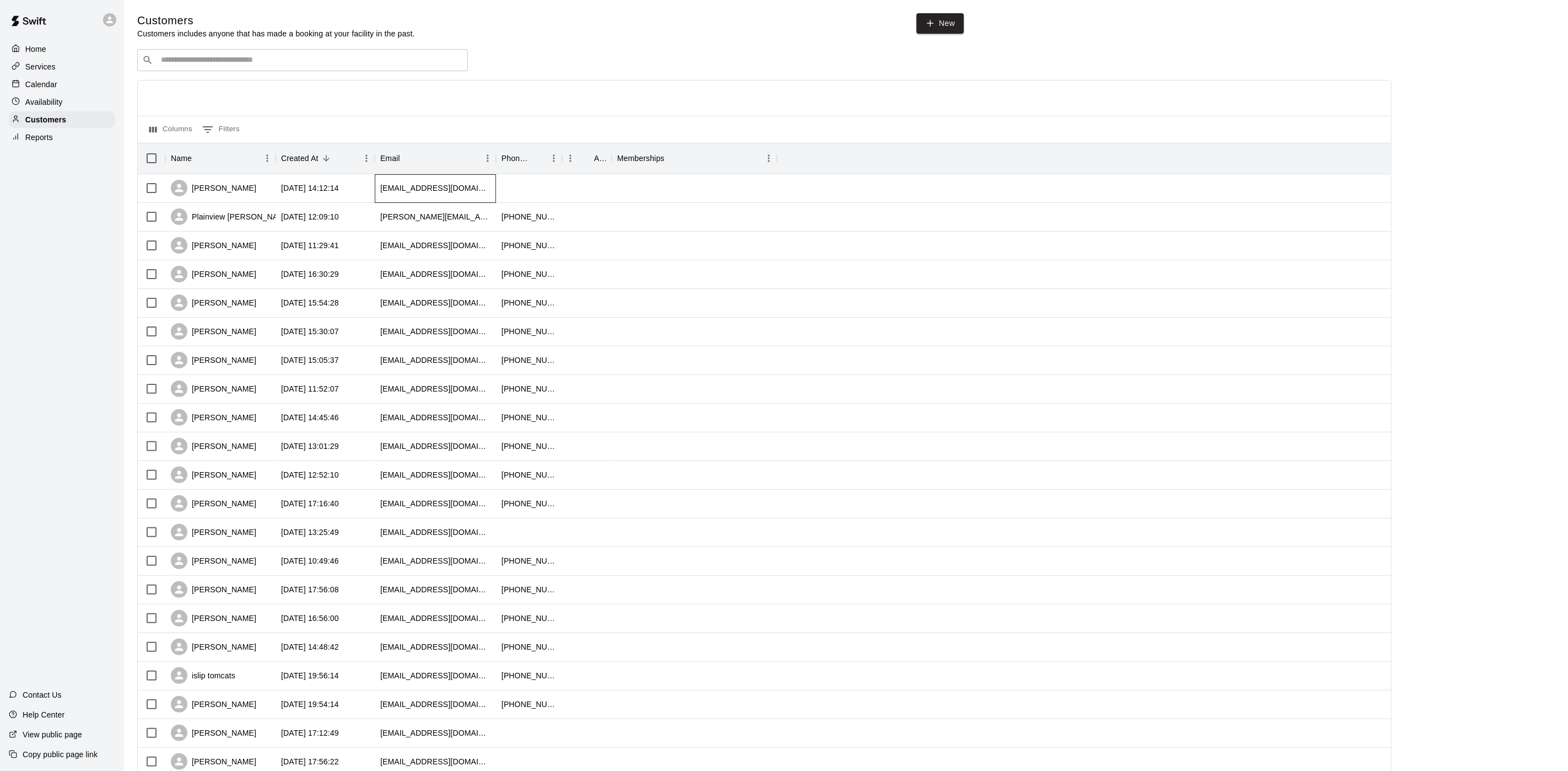
click at [403, 190] on div "[EMAIL_ADDRESS][DOMAIN_NAME]" at bounding box center [436, 188] width 110 height 11
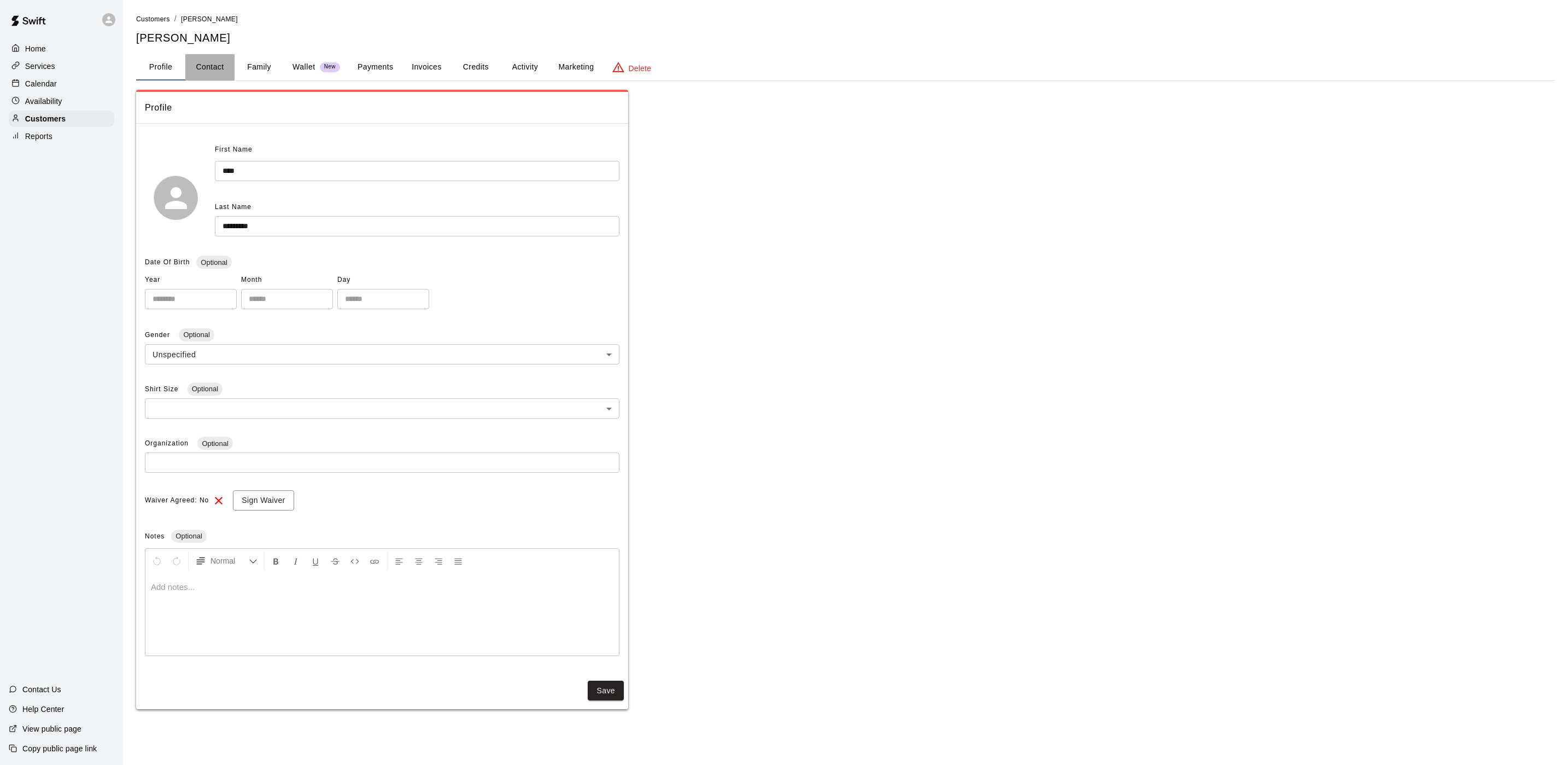
click at [206, 71] on button "Contact" at bounding box center [209, 67] width 49 height 26
select select "**"
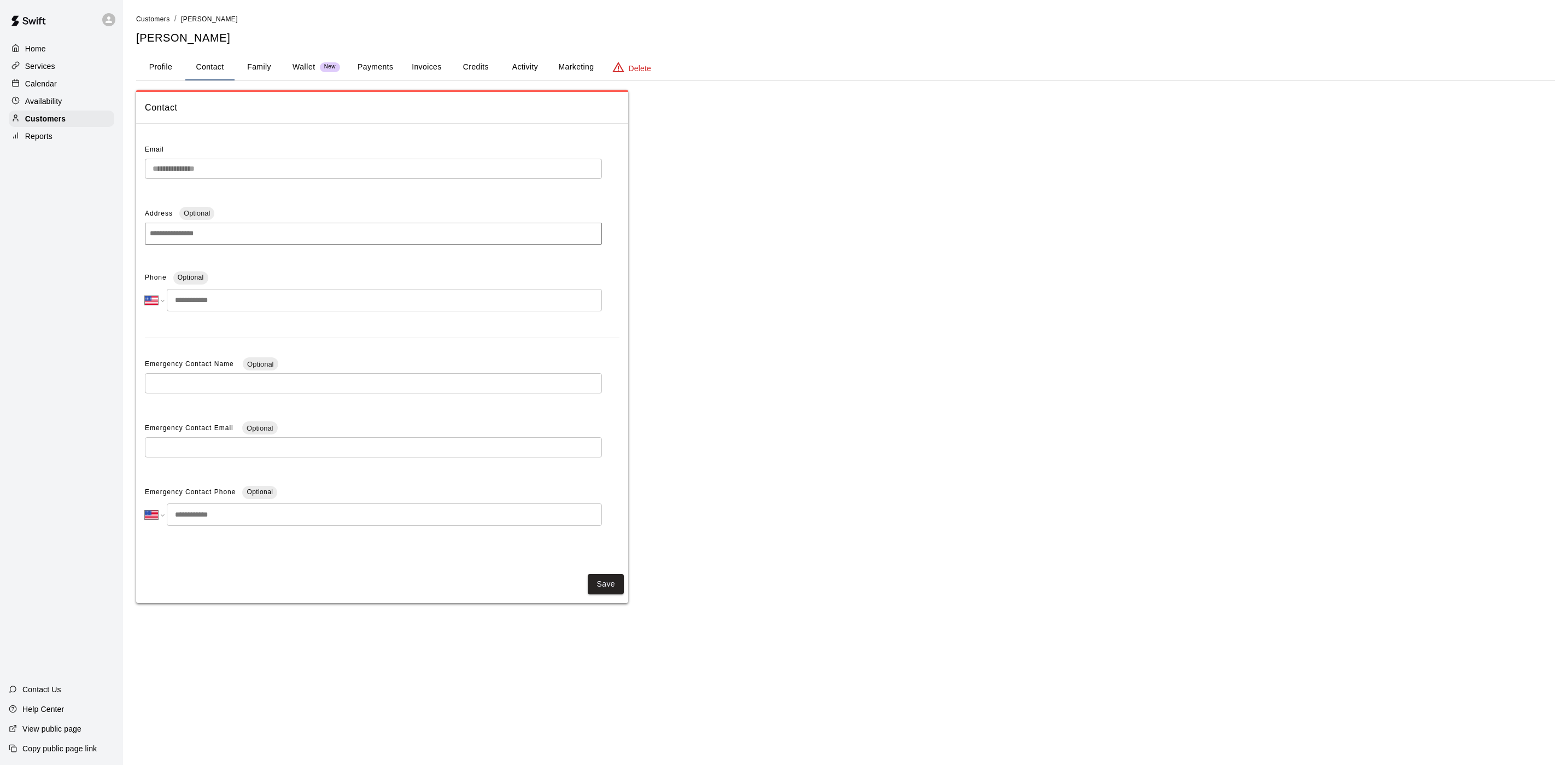
click at [251, 289] on input "tel" at bounding box center [384, 300] width 435 height 23
type input "**********"
click at [602, 591] on button "Save" at bounding box center [606, 587] width 36 height 20
click at [600, 579] on button "Save" at bounding box center [606, 583] width 36 height 20
click at [615, 591] on button "Save" at bounding box center [606, 583] width 36 height 20
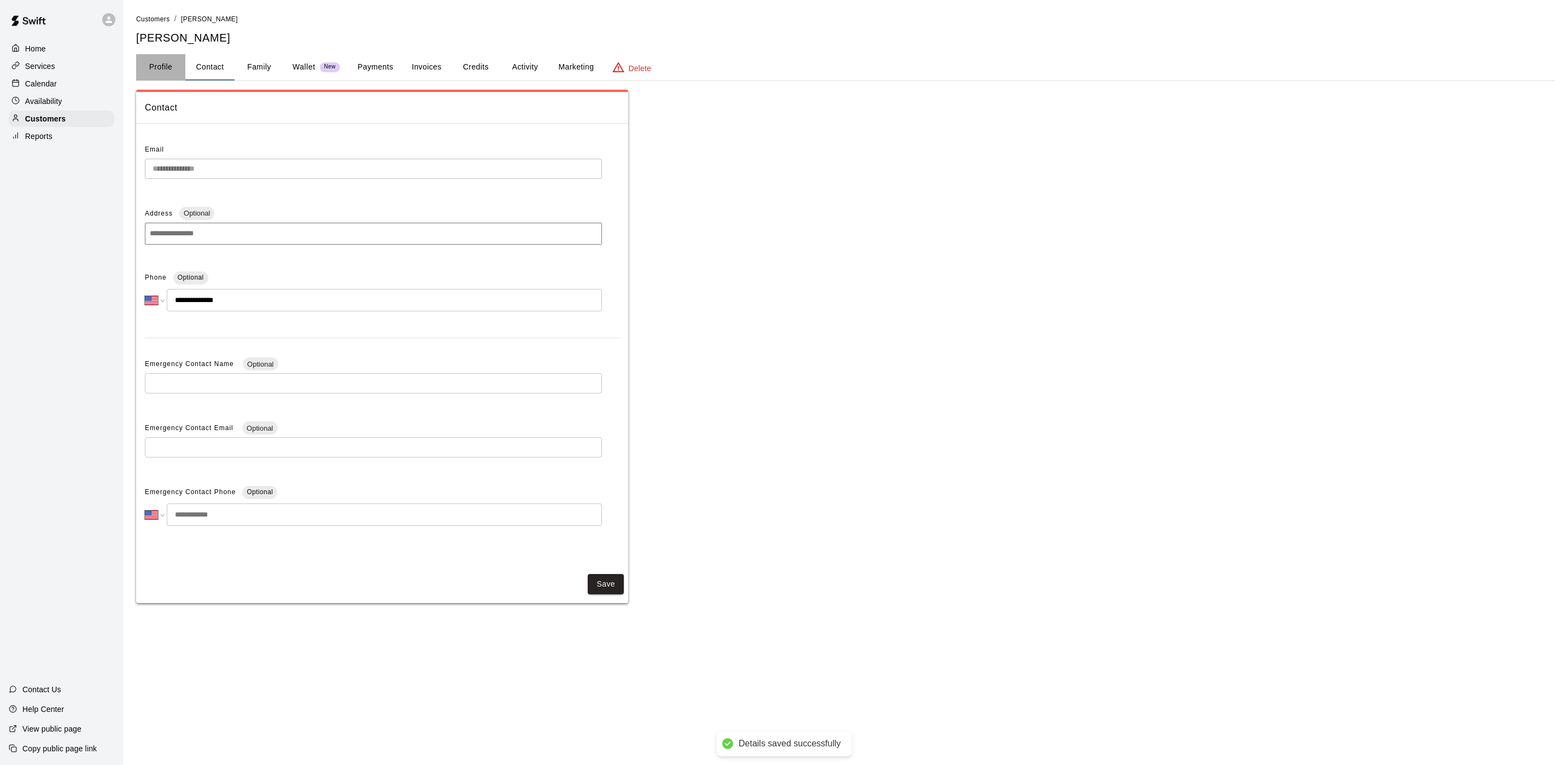
click at [150, 60] on button "Profile" at bounding box center [161, 67] width 49 height 26
